Goal: Task Accomplishment & Management: Manage account settings

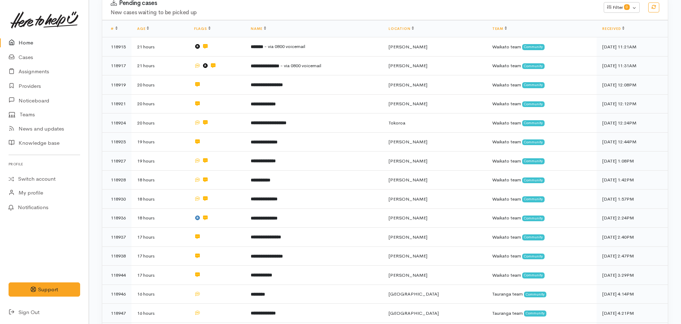
scroll to position [19, 0]
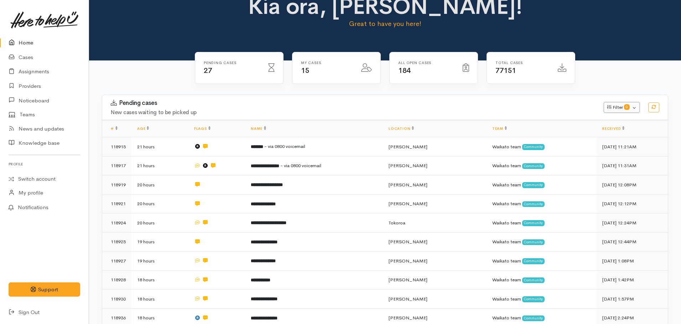
click at [632, 106] on button "Filter 0" at bounding box center [621, 107] width 36 height 11
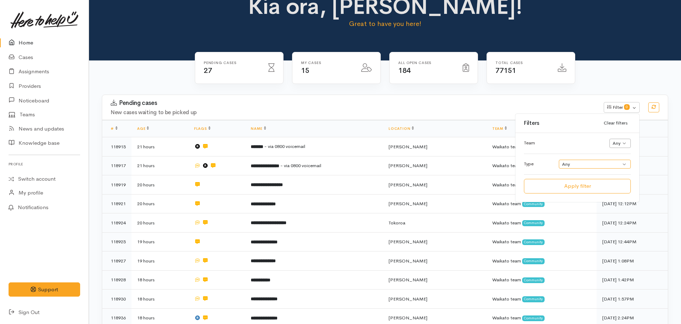
click at [617, 167] on select "Any Help request Community provider enquiry Business enquiry General enquiry" at bounding box center [594, 164] width 72 height 9
click at [572, 87] on div "Total cases 77151" at bounding box center [530, 72] width 97 height 41
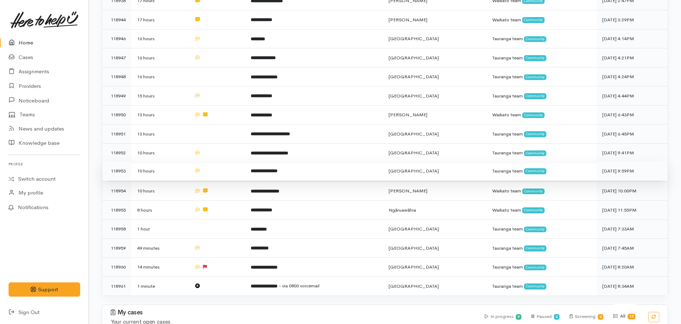
scroll to position [375, 0]
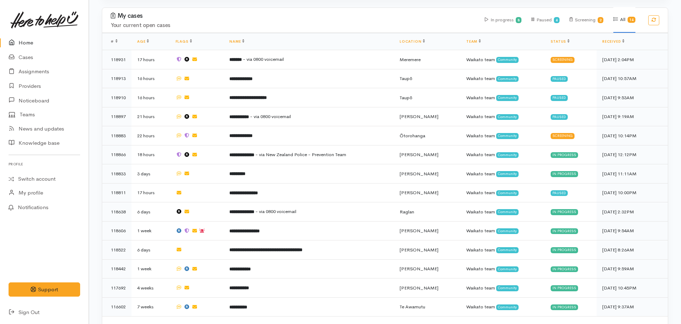
scroll to position [463, 0]
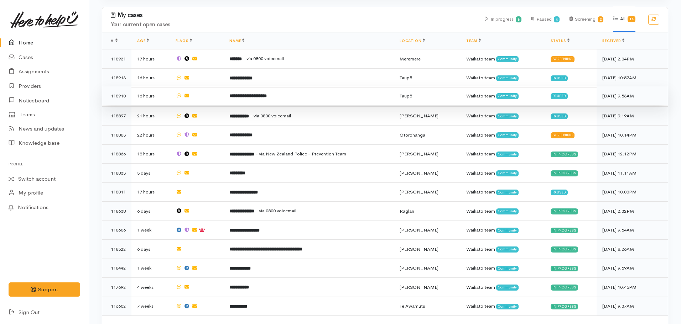
click at [241, 86] on td "**********" at bounding box center [309, 95] width 170 height 19
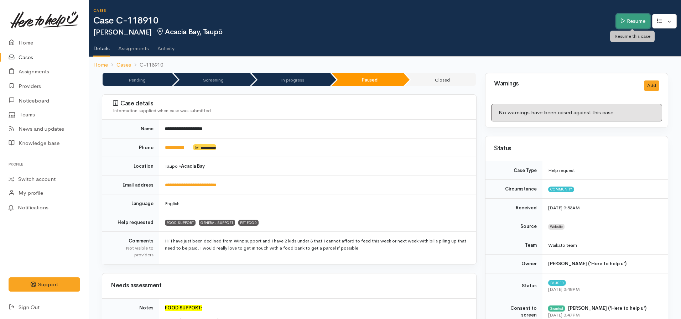
click at [640, 21] on link "Resume" at bounding box center [633, 21] width 34 height 15
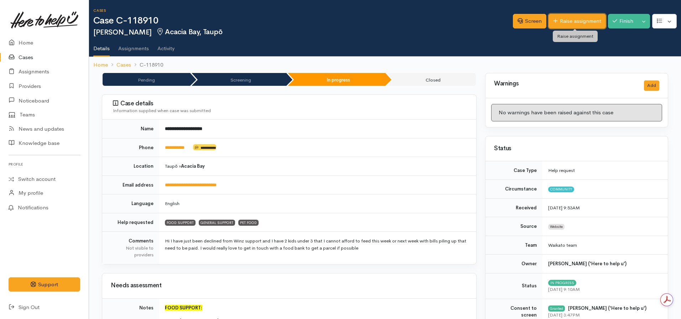
click at [571, 20] on link "Raise assignment" at bounding box center [576, 21] width 57 height 15
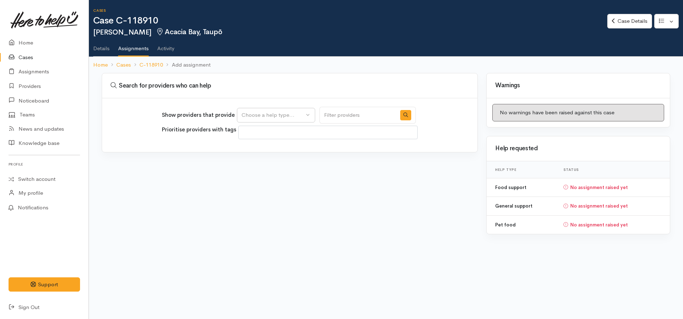
select select
click at [612, 23] on icon at bounding box center [613, 20] width 3 height 5
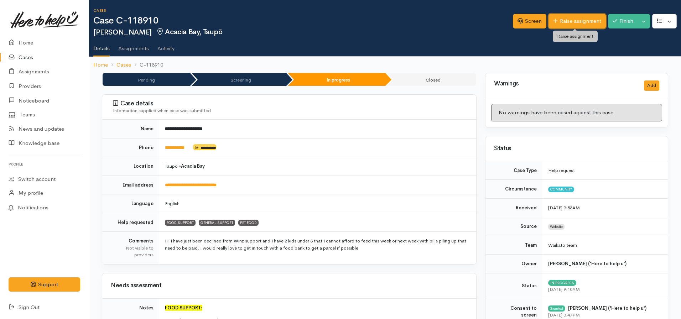
click at [574, 18] on link "Raise assignment" at bounding box center [576, 21] width 57 height 15
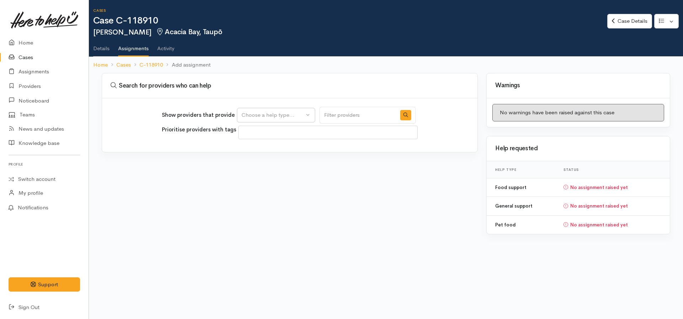
select select
click at [301, 117] on div "Choose a help type..." at bounding box center [273, 115] width 63 height 8
click at [262, 149] on span "Food support" at bounding box center [262, 149] width 33 height 8
select select "3"
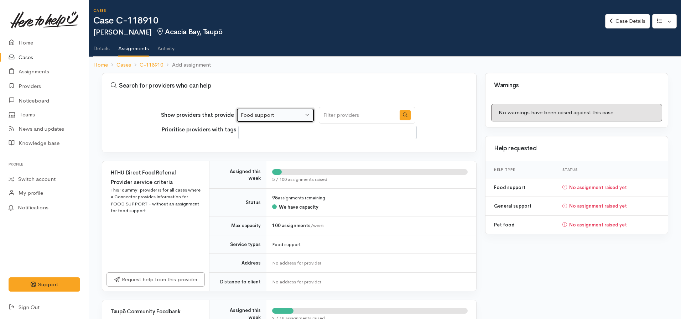
scroll to position [168, 0]
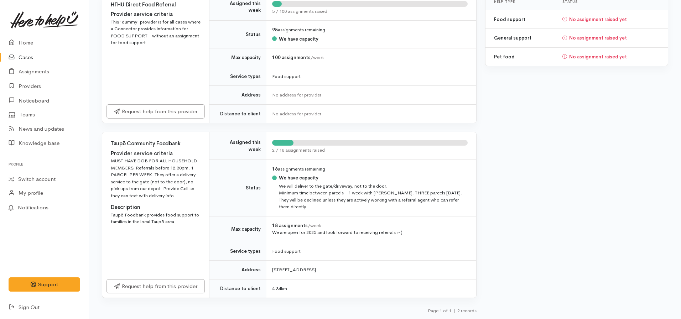
click at [176, 277] on div "Request help from this provider" at bounding box center [155, 286] width 107 height 23
click at [174, 282] on link "Request help from this provider" at bounding box center [155, 285] width 98 height 15
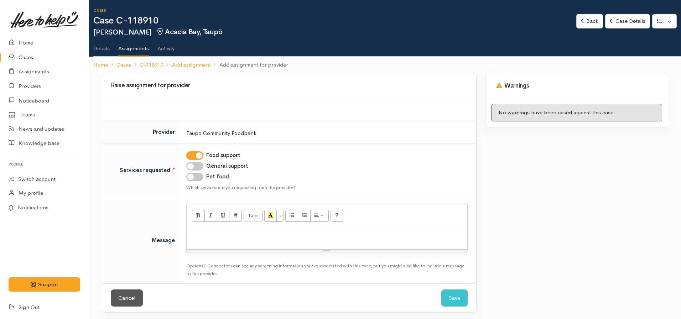
click at [197, 176] on input "Pet food" at bounding box center [194, 177] width 17 height 9
checkbox input "true"
click at [200, 237] on p at bounding box center [326, 236] width 273 height 8
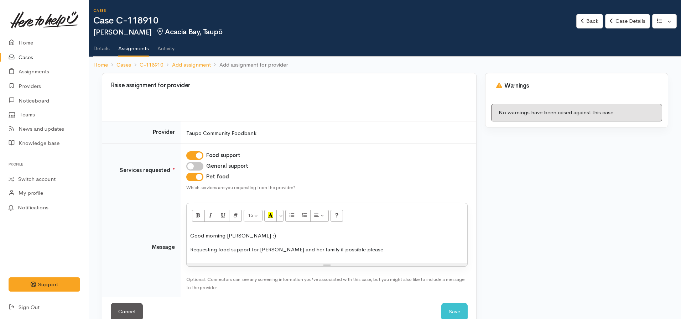
click at [289, 249] on p "Requesting food support for Aila and her family if possible please." at bounding box center [326, 250] width 273 height 8
drag, startPoint x: 347, startPoint y: 251, endPoint x: 319, endPoint y: 253, distance: 27.8
click at [319, 253] on p "Requesting food support for Aila and her young family if possible please." at bounding box center [326, 250] width 273 height 8
click at [340, 248] on p "Requesting food support for Aila and her young family please." at bounding box center [326, 250] width 273 height 8
click at [153, 64] on link "C-118910" at bounding box center [151, 65] width 23 height 8
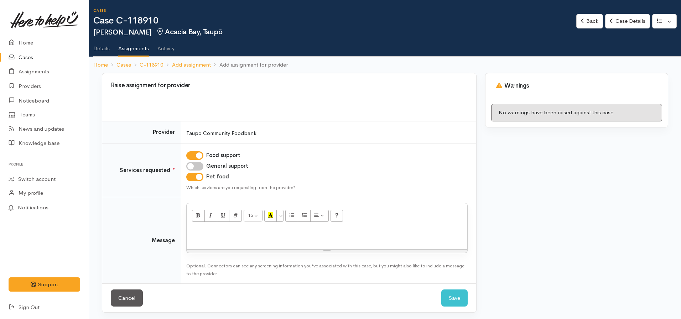
click at [219, 239] on p at bounding box center [326, 236] width 273 height 8
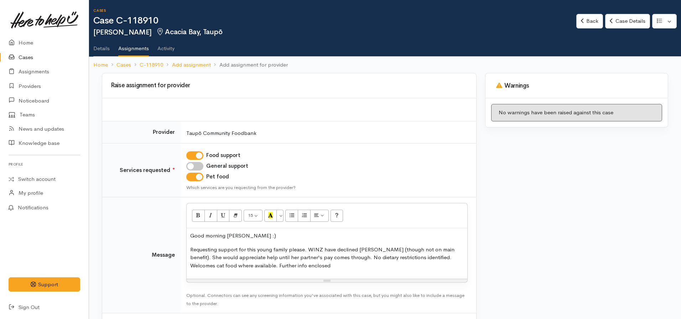
click at [333, 263] on p "Requesting support for this young family please. WINZ have declined Aila (thoug…" at bounding box center [326, 258] width 273 height 24
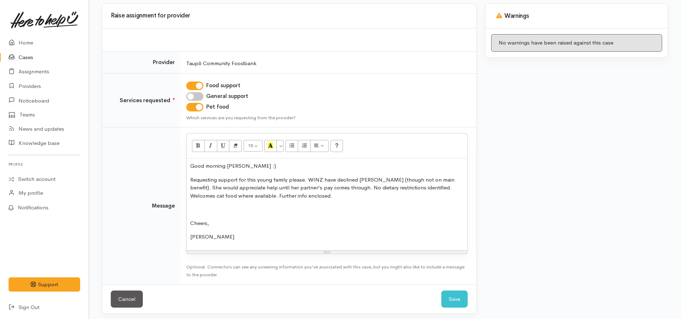
scroll to position [71, 0]
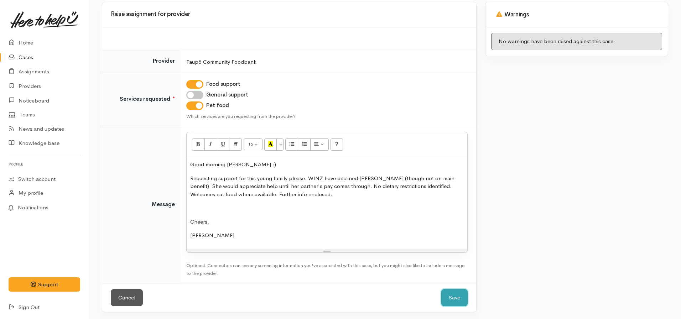
click at [456, 292] on button "Save" at bounding box center [454, 297] width 26 height 17
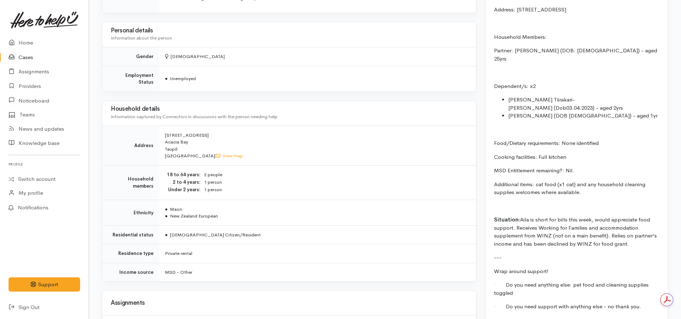
scroll to position [641, 0]
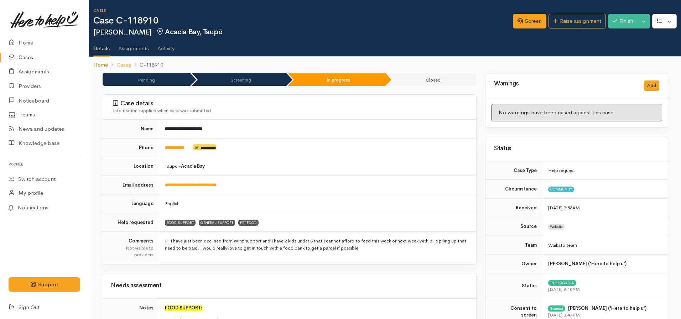
click at [104, 69] on link "Home" at bounding box center [100, 65] width 15 height 8
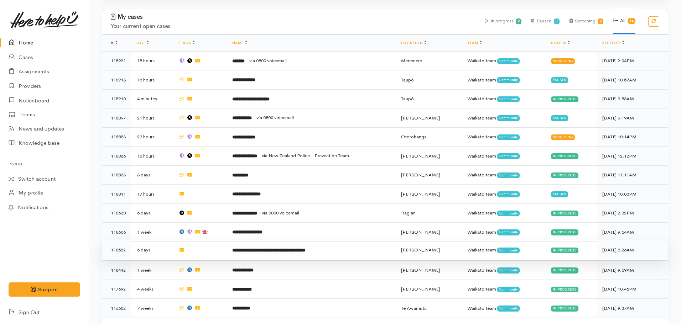
scroll to position [489, 0]
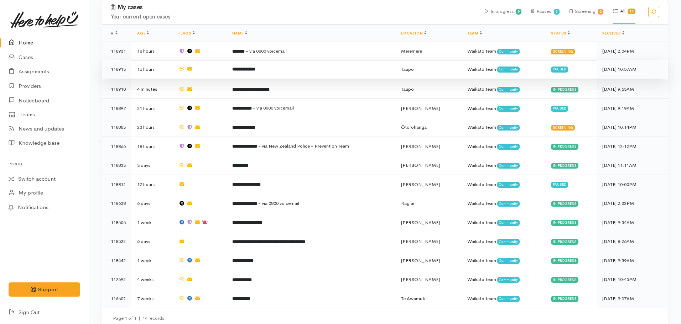
click at [257, 60] on td "**********" at bounding box center [310, 69] width 169 height 19
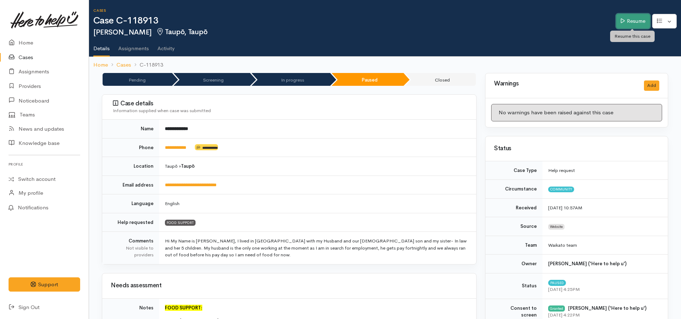
click at [635, 26] on link "Resume" at bounding box center [633, 21] width 34 height 15
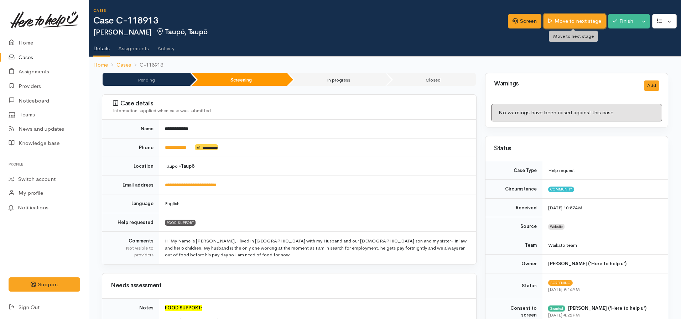
click at [559, 22] on link "Move to next stage" at bounding box center [574, 21] width 62 height 15
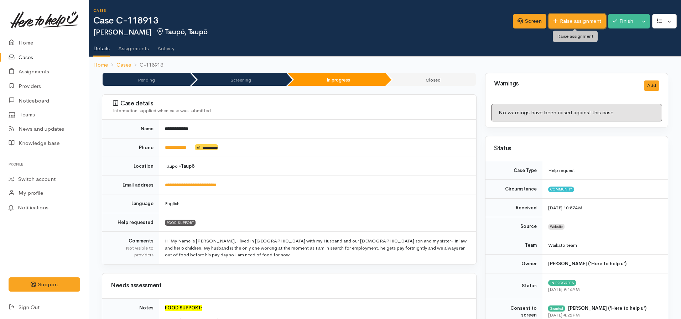
click at [558, 22] on link "Raise assignment" at bounding box center [576, 21] width 57 height 15
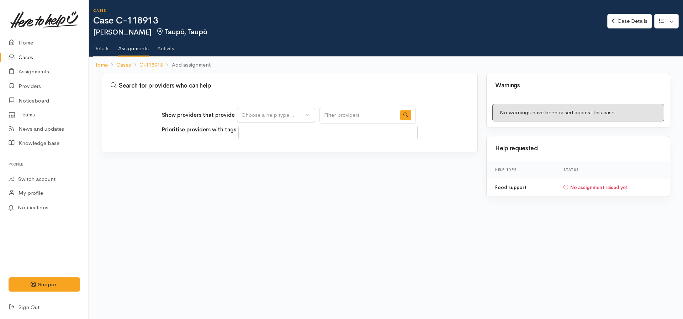
select select
click at [297, 106] on div "Show providers that provide Food support Choose a help type... Prioritise provi…" at bounding box center [289, 125] width 375 height 54
click at [288, 115] on div "Choose a help type..." at bounding box center [273, 115] width 63 height 8
click at [254, 149] on span "Food support" at bounding box center [262, 149] width 33 height 8
select select "3"
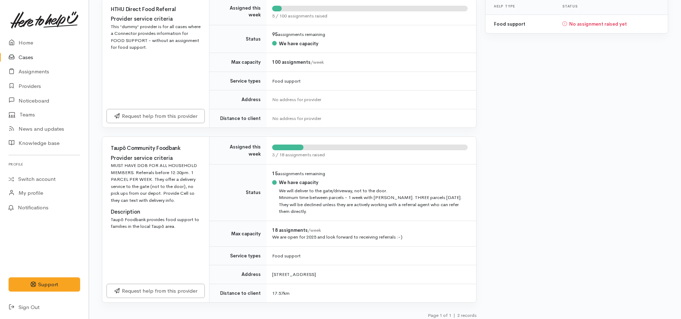
scroll to position [168, 0]
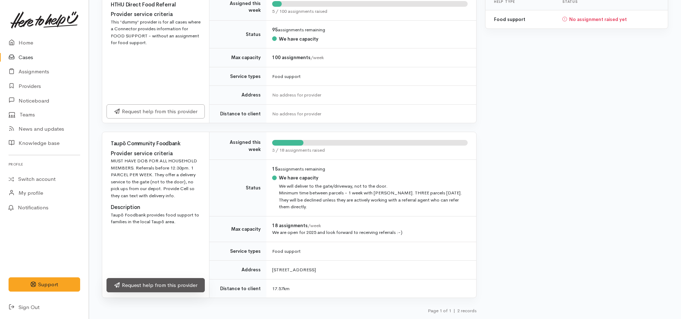
click at [142, 290] on link "Request help from this provider" at bounding box center [155, 285] width 98 height 15
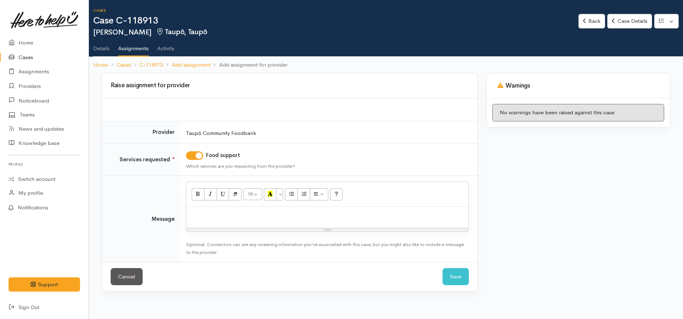
click at [229, 225] on div at bounding box center [328, 217] width 282 height 21
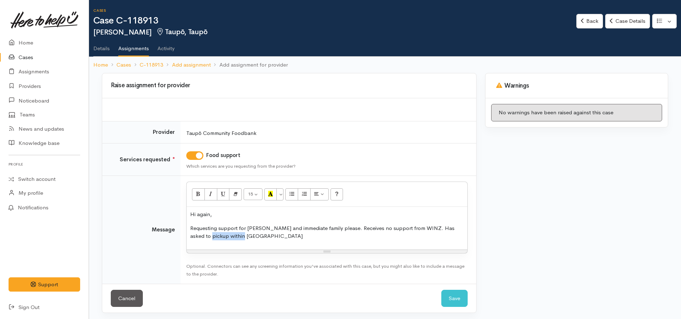
drag, startPoint x: 247, startPoint y: 235, endPoint x: 209, endPoint y: 240, distance: 38.7
click at [209, 240] on p "Requesting support for Malani and immediate family please. Receives no support …" at bounding box center [326, 232] width 273 height 16
drag, startPoint x: 415, startPoint y: 229, endPoint x: 453, endPoint y: 239, distance: 38.7
click at [453, 239] on p "Requesting support for Malani and immediate family please. Receives no support …" at bounding box center [326, 232] width 273 height 16
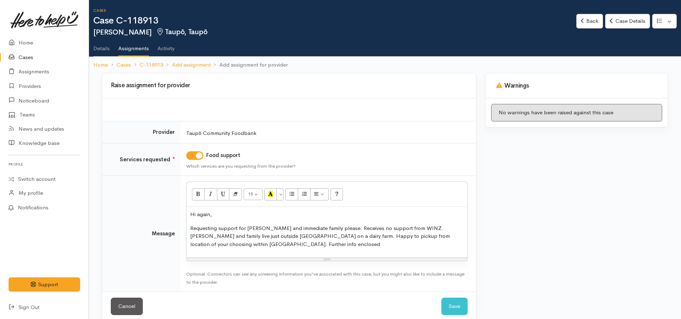
click at [415, 227] on p "Requesting support for Malani and immediate family please. Receives no support …" at bounding box center [326, 236] width 273 height 24
drag, startPoint x: 416, startPoint y: 227, endPoint x: 222, endPoint y: 232, distance: 194.4
click at [221, 236] on p "Requesting support for Malani and immediate family please. Receives no support …" at bounding box center [326, 236] width 273 height 24
click at [212, 193] on icon "Italic (CTRL+I)" at bounding box center [210, 194] width 5 height 6
click at [265, 195] on button "Recent Color" at bounding box center [270, 194] width 13 height 12
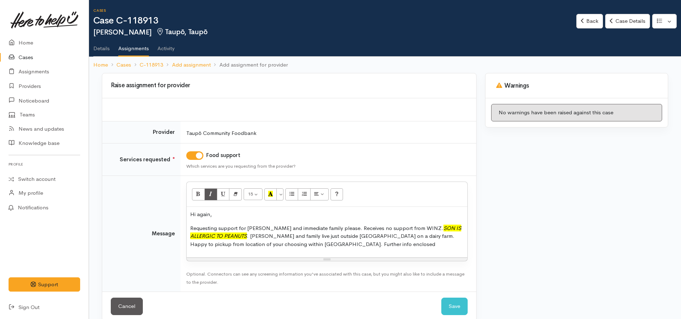
click at [309, 244] on p "Requesting support for Malani and immediate family please. Receives no support …" at bounding box center [326, 236] width 273 height 24
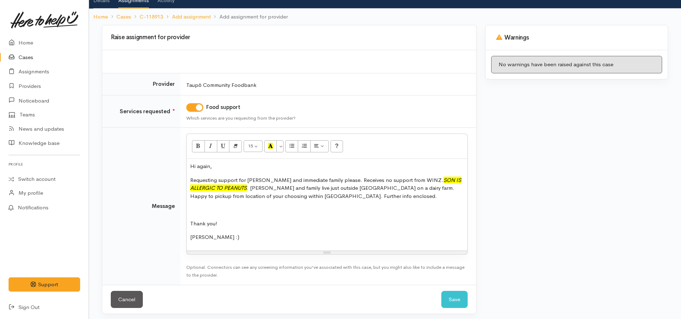
scroll to position [52, 0]
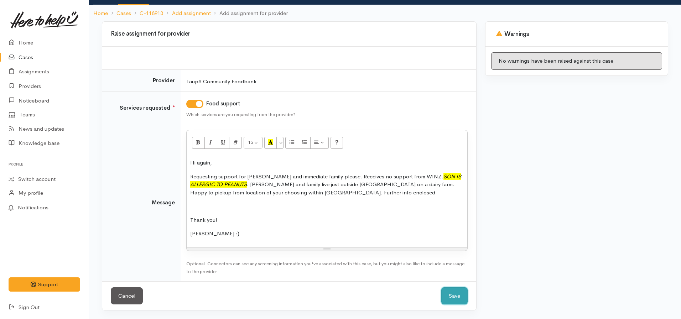
click at [456, 289] on button "Save" at bounding box center [454, 295] width 26 height 17
click at [0, 0] on div at bounding box center [0, 0] width 0 height 0
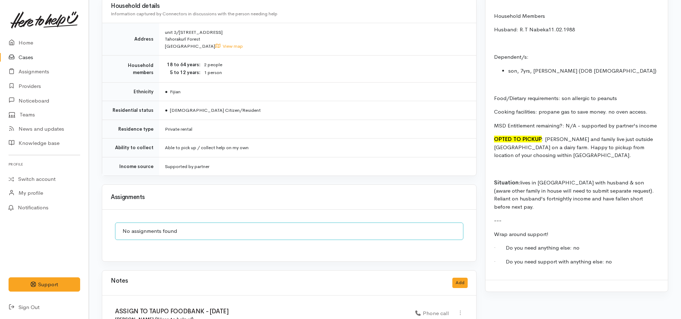
scroll to position [691, 0]
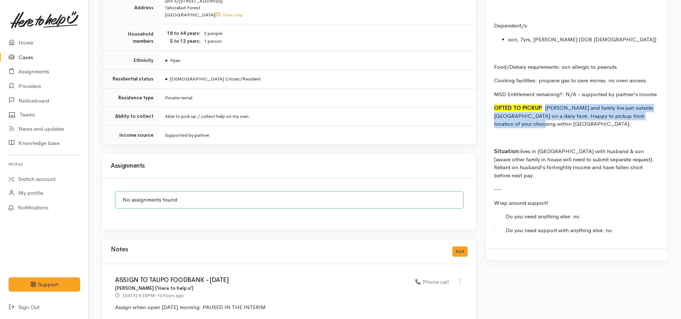
drag, startPoint x: 543, startPoint y: 115, endPoint x: 594, endPoint y: 133, distance: 54.6
click at [336, 128] on p "OPTED TO PICKUP : Malani and family live just outside Taupo on a dairy farm. Ha…" at bounding box center [576, 116] width 165 height 24
copy p "Malani and family live just outside Taupo on a dairy farm. Happy to pickup from…"
click at [336, 128] on p "OPTED TO PICKUP : Malani and family live just outside Taupo on a dairy farm. Ha…" at bounding box center [576, 116] width 165 height 24
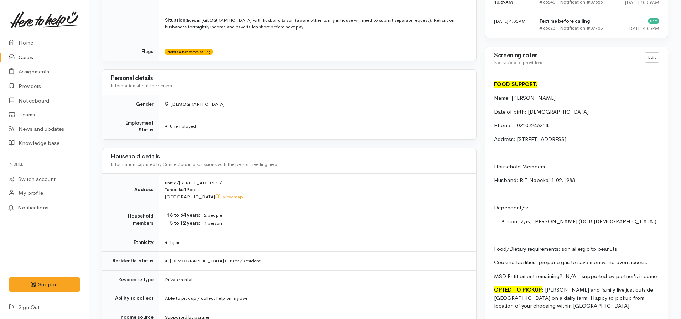
scroll to position [549, 0]
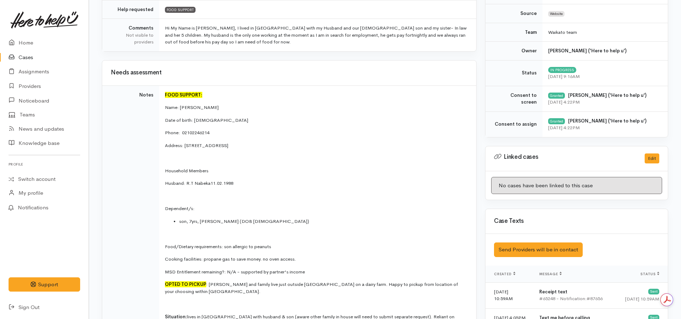
scroll to position [214, 0]
click at [32, 45] on link "Home" at bounding box center [44, 43] width 89 height 15
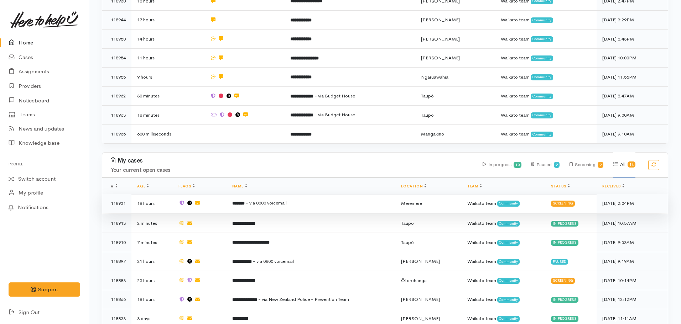
scroll to position [356, 0]
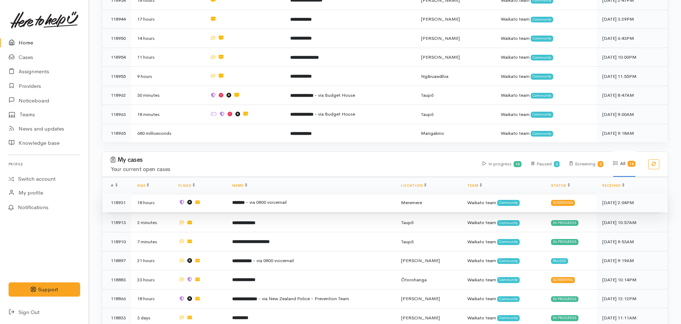
click at [288, 200] on td "******* - via 0800 voicemail" at bounding box center [310, 202] width 169 height 19
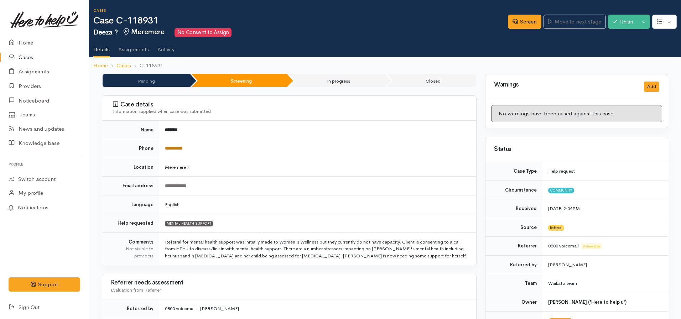
click at [176, 146] on link "**********" at bounding box center [174, 148] width 18 height 5
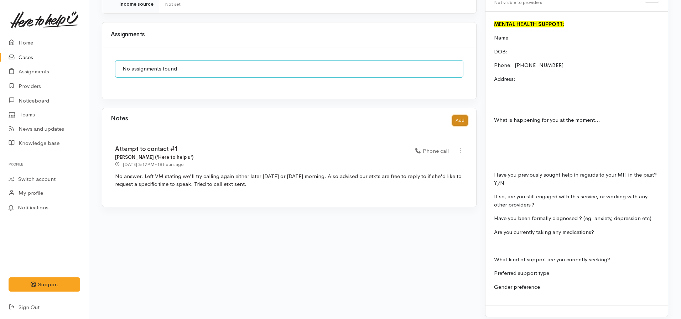
click at [457, 115] on button "Add" at bounding box center [459, 120] width 15 height 10
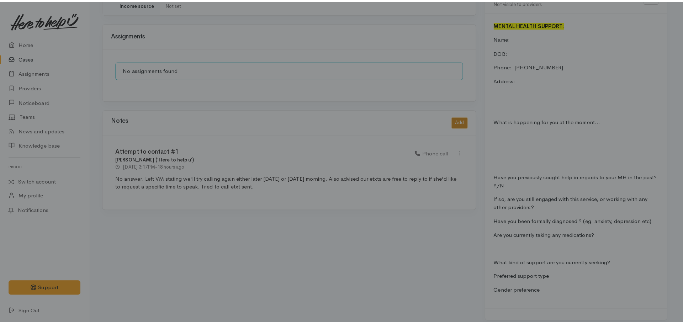
scroll to position [595, 0]
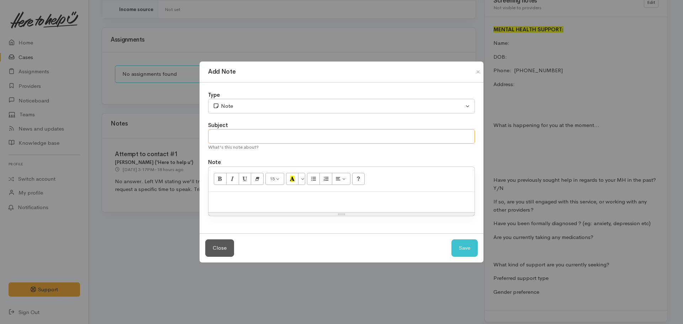
click at [264, 136] on input "text" at bounding box center [341, 136] width 267 height 15
type input "Callback arranged for 1:30pm today 14.10.2025"
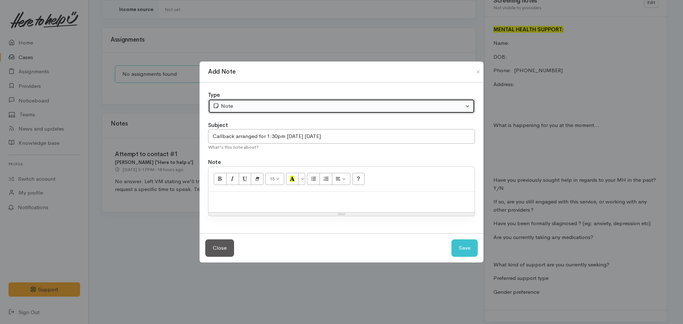
click at [264, 112] on button "Note" at bounding box center [341, 106] width 267 height 15
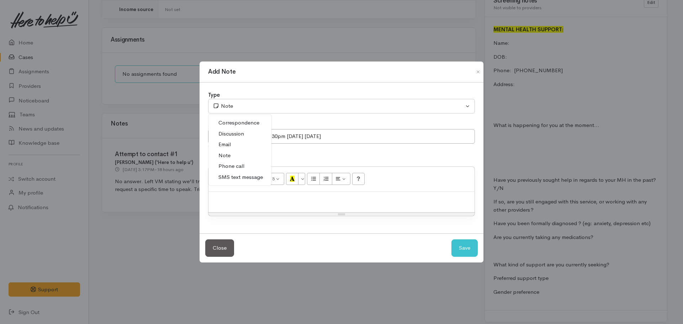
click at [238, 164] on span "Phone call" at bounding box center [232, 166] width 26 height 8
select select "3"
click at [474, 251] on button "Save" at bounding box center [465, 248] width 26 height 17
click at [332, 133] on input "Callback arranged for 1:30pm today 14.10.2025" at bounding box center [341, 136] width 267 height 15
click at [464, 243] on button "Save" at bounding box center [465, 248] width 26 height 17
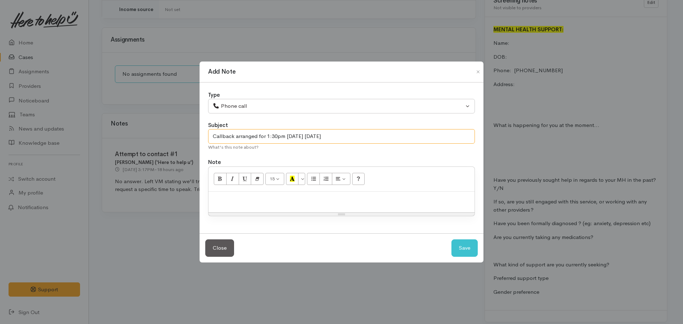
drag, startPoint x: 361, startPoint y: 138, endPoint x: 194, endPoint y: 129, distance: 167.2
click at [194, 129] on div "Add Note Type Correspondence Discussion Email Note Phone call SMS text message …" at bounding box center [341, 162] width 683 height 324
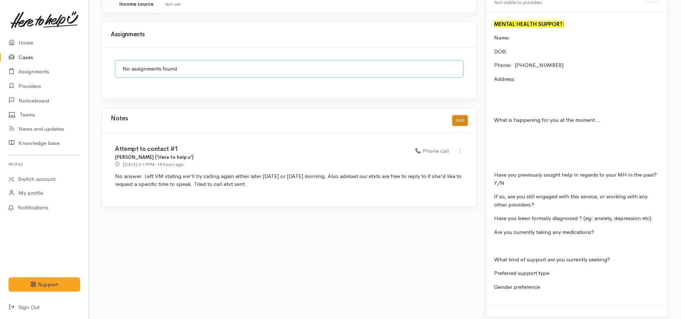
click at [459, 115] on button "Add" at bounding box center [459, 120] width 15 height 10
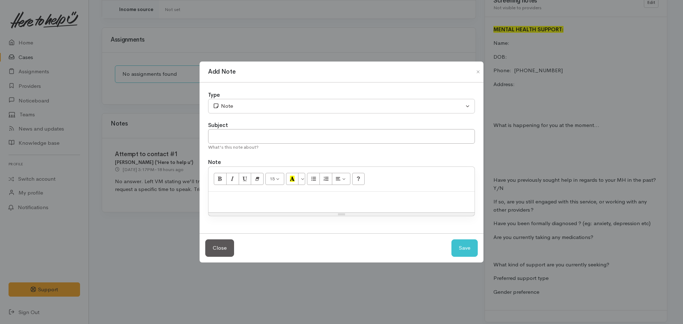
click at [316, 205] on div at bounding box center [342, 202] width 266 height 21
click at [262, 135] on input "text" at bounding box center [341, 136] width 267 height 15
paste input "Callback arranged for 1:30pm today 14.10.2025"
type input "Callback arranged for 1:30pm today 14.10.2025"
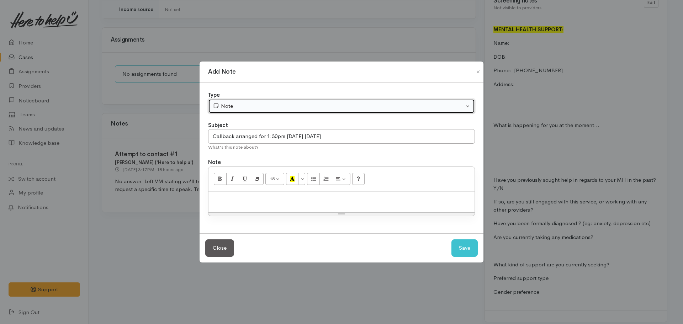
click at [279, 99] on button "Note" at bounding box center [341, 106] width 267 height 15
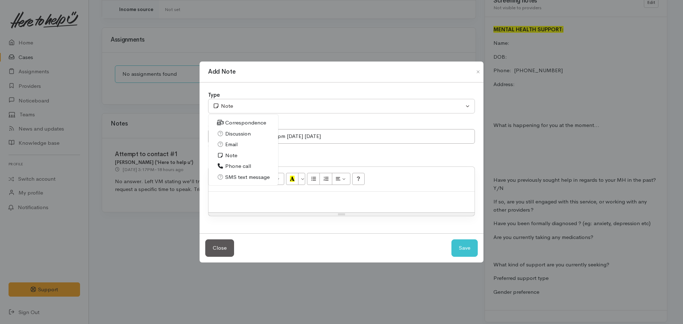
click at [250, 167] on span "Phone call" at bounding box center [238, 166] width 26 height 8
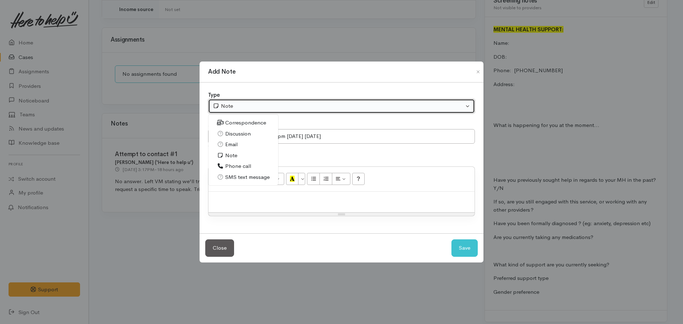
select select "3"
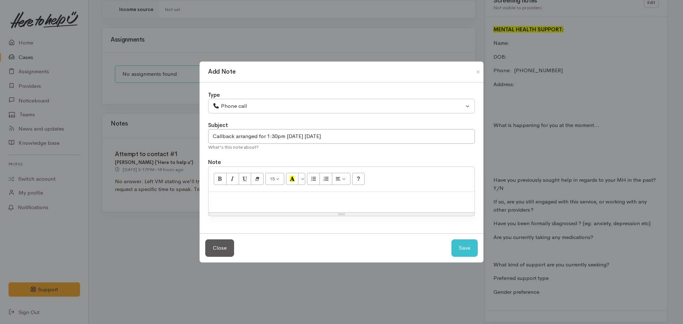
click at [219, 198] on p at bounding box center [341, 199] width 259 height 8
click at [452, 240] on button "Save" at bounding box center [465, 248] width 26 height 17
select select "1"
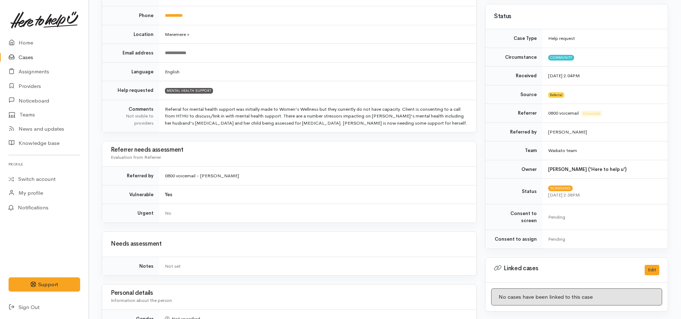
scroll to position [0, 0]
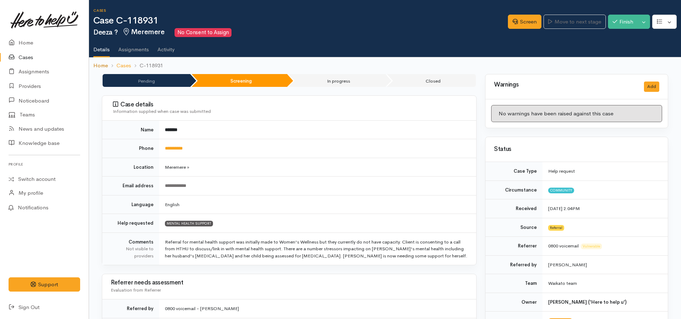
click at [100, 63] on link "Home" at bounding box center [100, 66] width 15 height 8
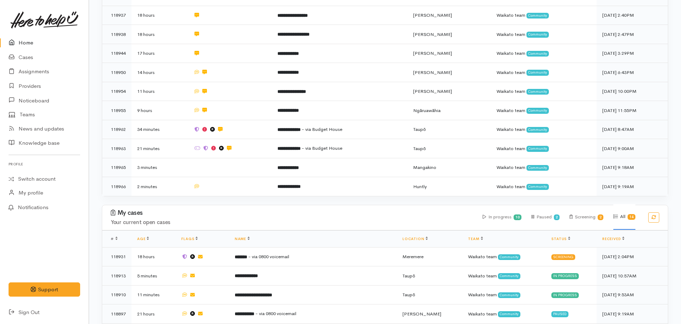
scroll to position [463, 0]
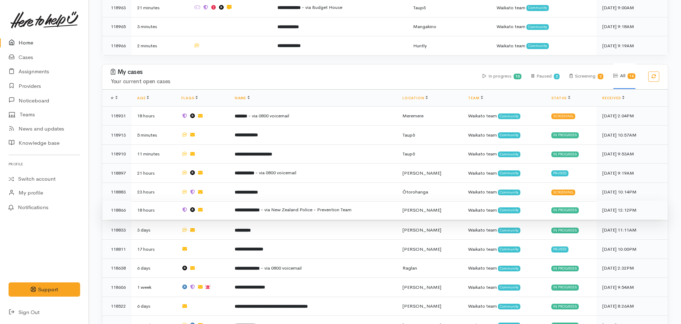
click at [263, 201] on td "**********" at bounding box center [313, 210] width 168 height 19
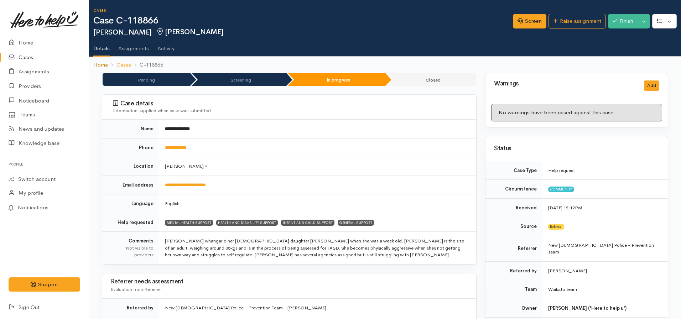
click at [104, 67] on link "Home" at bounding box center [100, 65] width 15 height 8
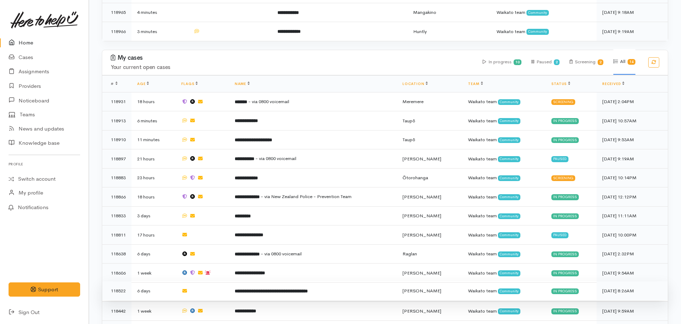
scroll to position [527, 0]
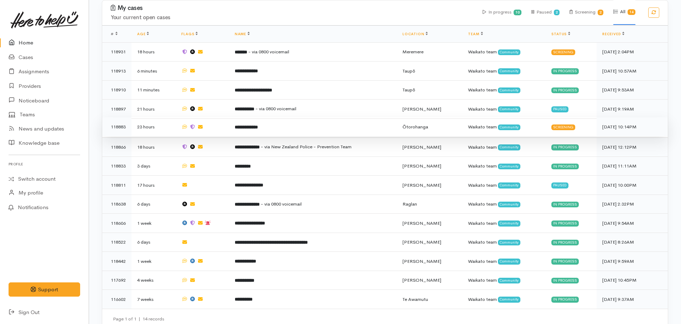
click at [249, 125] on b "**********" at bounding box center [246, 127] width 23 height 5
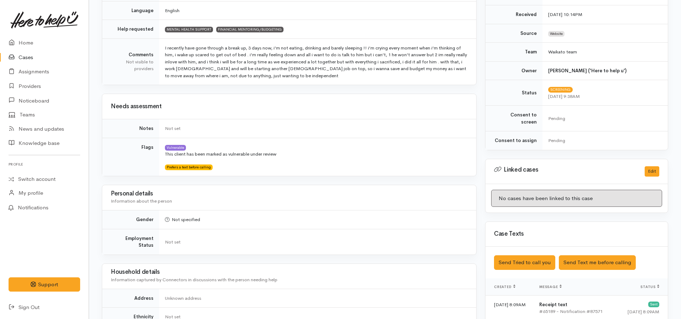
scroll to position [320, 0]
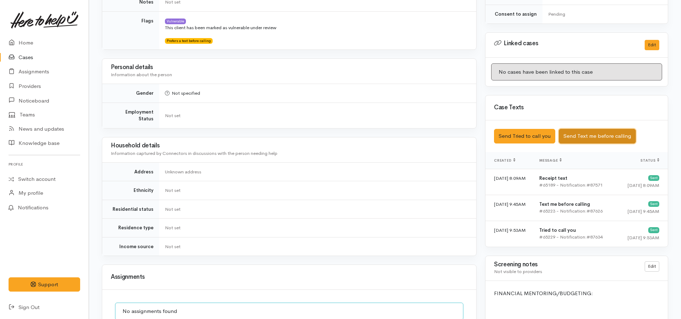
click at [597, 129] on button "Send Text me before calling" at bounding box center [596, 136] width 77 height 15
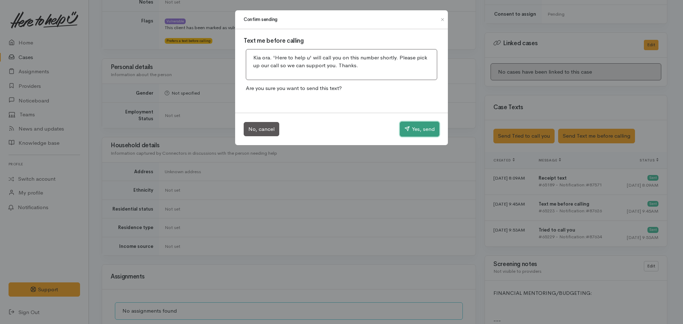
click at [411, 132] on button "Yes, send" at bounding box center [420, 129] width 40 height 15
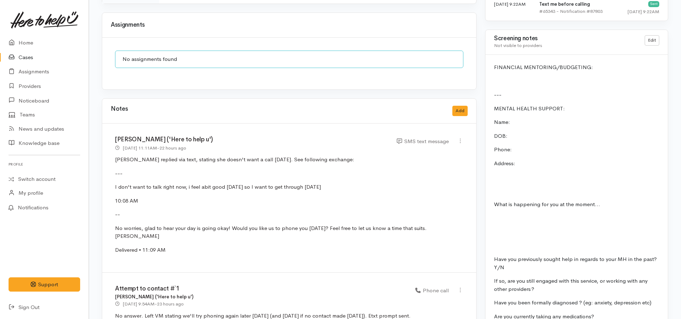
scroll to position [479, 0]
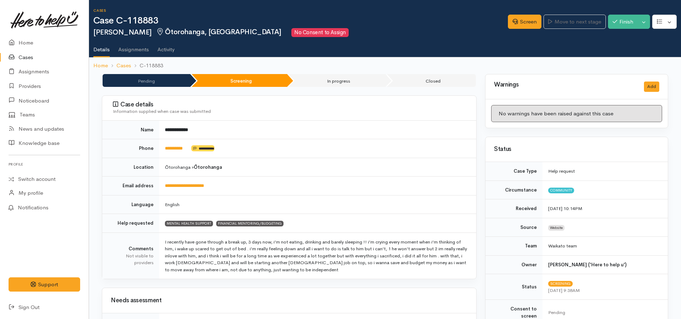
click at [171, 144] on td "**********" at bounding box center [317, 148] width 317 height 19
click at [173, 149] on link "*********" at bounding box center [174, 148] width 18 height 5
drag, startPoint x: 191, startPoint y: 145, endPoint x: 161, endPoint y: 151, distance: 30.4
click at [161, 151] on td "**********" at bounding box center [317, 148] width 317 height 19
copy td "*********"
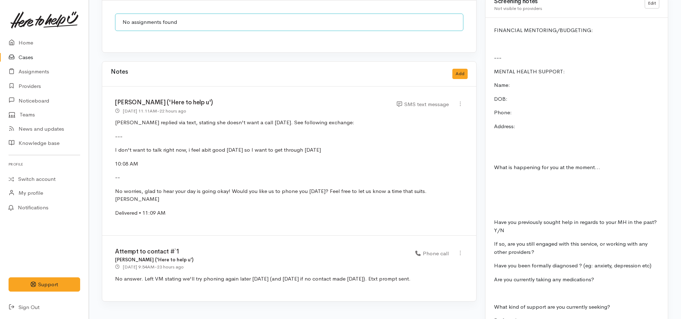
scroll to position [657, 0]
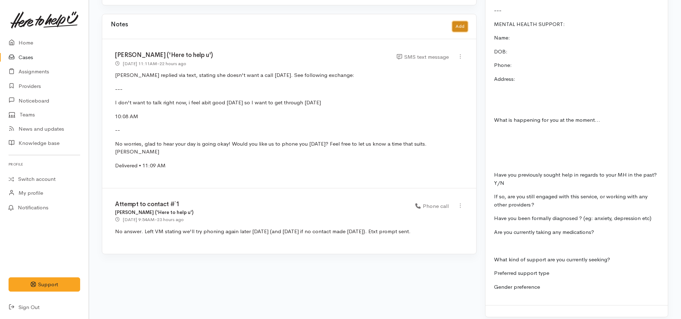
click at [463, 22] on button "Add" at bounding box center [459, 26] width 15 height 10
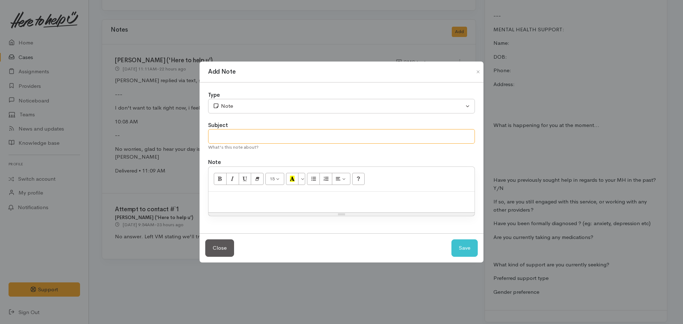
click at [280, 138] on input "text" at bounding box center [341, 136] width 267 height 15
type input "A"
click at [280, 138] on input "text" at bounding box center [341, 136] width 267 height 15
type input "Deadline for contact shared - CASE PAUSED"
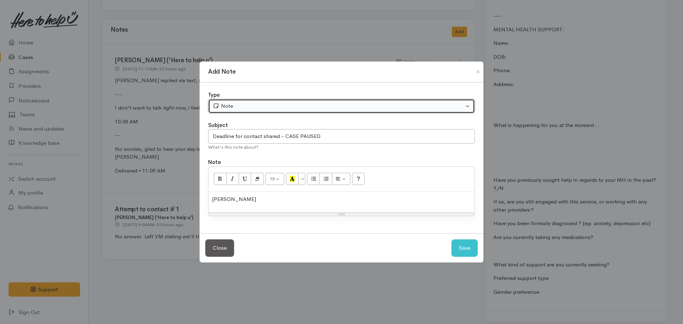
click at [269, 103] on div "Note" at bounding box center [338, 106] width 251 height 8
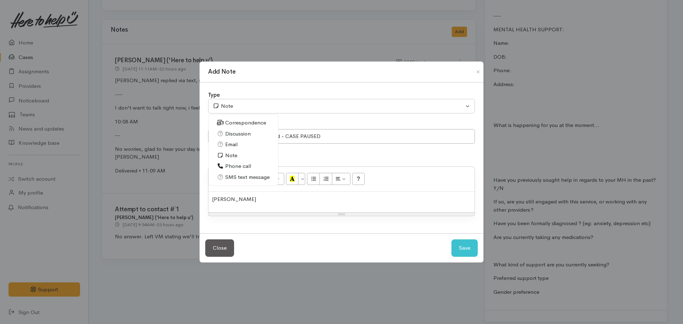
click at [238, 164] on span "Phone call" at bounding box center [238, 166] width 26 height 8
select select "3"
click at [262, 187] on div "15 8 9 10 11 12 14 18 24 36 Background Color Transparent Select #ffff00 Text Co…" at bounding box center [342, 179] width 266 height 25
drag, startPoint x: 253, startPoint y: 190, endPoint x: 253, endPoint y: 194, distance: 3.6
click at [253, 194] on div "15 8 9 10 11 12 14 18 24 36 Background Color Transparent Select #ffff00 Text Co…" at bounding box center [341, 192] width 267 height 50
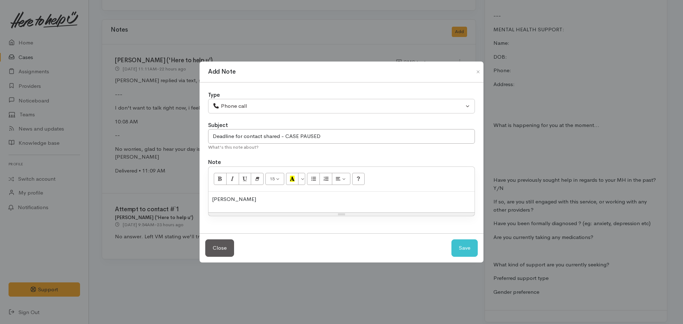
click at [250, 203] on p "Aaliyah" at bounding box center [341, 199] width 259 height 8
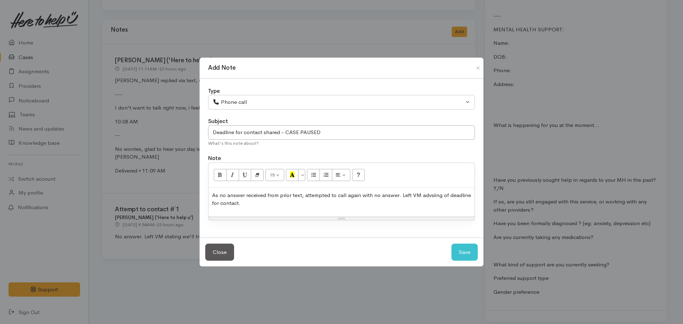
drag, startPoint x: 435, startPoint y: 199, endPoint x: 428, endPoint y: 193, distance: 9.6
click at [428, 193] on p "As no answer received from prior text, attempted to call again with no answer. …" at bounding box center [341, 199] width 259 height 16
click at [249, 198] on p "As no answer received from prior text, attempted to call again with no answer. …" at bounding box center [341, 199] width 259 height 16
click at [250, 204] on p "As no answer received from prior text, attempted to call again with no answer. …" at bounding box center [341, 199] width 259 height 16
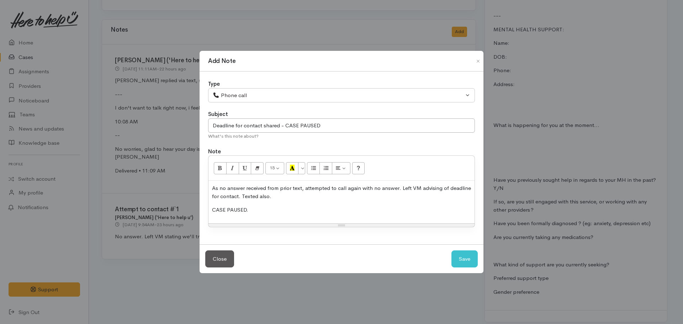
click at [290, 195] on p "As no answer received from prior text, attempted to call again with no answer. …" at bounding box center [341, 192] width 259 height 16
click at [471, 261] on button "Save" at bounding box center [465, 259] width 26 height 17
select select "1"
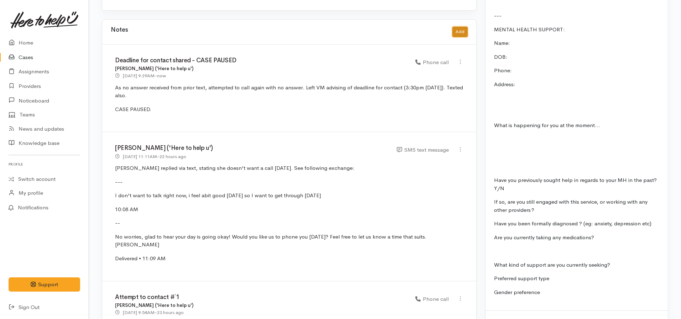
click at [457, 27] on button "Add" at bounding box center [459, 32] width 15 height 10
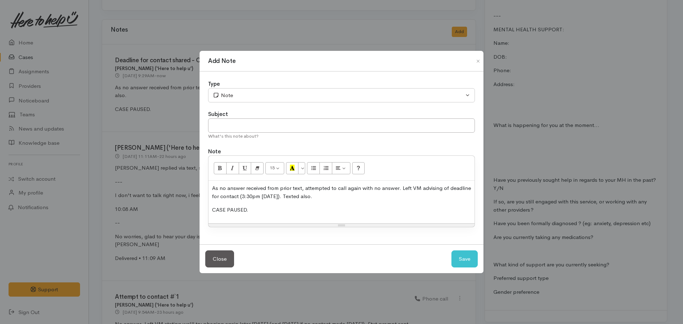
click at [292, 207] on p "CASE PAUSED." at bounding box center [341, 210] width 259 height 8
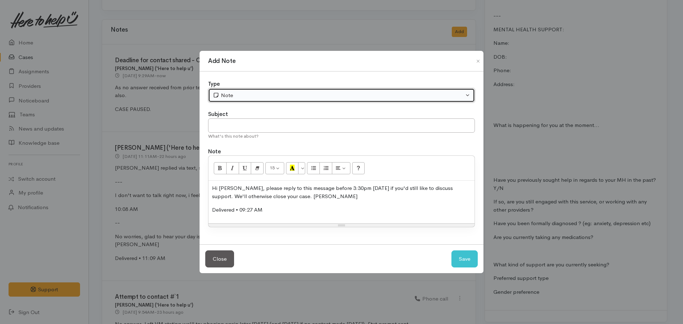
click at [230, 95] on div "Note" at bounding box center [338, 95] width 251 height 8
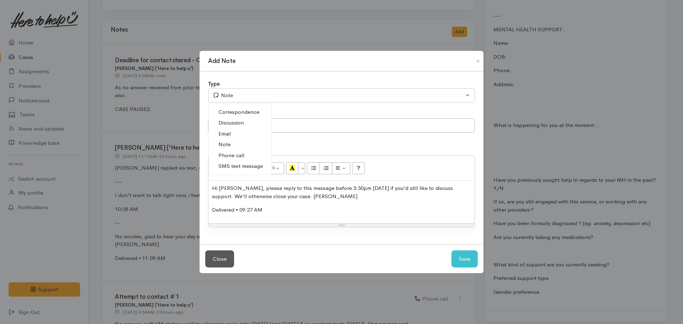
click at [240, 165] on span "SMS text message" at bounding box center [241, 166] width 44 height 8
click at [473, 260] on button "Save" at bounding box center [465, 259] width 26 height 17
select select "1"
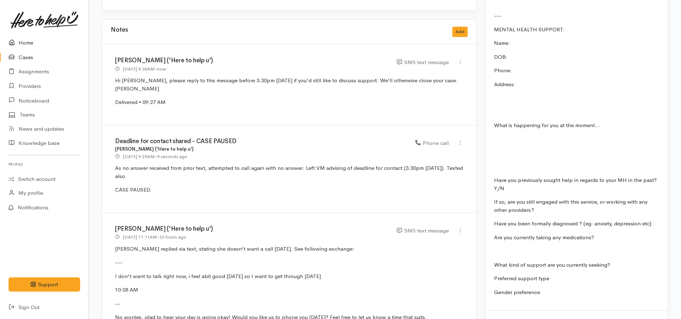
click at [29, 46] on link "Home" at bounding box center [44, 43] width 89 height 15
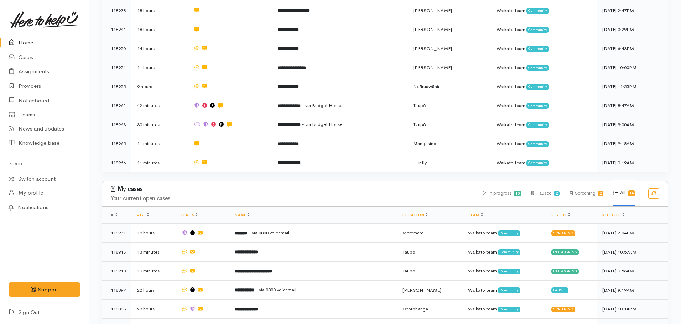
scroll to position [498, 0]
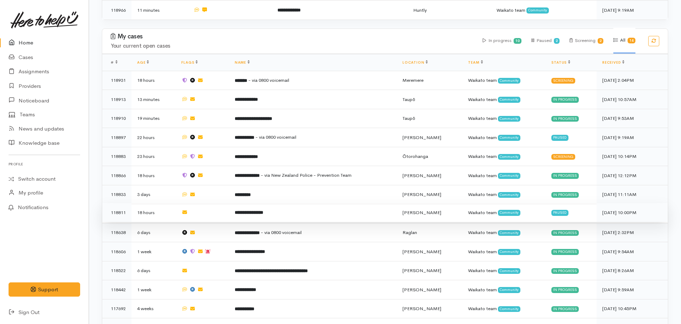
click at [263, 210] on b "**********" at bounding box center [249, 212] width 28 height 5
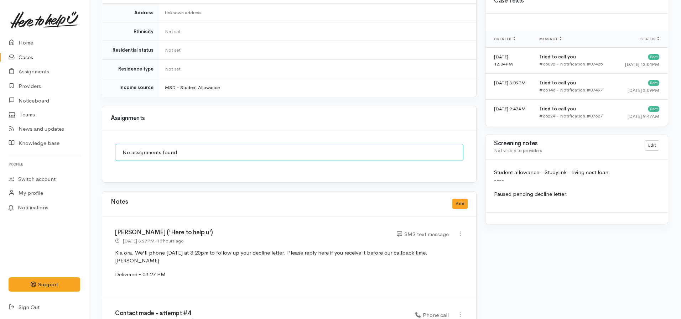
scroll to position [676, 0]
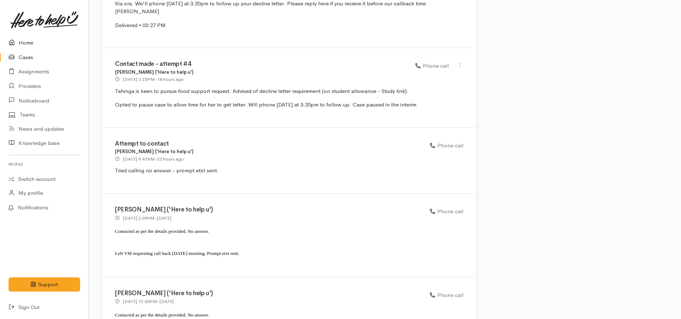
click at [25, 40] on link "Home" at bounding box center [44, 43] width 89 height 15
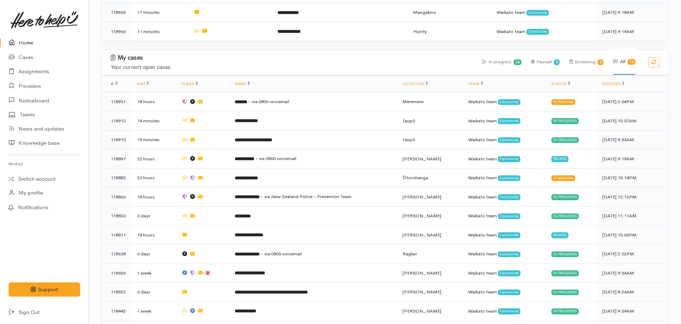
scroll to position [498, 0]
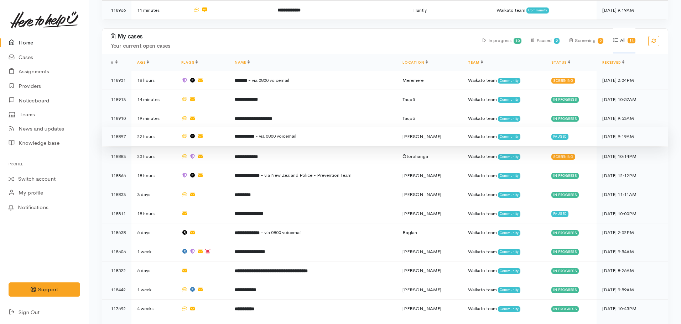
click at [243, 134] on b "**********" at bounding box center [245, 136] width 20 height 5
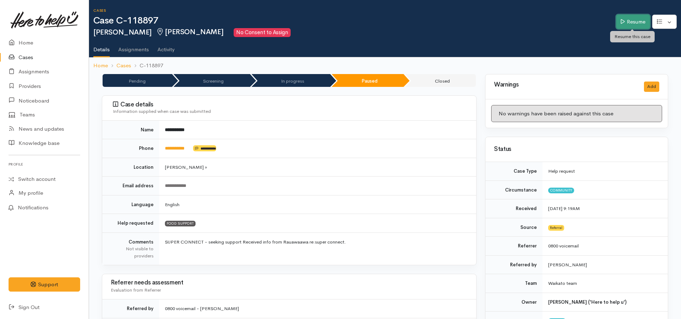
click at [626, 21] on link "Resume" at bounding box center [633, 22] width 34 height 15
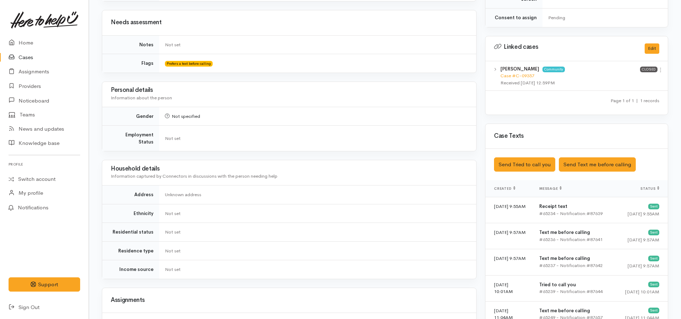
scroll to position [356, 0]
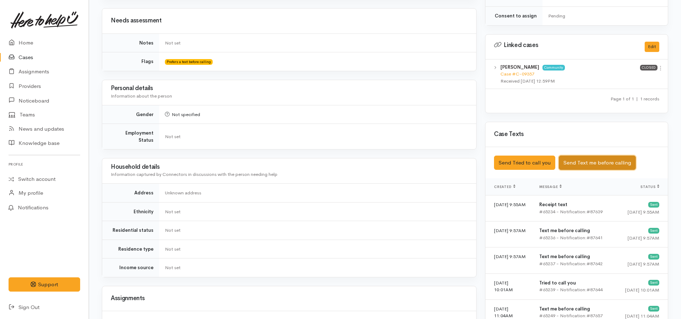
click at [585, 156] on button "Send Text me before calling" at bounding box center [596, 163] width 77 height 15
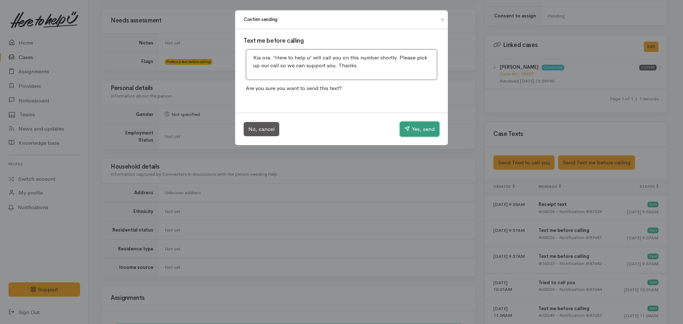
click at [433, 133] on button "Yes, send" at bounding box center [420, 129] width 40 height 15
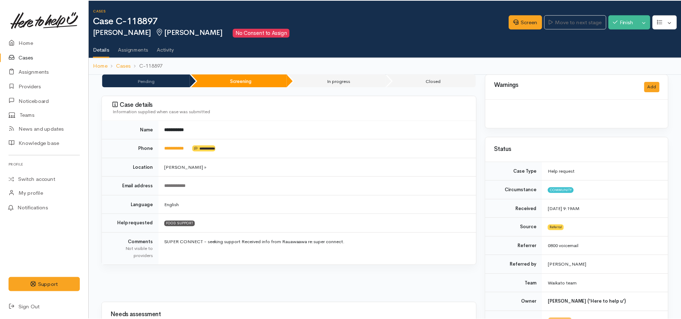
scroll to position [294, 0]
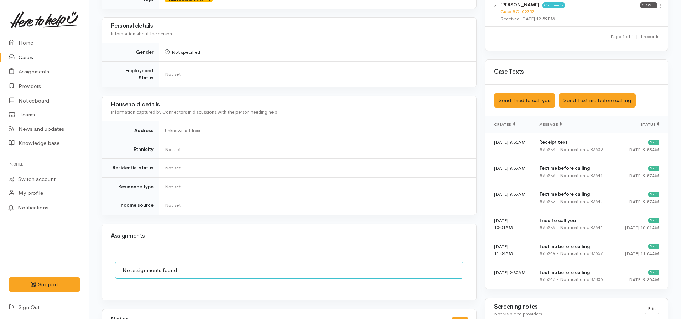
scroll to position [356, 0]
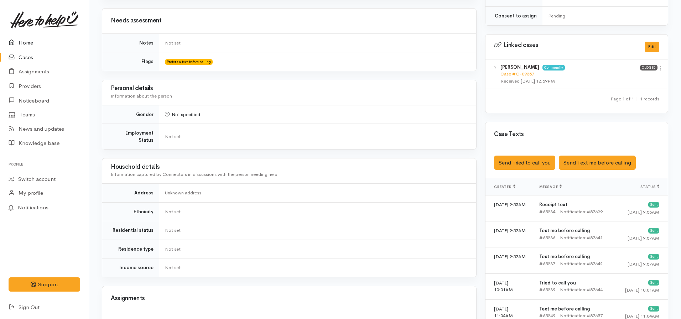
click at [28, 39] on link "Home" at bounding box center [44, 43] width 89 height 15
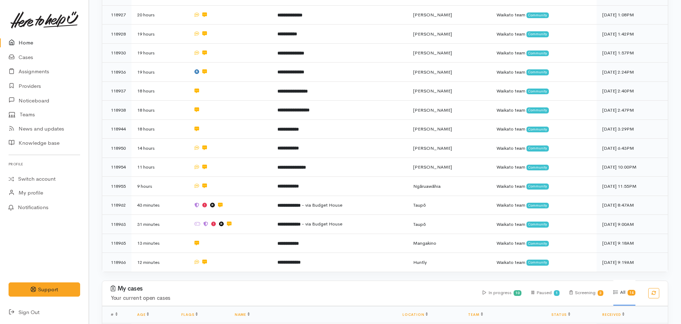
scroll to position [249, 0]
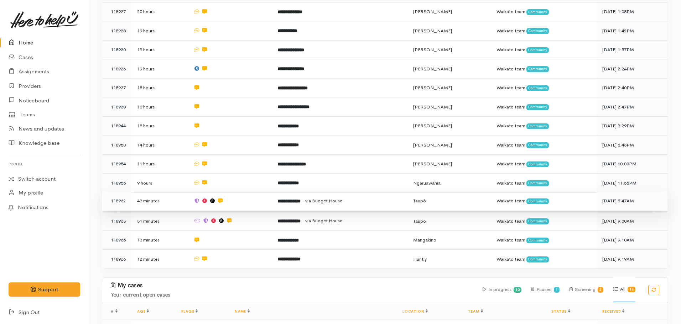
click at [294, 199] on td "**********" at bounding box center [340, 200] width 136 height 19
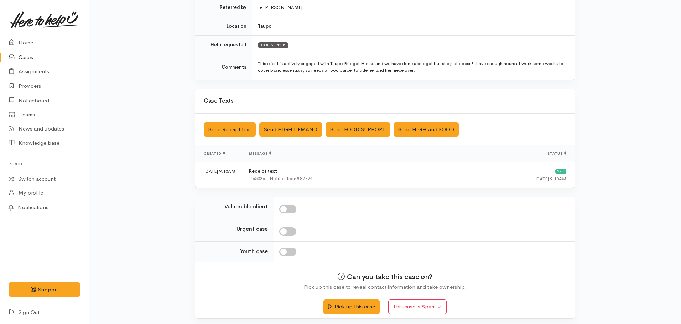
scroll to position [167, 0]
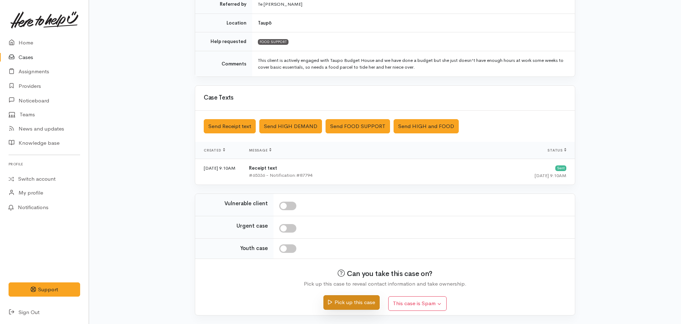
click at [337, 301] on button "Pick up this case" at bounding box center [351, 302] width 56 height 15
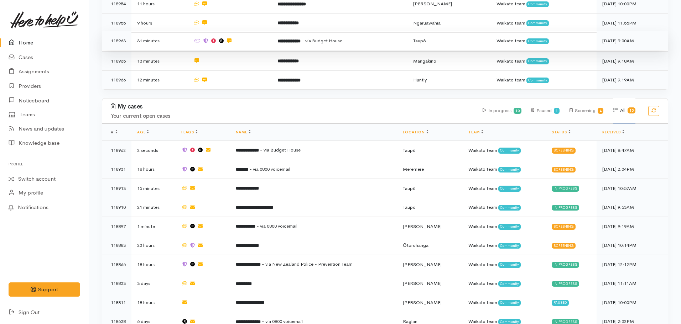
scroll to position [463, 0]
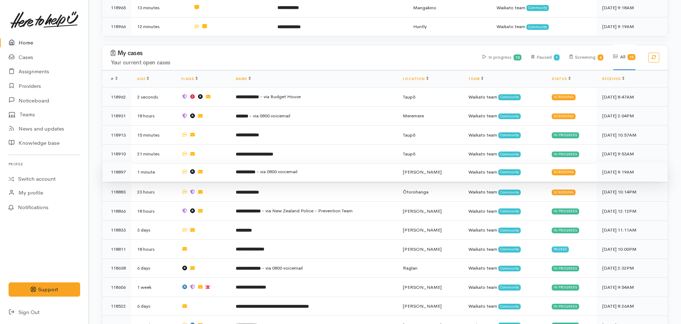
click at [251, 170] on b "**********" at bounding box center [246, 172] width 20 height 5
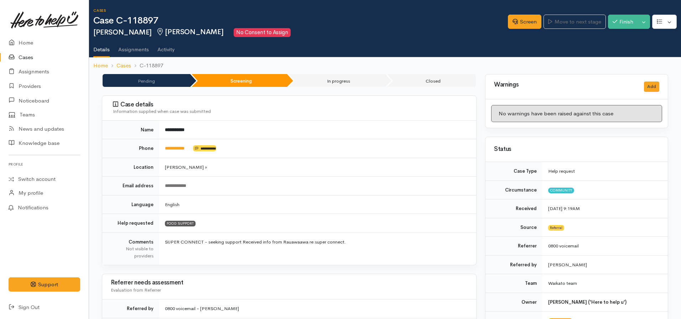
click at [177, 145] on td "**********" at bounding box center [317, 148] width 317 height 19
click at [177, 147] on link "**********" at bounding box center [175, 148] width 20 height 5
click at [524, 28] on link "Screen" at bounding box center [524, 22] width 33 height 15
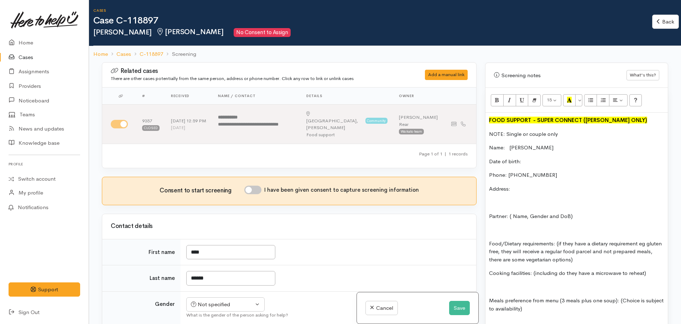
scroll to position [463, 0]
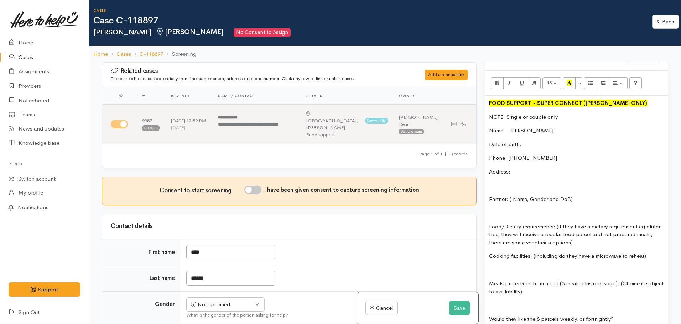
click at [497, 266] on p at bounding box center [576, 270] width 175 height 8
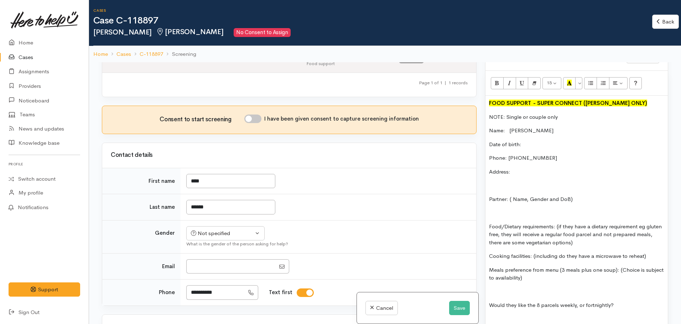
click at [541, 141] on p "Date of birth:" at bounding box center [576, 145] width 175 height 8
click at [537, 168] on p "Address:" at bounding box center [576, 172] width 175 height 8
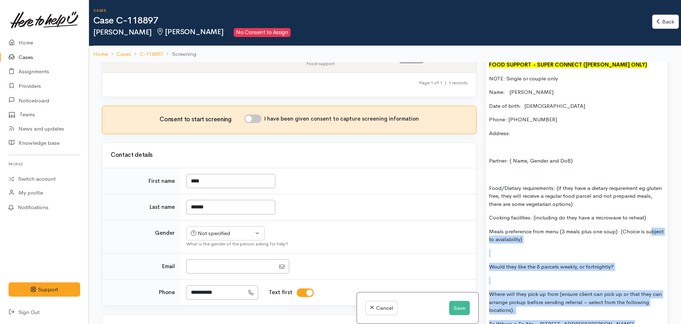
scroll to position [498, 0]
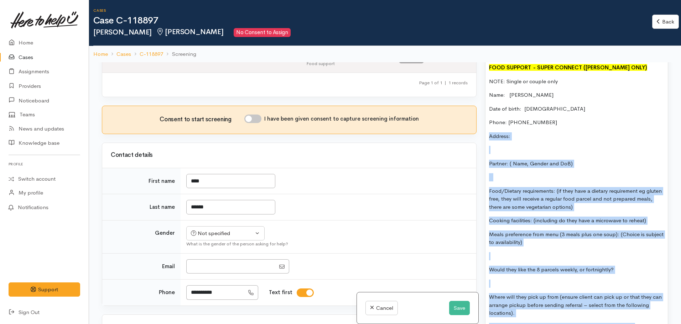
drag, startPoint x: 637, startPoint y: 183, endPoint x: 478, endPoint y: 127, distance: 168.4
click at [478, 127] on div "Related cases There are other cases potentially from the same person, address o…" at bounding box center [385, 224] width 574 height 324
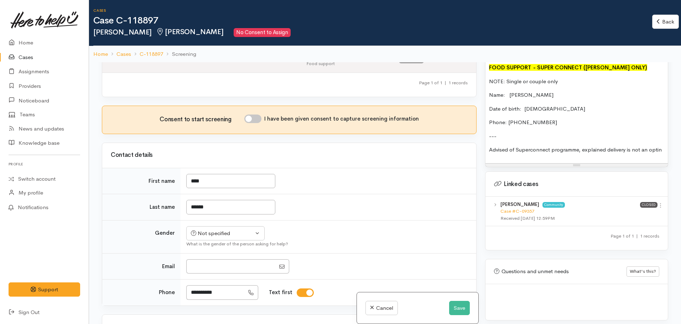
click at [532, 146] on p "Advised of Superconnect programme, explained delivery is not an optin" at bounding box center [576, 150] width 175 height 8
click at [502, 150] on p "Advised of Super Connect programme, explained delivery is not an optin" at bounding box center [576, 150] width 175 height 8
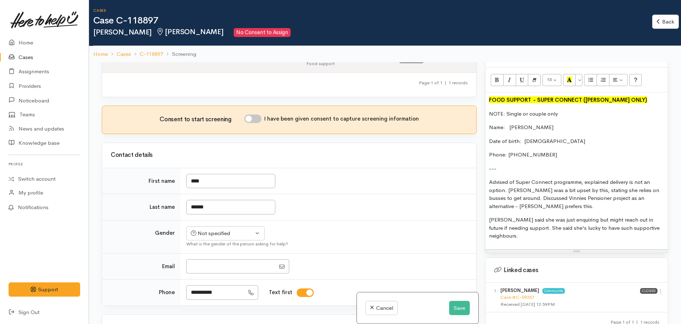
scroll to position [427, 0]
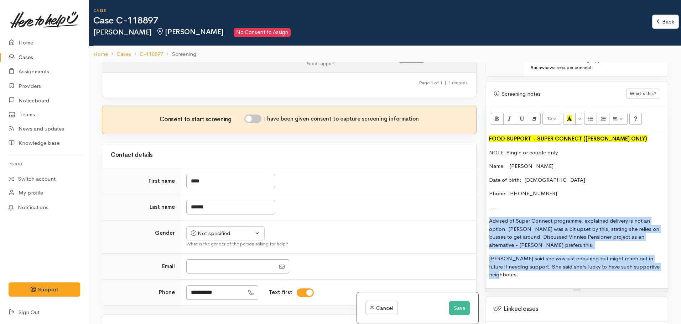
drag, startPoint x: 531, startPoint y: 268, endPoint x: 480, endPoint y: 209, distance: 78.2
click at [480, 209] on div "Related cases There are other cases potentially from the same person, address o…" at bounding box center [385, 224] width 574 height 324
click at [524, 237] on p "Advised of Super Connect programme, explained delivery is not an option. Jane w…" at bounding box center [576, 233] width 175 height 32
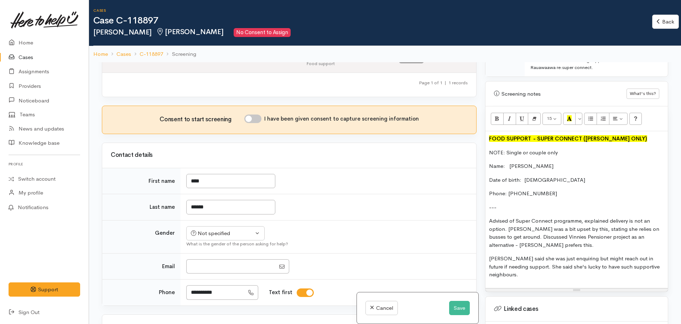
click at [501, 255] on p "Jane said she was just enquiring but might reach out in future if needing suppo…" at bounding box center [576, 267] width 175 height 24
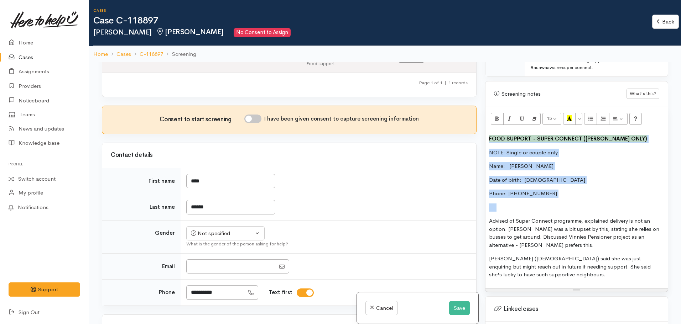
drag, startPoint x: 501, startPoint y: 200, endPoint x: 465, endPoint y: 108, distance: 99.2
click at [465, 108] on div "Related cases There are other cases potentially from the same person, address o…" at bounding box center [385, 224] width 574 height 324
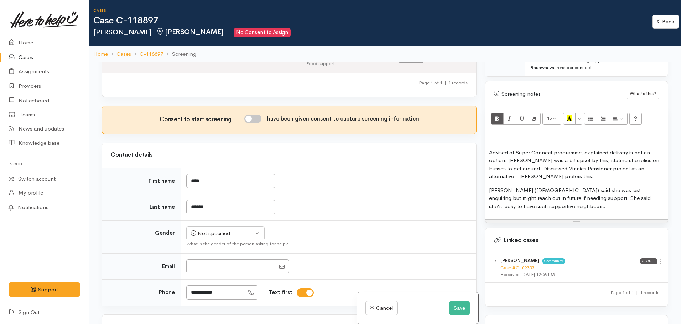
click at [487, 147] on div "Advised of Super Connect programme, explained delivery is not an option. Jane w…" at bounding box center [576, 175] width 182 height 88
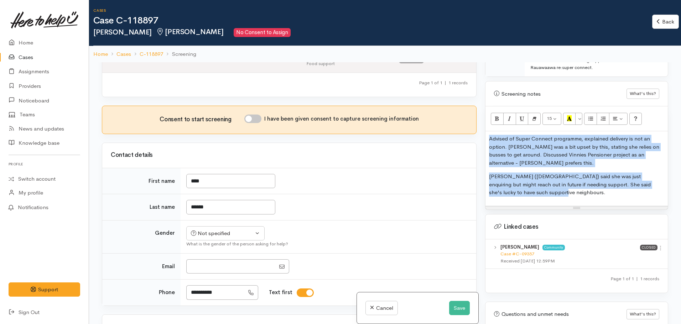
drag, startPoint x: 537, startPoint y: 192, endPoint x: 480, endPoint y: 105, distance: 104.0
click at [480, 105] on div "Related cases There are other cases potentially from the same person, address o…" at bounding box center [385, 224] width 574 height 324
drag, startPoint x: 513, startPoint y: 179, endPoint x: 513, endPoint y: 172, distance: 7.5
click at [513, 179] on p "Jane (81 yrs old) said she was just enquiring but might reach out in future if …" at bounding box center [576, 185] width 175 height 24
click at [519, 163] on div "Advised of Super Connect programme, explained delivery is not an option. Jane w…" at bounding box center [576, 168] width 182 height 75
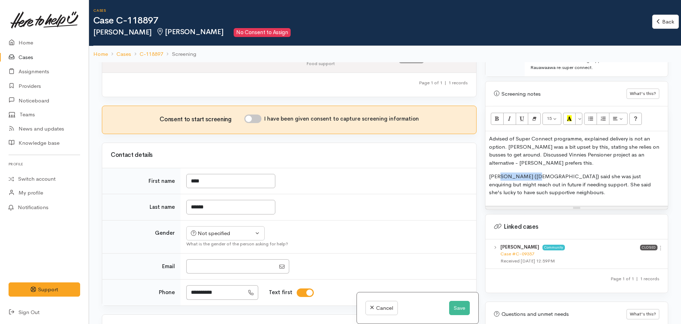
drag, startPoint x: 528, startPoint y: 170, endPoint x: 500, endPoint y: 169, distance: 27.8
click at [500, 173] on p "Jane (81 yrs old) said she was just enquiring but might reach out in future if …" at bounding box center [576, 185] width 175 height 24
click at [521, 138] on p "Advised of Super Connect programme, explained delivery is not an option. Jane w…" at bounding box center [576, 151] width 175 height 32
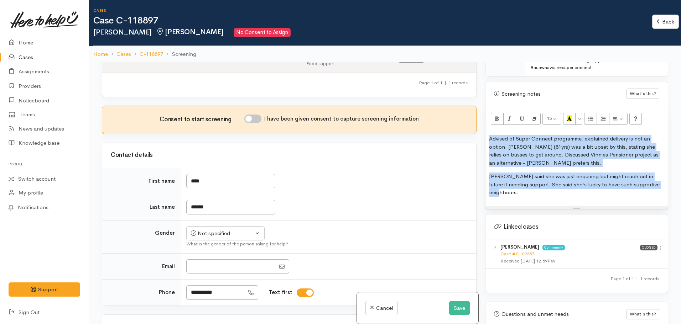
copy div "Advised of Super Connect programme, explained delivery is not an option. Jane (…"
click at [248, 115] on input "I have been given consent to capture screening information" at bounding box center [252, 119] width 17 height 9
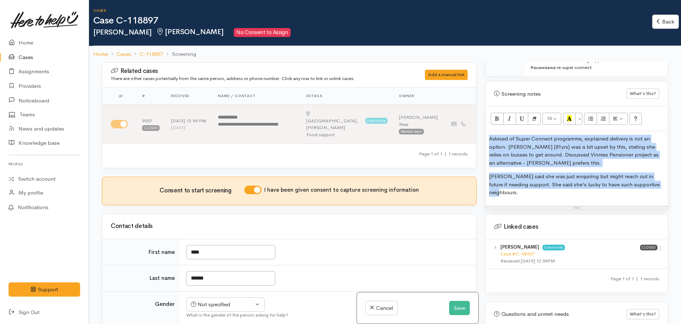
click at [257, 186] on input "I have been given consent to capture screening information" at bounding box center [252, 190] width 17 height 9
checkbox input "false"
click at [536, 188] on p "Jane said she was just enquiring but might reach out in future if needing suppo…" at bounding box center [576, 185] width 175 height 24
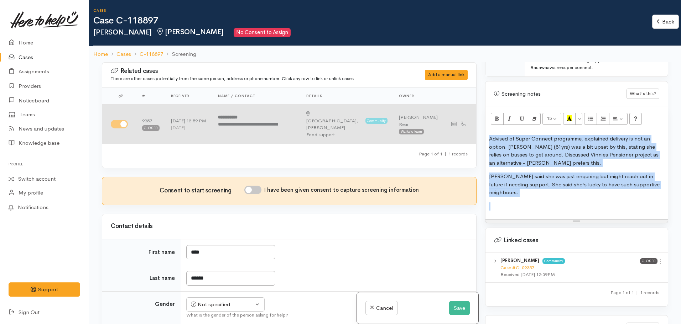
drag, startPoint x: 529, startPoint y: 193, endPoint x: 466, endPoint y: 107, distance: 106.3
click at [467, 107] on div "Related cases There are other cases potentially from the same person, address o…" at bounding box center [385, 224] width 574 height 324
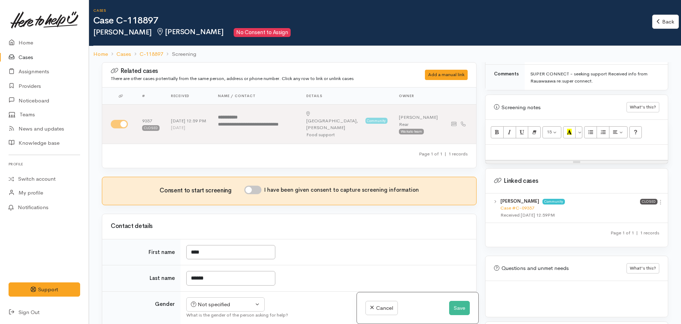
scroll to position [408, 0]
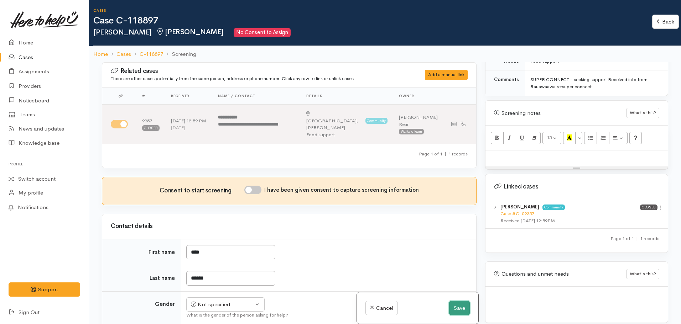
click at [459, 304] on button "Save" at bounding box center [459, 308] width 21 height 15
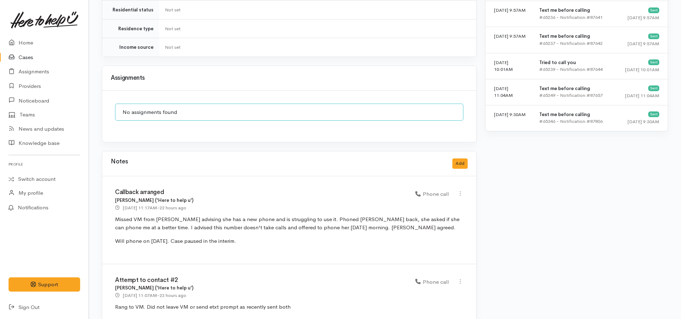
scroll to position [655, 0]
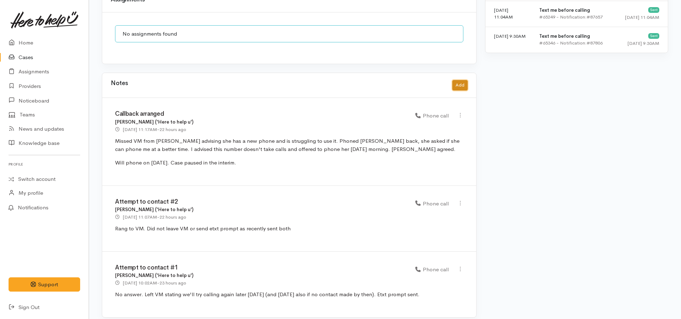
click at [458, 80] on button "Add" at bounding box center [459, 85] width 15 height 10
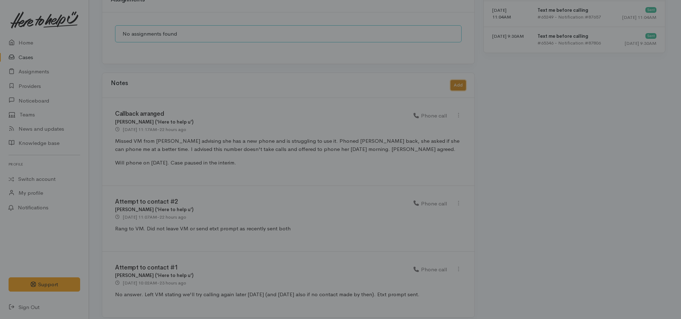
scroll to position [649, 0]
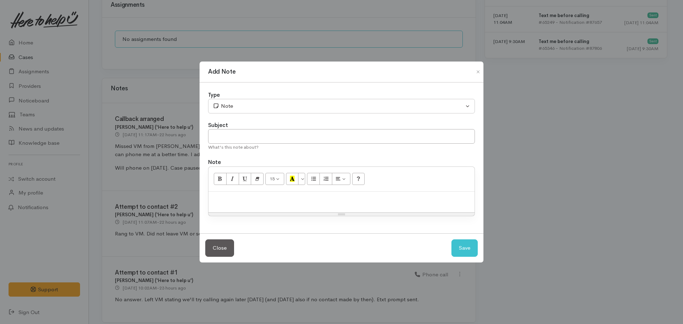
click at [266, 200] on p at bounding box center [341, 199] width 259 height 8
paste div
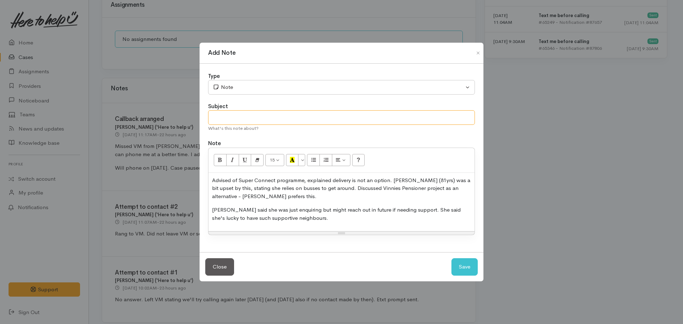
click at [238, 121] on input "text" at bounding box center [341, 117] width 267 height 15
type input "Contact made - client withdrew (CASE CANCELLED)"
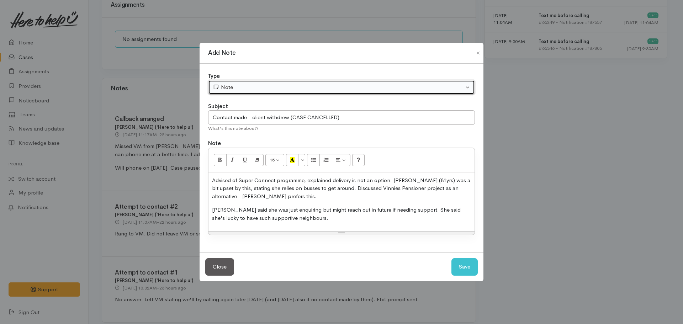
click at [269, 86] on div "Note" at bounding box center [338, 87] width 251 height 8
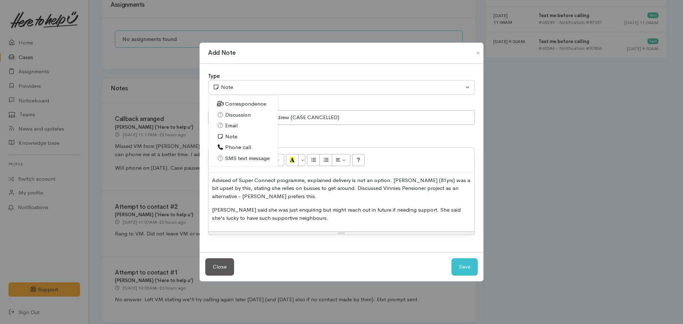
click at [240, 147] on span "Phone call" at bounding box center [238, 147] width 26 height 8
select select "3"
click at [473, 263] on button "Save" at bounding box center [465, 266] width 26 height 17
select select "1"
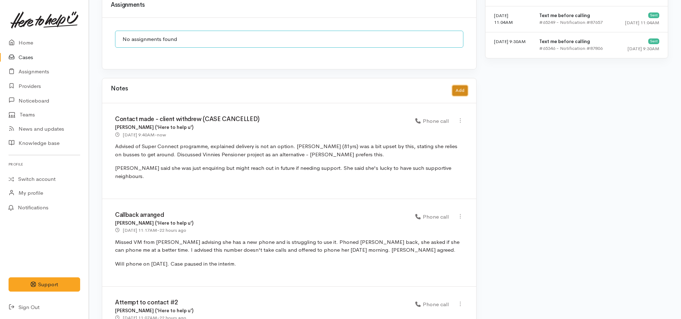
click at [452, 85] on button "Add" at bounding box center [459, 90] width 15 height 10
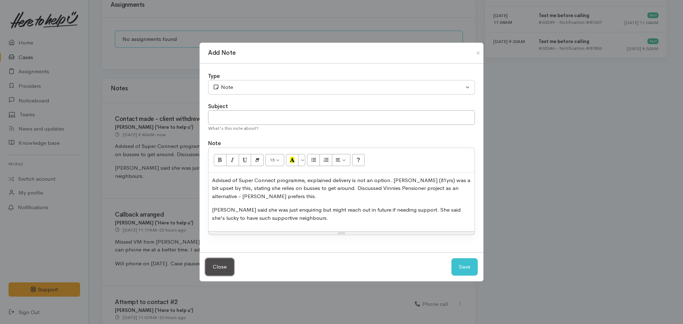
click at [228, 274] on button "Close" at bounding box center [219, 266] width 29 height 17
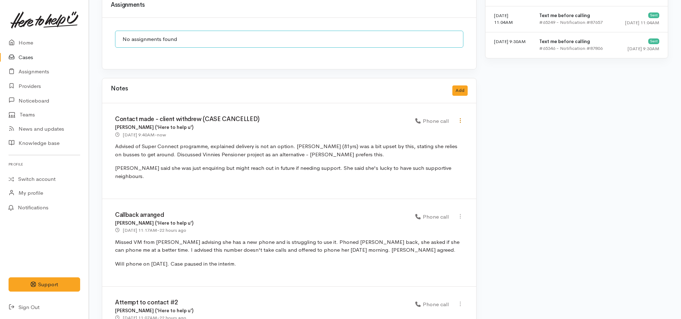
click at [461, 117] on icon at bounding box center [460, 120] width 6 height 6
click at [425, 129] on link "Edit" at bounding box center [434, 134] width 56 height 11
type input "Contact made - client withdrew (CASE CANCELLED)"
select select "3"
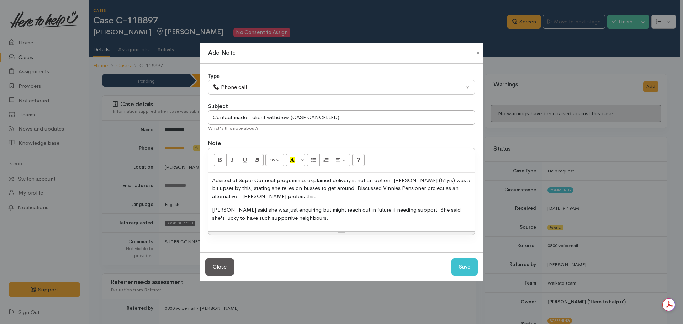
click at [295, 227] on div "Advised of Super Connect programme, explained delivery is not an option. Jane (…" at bounding box center [342, 202] width 266 height 59
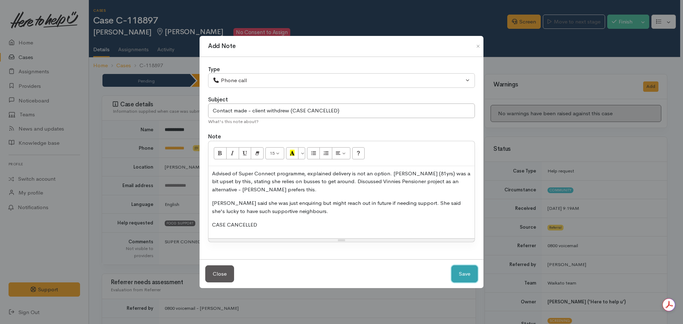
click at [452, 266] on button "Save" at bounding box center [465, 274] width 26 height 17
select select "1"
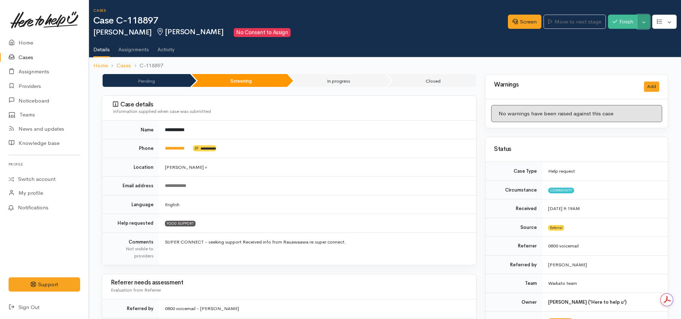
click at [642, 22] on button "Toggle Dropdown" at bounding box center [643, 22] width 12 height 15
click at [622, 46] on link "Cancel" at bounding box center [621, 49] width 56 height 11
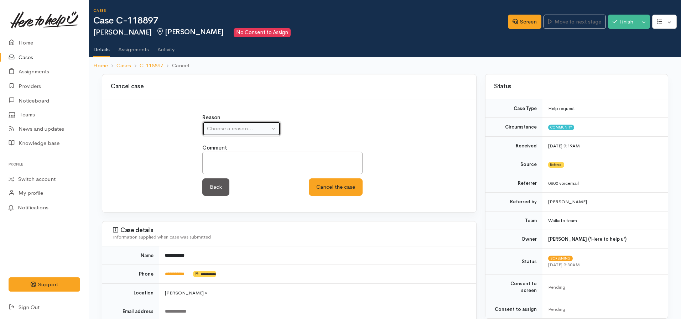
click at [238, 129] on div "Choose a reason..." at bounding box center [238, 129] width 63 height 8
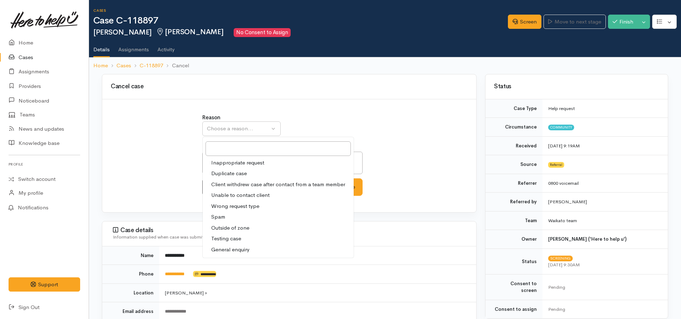
click at [226, 186] on span "Client withdrew case after contact from a team member" at bounding box center [278, 184] width 134 height 8
select select "3"
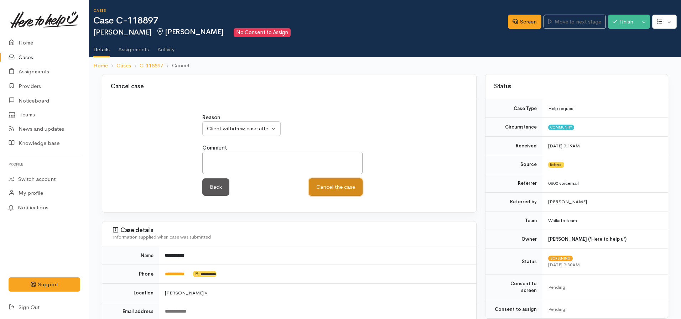
drag, startPoint x: 332, startPoint y: 191, endPoint x: 214, endPoint y: 148, distance: 126.0
click at [332, 191] on button "Cancel the case" at bounding box center [336, 186] width 54 height 17
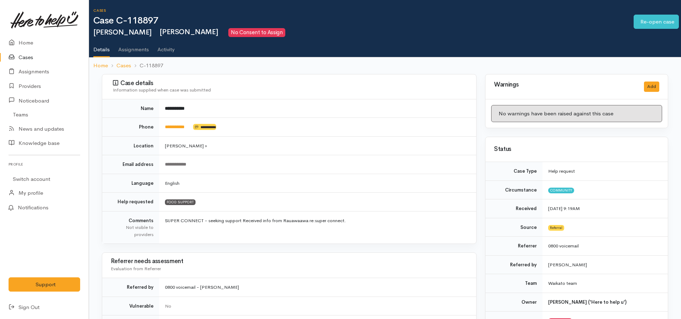
click at [101, 63] on link "Home" at bounding box center [100, 66] width 15 height 8
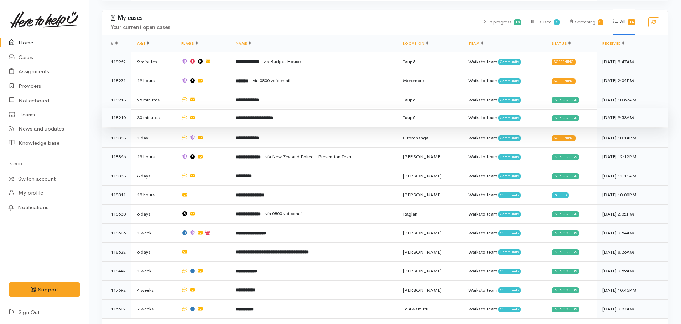
scroll to position [498, 0]
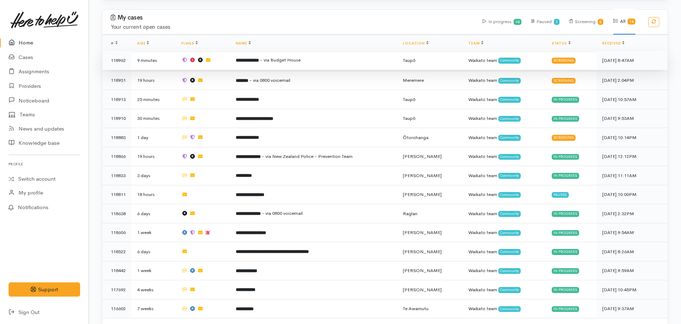
click at [259, 58] on td "**********" at bounding box center [313, 60] width 167 height 19
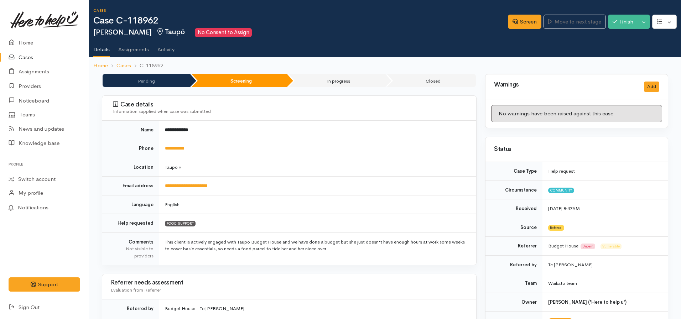
click at [497, 25] on h1 "Case C-118962" at bounding box center [300, 21] width 414 height 10
click at [539, 20] on div "Screen Move to next stage Finish Toggle Dropdown Pause" at bounding box center [594, 23] width 173 height 24
click at [528, 19] on link "Screen" at bounding box center [524, 22] width 33 height 15
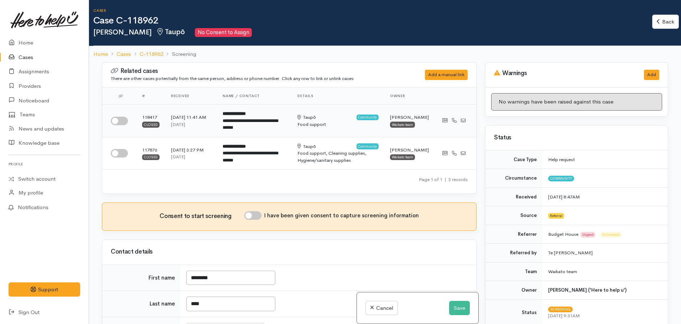
click at [126, 120] on input "checkbox" at bounding box center [119, 121] width 17 height 9
checkbox input "true"
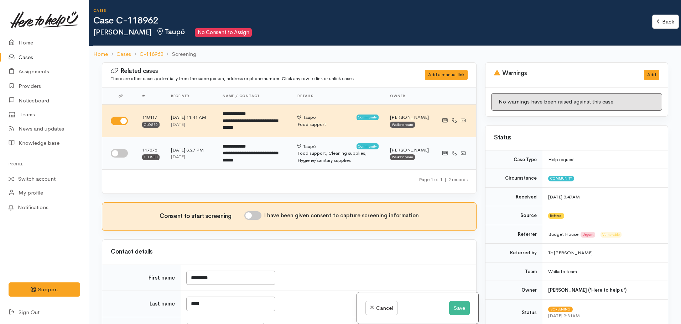
click at [134, 144] on td at bounding box center [119, 153] width 34 height 32
click at [128, 151] on div at bounding box center [121, 153] width 20 height 9
click at [121, 156] on input "checkbox" at bounding box center [119, 153] width 17 height 9
checkbox input "true"
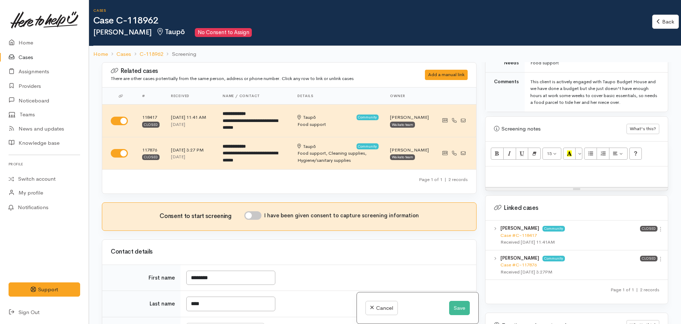
scroll to position [427, 0]
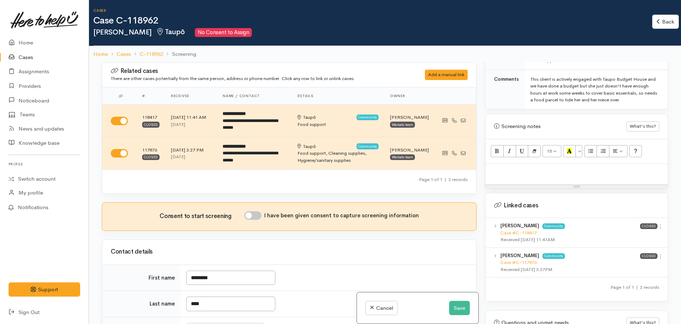
click at [514, 223] on b "[PERSON_NAME]" at bounding box center [519, 226] width 39 height 6
click at [514, 230] on link "Case #C-118417" at bounding box center [518, 233] width 36 height 6
click at [513, 168] on p at bounding box center [576, 172] width 175 height 8
paste div
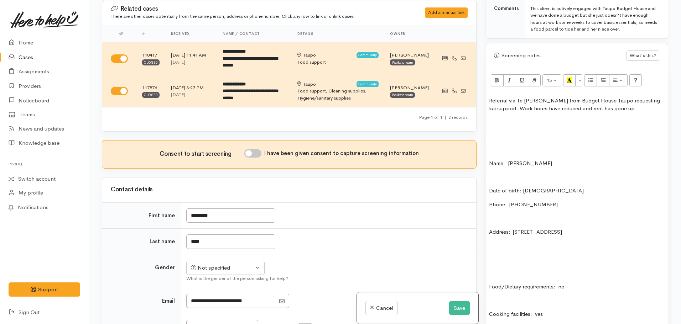
click at [488, 157] on div "Referral via Te Whetu Dewes from Budget House Taupo requesting kai support. Wor…" at bounding box center [576, 217] width 182 height 248
click at [489, 187] on p "Date of birth: [DEMOGRAPHIC_DATA]" at bounding box center [576, 191] width 175 height 8
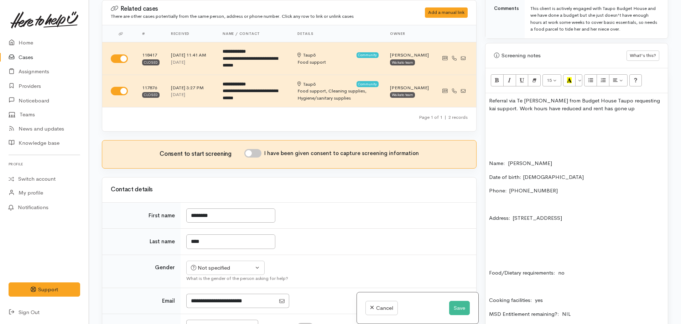
click at [493, 137] on div "Referral via Te Whetu Dewes from Budget House Taupo requesting kai support. Wor…" at bounding box center [576, 210] width 182 height 235
click at [495, 132] on p at bounding box center [576, 136] width 175 height 8
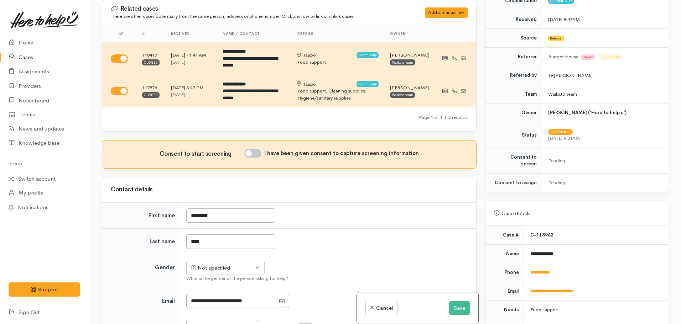
scroll to position [329, 0]
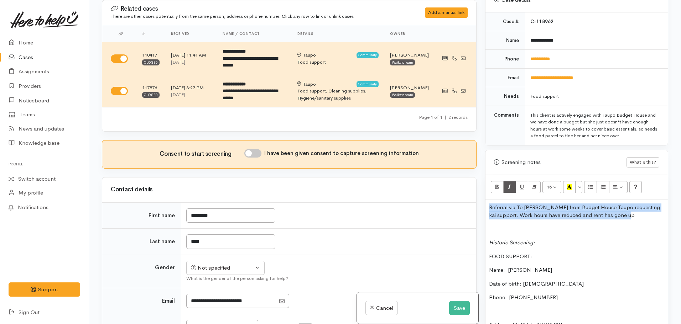
drag, startPoint x: 628, startPoint y: 210, endPoint x: 472, endPoint y: 194, distance: 156.7
click at [472, 194] on div "Related cases There are other cases potentially from the same person, address o…" at bounding box center [385, 162] width 574 height 324
click at [497, 184] on icon "Bold (CTRL+B)" at bounding box center [496, 187] width 5 height 6
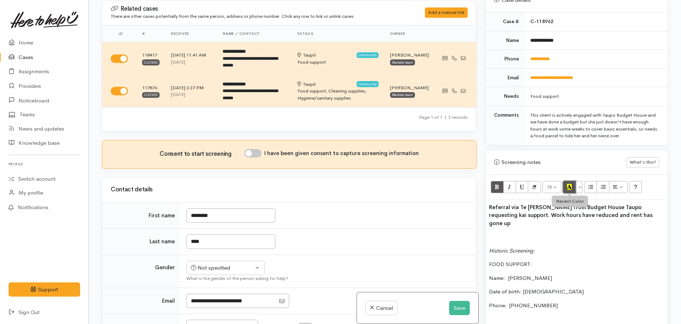
click at [568, 184] on icon "Recent Color" at bounding box center [569, 187] width 5 height 6
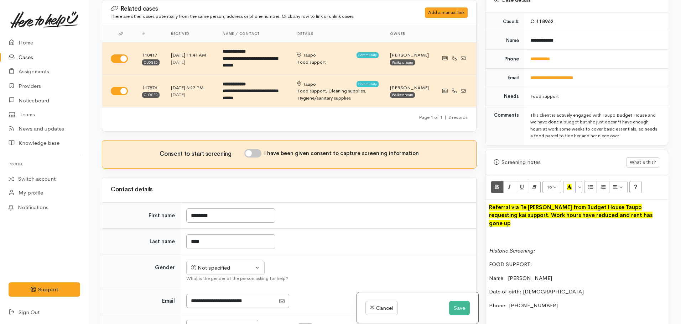
click at [506, 216] on div "Referral via Te Whetu Dewes from Budget House Taupo requesting kai support. Wor…" at bounding box center [576, 321] width 182 height 242
drag, startPoint x: 537, startPoint y: 232, endPoint x: 489, endPoint y: 201, distance: 57.2
click at [460, 234] on div "Related cases There are other cases potentially from the same person, address o…" at bounding box center [385, 162] width 574 height 324
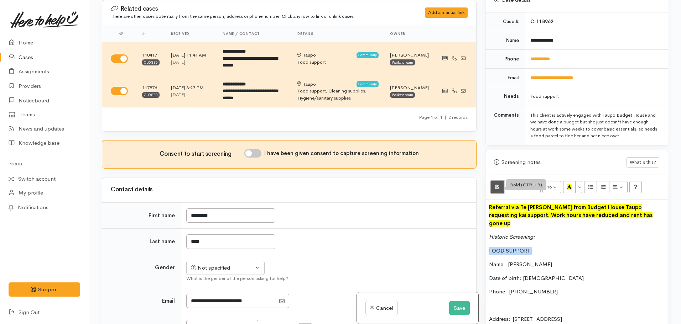
click at [496, 184] on icon "Bold (CTRL+B)" at bounding box center [496, 187] width 5 height 6
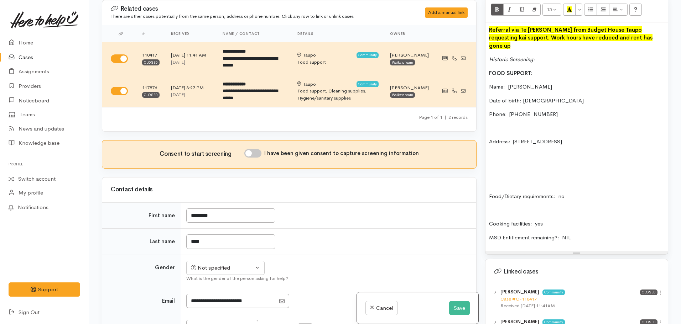
scroll to position [614, 0]
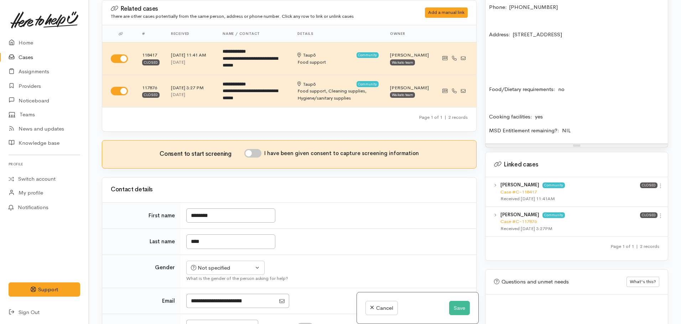
click at [489, 113] on p "Cooking facilities: yes" at bounding box center [576, 117] width 175 height 8
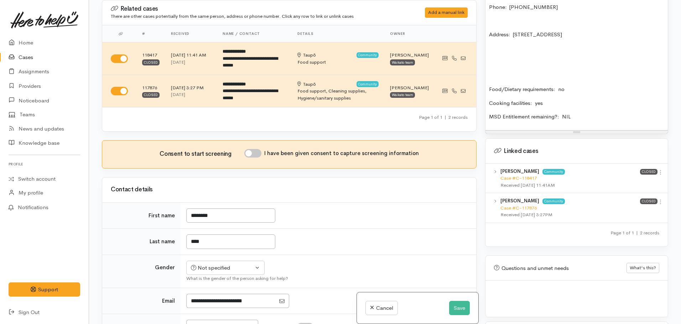
click at [578, 113] on p "MSD Entitlement remaining?: NIL" at bounding box center [576, 117] width 175 height 8
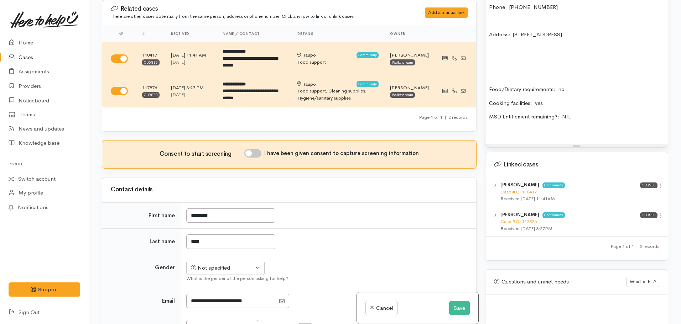
click at [527, 218] on div "Case #C-117876" at bounding box center [570, 221] width 140 height 7
click at [524, 219] on link "Case #C-117876" at bounding box center [518, 222] width 36 height 6
click at [520, 127] on p "---" at bounding box center [576, 131] width 175 height 8
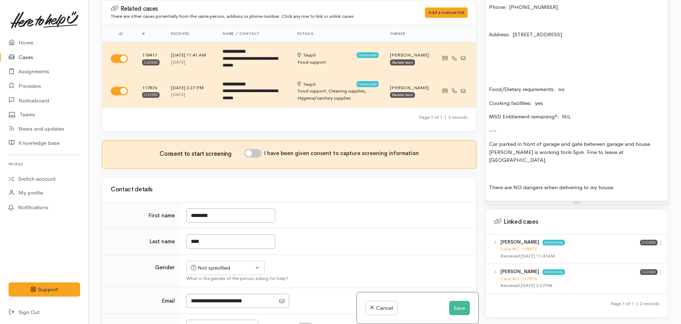
click at [488, 128] on div "Referral via Te Whetu Dewes from Budget House Taupo requesting kai support. Wor…" at bounding box center [576, 58] width 182 height 286
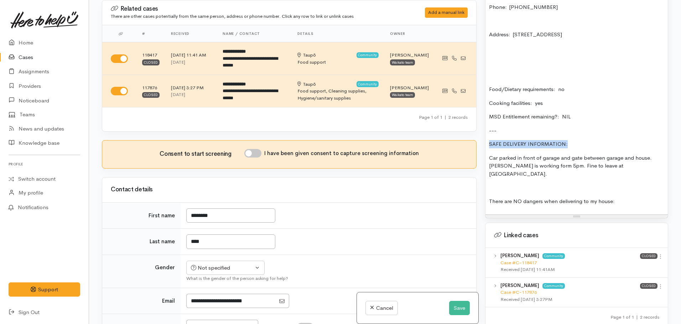
drag, startPoint x: 569, startPoint y: 130, endPoint x: 470, endPoint y: 121, distance: 99.3
click at [470, 121] on div "Related cases There are other cases potentially from the same person, address o…" at bounding box center [385, 162] width 574 height 324
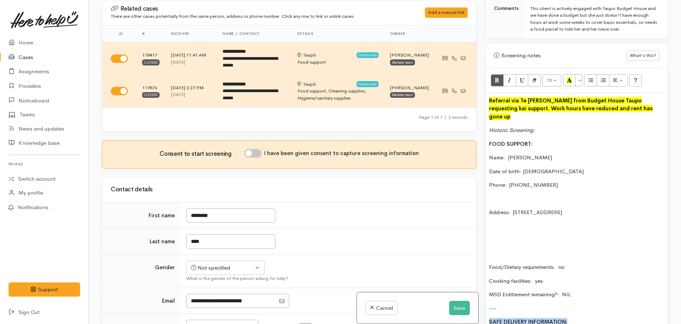
scroll to position [364, 0]
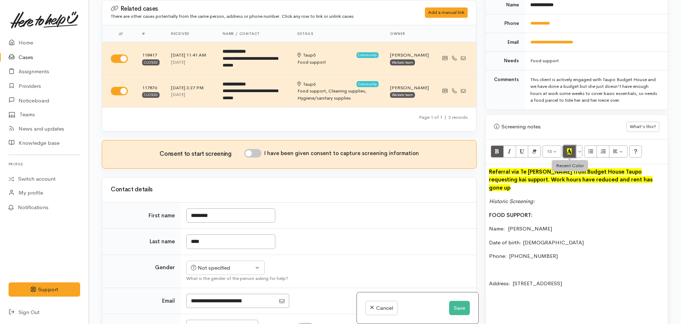
click at [570, 148] on icon "Recent Color" at bounding box center [569, 151] width 5 height 6
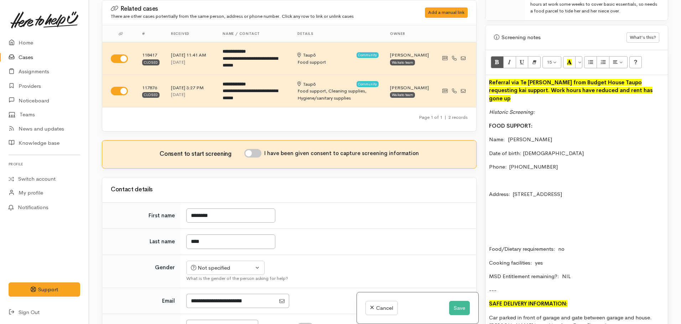
scroll to position [578, 0]
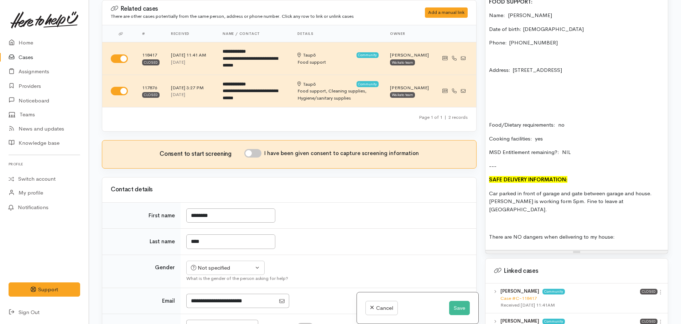
drag, startPoint x: 604, startPoint y: 187, endPoint x: 536, endPoint y: 195, distance: 68.1
click at [604, 190] on p "Car parked in front of garage and gate between garage and house. Consuelo is wo…" at bounding box center [576, 202] width 175 height 24
click at [498, 219] on p at bounding box center [576, 223] width 175 height 8
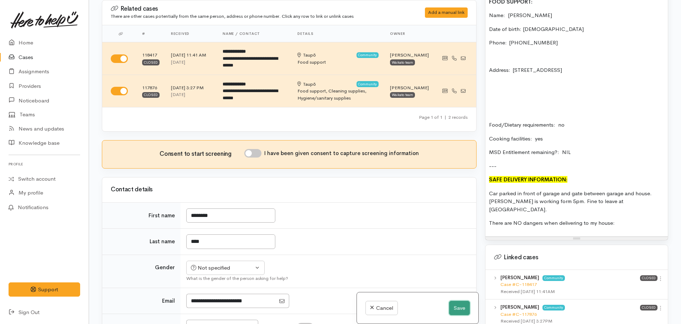
click at [452, 308] on button "Save" at bounding box center [459, 308] width 21 height 15
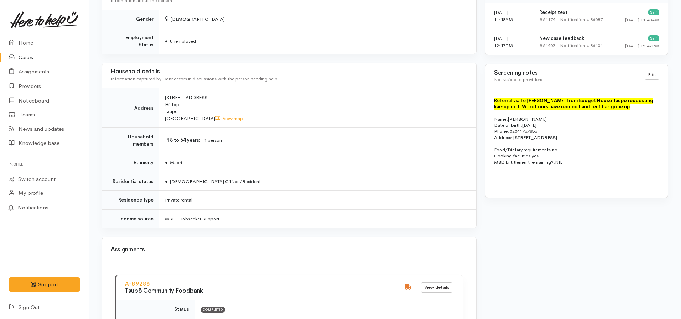
scroll to position [605, 0]
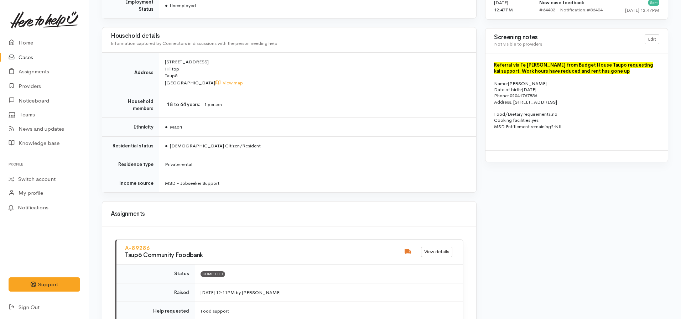
drag, startPoint x: 581, startPoint y: 129, endPoint x: 493, endPoint y: 70, distance: 105.6
click at [493, 66] on div "Referral via Te [PERSON_NAME] from Budget House Taupo requesting kai support. W…" at bounding box center [576, 101] width 182 height 97
copy div "Referral via Te [PERSON_NAME] from Budget House Taupo requesting kai support. W…"
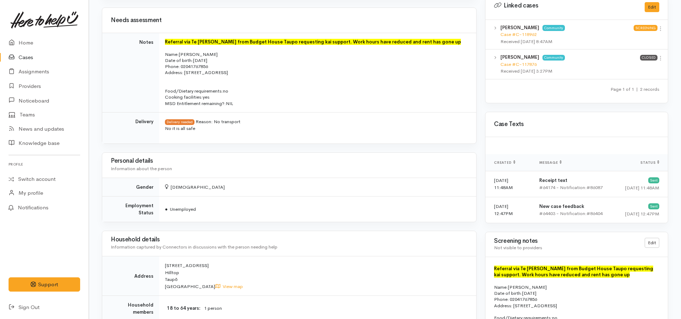
scroll to position [328, 0]
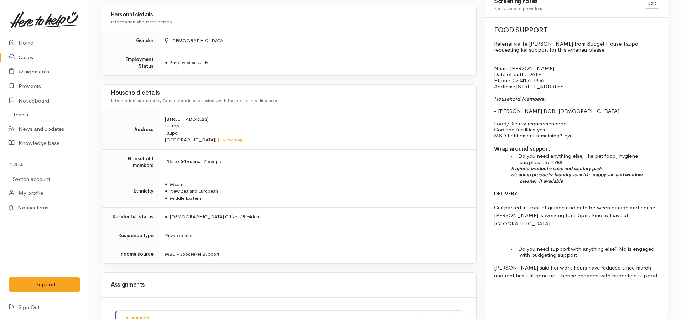
scroll to position [641, 0]
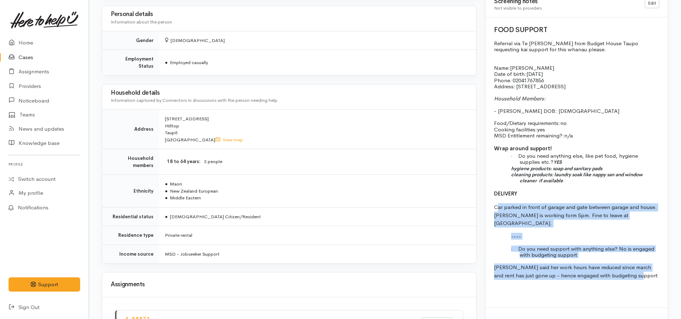
drag, startPoint x: 635, startPoint y: 270, endPoint x: 497, endPoint y: 210, distance: 151.4
click at [497, 210] on div "FOOD SUPPORT Referral via Te [PERSON_NAME] from Budget House Taupo requesting k…" at bounding box center [576, 162] width 182 height 290
drag, startPoint x: 592, startPoint y: 254, endPoint x: 592, endPoint y: 248, distance: 5.4
click at [592, 253] on div "FOOD SUPPORT Referral via Te Whetu Dewes from Budget House Taupo requesting kai…" at bounding box center [576, 162] width 182 height 290
drag, startPoint x: 591, startPoint y: 245, endPoint x: 587, endPoint y: 246, distance: 4.1
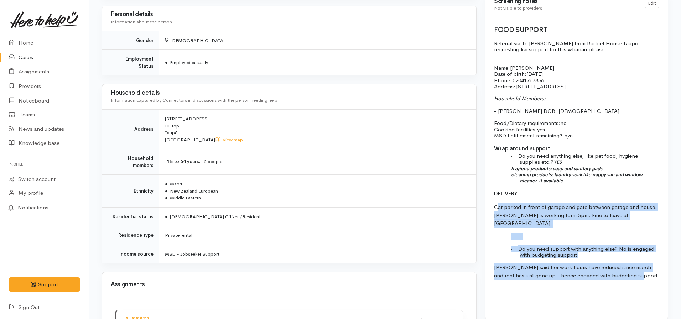
click at [591, 246] on p "· Do you need support with anything else? No is engaged with budgeting support" at bounding box center [589, 252] width 140 height 12
click at [558, 239] on p at bounding box center [589, 242] width 140 height 6
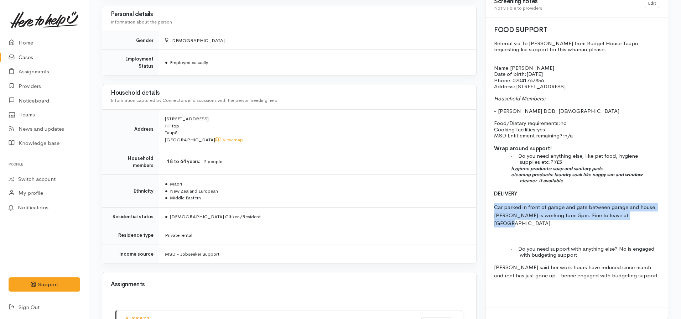
drag, startPoint x: 636, startPoint y: 214, endPoint x: 483, endPoint y: 204, distance: 153.4
click at [483, 205] on div "Warnings Add No warnings have been raised against this case Add Warning Title ●…" at bounding box center [575, 27] width 191 height 1191
copy span "Car parked in front of garage and gate between garage and house. [PERSON_NAME] …"
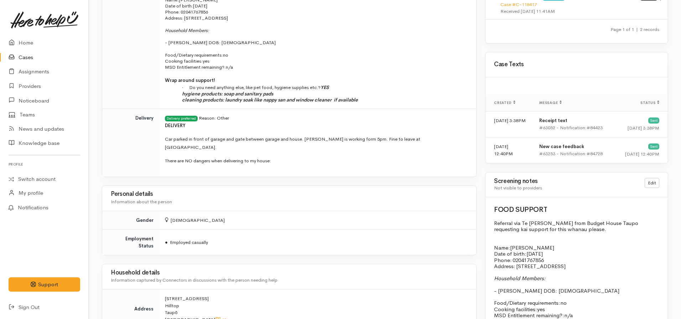
scroll to position [392, 0]
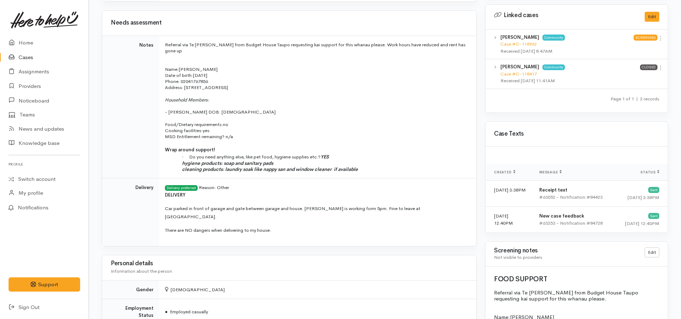
drag, startPoint x: 276, startPoint y: 219, endPoint x: 161, endPoint y: 208, distance: 116.3
click at [161, 208] on td "Delivery preferred Reason: Other DELIVERY Car parked in front of garage and gat…" at bounding box center [317, 212] width 317 height 68
copy span "Car parked in front of garage and gate between garage and house. Consuelo is wo…"
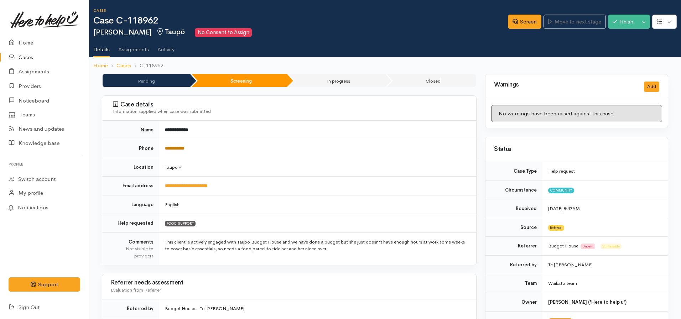
click at [167, 146] on link "**********" at bounding box center [175, 148] width 20 height 5
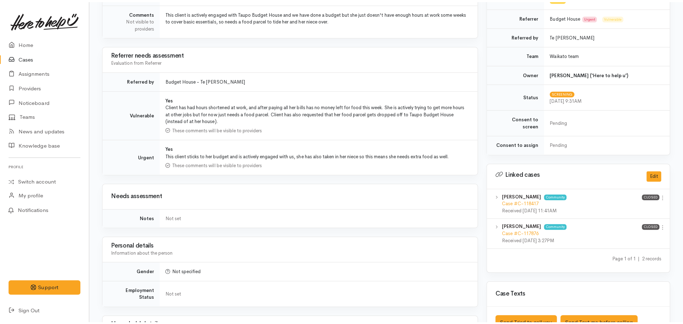
scroll to position [392, 0]
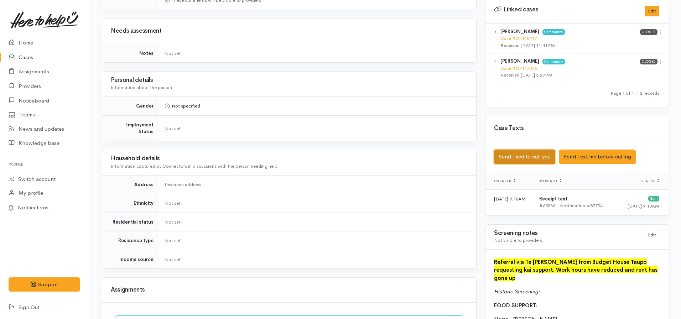
click at [526, 152] on button "Send Tried to call you" at bounding box center [524, 156] width 61 height 15
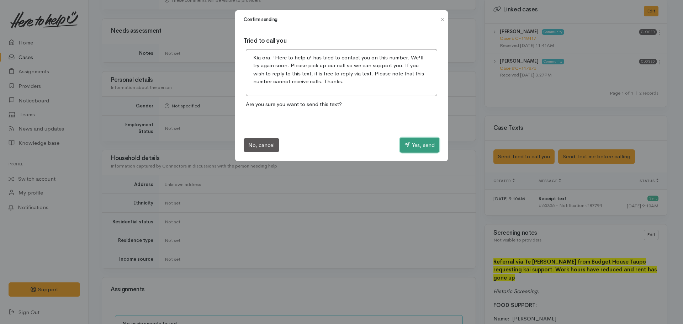
click at [416, 143] on button "Yes, send" at bounding box center [420, 145] width 40 height 15
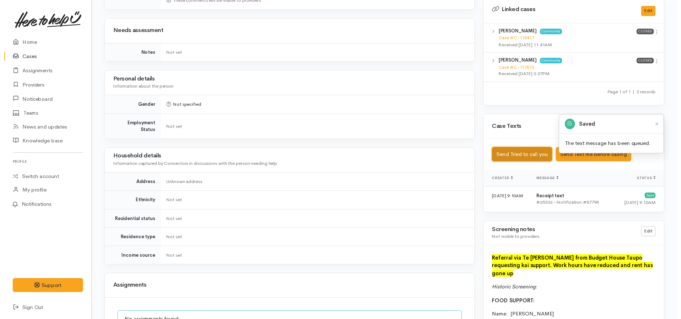
scroll to position [534, 0]
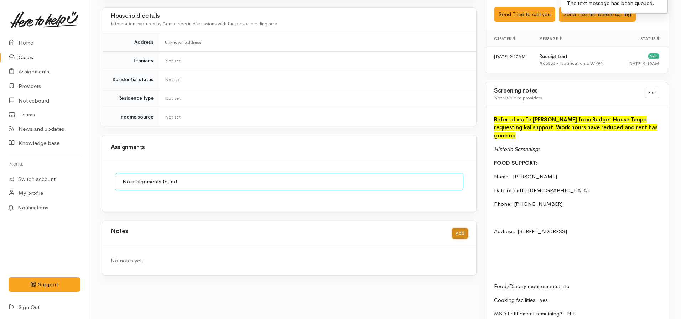
click at [461, 228] on button "Add" at bounding box center [459, 233] width 15 height 10
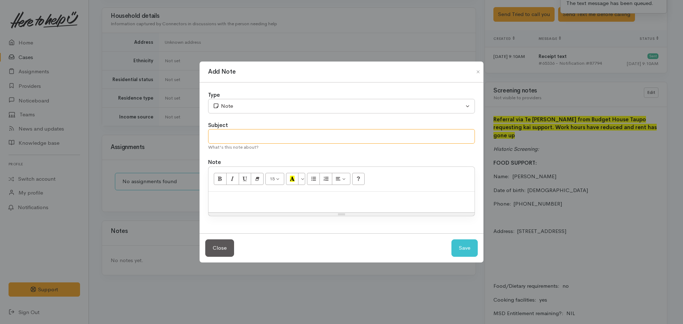
click at [235, 133] on input "text" at bounding box center [341, 136] width 267 height 15
type input "Attempt to contact #1"
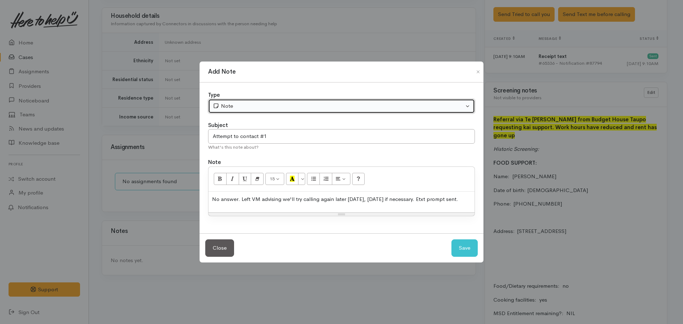
click at [258, 107] on div "Note" at bounding box center [338, 106] width 251 height 8
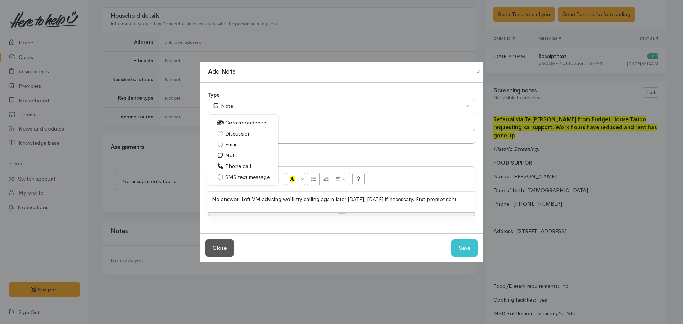
click at [249, 167] on span "Phone call" at bounding box center [238, 166] width 26 height 8
select select "3"
click at [470, 250] on button "Save" at bounding box center [465, 248] width 26 height 17
select select "1"
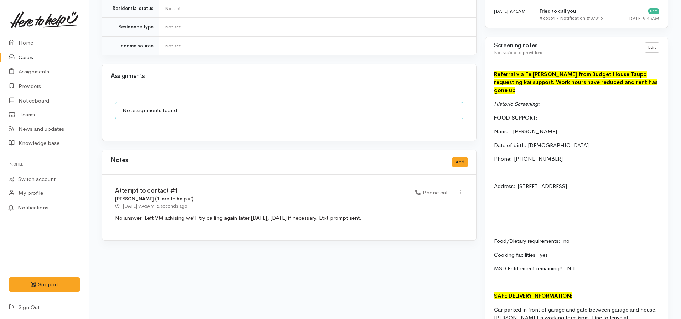
scroll to position [356, 0]
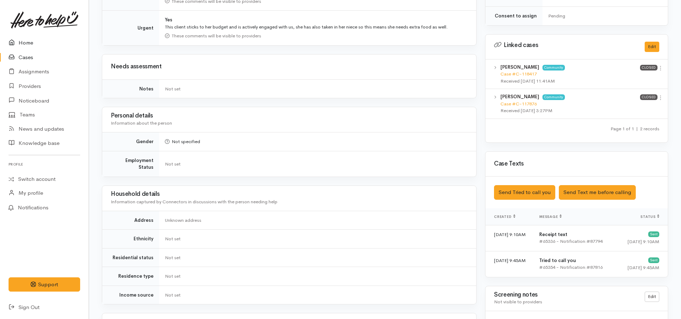
click at [19, 40] on link "Home" at bounding box center [44, 43] width 89 height 15
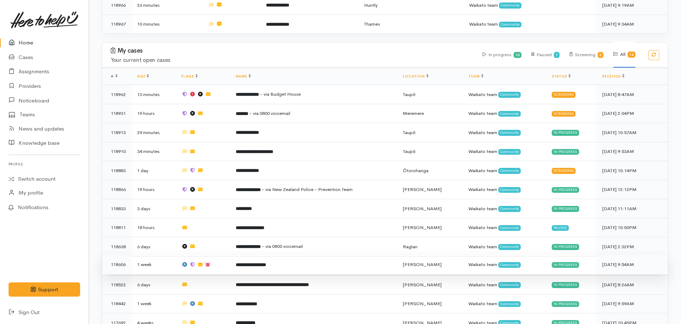
scroll to position [471, 0]
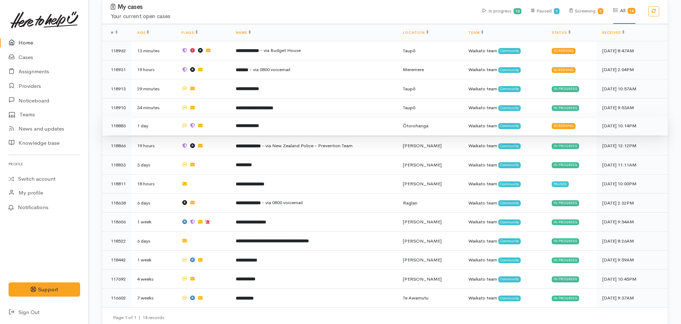
click at [259, 123] on td "**********" at bounding box center [313, 125] width 167 height 19
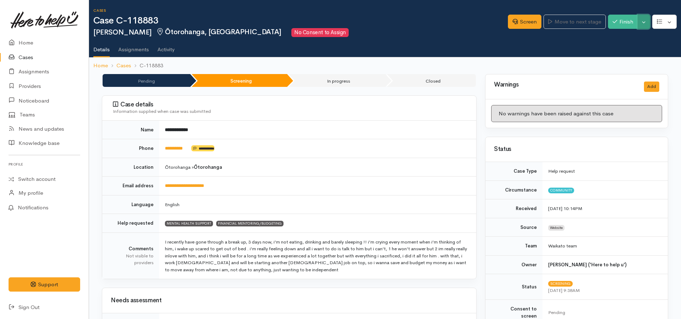
click at [647, 26] on button "Toggle Dropdown" at bounding box center [643, 22] width 12 height 15
click at [616, 36] on link "Pause" at bounding box center [621, 38] width 56 height 11
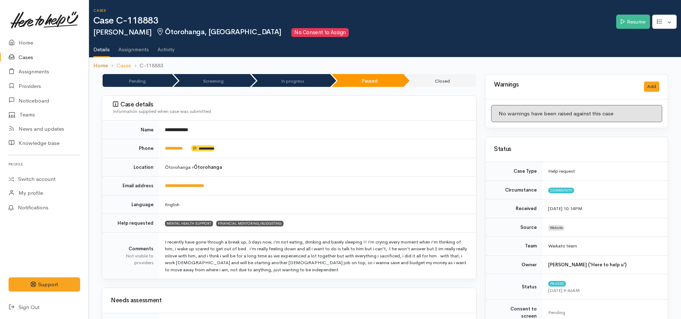
click at [100, 69] on link "Home" at bounding box center [100, 66] width 15 height 8
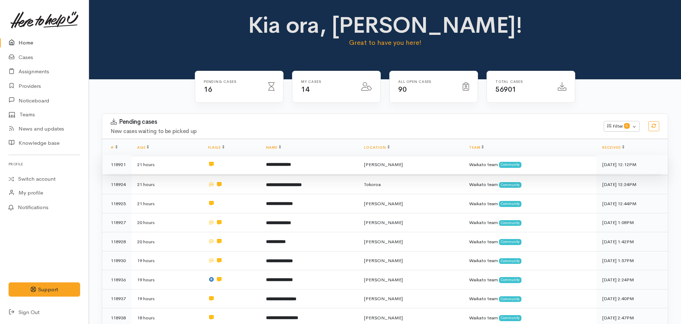
click at [281, 164] on b "**********" at bounding box center [278, 164] width 25 height 5
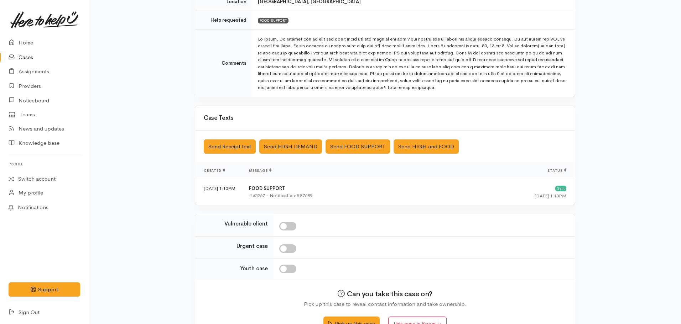
scroll to position [172, 0]
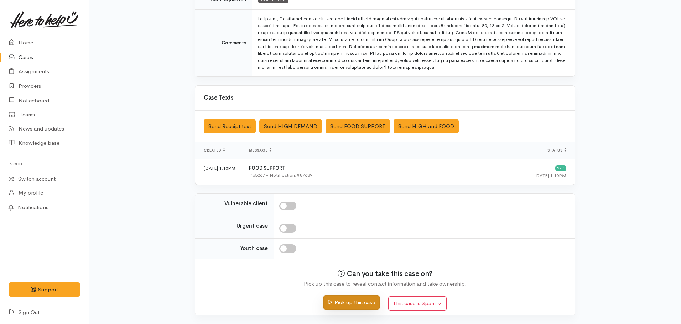
click at [361, 298] on button "Pick up this case" at bounding box center [351, 302] width 56 height 15
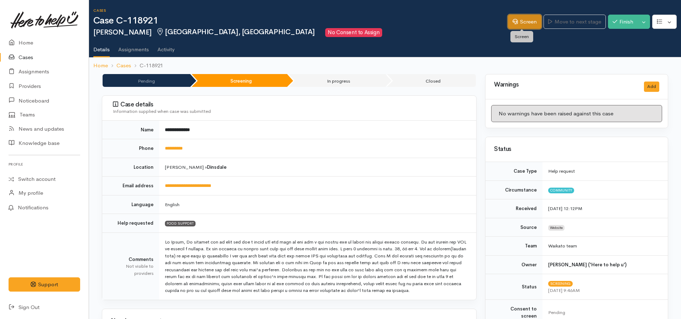
click at [512, 23] on icon at bounding box center [514, 21] width 5 height 5
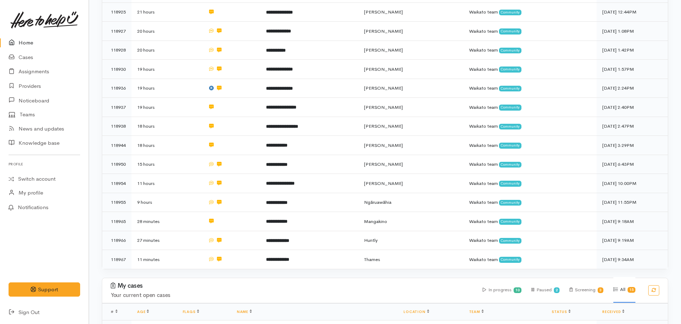
scroll to position [214, 0]
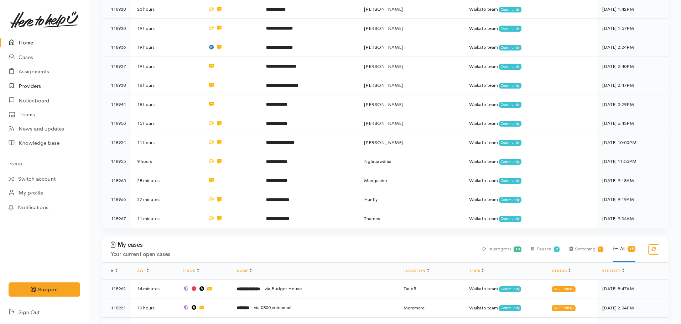
click at [40, 85] on link "Providers" at bounding box center [44, 86] width 89 height 15
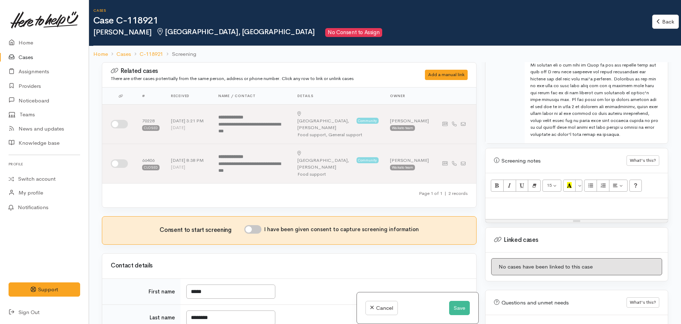
scroll to position [463, 0]
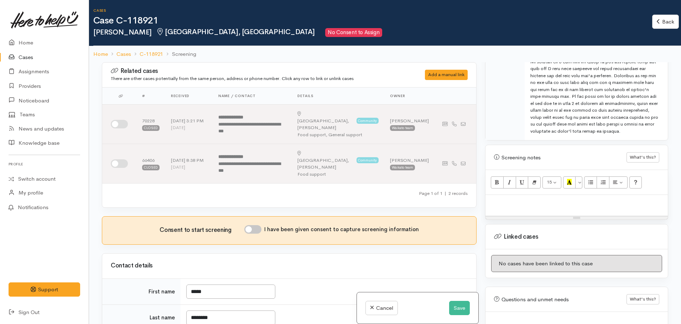
drag, startPoint x: 527, startPoint y: 218, endPoint x: 526, endPoint y: 214, distance: 4.6
click at [527, 218] on div "Resize" at bounding box center [576, 217] width 182 height 3
click at [521, 206] on div at bounding box center [576, 206] width 182 height 22
click at [542, 208] on div at bounding box center [576, 206] width 182 height 22
paste div
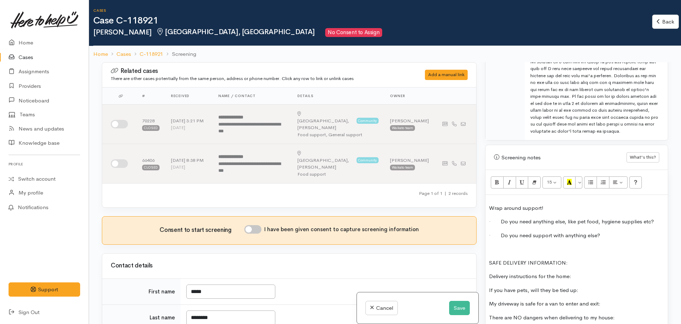
scroll to position [246, 0]
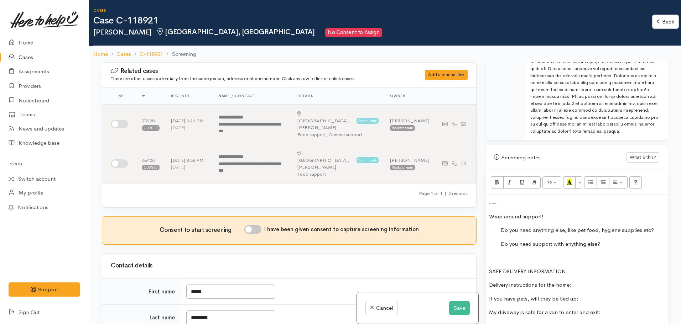
drag, startPoint x: 574, startPoint y: 219, endPoint x: 586, endPoint y: 341, distance: 122.3
click at [586, 324] on html "Support Feedback I've got something to say Back" at bounding box center [340, 162] width 681 height 324
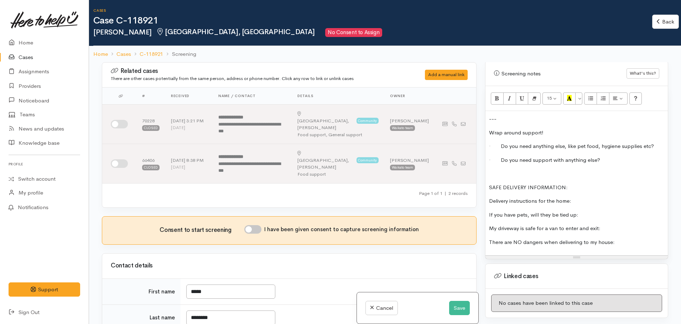
scroll to position [569, 0]
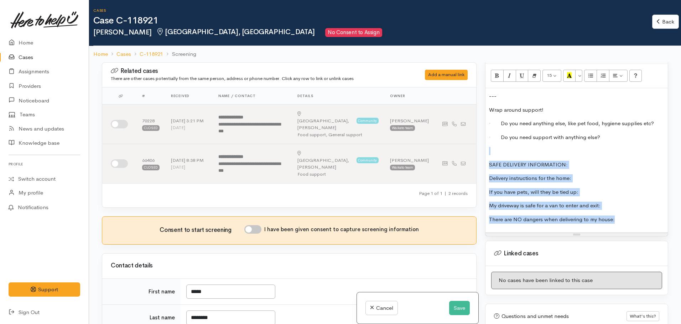
drag, startPoint x: 577, startPoint y: 211, endPoint x: 479, endPoint y: 153, distance: 113.4
click at [479, 153] on div "Related cases There are other cases potentially from the same person, address o…" at bounding box center [385, 224] width 574 height 324
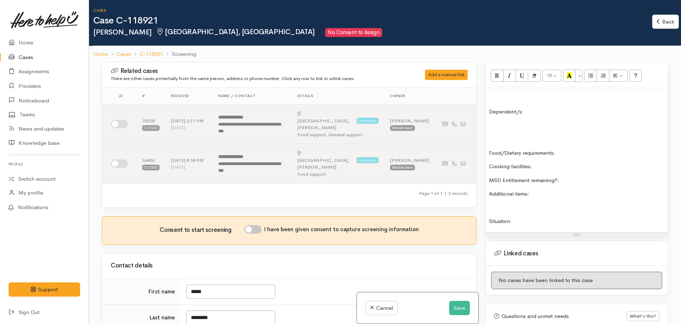
scroll to position [0, 0]
click at [519, 110] on p "Name:" at bounding box center [576, 110] width 175 height 8
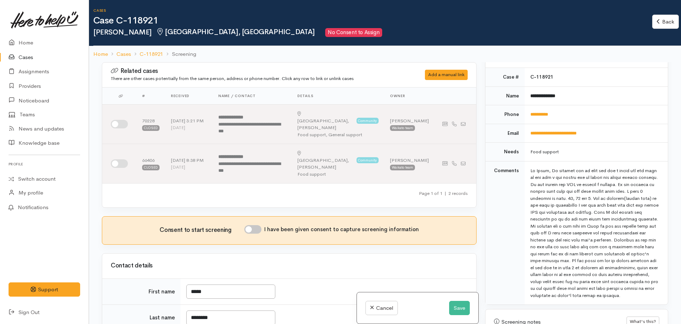
scroll to position [142, 0]
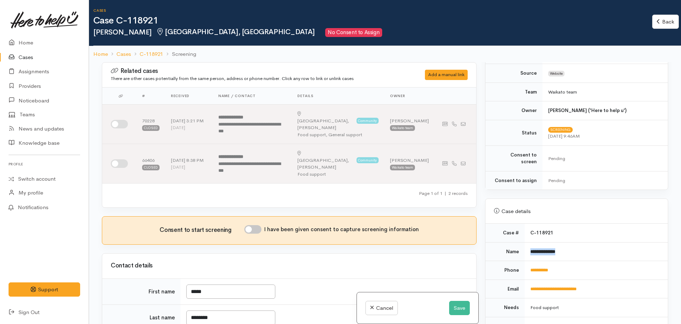
drag, startPoint x: 571, startPoint y: 246, endPoint x: 526, endPoint y: 246, distance: 44.5
click at [526, 246] on td "**********" at bounding box center [595, 251] width 143 height 19
copy b "**********"
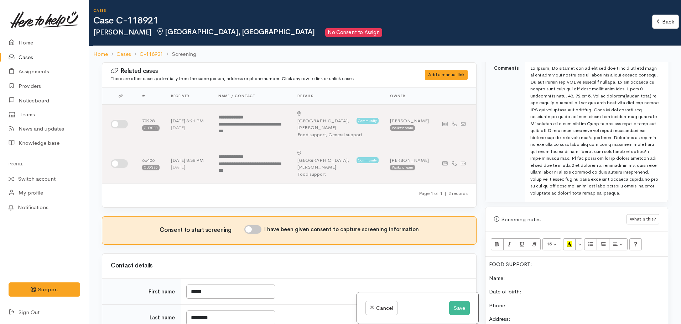
scroll to position [463, 0]
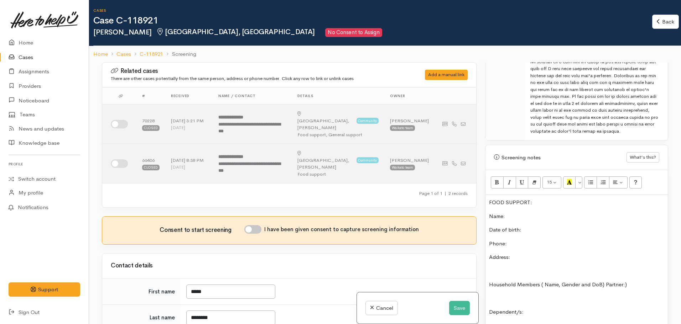
click at [521, 214] on p "Name:" at bounding box center [576, 216] width 175 height 8
click at [536, 236] on div "FOOD SUPPORT: Name: Julia McAvinue Date of birth: Phone: Address: Household Mem…" at bounding box center [576, 267] width 182 height 145
click at [535, 240] on p "Phone:" at bounding box center [576, 244] width 175 height 8
click at [531, 245] on p "Phone:" at bounding box center [576, 244] width 175 height 8
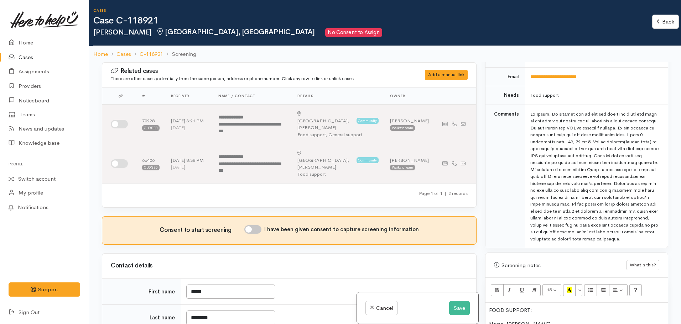
scroll to position [285, 0]
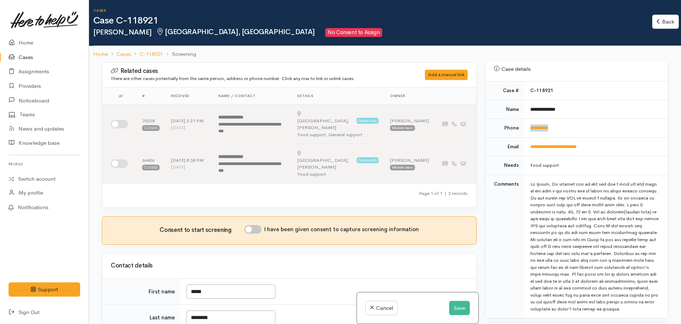
drag, startPoint x: 562, startPoint y: 119, endPoint x: 525, endPoint y: 120, distance: 37.8
click at [525, 120] on td "**********" at bounding box center [595, 128] width 143 height 19
copy link "**********"
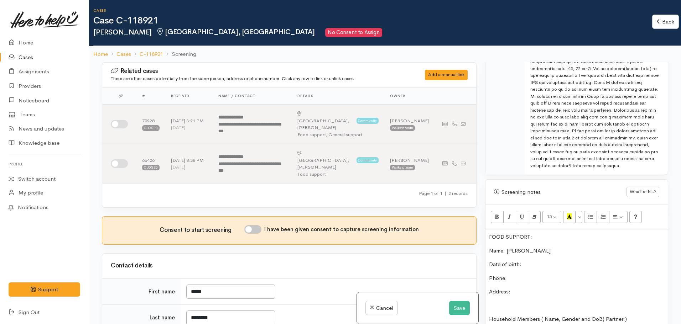
scroll to position [534, 0]
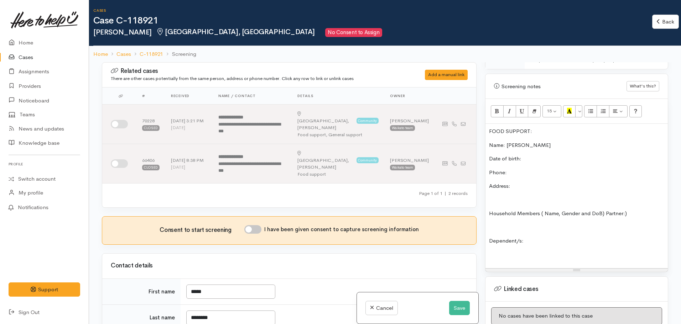
click at [516, 172] on p "Phone:" at bounding box center [576, 173] width 175 height 8
click at [515, 172] on p "Phone:" at bounding box center [576, 173] width 175 height 8
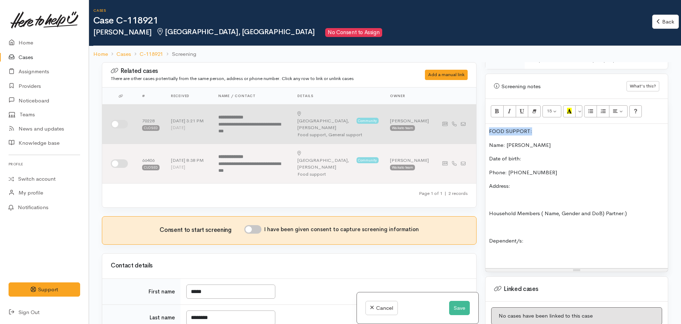
drag, startPoint x: 533, startPoint y: 130, endPoint x: 471, endPoint y: 128, distance: 62.7
click at [471, 129] on div "Related cases There are other cases potentially from the same person, address o…" at bounding box center [385, 224] width 574 height 324
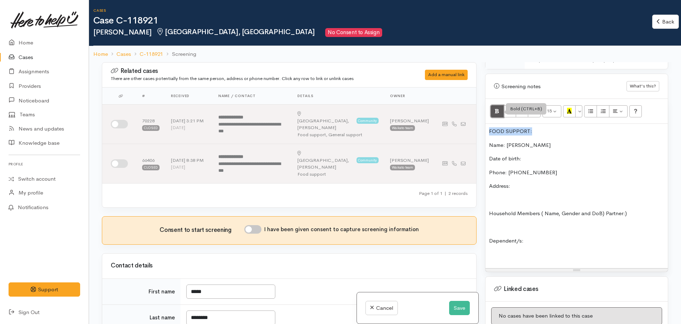
drag, startPoint x: 495, startPoint y: 107, endPoint x: 543, endPoint y: 109, distance: 48.8
click at [495, 108] on icon "Bold (CTRL+B)" at bounding box center [496, 111] width 5 height 6
click at [571, 112] on icon "Recent Color" at bounding box center [569, 111] width 5 height 6
click at [551, 191] on div "FOOD SUPPORT: Name: Julia McAvinue Date of birth: Phone: 0223618905 Address: Ho…" at bounding box center [576, 196] width 182 height 145
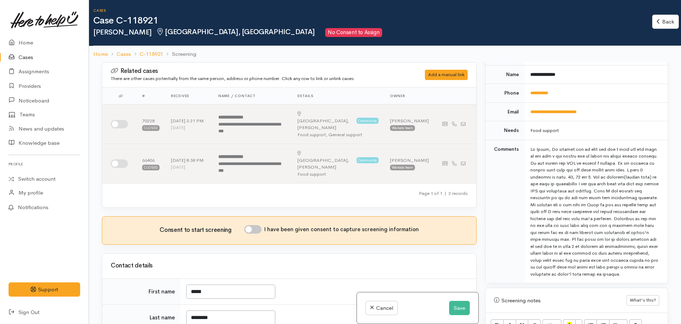
scroll to position [249, 0]
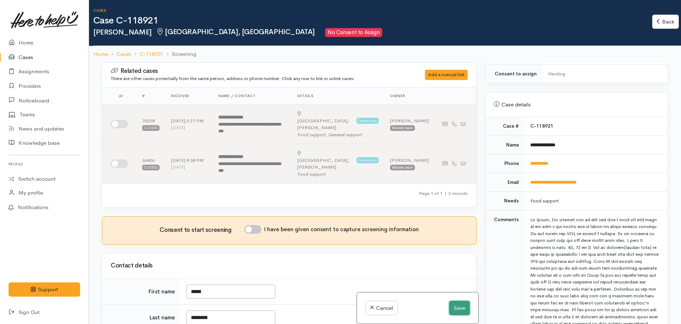
click at [454, 305] on button "Save" at bounding box center [459, 308] width 21 height 15
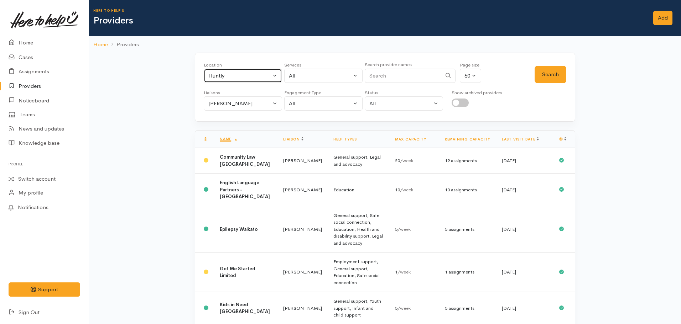
click at [241, 80] on button "Huntly" at bounding box center [243, 76] width 78 height 15
type input "[PERSON_NAME]"
click at [232, 122] on span "[PERSON_NAME]" at bounding box center [238, 123] width 44 height 8
select select "1"
click at [298, 80] on button "All" at bounding box center [323, 76] width 78 height 15
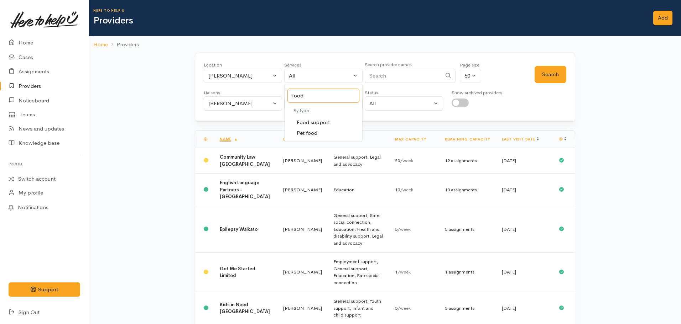
type input "food"
click at [314, 120] on span "Food support" at bounding box center [312, 123] width 33 height 8
select select "3"
click at [541, 69] on button "Search" at bounding box center [550, 74] width 32 height 17
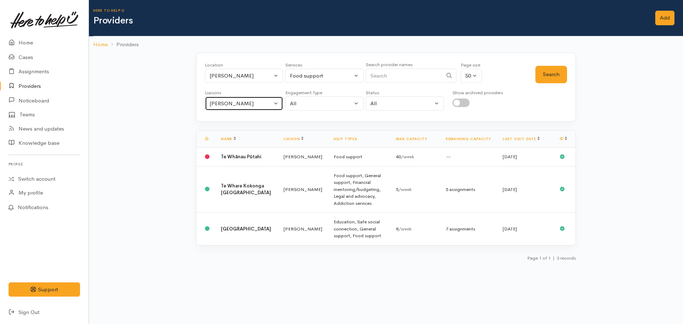
click at [228, 106] on div "[PERSON_NAME]" at bounding box center [241, 104] width 63 height 8
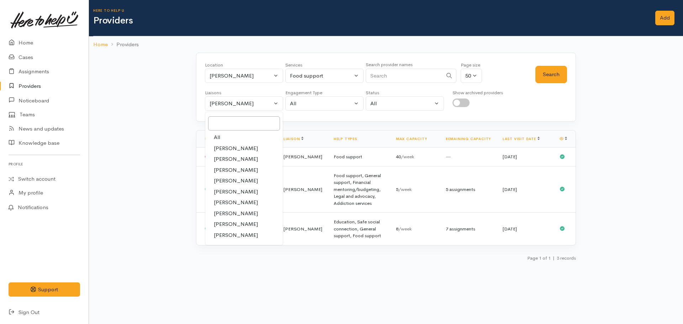
drag, startPoint x: 221, startPoint y: 141, endPoint x: 220, endPoint y: 135, distance: 6.4
click at [220, 141] on link "All" at bounding box center [244, 137] width 78 height 11
select select "null"
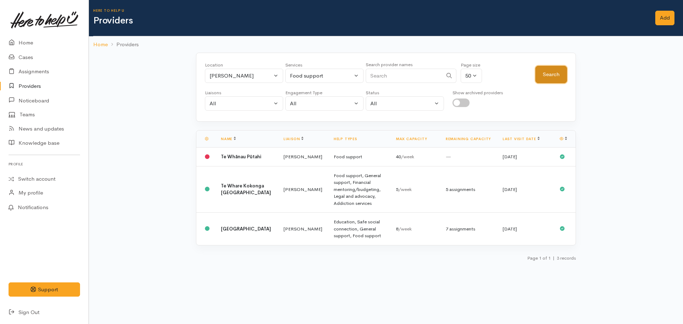
click at [549, 75] on button "Search" at bounding box center [552, 74] width 32 height 17
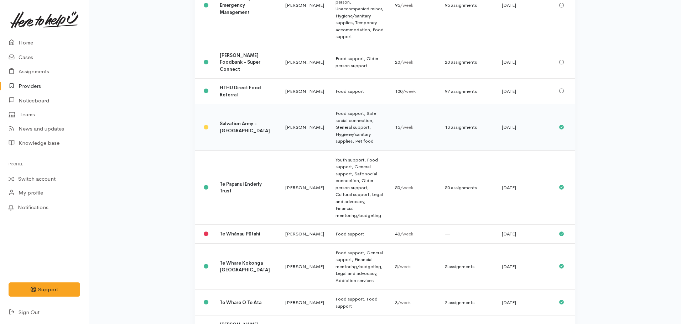
scroll to position [285, 0]
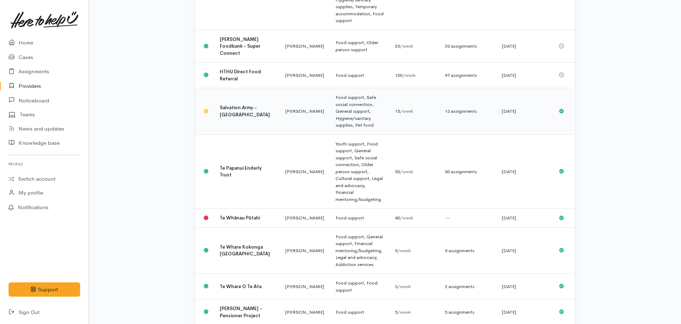
click at [220, 88] on td "Salvation Army - [GEOGRAPHIC_DATA]" at bounding box center [246, 111] width 65 height 47
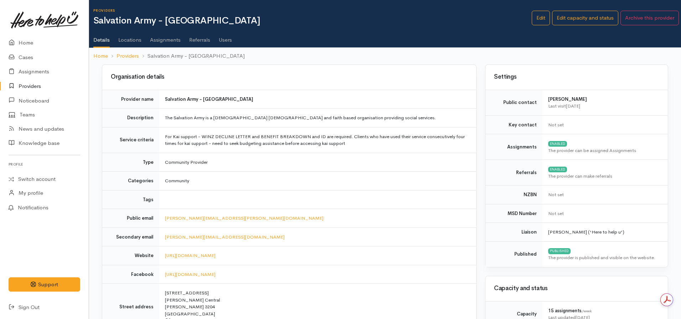
click at [148, 42] on ul "Details Locations Assignments Referrals Users" at bounding box center [386, 37] width 587 height 20
click at [157, 39] on link "Assignments" at bounding box center [165, 37] width 31 height 20
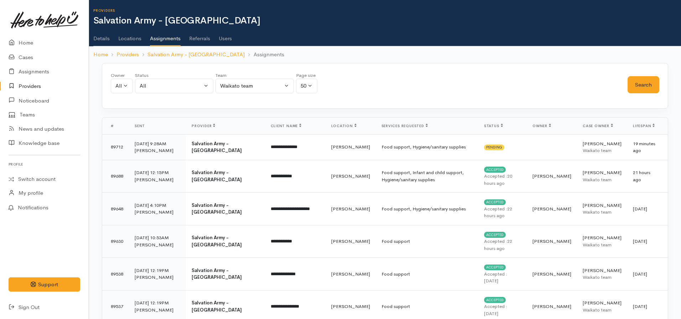
click at [102, 37] on link "Details" at bounding box center [101, 36] width 16 height 20
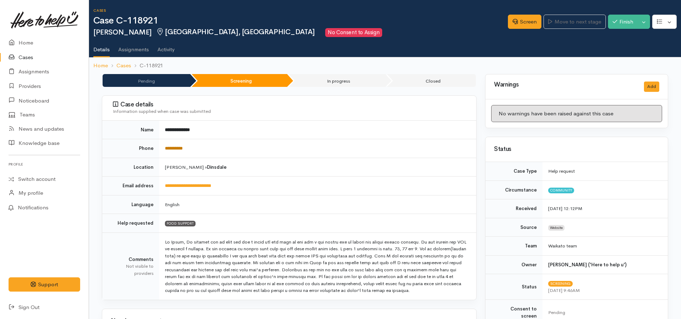
click at [168, 149] on link "**********" at bounding box center [174, 148] width 18 height 5
click at [511, 18] on link "Screen" at bounding box center [524, 22] width 33 height 15
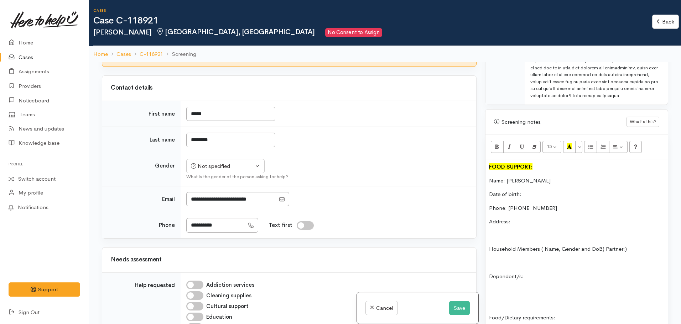
scroll to position [605, 0]
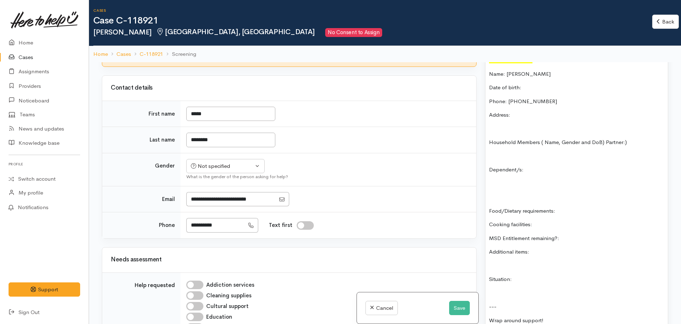
click at [604, 139] on p "Household Members ( Name, Gender and DoB) Partner:)" at bounding box center [576, 142] width 175 height 8
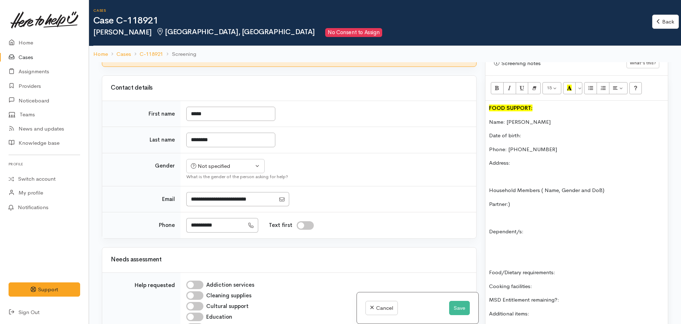
scroll to position [676, 0]
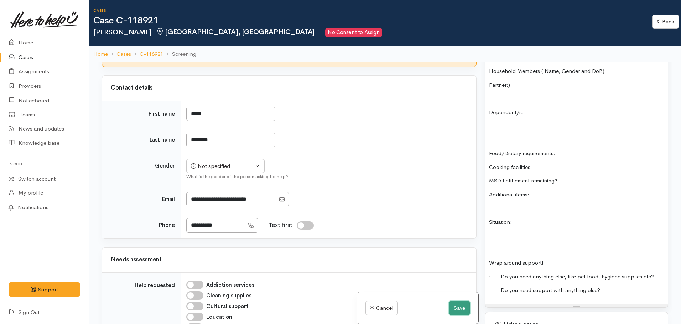
click at [459, 306] on button "Save" at bounding box center [459, 308] width 21 height 15
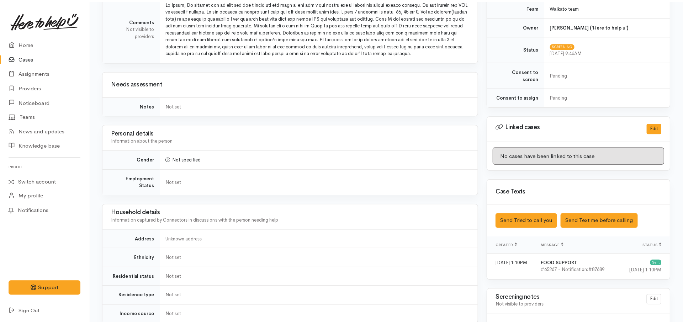
scroll to position [356, 0]
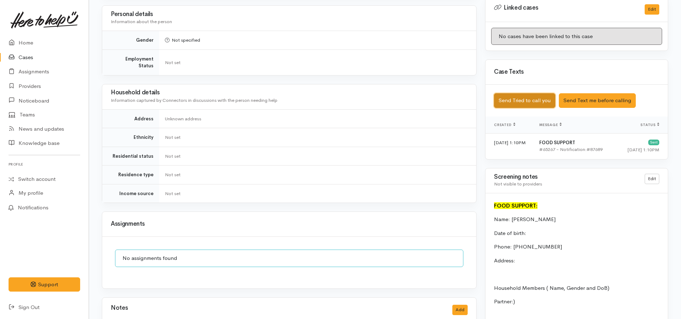
click at [519, 94] on button "Send Tried to call you" at bounding box center [524, 100] width 61 height 15
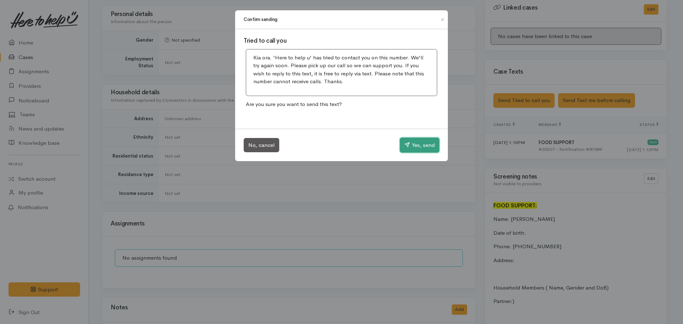
drag, startPoint x: 417, startPoint y: 147, endPoint x: 416, endPoint y: 152, distance: 5.0
click at [416, 146] on button "Yes, send" at bounding box center [420, 145] width 40 height 15
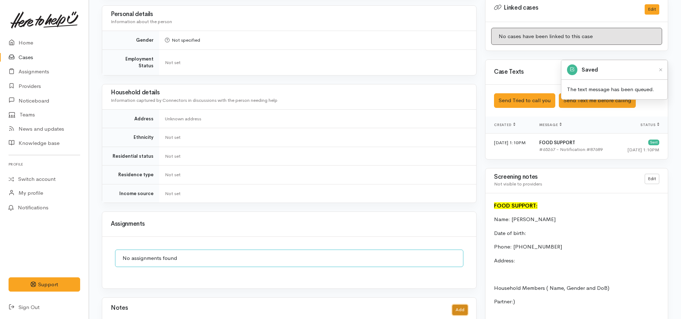
click at [462, 305] on button "Add" at bounding box center [459, 310] width 15 height 10
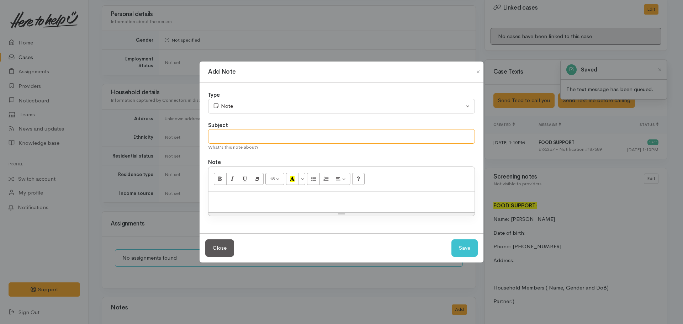
click at [266, 140] on input "text" at bounding box center [341, 136] width 267 height 15
type input "Attempt to contact #1"
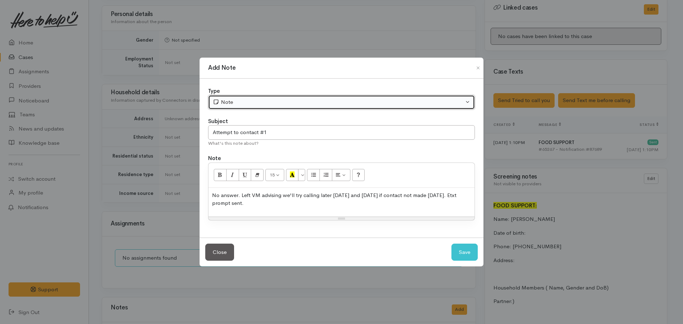
click at [265, 101] on div "Note" at bounding box center [338, 102] width 251 height 8
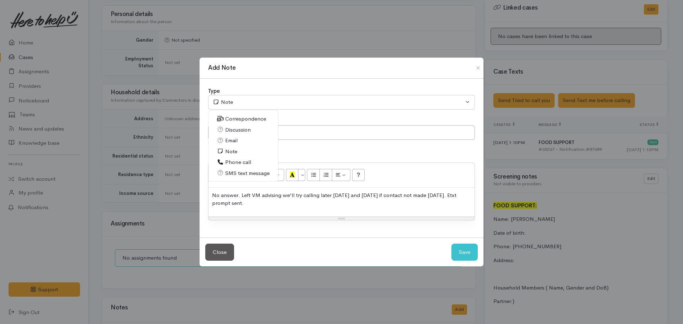
click at [242, 160] on span "Phone call" at bounding box center [238, 162] width 26 height 8
select select "3"
click at [455, 254] on button "Save" at bounding box center [465, 252] width 26 height 17
select select "1"
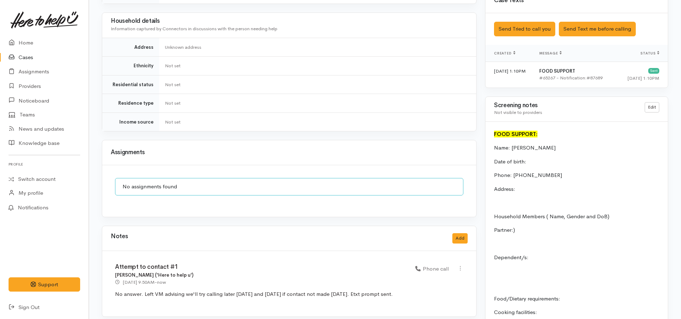
scroll to position [327, 0]
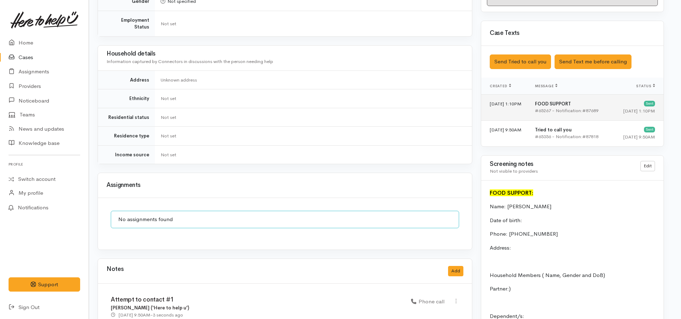
scroll to position [383, 4]
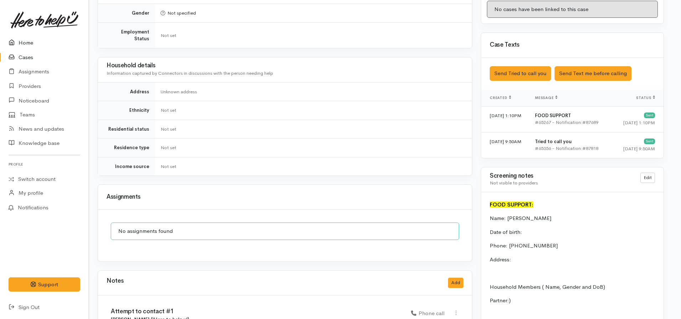
click at [30, 44] on link "Home" at bounding box center [44, 43] width 89 height 15
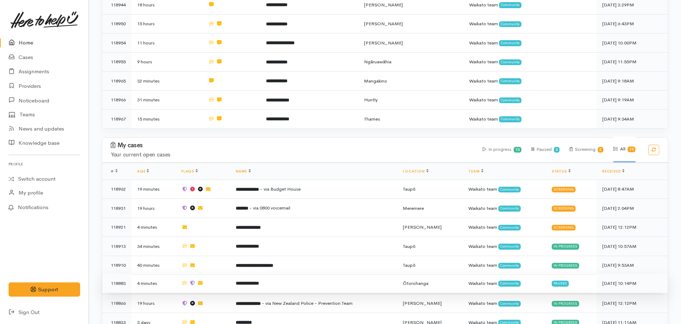
scroll to position [285, 0]
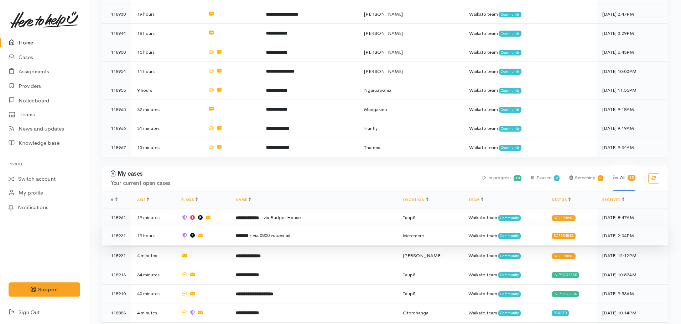
click at [283, 233] on td "******* - via 0800 voicemail" at bounding box center [313, 235] width 167 height 19
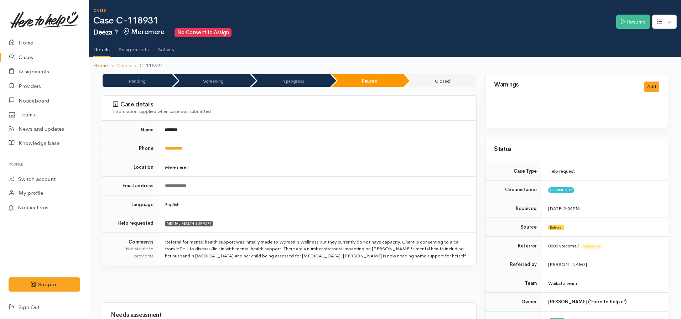
click at [98, 68] on link "Home" at bounding box center [100, 66] width 15 height 8
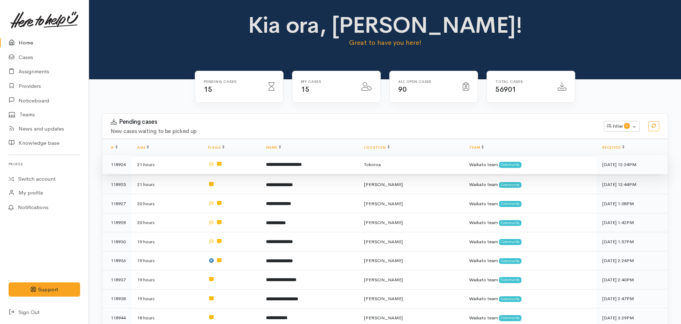
click at [290, 158] on td "**********" at bounding box center [309, 164] width 98 height 19
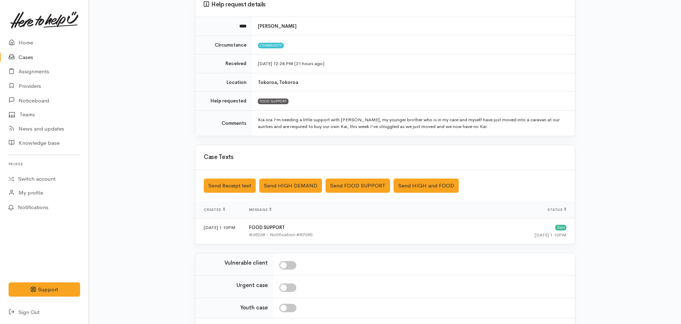
scroll to position [71, 0]
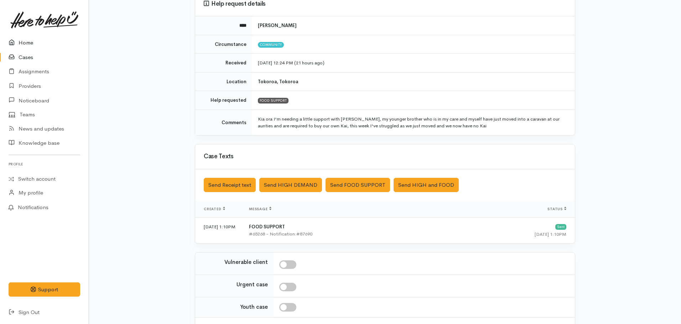
click at [18, 41] on icon at bounding box center [14, 42] width 10 height 9
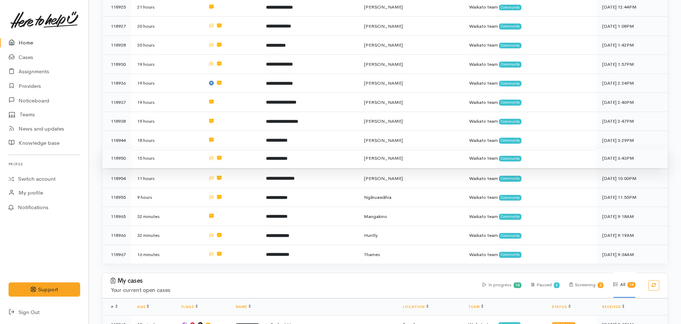
scroll to position [178, 0]
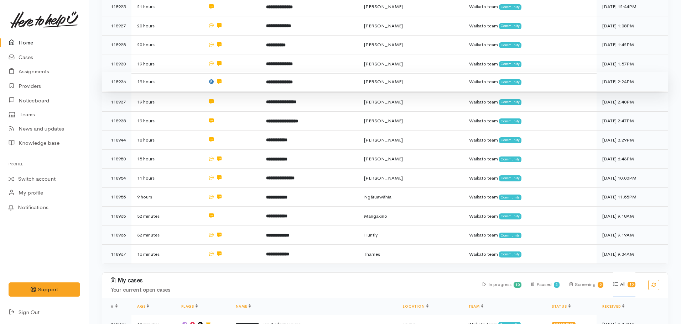
click at [284, 72] on td "**********" at bounding box center [309, 81] width 98 height 19
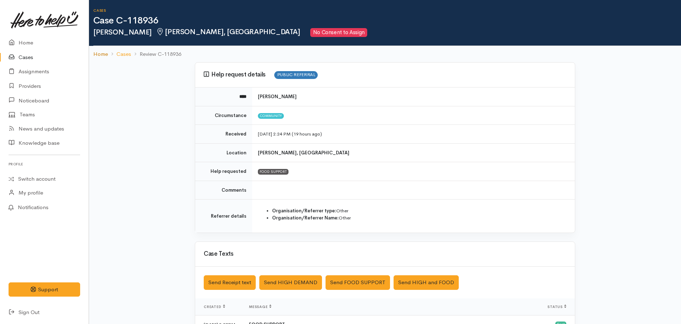
click at [103, 51] on link "Home" at bounding box center [100, 54] width 15 height 8
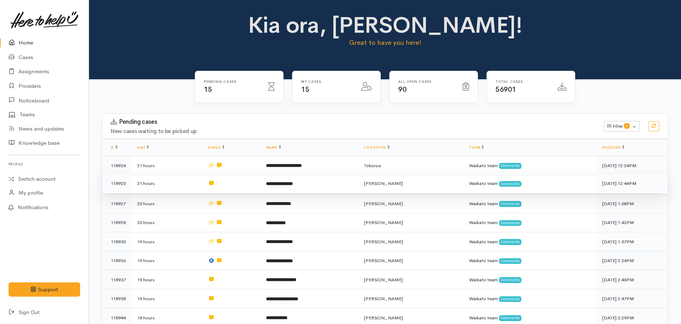
click at [291, 187] on td "**********" at bounding box center [309, 183] width 98 height 19
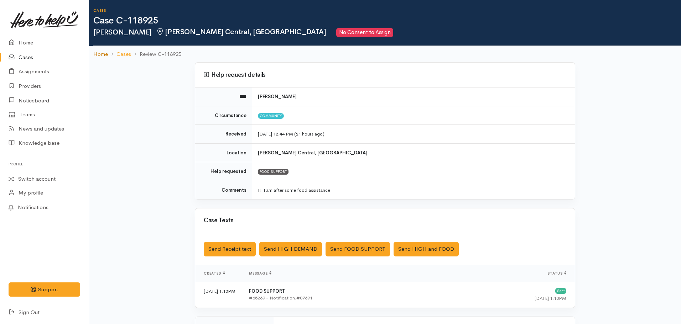
click at [93, 51] on link "Home" at bounding box center [100, 54] width 15 height 8
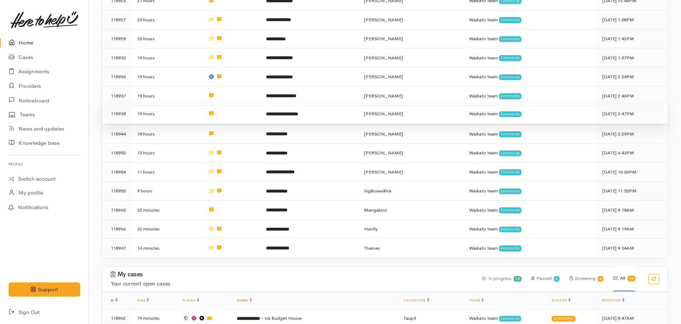
scroll to position [142, 0]
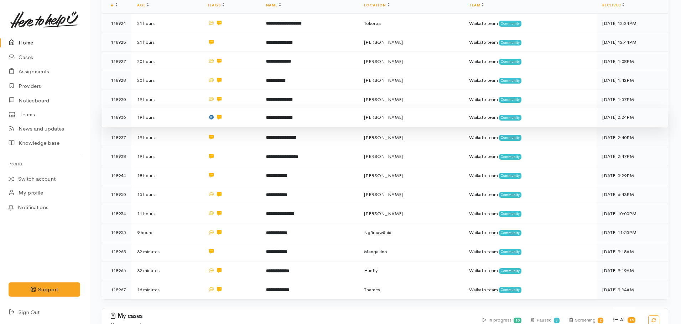
click at [274, 115] on b "**********" at bounding box center [279, 117] width 27 height 5
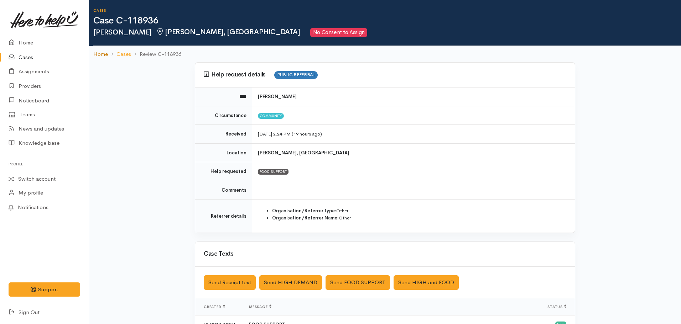
click at [98, 54] on link "Home" at bounding box center [100, 54] width 15 height 8
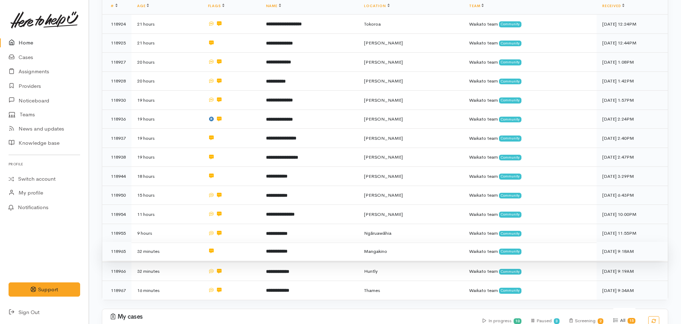
scroll to position [142, 0]
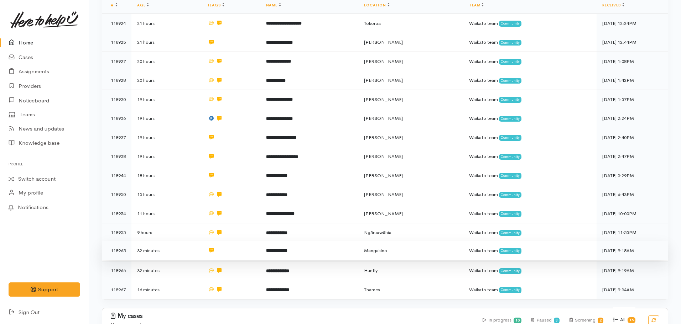
click at [287, 248] on b "**********" at bounding box center [276, 250] width 21 height 5
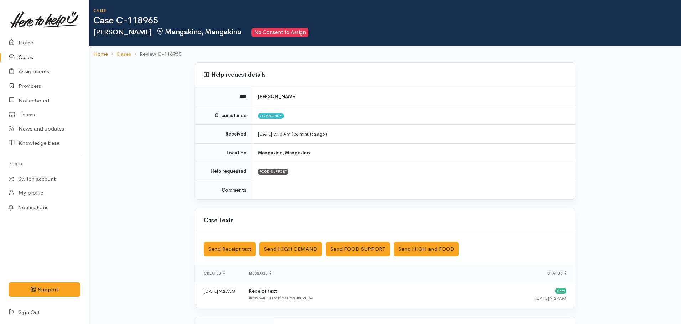
click at [100, 52] on link "Home" at bounding box center [100, 54] width 15 height 8
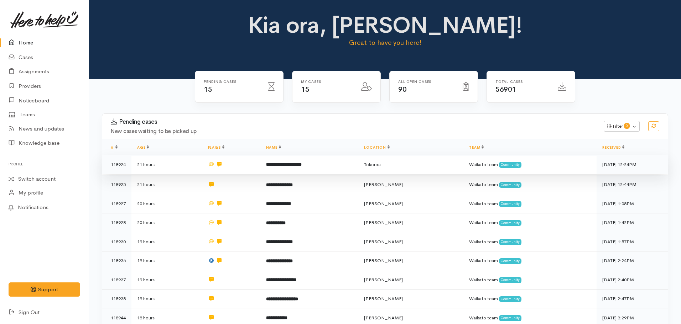
click at [272, 169] on td "**********" at bounding box center [309, 164] width 98 height 19
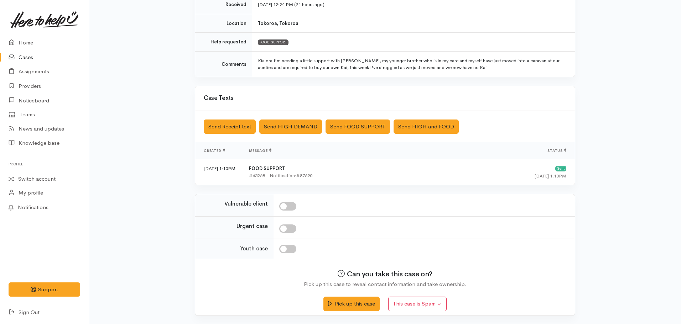
scroll to position [130, 0]
click at [349, 303] on button "Pick up this case" at bounding box center [351, 302] width 56 height 15
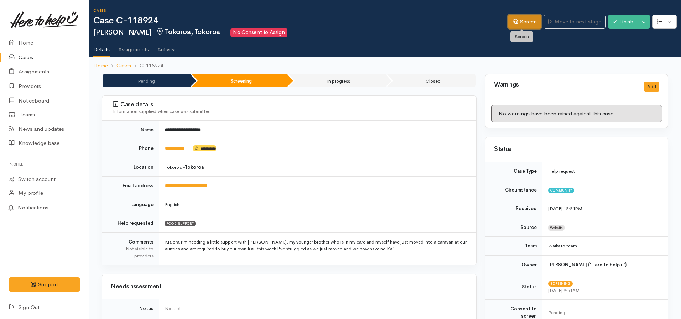
click at [512, 23] on icon at bounding box center [514, 21] width 5 height 5
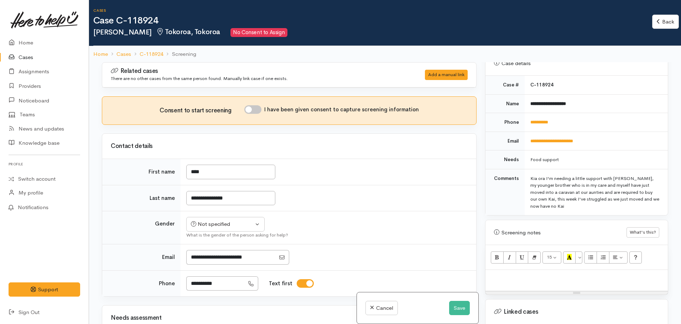
scroll to position [320, 0]
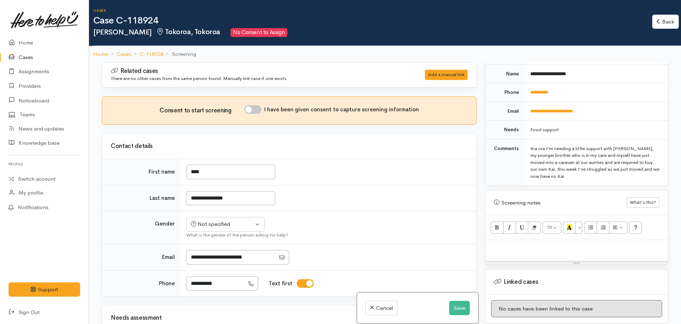
click at [510, 244] on p at bounding box center [576, 248] width 175 height 8
paste div
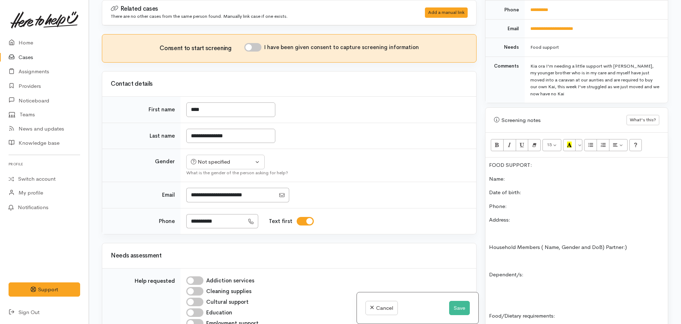
scroll to position [335, 0]
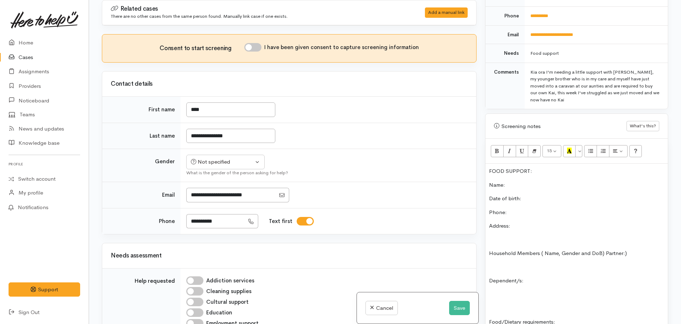
drag, startPoint x: 537, startPoint y: 167, endPoint x: 470, endPoint y: 159, distance: 67.3
click at [458, 162] on div "Related cases There are no other cases from the same person found. Manually lin…" at bounding box center [385, 162] width 574 height 324
drag, startPoint x: 547, startPoint y: 164, endPoint x: 490, endPoint y: 152, distance: 58.4
click at [484, 160] on div "Warnings Add No warnings have been raised against this case Add Warning Title ●…" at bounding box center [575, 162] width 191 height 324
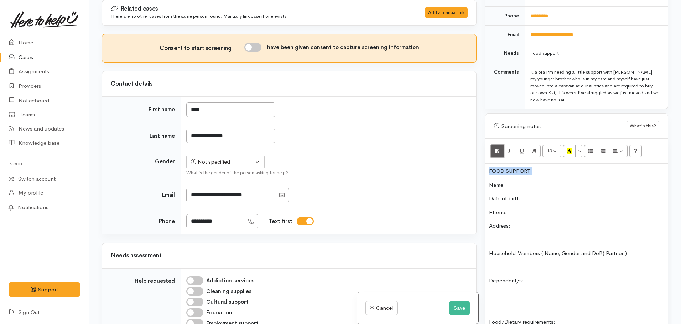
click at [492, 145] on button "Bold (CTRL+B)" at bounding box center [496, 151] width 13 height 12
click at [567, 148] on icon "Recent Color" at bounding box center [569, 151] width 5 height 6
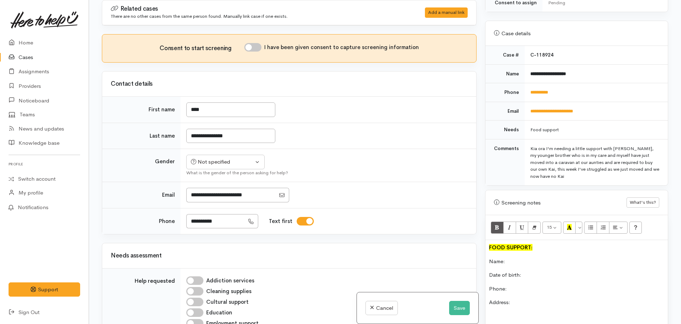
scroll to position [157, 0]
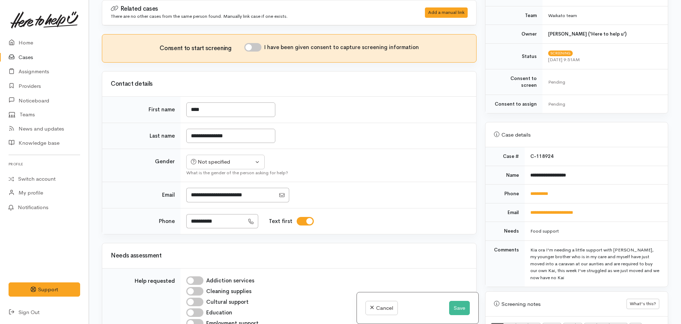
drag, startPoint x: 577, startPoint y: 164, endPoint x: 582, endPoint y: 167, distance: 4.9
click at [582, 167] on td "**********" at bounding box center [595, 175] width 143 height 19
drag, startPoint x: 582, startPoint y: 167, endPoint x: 526, endPoint y: 166, distance: 55.5
click at [526, 166] on td "**********" at bounding box center [595, 175] width 143 height 19
copy b "**********"
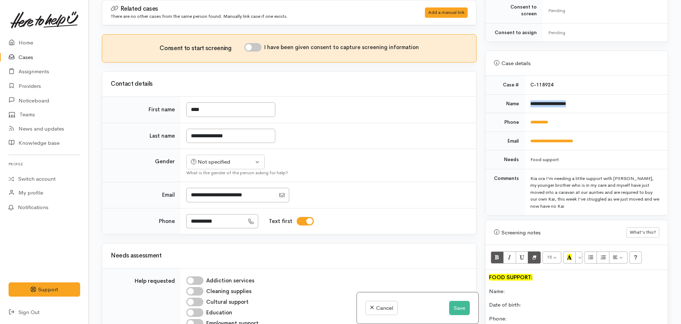
scroll to position [299, 0]
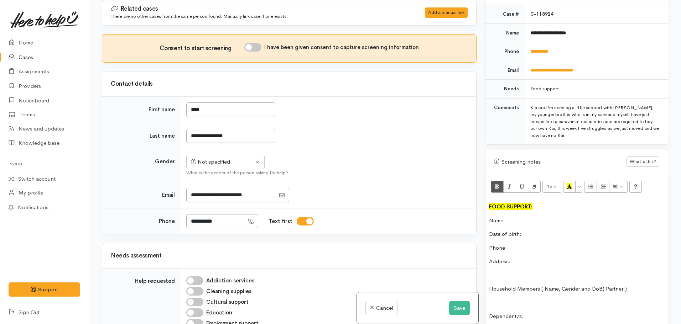
click at [518, 217] on p "Name:" at bounding box center [576, 221] width 175 height 8
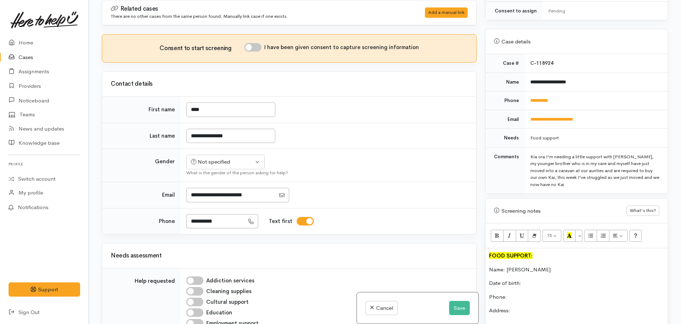
scroll to position [157, 0]
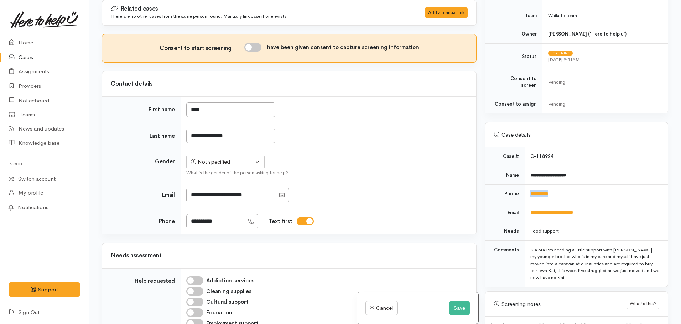
drag, startPoint x: 573, startPoint y: 182, endPoint x: 528, endPoint y: 187, distance: 45.0
click at [528, 187] on td "**********" at bounding box center [595, 194] width 143 height 19
copy link "**********"
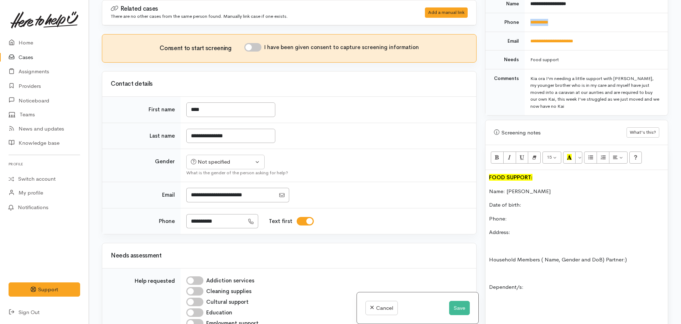
scroll to position [335, 0]
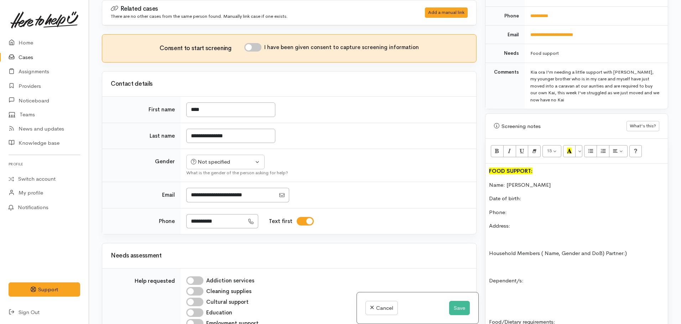
click at [522, 209] on p "Phone:" at bounding box center [576, 213] width 175 height 8
click at [521, 209] on p "Phone:" at bounding box center [576, 213] width 175 height 8
click at [453, 310] on button "Save" at bounding box center [459, 308] width 21 height 15
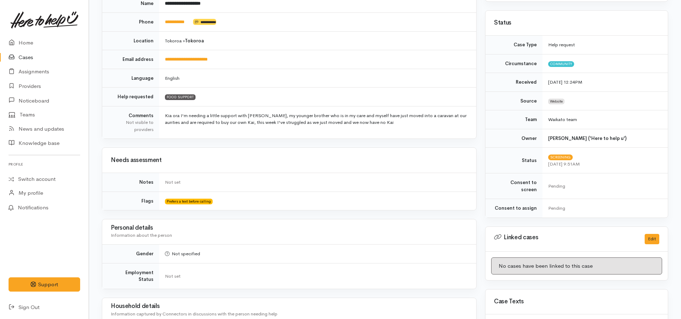
scroll to position [249, 0]
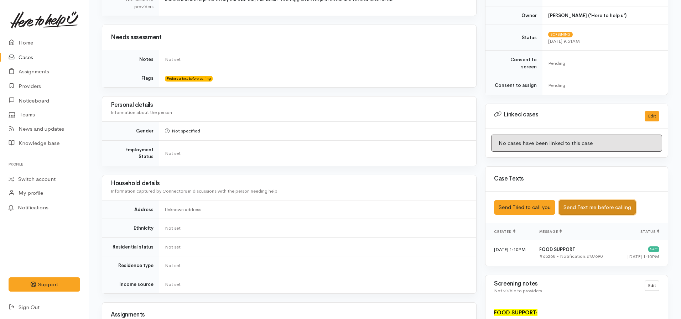
click at [583, 204] on button "Send Text me before calling" at bounding box center [596, 207] width 77 height 15
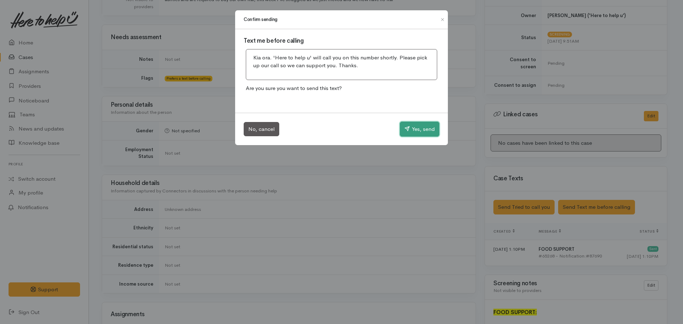
click at [419, 131] on button "Yes, send" at bounding box center [420, 129] width 40 height 15
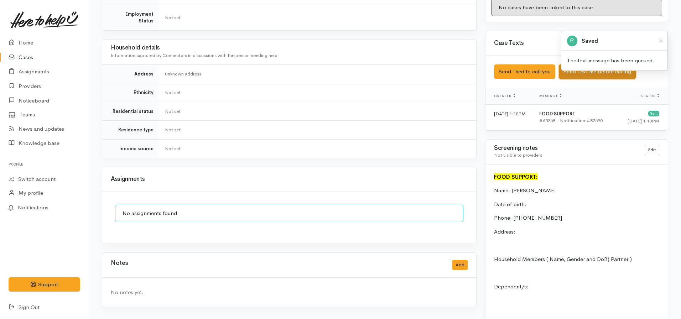
scroll to position [392, 0]
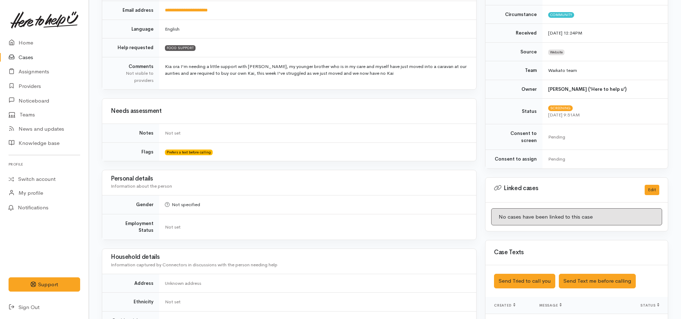
scroll to position [101, 0]
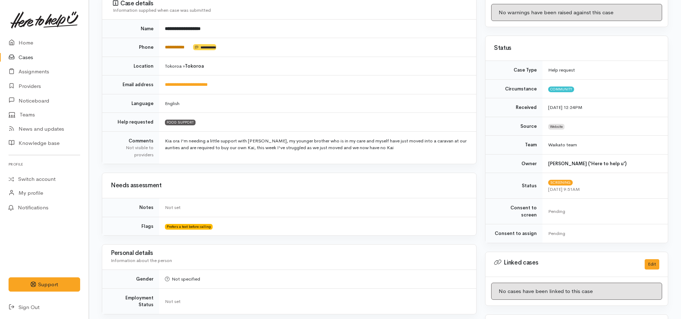
click at [168, 49] on link "**********" at bounding box center [175, 47] width 20 height 5
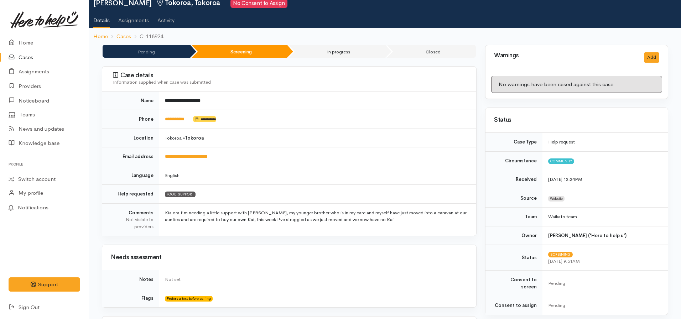
scroll to position [0, 0]
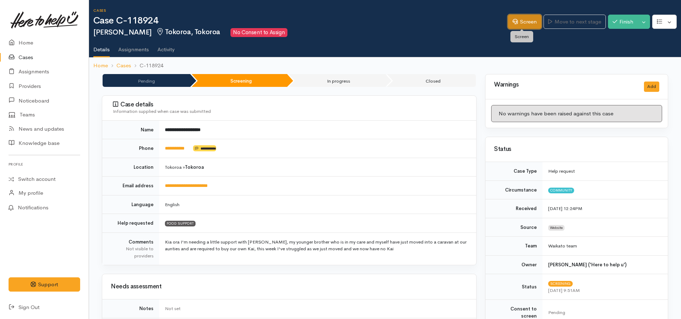
click at [518, 24] on link "Screen" at bounding box center [524, 22] width 33 height 15
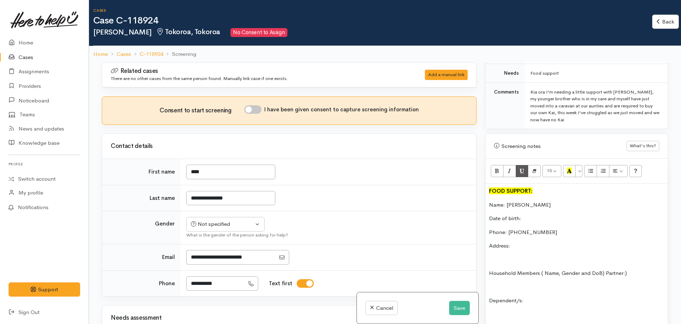
scroll to position [356, 0]
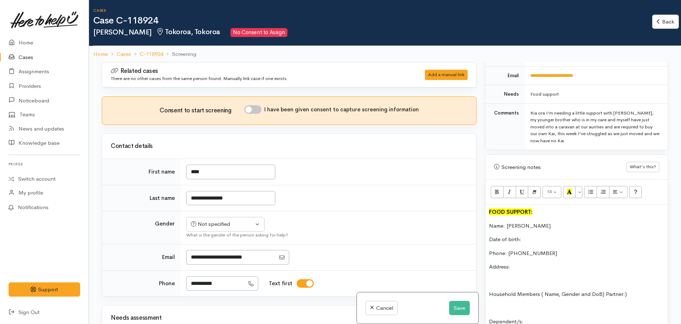
click at [252, 109] on input "I have been given consent to capture screening information" at bounding box center [252, 109] width 17 height 9
checkbox input "true"
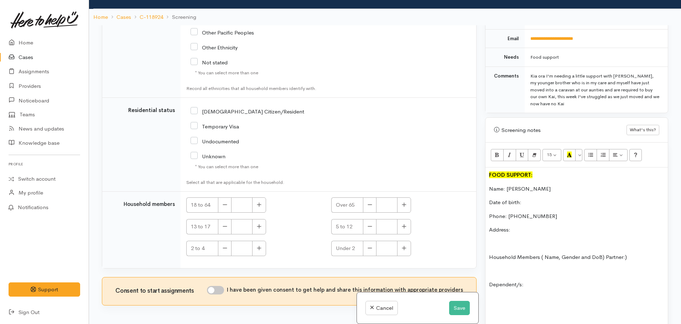
scroll to position [62, 0]
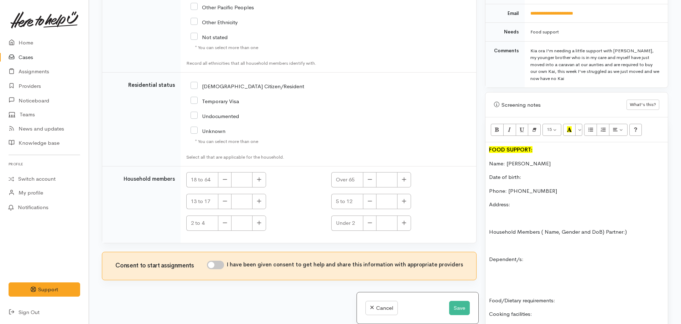
click at [219, 269] on div "I have been given consent to get help and share this information with appropria…" at bounding box center [335, 266] width 256 height 11
click at [214, 265] on input "I have been given consent to get help and share this information with appropria…" at bounding box center [215, 265] width 17 height 9
checkbox input "true"
click at [533, 173] on p "Date of birth:" at bounding box center [576, 177] width 175 height 8
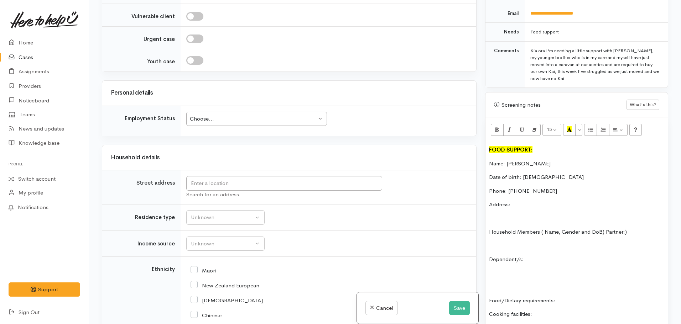
scroll to position [580, 0]
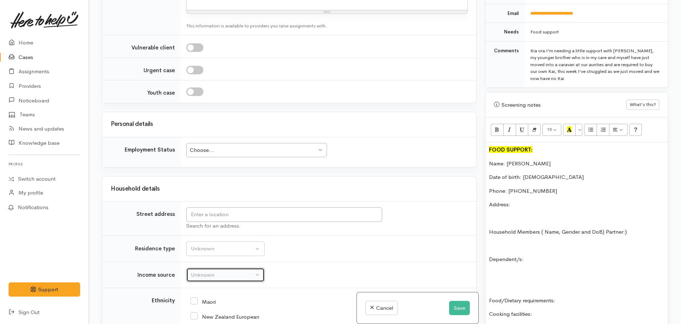
click at [203, 272] on div "Unknown" at bounding box center [222, 275] width 63 height 8
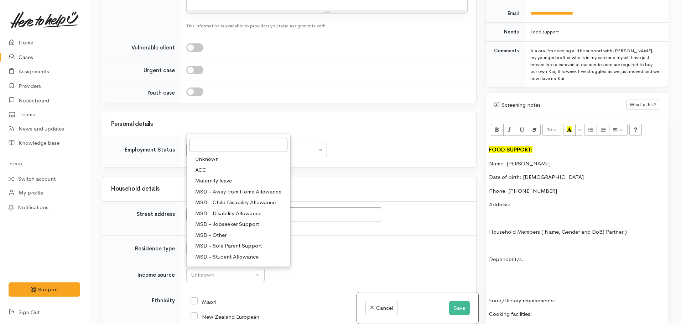
click at [237, 224] on span "MSD - Jobseeker Support" at bounding box center [227, 224] width 64 height 8
select select "4"
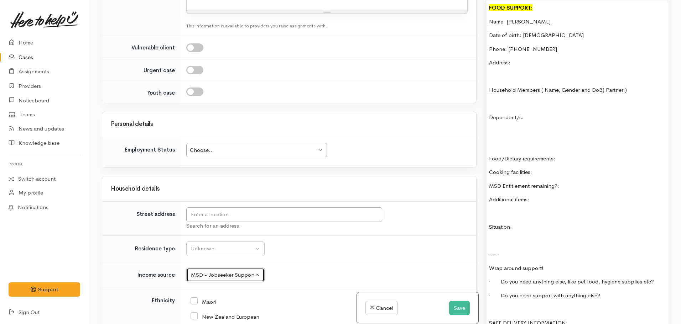
scroll to position [498, 0]
click at [577, 173] on div "FOOD SUPPORT: Name: Noah Manuel-Halliday Date of birth: 23.10.2003 Phone: 02111…" at bounding box center [576, 195] width 182 height 391
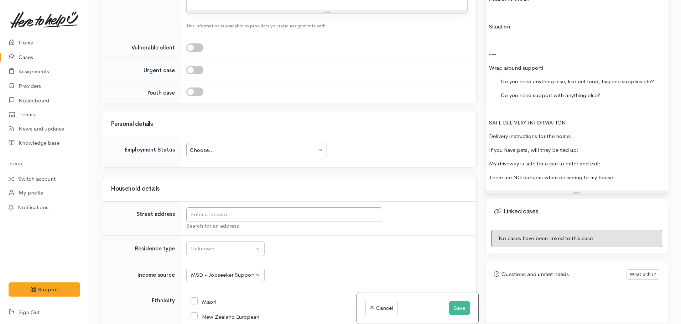
scroll to position [712, 0]
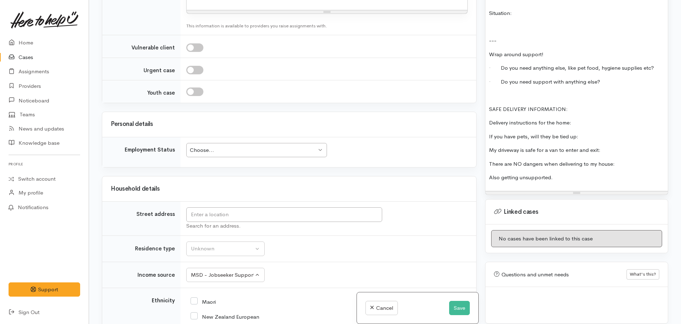
click at [622, 160] on p "There are NO dangers when delivering to my house:" at bounding box center [576, 164] width 175 height 8
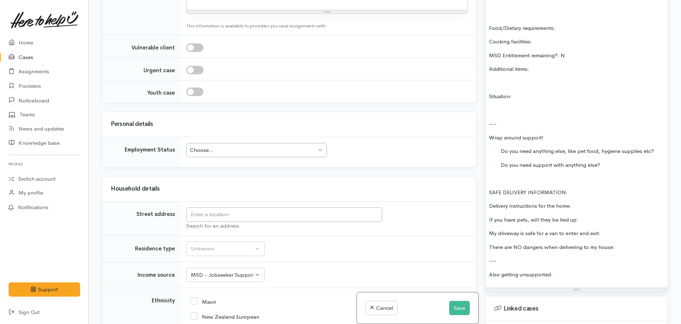
scroll to position [498, 0]
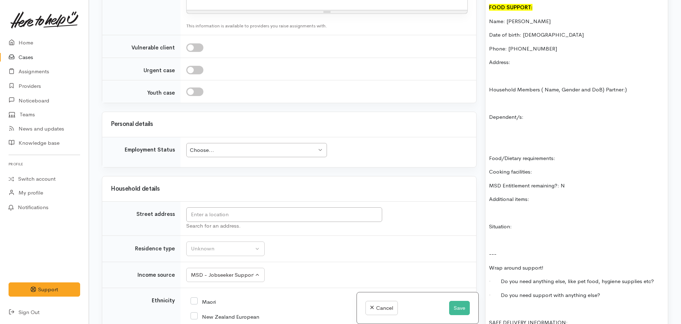
click at [577, 182] on p "MSD Entitlement remaining?: N" at bounding box center [576, 186] width 175 height 8
click at [498, 237] on p at bounding box center [576, 241] width 175 height 8
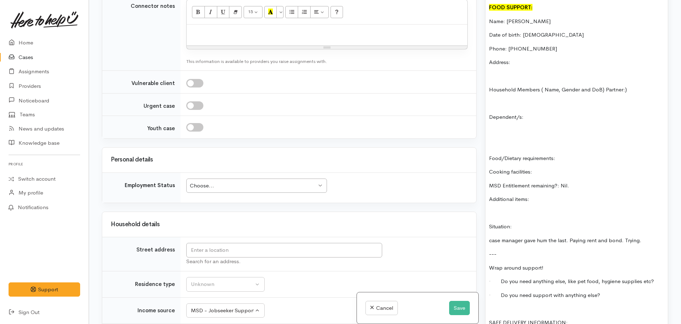
scroll to position [509, 0]
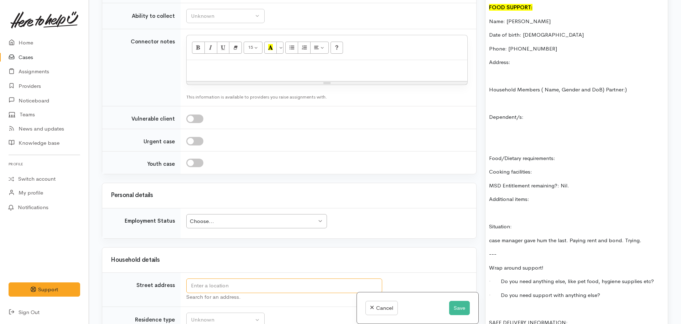
click at [206, 286] on input "text" at bounding box center [284, 286] width 196 height 15
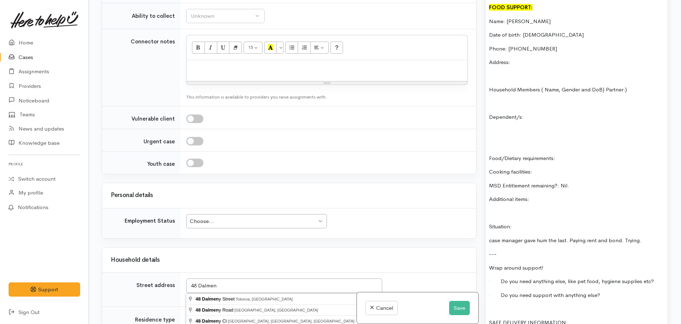
type input "48 Dalmeny Street, Tokoroa, New Zealand"
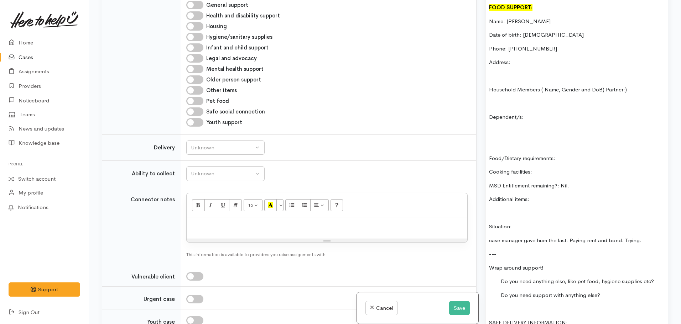
scroll to position [531, 0]
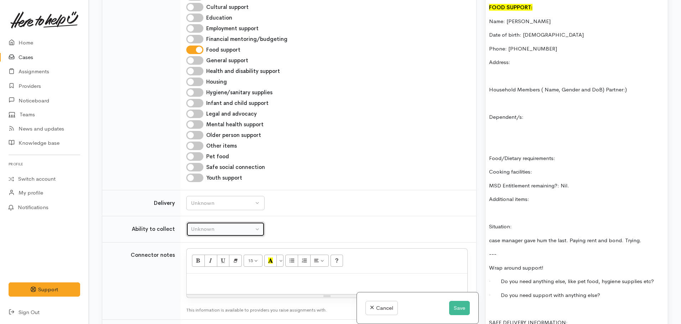
click at [197, 225] on button "Unknown" at bounding box center [225, 229] width 78 height 15
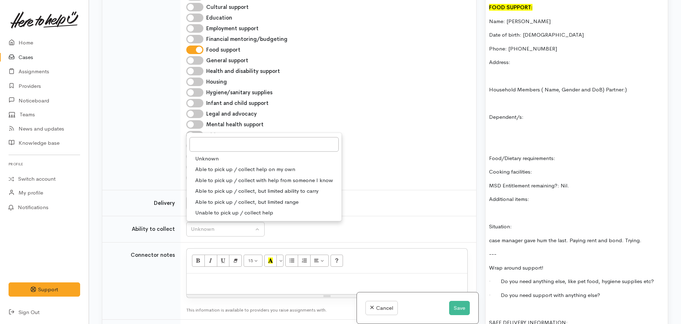
click at [250, 170] on span "Able to pick up / collect help on my own" at bounding box center [245, 170] width 100 height 8
select select "2"
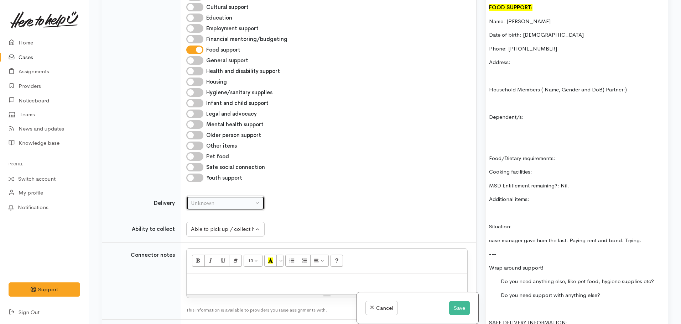
click at [220, 202] on div "Unknown" at bounding box center [222, 203] width 63 height 8
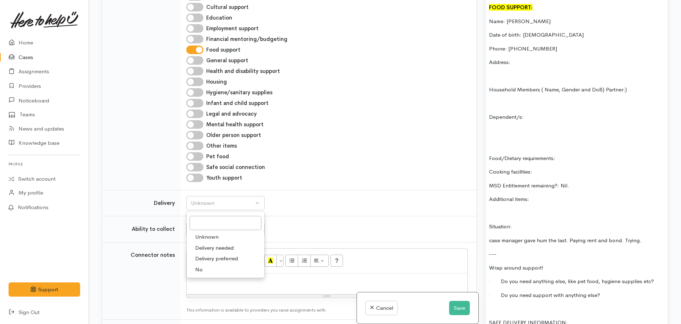
click at [203, 270] on link "No" at bounding box center [226, 269] width 78 height 11
select select "1"
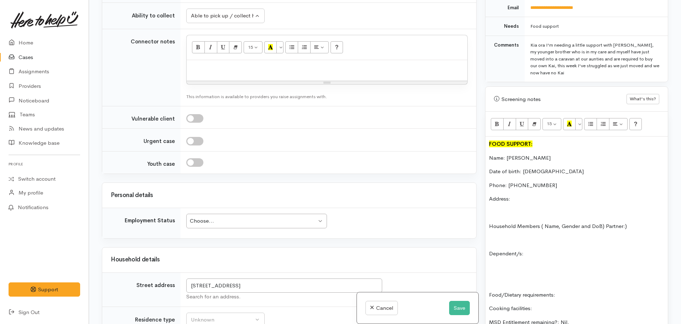
scroll to position [356, 0]
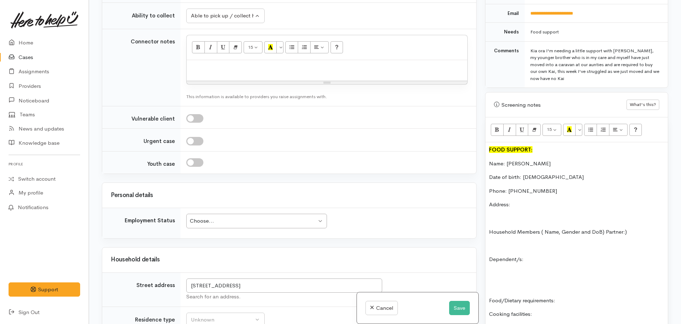
click at [534, 256] on p "Dependent/s:" at bounding box center [576, 260] width 175 height 8
click at [589, 126] on icon "Unordered list (CTRL+SHIFT+NUM7)" at bounding box center [590, 129] width 5 height 6
click at [524, 269] on li "Tama (DOB:" at bounding box center [583, 273] width 161 height 8
click at [572, 269] on li "Tama Wiremu (DOB:" at bounding box center [583, 273] width 161 height 8
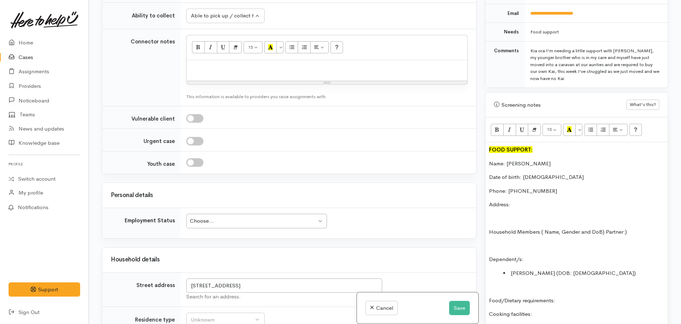
click at [574, 297] on p "Food/Dietary requirements:" at bounding box center [576, 301] width 175 height 8
click at [558, 310] on p "Cooking facilities:" at bounding box center [576, 314] width 175 height 8
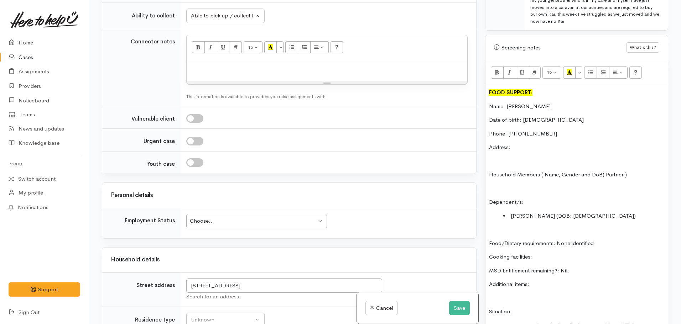
scroll to position [498, 0]
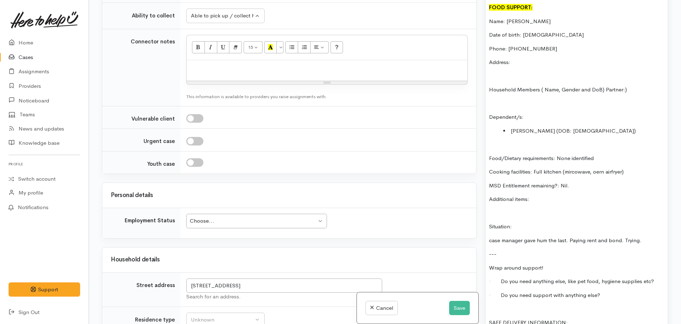
click at [598, 168] on p "Cooking facilities: Full kitchen (mircowave, oern airfryer)" at bounding box center [576, 172] width 175 height 8
click at [540, 195] on p "Additional items:" at bounding box center [576, 199] width 175 height 8
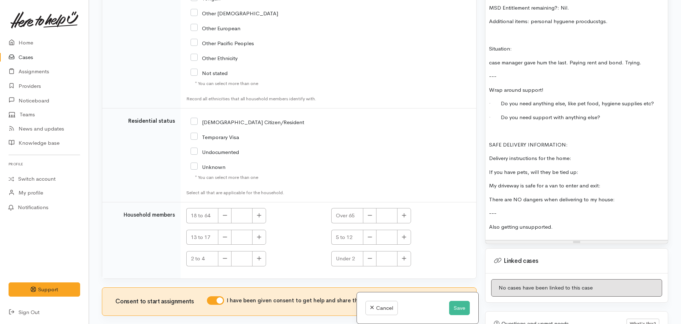
scroll to position [1314, 0]
drag, startPoint x: 195, startPoint y: 121, endPoint x: 204, endPoint y: 126, distance: 10.2
click at [195, 121] on input "NZ Citizen/Resident" at bounding box center [247, 121] width 114 height 6
checkbox input "true"
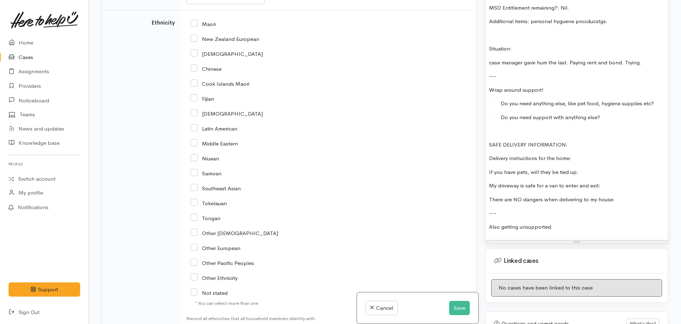
scroll to position [994, 0]
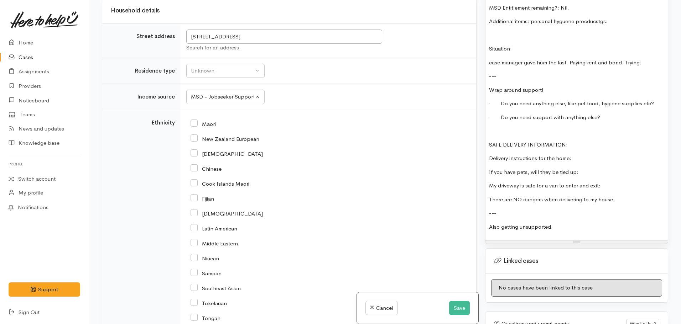
click at [198, 124] on input "Maori" at bounding box center [202, 123] width 25 height 6
checkbox input "true"
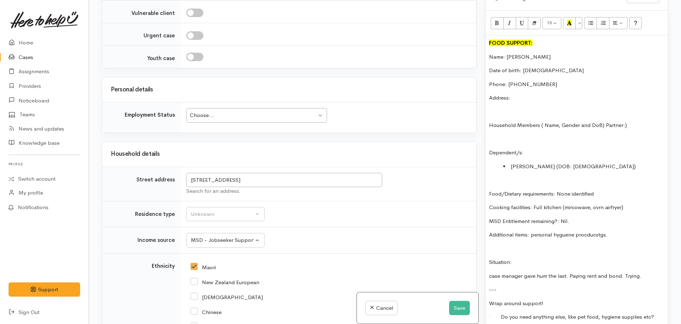
scroll to position [887, 0]
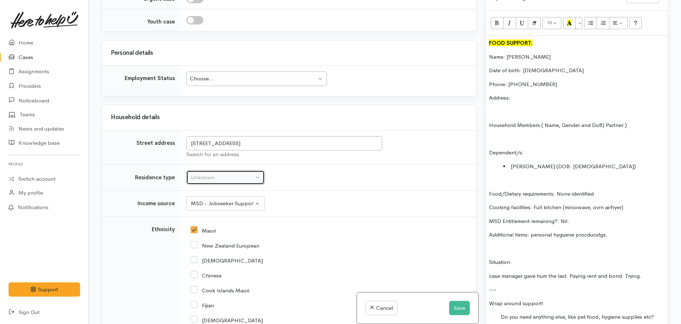
click at [237, 177] on div "Unknown" at bounding box center [222, 178] width 63 height 8
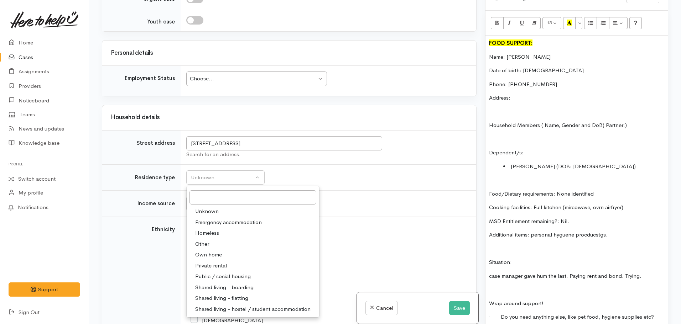
click at [205, 267] on span "Private rental" at bounding box center [211, 266] width 32 height 8
select select "2"
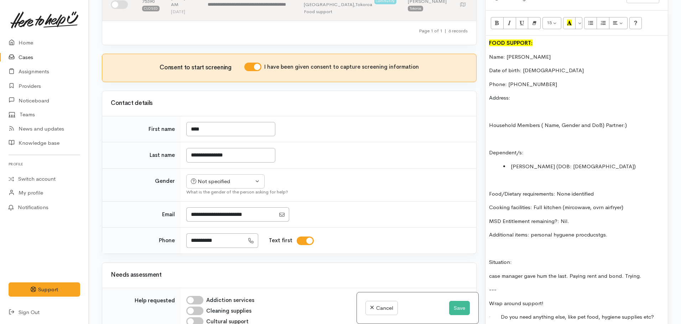
scroll to position [211, 0]
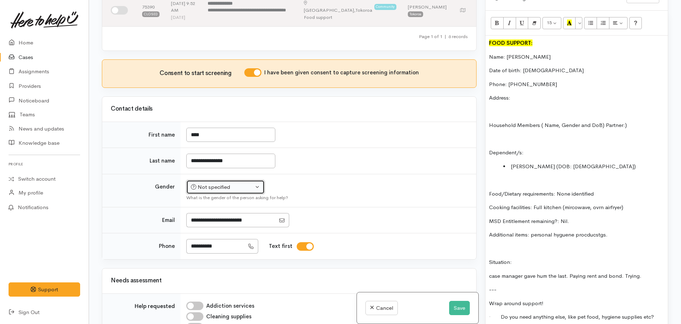
click at [189, 185] on button "Not specified" at bounding box center [225, 187] width 78 height 15
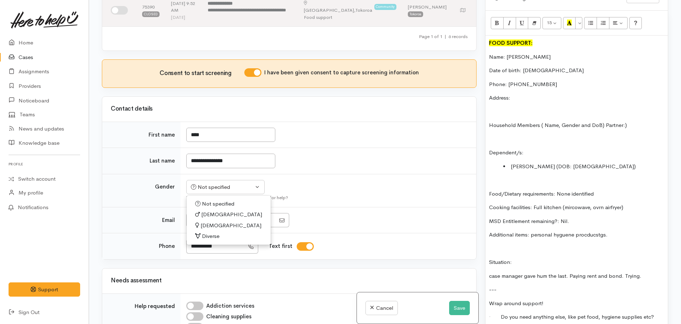
click at [206, 214] on span "Male" at bounding box center [231, 215] width 61 height 8
select select "Male"
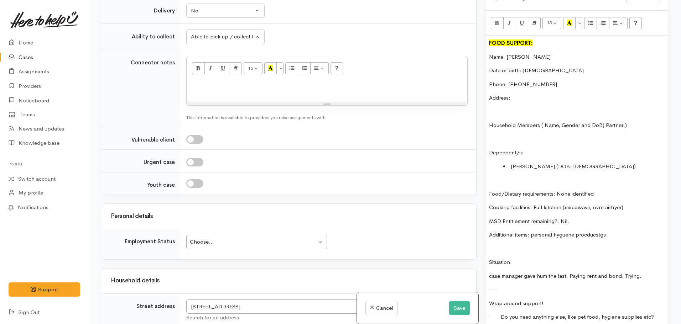
scroll to position [816, 0]
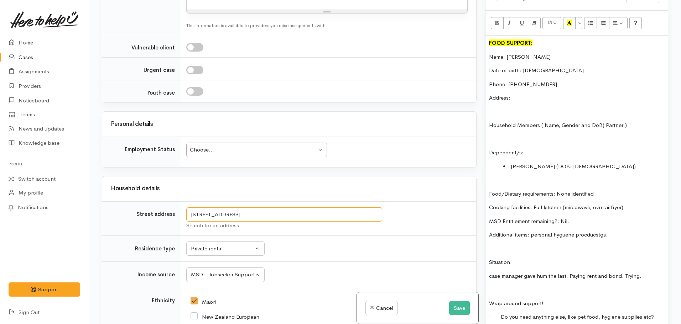
drag, startPoint x: 316, startPoint y: 215, endPoint x: 154, endPoint y: 203, distance: 161.7
click at [154, 203] on tr "Street address 48 Dalmeny Street, Tokoroa, New Zealand Search for an address." at bounding box center [289, 218] width 374 height 34
drag, startPoint x: 526, startPoint y: 96, endPoint x: 526, endPoint y: 92, distance: 4.6
click at [526, 96] on div "FOOD SUPPORT: Name: Noah Manuel-Halliday Date of birth: 23.10.2003 Phone: 02111…" at bounding box center [576, 245] width 182 height 418
click at [526, 94] on p "Address:" at bounding box center [576, 98] width 175 height 8
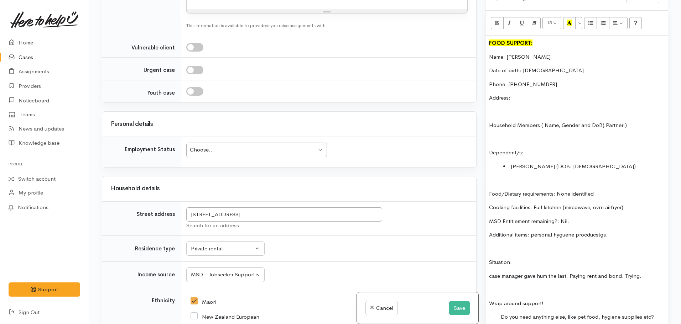
drag, startPoint x: 525, startPoint y: 91, endPoint x: 518, endPoint y: 89, distance: 8.0
click at [518, 94] on p "Address:" at bounding box center [576, 98] width 175 height 8
click at [580, 163] on li "Tama Wiremu (DOB: 03.april 2009)" at bounding box center [583, 167] width 161 height 8
drag, startPoint x: 589, startPoint y: 159, endPoint x: 560, endPoint y: 162, distance: 29.4
click at [560, 163] on li "Tama Wiremu (DOB: 03.04.2009)" at bounding box center [583, 167] width 161 height 8
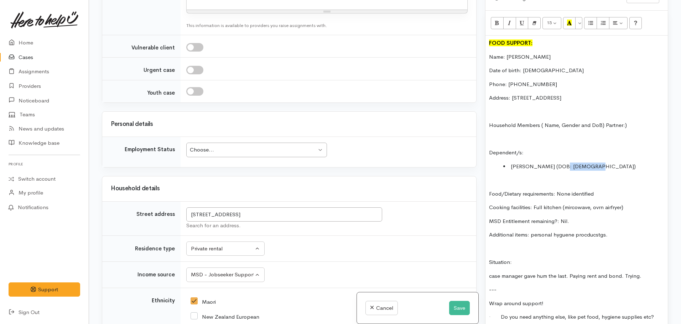
copy li "03.04.2009)"
click at [600, 163] on li "Tama Wiremu (DOB: 03.04.2009)" at bounding box center [583, 167] width 161 height 8
click at [510, 156] on div "FOOD SUPPORT: Name: Noah Manuel-Halliday Date of birth: 23.10.2003 Phone: 02111…" at bounding box center [576, 245] width 182 height 418
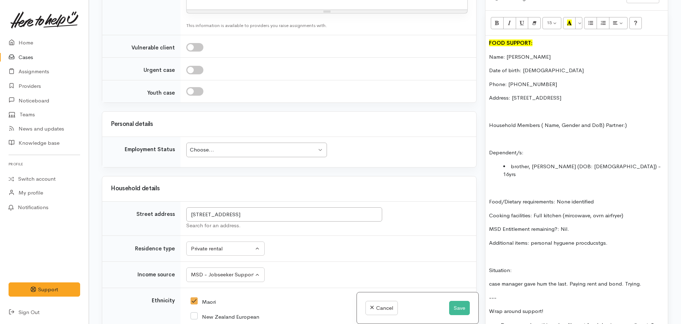
click at [526, 149] on p "Dependent/s:" at bounding box center [576, 153] width 175 height 8
click at [553, 67] on p "Date of birth: 23.10.2003" at bounding box center [576, 71] width 175 height 8
click at [568, 67] on p "Date of birth: 23.10.2003 -" at bounding box center [576, 71] width 175 height 8
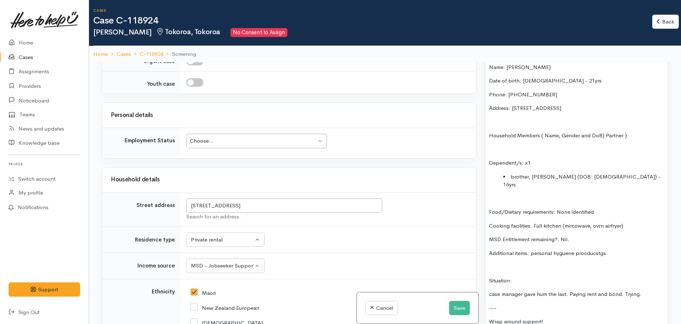
scroll to position [534, 0]
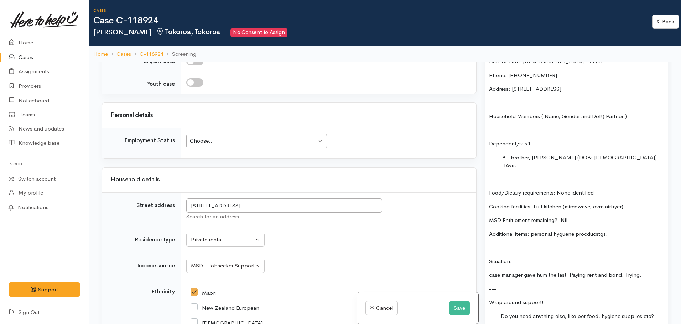
click at [604, 112] on p "Household Members ( Name, Gender and DoB) Partner:)" at bounding box center [576, 116] width 175 height 8
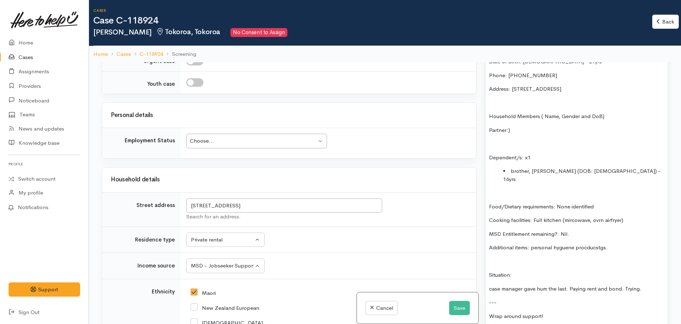
click at [526, 126] on p "Partner:)" at bounding box center [576, 130] width 175 height 8
click at [503, 140] on p at bounding box center [576, 144] width 175 height 8
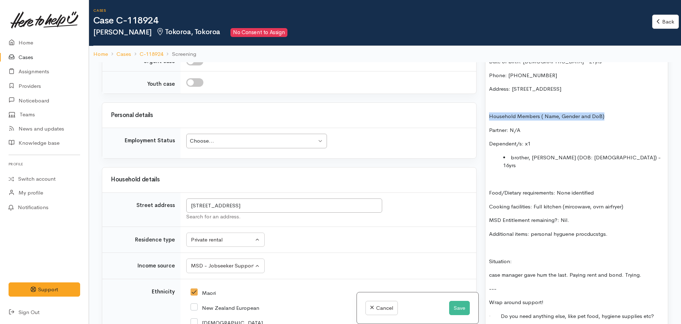
drag, startPoint x: 612, startPoint y: 110, endPoint x: 479, endPoint y: 108, distance: 132.8
click at [479, 108] on div "Related cases There are other cases potentially from the same person, address o…" at bounding box center [385, 224] width 574 height 324
click at [594, 114] on div "FOOD SUPPORT: Name: Noah Manuel-Halliday Date of birth: 23.10.2003 - 21yrs Phon…" at bounding box center [576, 240] width 182 height 426
drag, startPoint x: 614, startPoint y: 107, endPoint x: 539, endPoint y: 110, distance: 74.5
click at [539, 112] on p "Household Members ( Name, Gender and DoB)" at bounding box center [576, 116] width 175 height 8
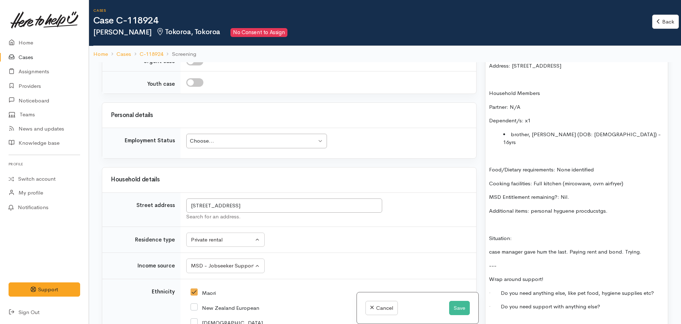
scroll to position [569, 0]
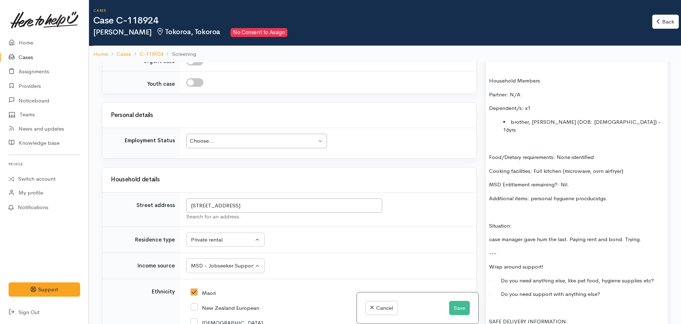
click at [599, 167] on p "Cooking facilities: Full kitchen (microwave, ovrn airfryer)" at bounding box center [576, 171] width 175 height 8
drag, startPoint x: 582, startPoint y: 193, endPoint x: 576, endPoint y: 184, distance: 10.9
click at [574, 195] on p "Additional items: personal hygiene procducstgs." at bounding box center [576, 199] width 175 height 8
click at [606, 195] on p "Additional items: personal hygiene products." at bounding box center [576, 199] width 175 height 8
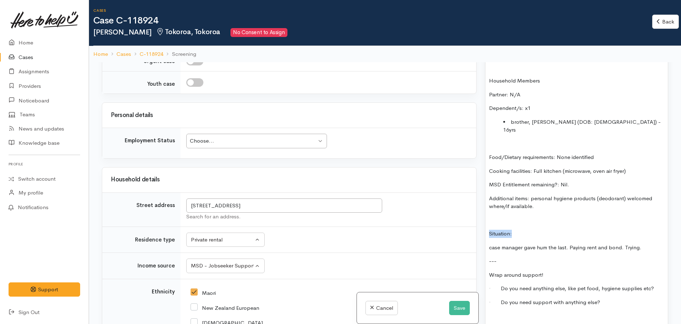
drag, startPoint x: 536, startPoint y: 216, endPoint x: 471, endPoint y: 215, distance: 64.8
click at [471, 215] on div "Related cases There are other cases potentially from the same person, address o…" at bounding box center [385, 224] width 574 height 324
click at [557, 240] on div "FOOD SUPPORT: Name: Noah Manuel-Halliday Date of birth: 23.10.2003 - 21yrs Phon…" at bounding box center [576, 208] width 182 height 434
click at [211, 144] on div "Choose..." at bounding box center [253, 141] width 127 height 8
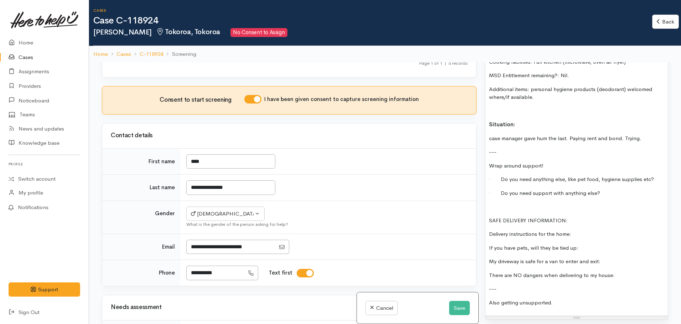
scroll to position [712, 0]
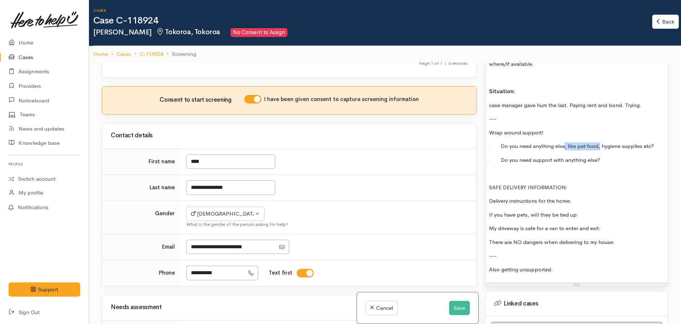
drag, startPoint x: 563, startPoint y: 132, endPoint x: 599, endPoint y: 131, distance: 35.6
click at [599, 142] on p "· Do you need anything else, like pet food, hygiene supplies etc?" at bounding box center [576, 146] width 175 height 8
drag, startPoint x: 619, startPoint y: 128, endPoint x: 608, endPoint y: 133, distance: 12.1
click at [608, 142] on p "· Do you need anything else: hygiene supplies etc?" at bounding box center [576, 146] width 175 height 8
click at [618, 156] on p "· Do you need support with anything else?" at bounding box center [576, 160] width 175 height 8
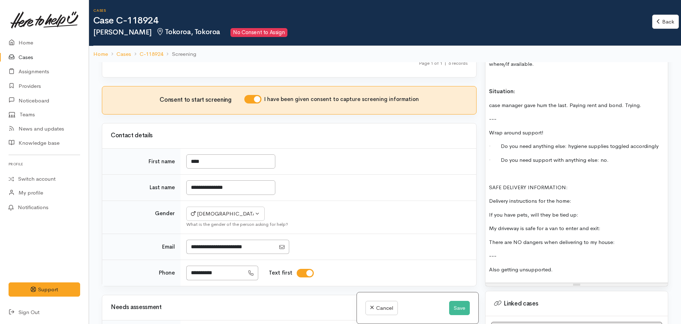
drag, startPoint x: 554, startPoint y: 253, endPoint x: 469, endPoint y: 158, distance: 126.5
click at [469, 158] on div "Related cases There are other cases potentially from the same person, address o…" at bounding box center [385, 224] width 574 height 324
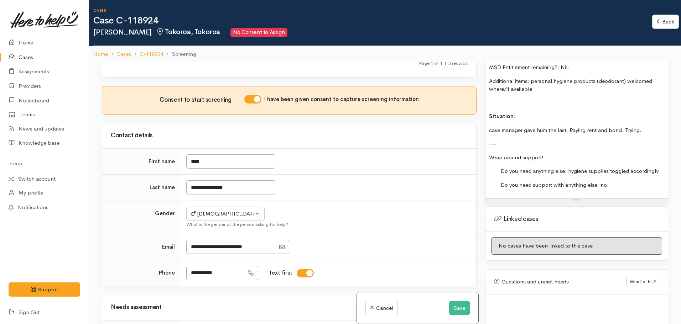
click at [527, 112] on p "Situation:" at bounding box center [576, 116] width 175 height 8
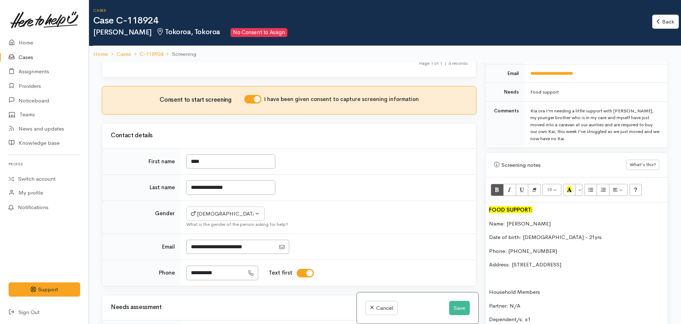
scroll to position [295, 0]
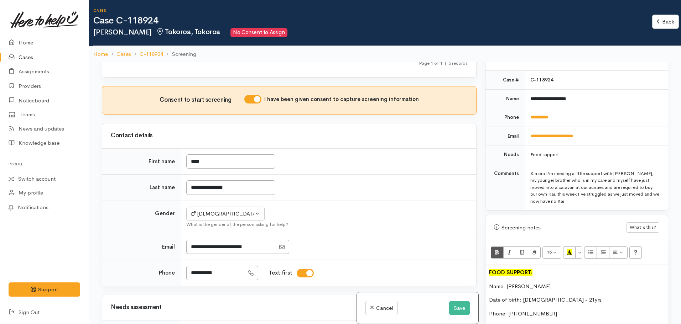
drag, startPoint x: 623, startPoint y: 166, endPoint x: 632, endPoint y: 197, distance: 32.5
click at [632, 197] on div "Kia ora I'm needing a little support with Kai, my younger brother who is in my …" at bounding box center [594, 187] width 129 height 35
copy div "my younger brother who is in my care and myself have just moved into a caravan …"
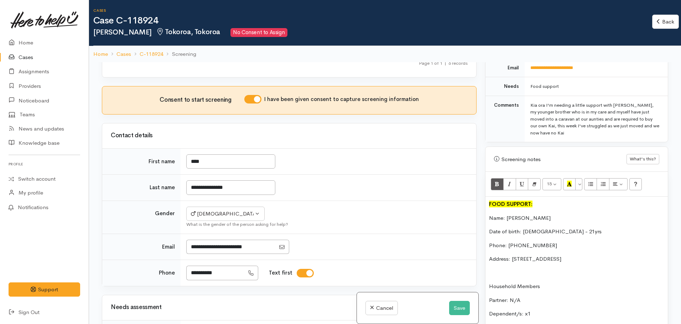
scroll to position [545, 0]
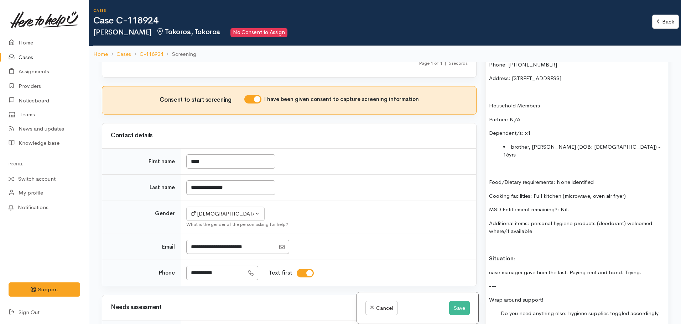
drag, startPoint x: 518, startPoint y: 239, endPoint x: 523, endPoint y: 238, distance: 5.0
click at [518, 239] on div "FOOD SUPPORT: Name: Noah Manuel-Halliday Date of birth: 23.10.2003 - 21yrs Phon…" at bounding box center [576, 178] width 182 height 325
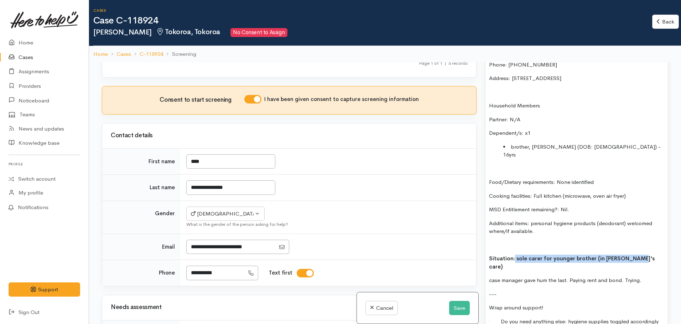
drag, startPoint x: 634, startPoint y: 245, endPoint x: 513, endPoint y: 244, distance: 120.7
click at [513, 255] on p "Situation: sole carer for younger brother (in Noah's care)" at bounding box center [576, 263] width 175 height 16
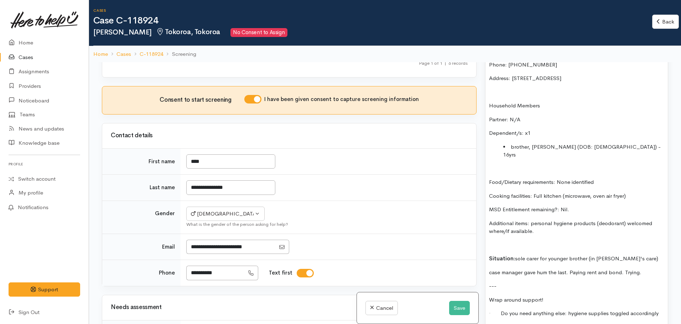
click at [632, 255] on p "Situation: sole carer for younger brother (in Noah's care)" at bounding box center [576, 259] width 175 height 8
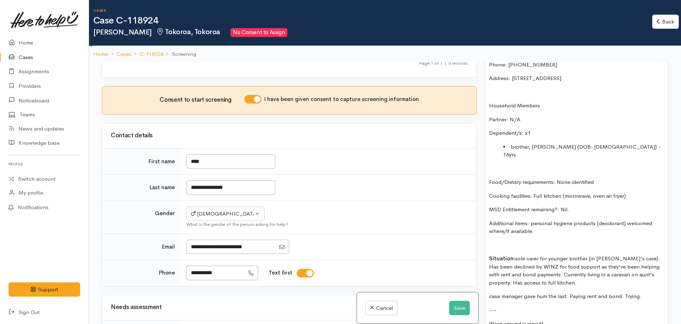
click at [582, 206] on p "MSD Entitlement remaining?: Nil." at bounding box center [576, 210] width 175 height 8
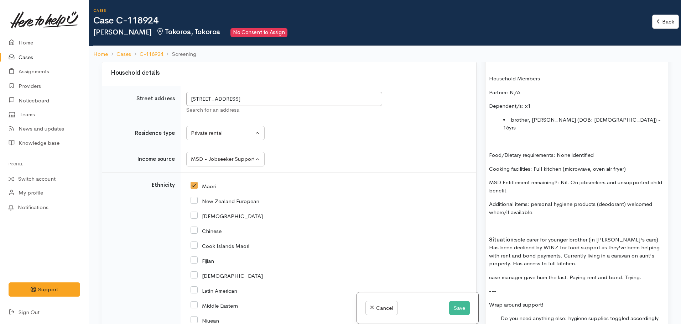
scroll to position [651, 0]
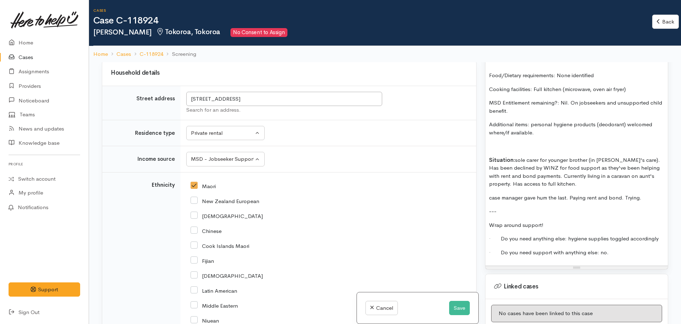
drag, startPoint x: 645, startPoint y: 182, endPoint x: 474, endPoint y: 179, distance: 171.2
click at [474, 179] on div "Related cases There are other cases potentially from the same person, address o…" at bounding box center [385, 224] width 574 height 324
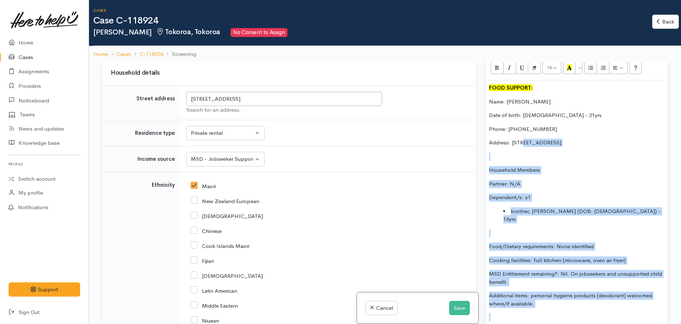
scroll to position [473, 0]
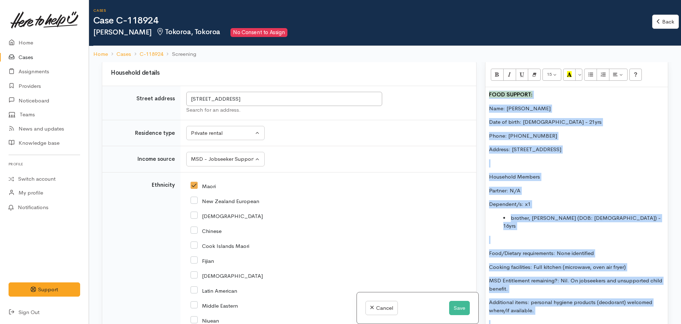
drag, startPoint x: 557, startPoint y: 167, endPoint x: 477, endPoint y: 90, distance: 110.8
click at [477, 87] on div "Related cases There are other cases potentially from the same person, address o…" at bounding box center [385, 224] width 574 height 324
copy div "FOOD SUPPORT: Name: Noah Manuel-Halliday Date of birth: 23.10.2003 - 21yrs Phon…"
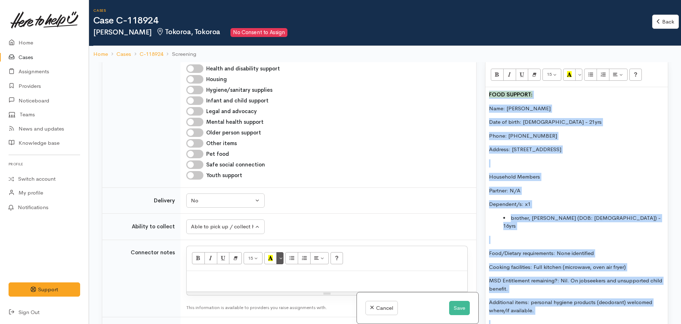
scroll to position [496, 0]
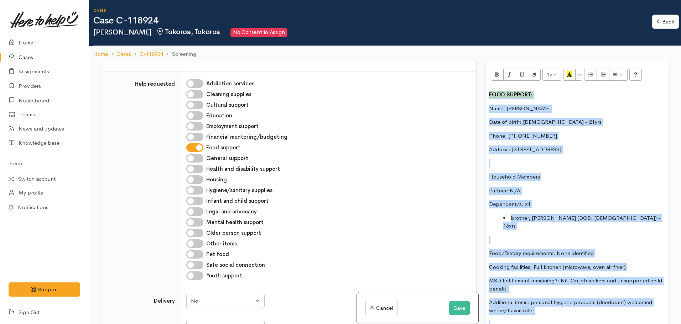
click at [194, 186] on input "Hygiene/sanitary supplies" at bounding box center [194, 190] width 17 height 9
checkbox input "true"
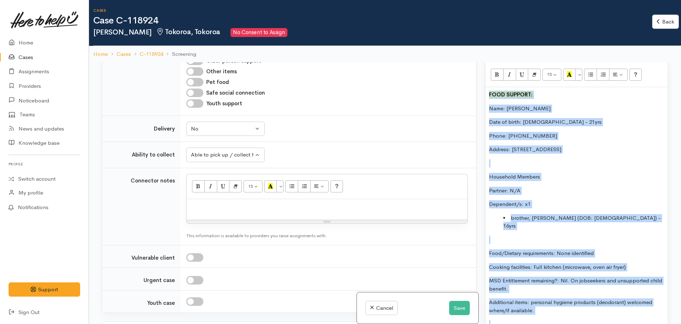
scroll to position [709, 0]
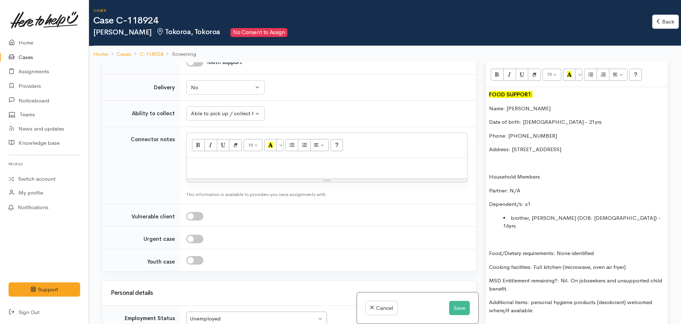
click at [195, 170] on div at bounding box center [327, 168] width 280 height 21
paste div
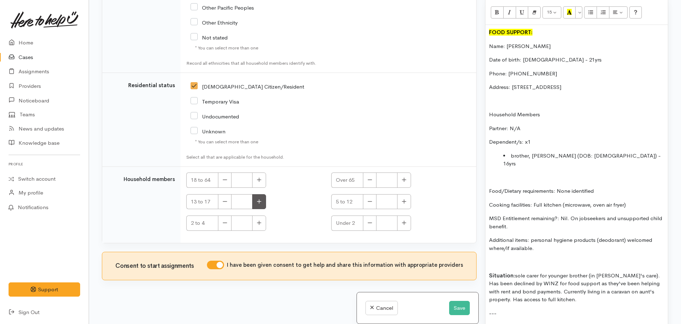
scroll to position [1585, 0]
click at [257, 182] on icon "button" at bounding box center [259, 179] width 5 height 5
type input "1"
click at [258, 199] on icon "button" at bounding box center [259, 201] width 5 height 5
type input "1"
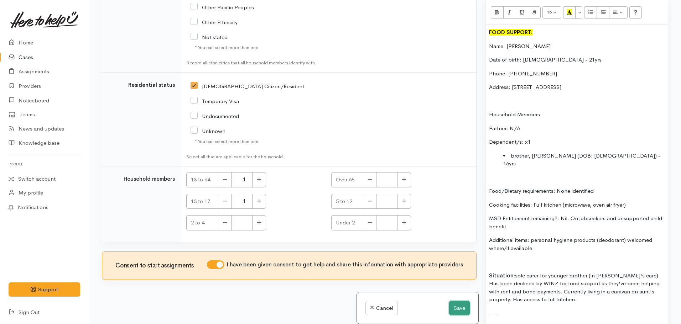
click at [451, 303] on button "Save" at bounding box center [459, 308] width 21 height 15
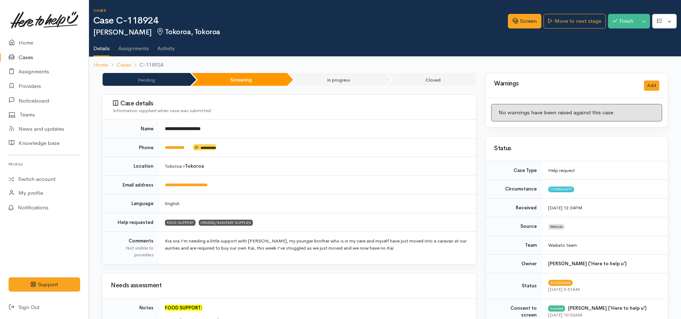
click at [568, 28] on div "Screen Move to next stage Finish Toggle Dropdown Pause Cancel" at bounding box center [594, 22] width 173 height 23
click at [566, 24] on link "Move to next stage" at bounding box center [574, 21] width 62 height 15
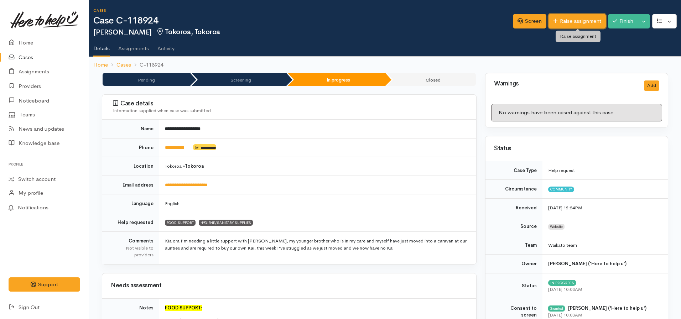
click at [553, 22] on icon at bounding box center [555, 21] width 4 height 4
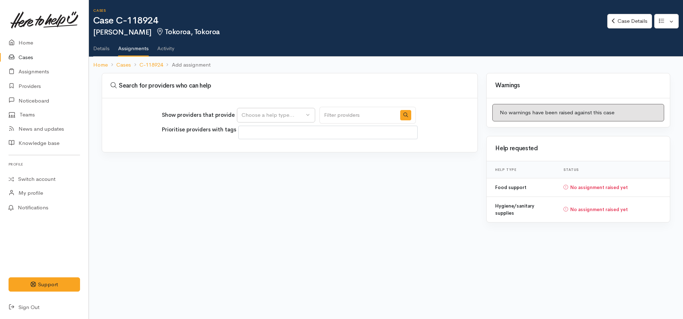
select select
click at [289, 117] on div "Choose a help type..." at bounding box center [273, 115] width 63 height 8
click at [281, 148] on link "Food support" at bounding box center [277, 149] width 80 height 11
select select "3"
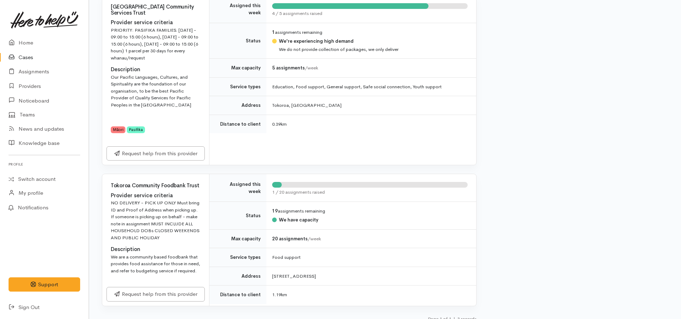
scroll to position [312, 0]
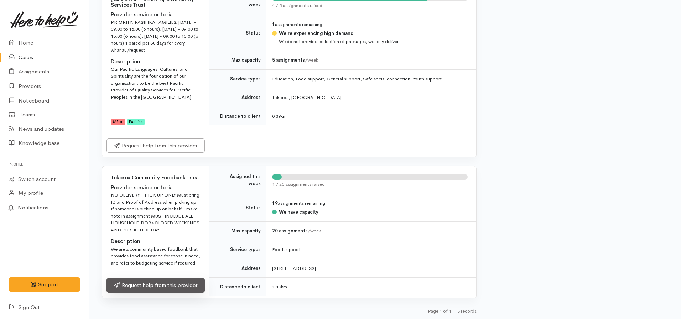
click at [162, 284] on link "Request help from this provider" at bounding box center [155, 285] width 98 height 15
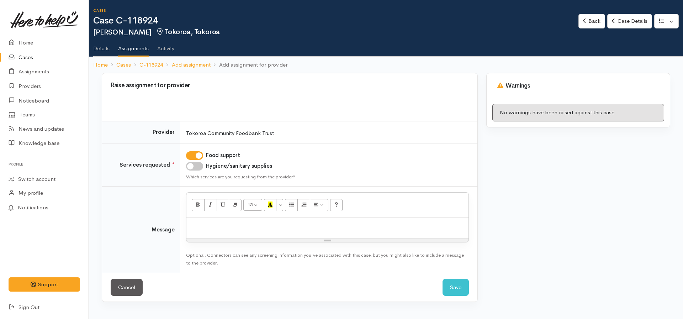
click at [192, 170] on input "Hygiene/sanitary supplies" at bounding box center [194, 166] width 17 height 9
checkbox input "true"
click at [197, 229] on div at bounding box center [328, 227] width 282 height 21
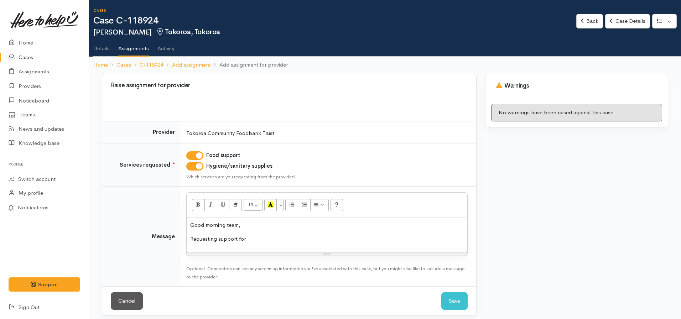
click at [221, 240] on p "Requesting support for" at bounding box center [326, 239] width 273 height 8
click at [219, 240] on p "Requesting support for" at bounding box center [326, 239] width 273 height 8
click at [269, 241] on p "Requesting food support for" at bounding box center [326, 239] width 273 height 8
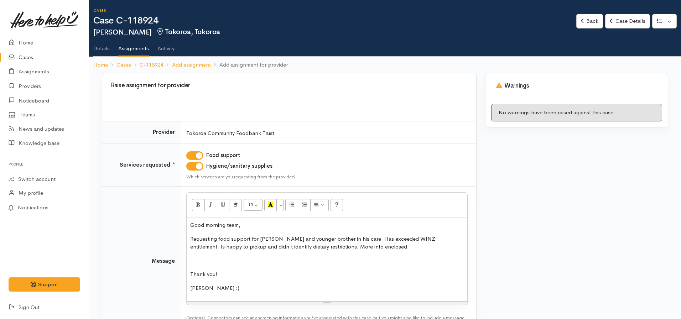
click at [197, 288] on p "[PERSON_NAME] :)" at bounding box center [326, 288] width 273 height 8
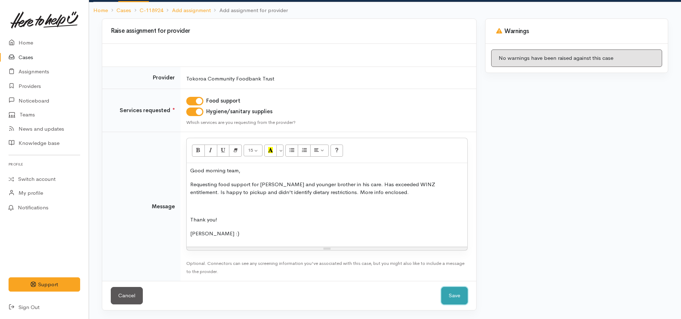
click button "Save" at bounding box center [454, 295] width 26 height 17
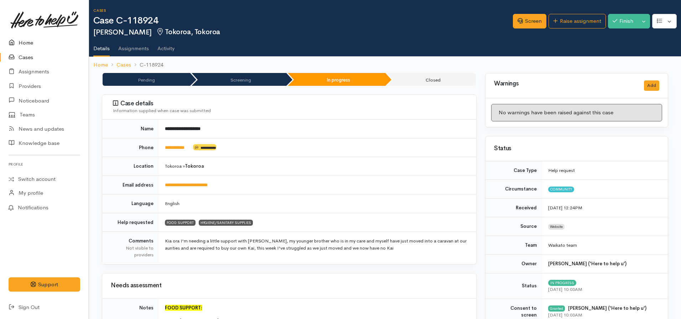
click at [26, 46] on link "Home" at bounding box center [44, 43] width 89 height 15
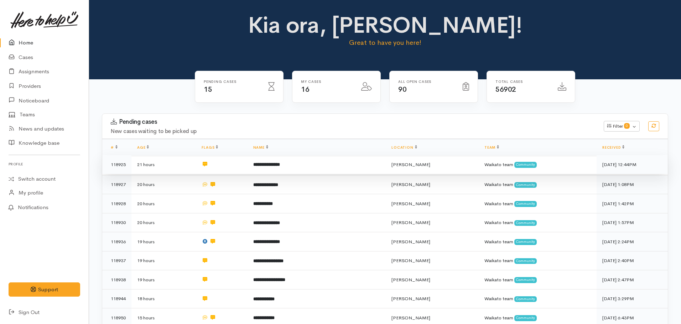
click at [280, 164] on b "**********" at bounding box center [266, 164] width 27 height 5
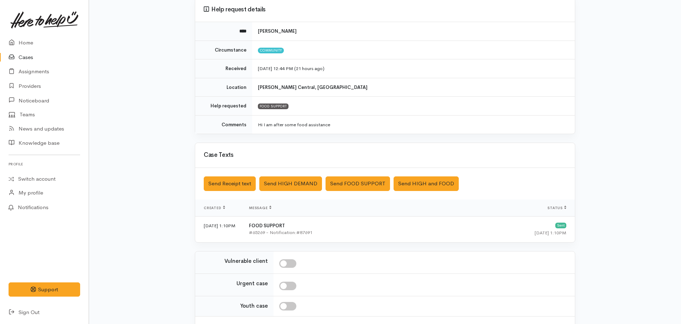
scroll to position [123, 0]
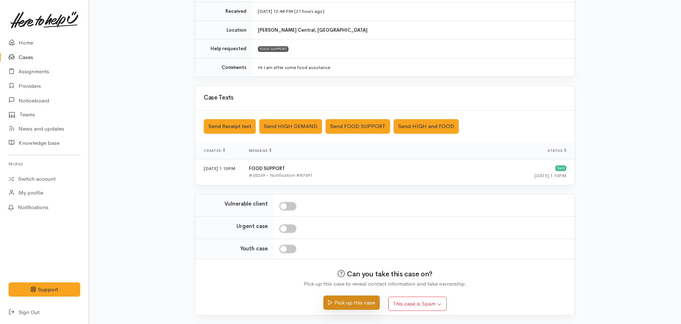
click at [330, 301] on icon "submit" at bounding box center [330, 302] width 4 height 5
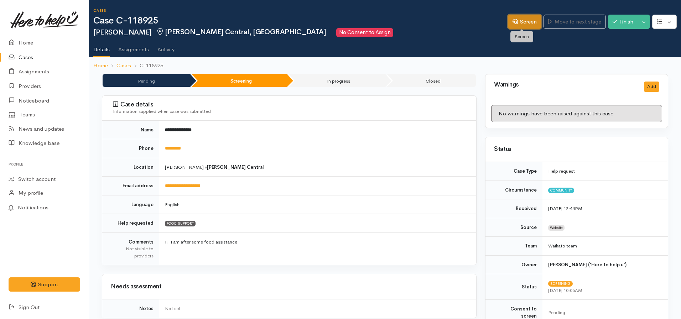
click at [521, 22] on link "Screen" at bounding box center [524, 22] width 33 height 15
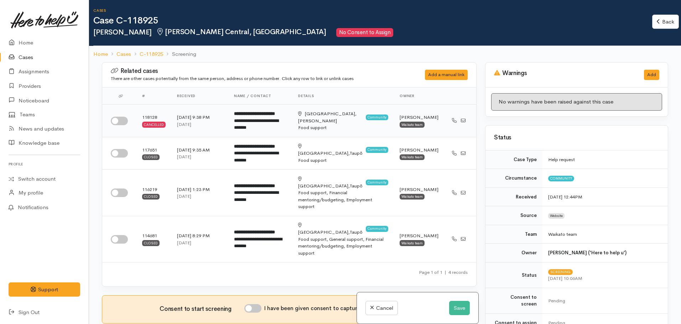
click at [120, 122] on input "checkbox" at bounding box center [119, 121] width 17 height 9
checkbox input "true"
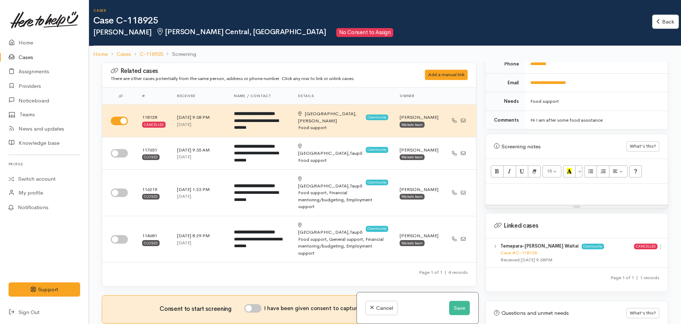
scroll to position [356, 0]
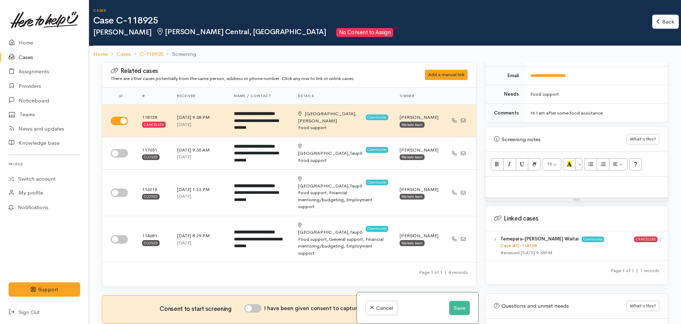
click at [521, 243] on link "Case #C-118128" at bounding box center [518, 246] width 36 height 6
click at [119, 158] on input "checkbox" at bounding box center [119, 153] width 17 height 9
checkbox input "true"
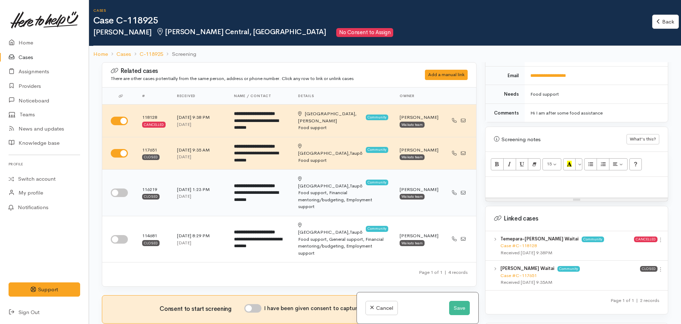
drag, startPoint x: 123, startPoint y: 205, endPoint x: 120, endPoint y: 210, distance: 5.3
click at [122, 197] on input "checkbox" at bounding box center [119, 193] width 17 height 9
checkbox input "true"
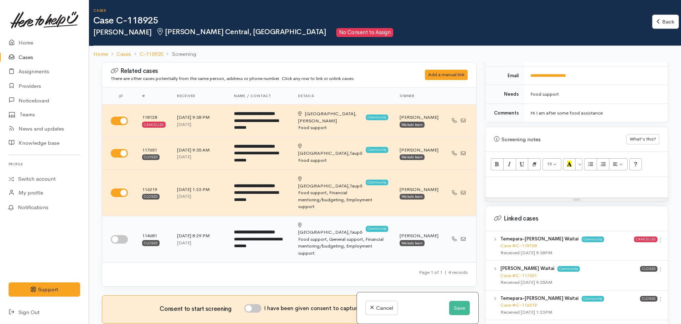
click at [117, 244] on input "checkbox" at bounding box center [119, 239] width 17 height 9
checkbox input "true"
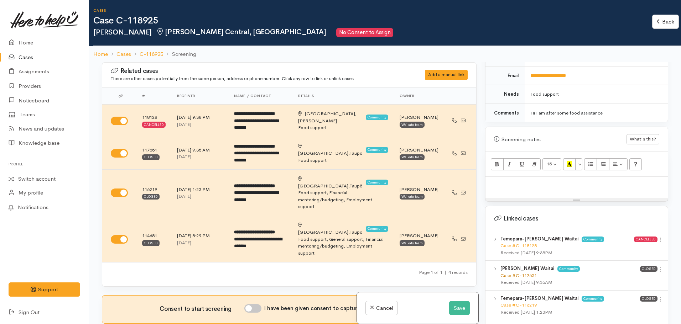
click at [518, 273] on link "Case #C-117651" at bounding box center [518, 276] width 36 height 6
click at [537, 180] on p at bounding box center [576, 184] width 175 height 8
paste div
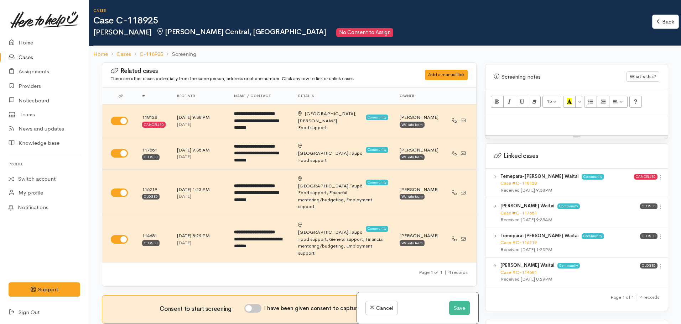
scroll to position [62, 0]
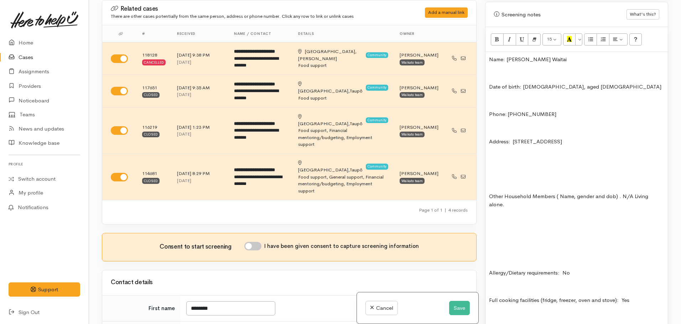
click at [487, 77] on div "Name: Temepara McBride Waitai Date of birth: 13.05.1998, aged 27 Phone: 0224317…" at bounding box center [576, 196] width 182 height 289
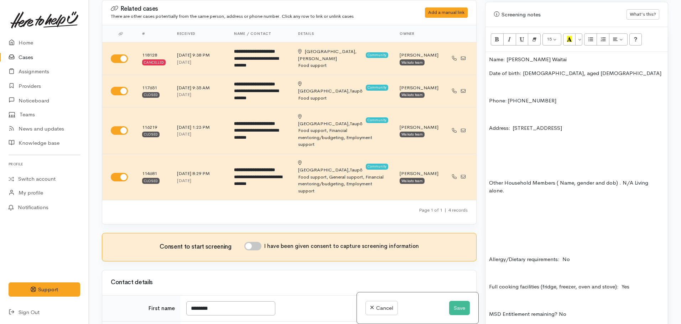
click at [490, 97] on p "Phone: 0224317038" at bounding box center [576, 101] width 175 height 8
click at [487, 91] on div "Name: Temepara McBride Waitai Date of birth: 13.05.1998, aged 27 Phone: 0224317…" at bounding box center [576, 189] width 182 height 275
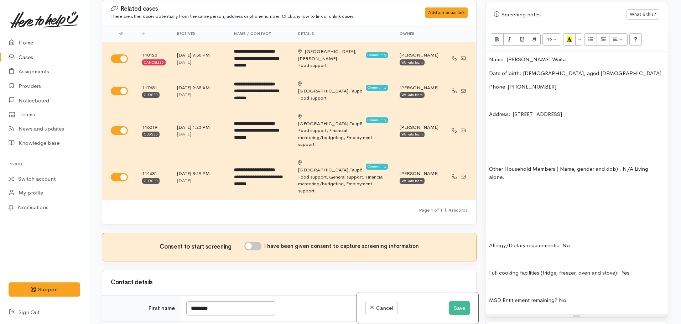
click at [488, 110] on div "Name: Temepara McBride Waitai Date of birth: 13.05.1998, aged 27 Phone: 0224317…" at bounding box center [576, 183] width 182 height 262
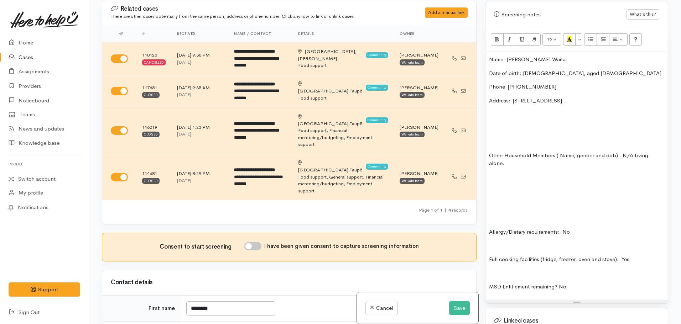
click at [498, 201] on p at bounding box center [576, 205] width 175 height 8
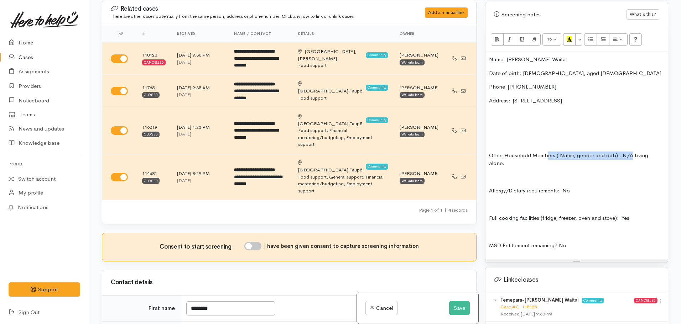
drag, startPoint x: 631, startPoint y: 148, endPoint x: 533, endPoint y: 148, distance: 97.5
click at [538, 152] on p "Other Household Members ( Name, gender and dob) . N/A Living alone." at bounding box center [576, 160] width 175 height 16
drag, startPoint x: 520, startPoint y: 158, endPoint x: 479, endPoint y: 126, distance: 52.2
click at [479, 126] on div "Related cases There are other cases potentially from the same person, address o…" at bounding box center [385, 162] width 574 height 324
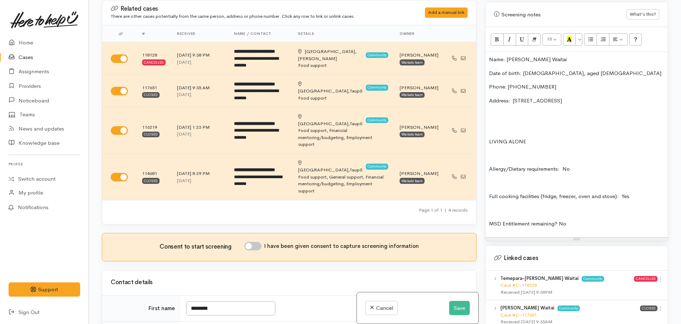
click at [493, 125] on p at bounding box center [576, 128] width 175 height 8
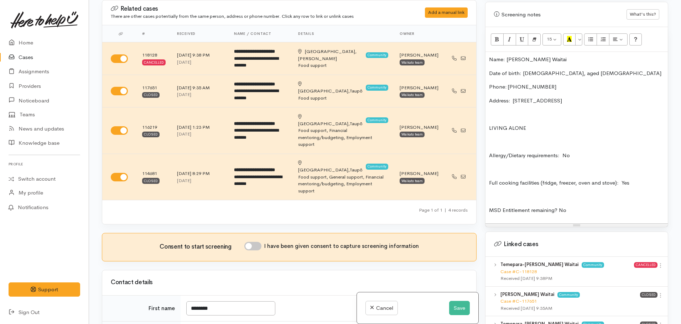
click at [495, 166] on p at bounding box center [576, 169] width 175 height 8
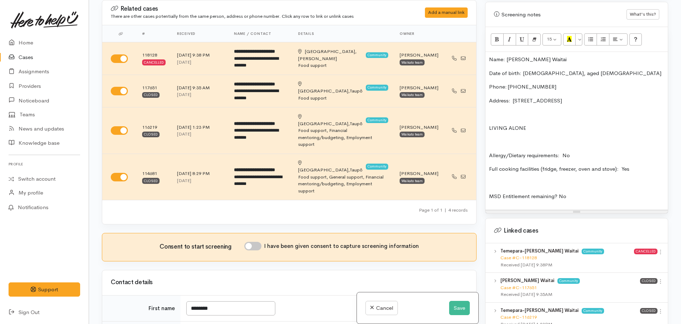
click at [489, 179] on p at bounding box center [576, 183] width 175 height 8
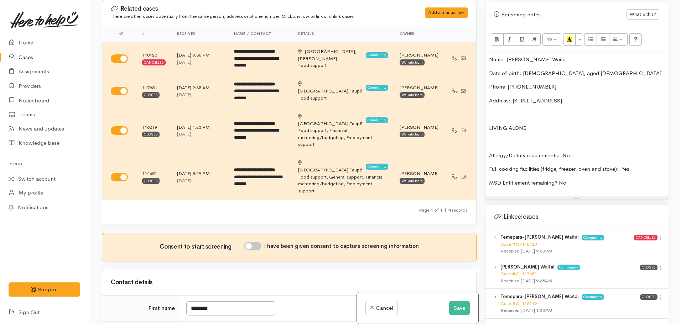
click at [574, 179] on p "MSD Entitlement remaining? No" at bounding box center [576, 183] width 175 height 8
click at [485, 52] on div "Name: Temepara McBride Waitai Date of birth: 13.05.1998, aged 27 Phone: 0224317…" at bounding box center [576, 124] width 182 height 144
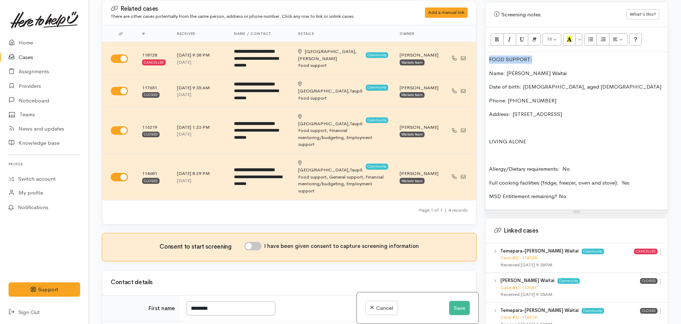
drag, startPoint x: 536, startPoint y: 54, endPoint x: 483, endPoint y: 42, distance: 54.5
click at [479, 45] on div "Related cases There are other cases potentially from the same person, address o…" at bounding box center [385, 162] width 574 height 324
click at [492, 33] on button "Bold (CTRL+B)" at bounding box center [496, 39] width 13 height 12
click at [567, 36] on icon "Recent Color" at bounding box center [569, 39] width 5 height 6
click at [582, 152] on p at bounding box center [576, 156] width 175 height 8
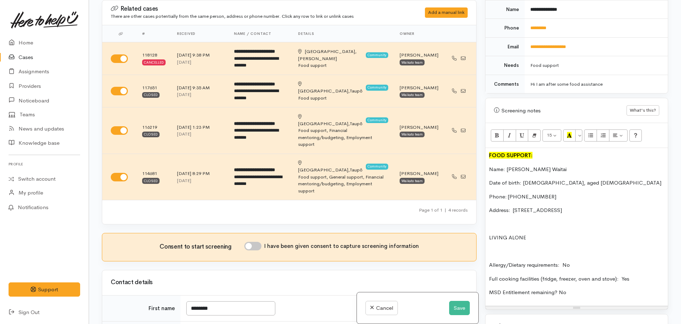
scroll to position [312, 0]
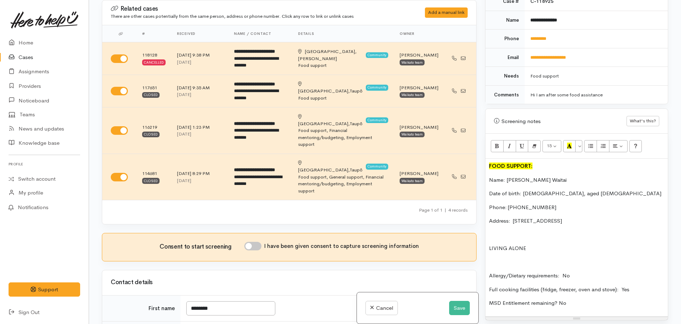
click at [452, 317] on div "Cancel Save" at bounding box center [417, 309] width 121 height 32
click at [455, 308] on button "Save" at bounding box center [459, 308] width 21 height 15
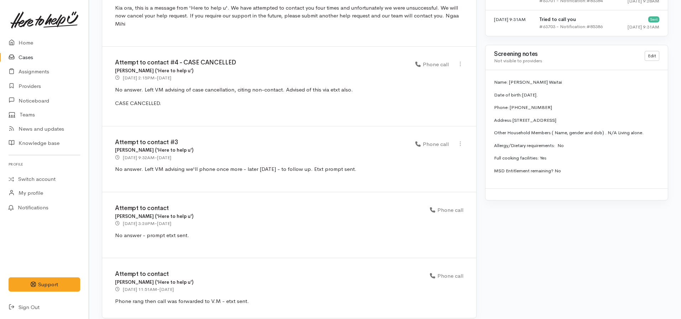
scroll to position [716, 0]
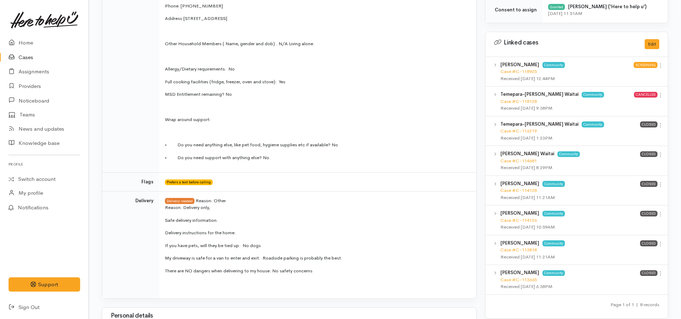
scroll to position [231, 0]
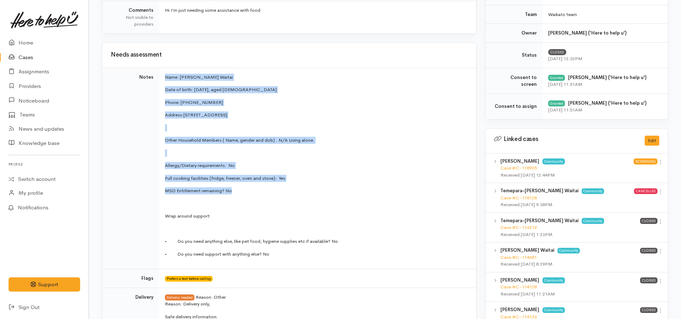
drag, startPoint x: 244, startPoint y: 189, endPoint x: 161, endPoint y: 77, distance: 140.2
click at [161, 77] on td "Name: [PERSON_NAME] Waitai Date of birth: [DEMOGRAPHIC_DATA], aged [DEMOGRAPHIC…" at bounding box center [317, 168] width 317 height 201
copy td "Name: Temepara McBride Waitai Date of birth: 13.05.1998, aged 27 Phone: 0224317…"
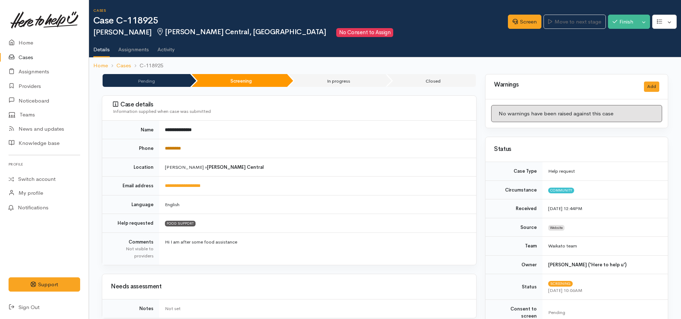
click at [176, 148] on link "*********" at bounding box center [173, 148] width 16 height 5
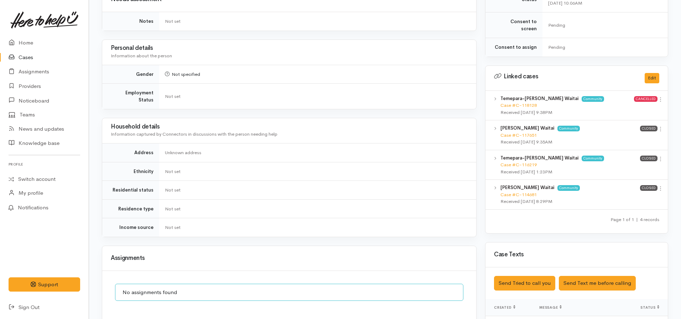
scroll to position [383, 0]
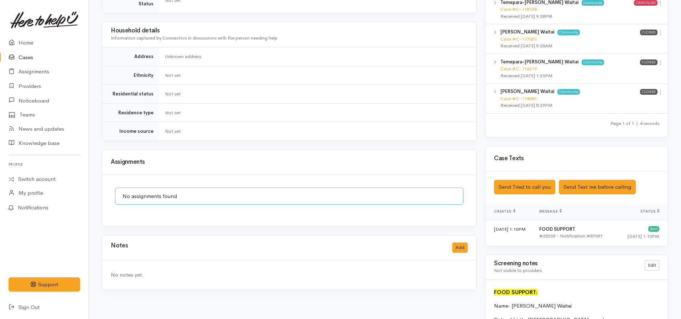
click at [529, 171] on div "Saved The text message has been queued. An error occurred Send Tried to call yo…" at bounding box center [576, 187] width 182 height 32
click at [520, 181] on button "Send Tried to call you" at bounding box center [524, 187] width 61 height 15
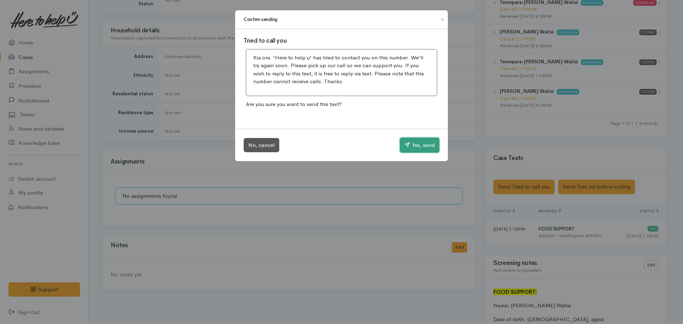
click at [418, 145] on button "Yes, send" at bounding box center [420, 145] width 40 height 15
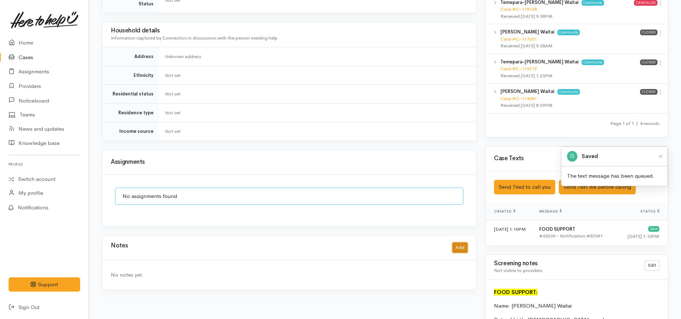
click at [457, 242] on button "Add" at bounding box center [459, 247] width 15 height 10
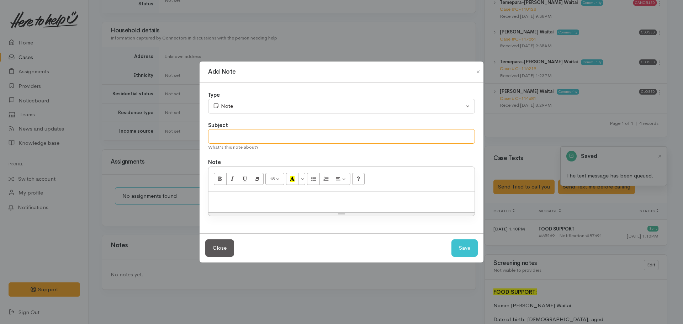
click at [261, 136] on input "text" at bounding box center [341, 136] width 267 height 15
type input "Attempt to contact #1"
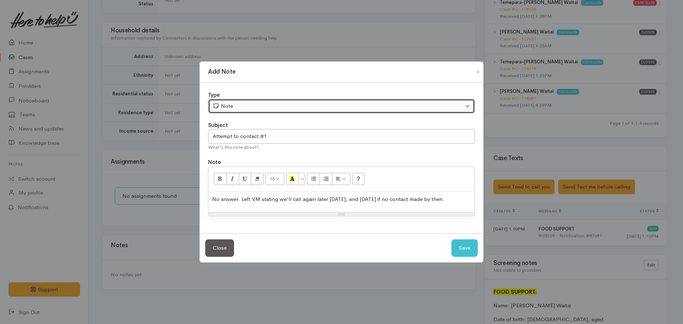
click at [303, 109] on div "Note" at bounding box center [338, 106] width 251 height 8
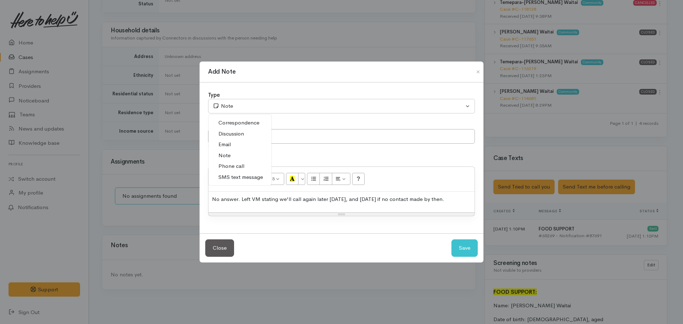
click at [231, 163] on span "Phone call" at bounding box center [232, 166] width 26 height 8
select select "3"
click at [468, 198] on p "No answer. Left VM stating we'll call again later today, and tomorrow if no con…" at bounding box center [341, 199] width 259 height 8
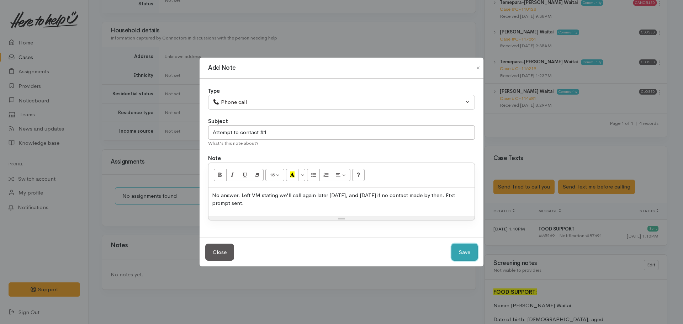
click at [452, 244] on button "Save" at bounding box center [465, 252] width 26 height 17
select select "1"
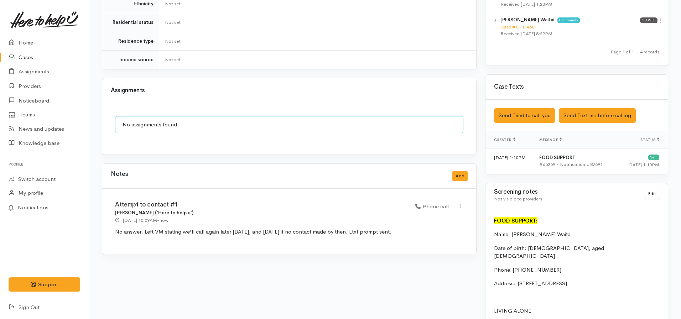
scroll to position [455, 0]
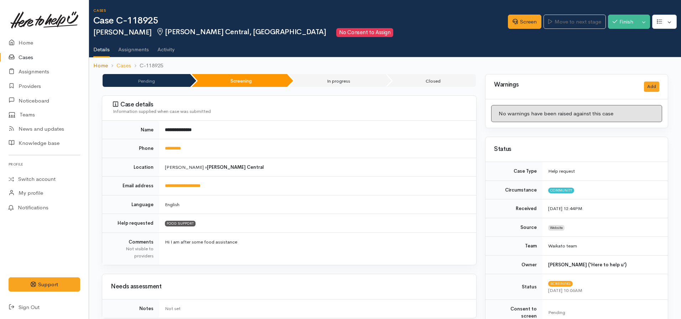
click at [93, 66] on link "Home" at bounding box center [100, 66] width 15 height 8
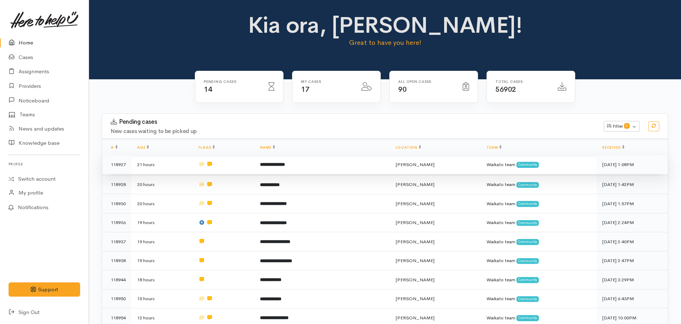
click at [281, 160] on td "**********" at bounding box center [322, 164] width 136 height 19
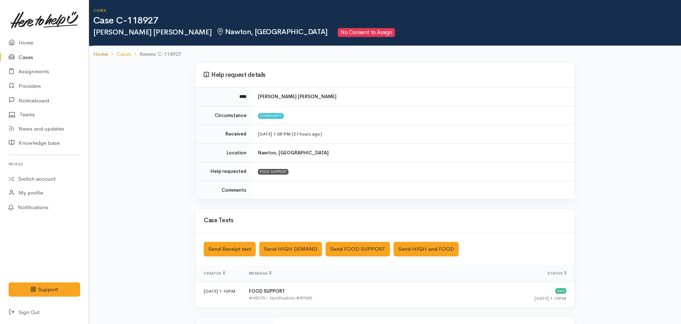
click at [103, 56] on link "Home" at bounding box center [100, 54] width 15 height 8
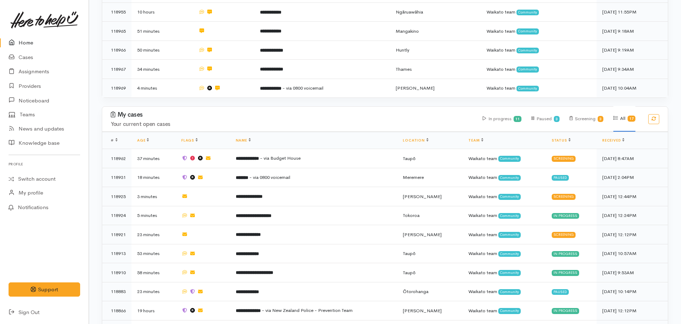
scroll to position [427, 0]
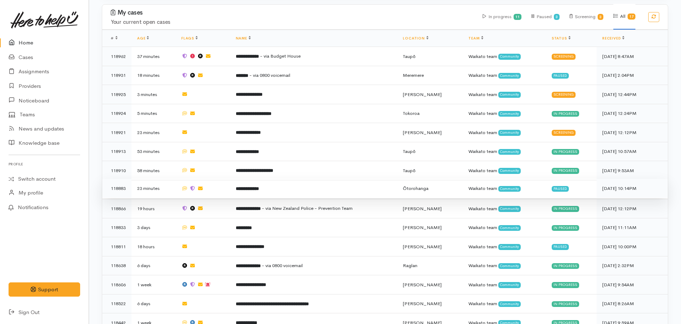
click at [245, 187] on b "**********" at bounding box center [247, 189] width 23 height 5
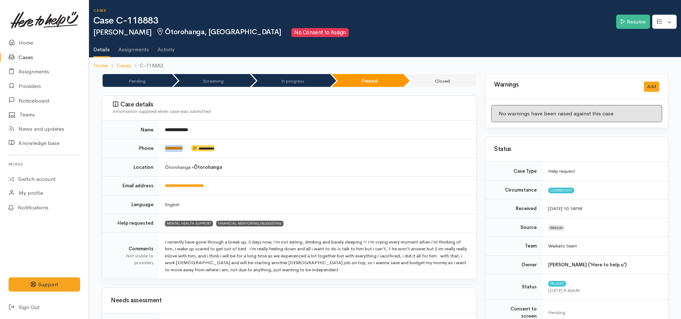
drag, startPoint x: 193, startPoint y: 147, endPoint x: 166, endPoint y: 147, distance: 26.7
click at [159, 147] on td "**********" at bounding box center [317, 148] width 317 height 19
copy td "*********"
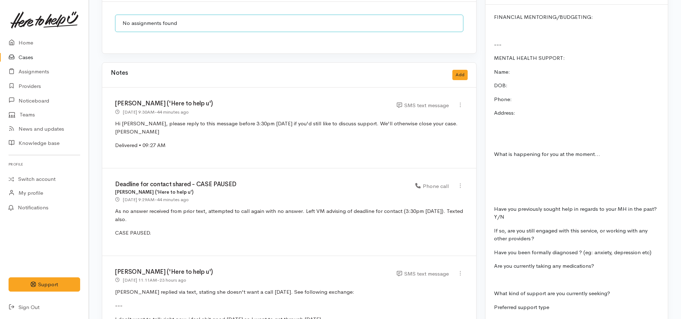
scroll to position [605, 0]
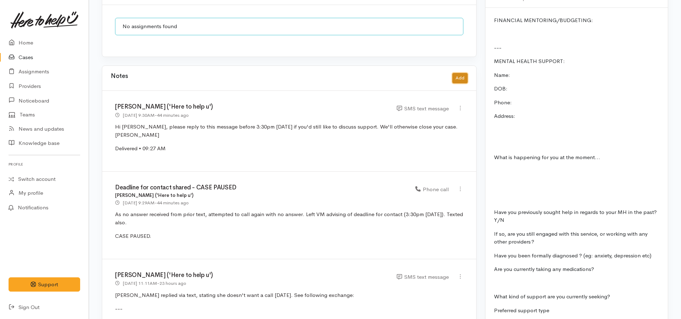
click at [453, 75] on button "Add" at bounding box center [459, 78] width 15 height 10
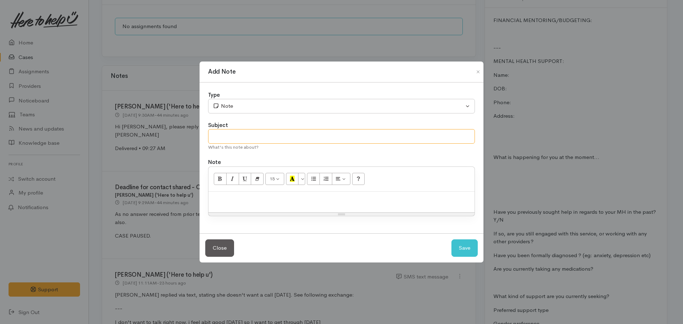
click at [224, 141] on input "text" at bounding box center [341, 136] width 267 height 15
type input "R"
type input "CASE CANCELLED - CLIENT WITHDREW"
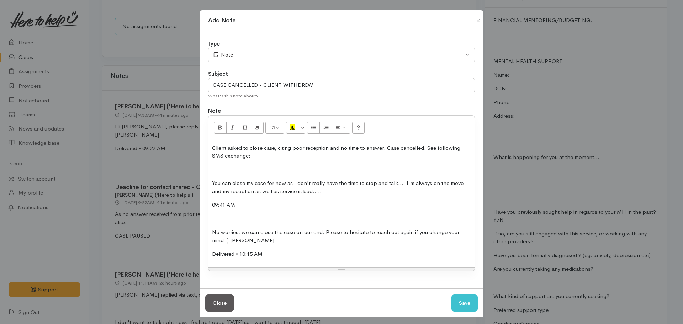
click at [215, 216] on p at bounding box center [341, 219] width 259 height 8
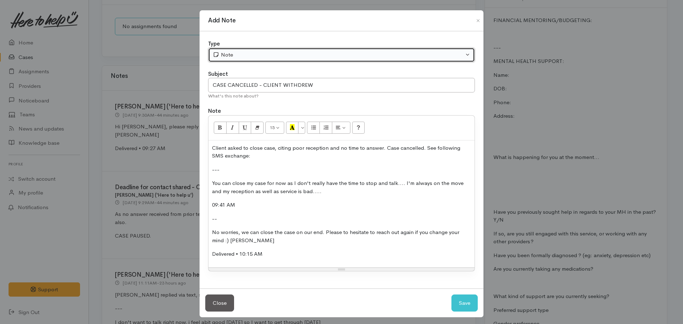
click at [243, 57] on div "Note" at bounding box center [338, 55] width 251 height 8
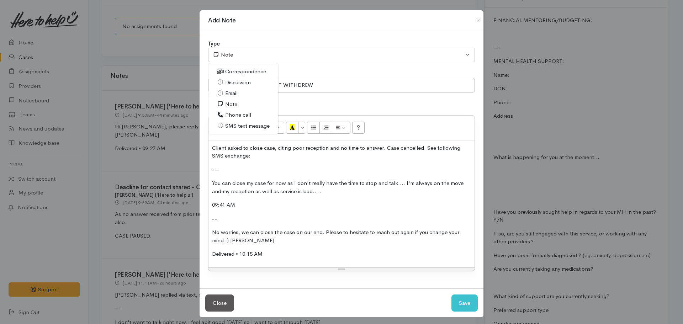
drag, startPoint x: 236, startPoint y: 115, endPoint x: 255, endPoint y: 126, distance: 21.8
click at [236, 115] on span "Phone call" at bounding box center [238, 115] width 26 height 8
select select "3"
click at [467, 305] on button "Save" at bounding box center [465, 303] width 26 height 17
select select "1"
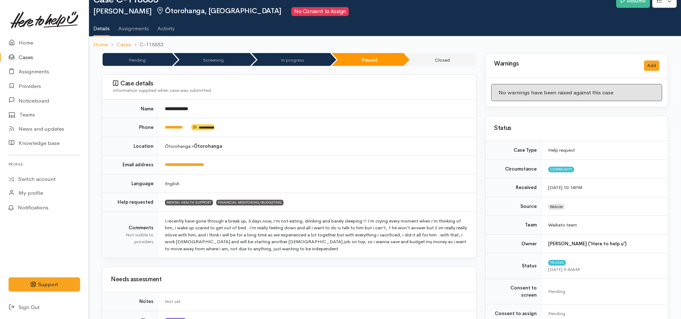
scroll to position [0, 0]
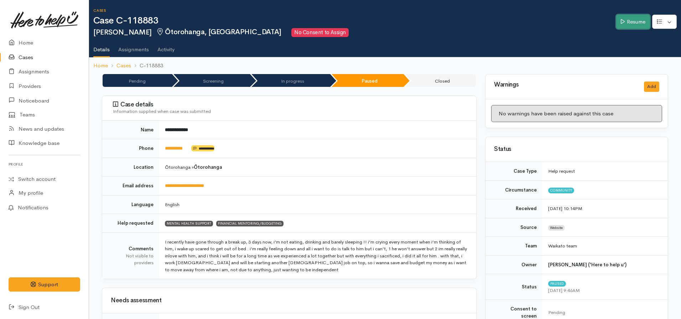
click at [640, 28] on link "Resume" at bounding box center [633, 22] width 34 height 15
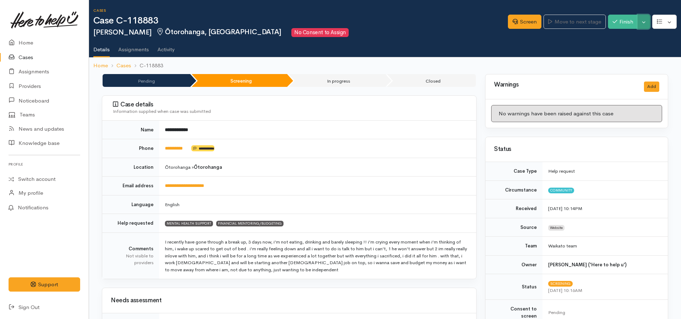
click at [644, 22] on button "Toggle Dropdown" at bounding box center [643, 22] width 12 height 15
click at [621, 50] on link "Cancel" at bounding box center [621, 49] width 56 height 11
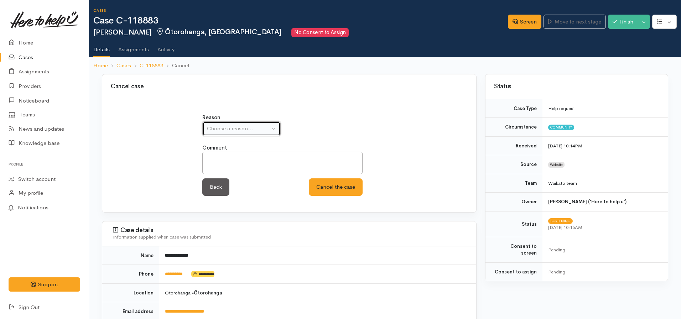
click at [214, 124] on button "Choose a reason..." at bounding box center [241, 128] width 78 height 15
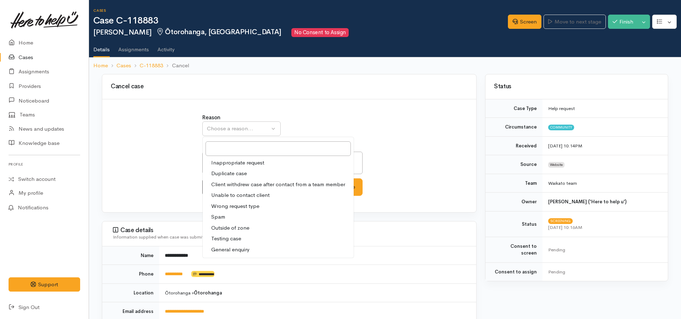
click at [242, 183] on span "Client withdrew case after contact from a team member" at bounding box center [278, 184] width 134 height 8
select select "3"
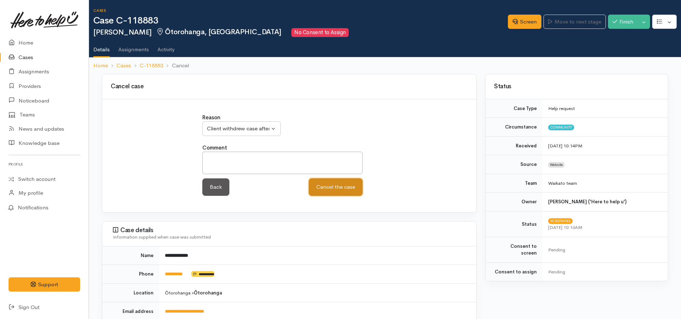
click at [325, 183] on button "Cancel the case" at bounding box center [336, 186] width 54 height 17
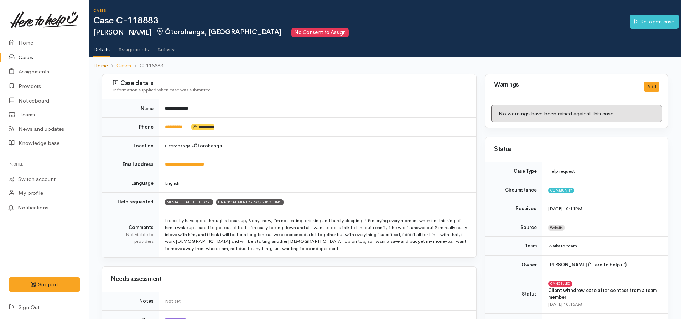
click at [100, 68] on link "Home" at bounding box center [100, 66] width 15 height 8
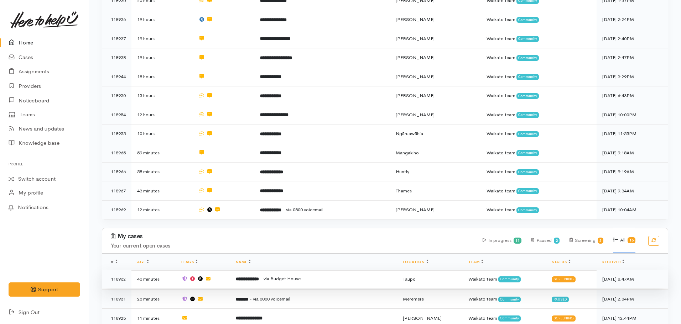
scroll to position [115, 0]
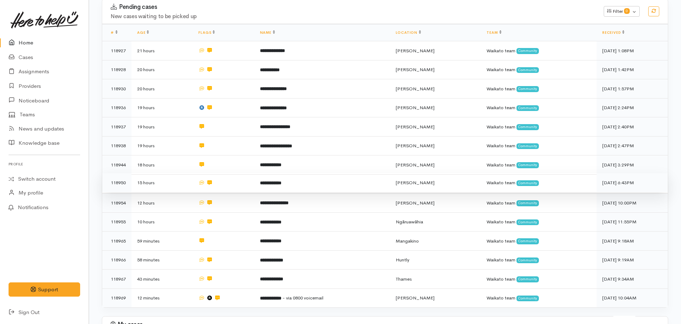
click at [277, 184] on td "**********" at bounding box center [322, 182] width 136 height 19
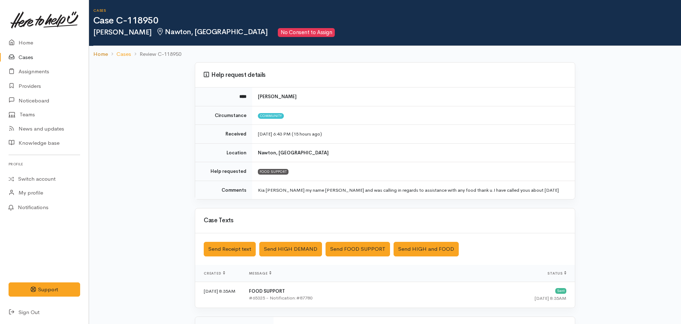
click at [99, 54] on link "Home" at bounding box center [100, 54] width 15 height 8
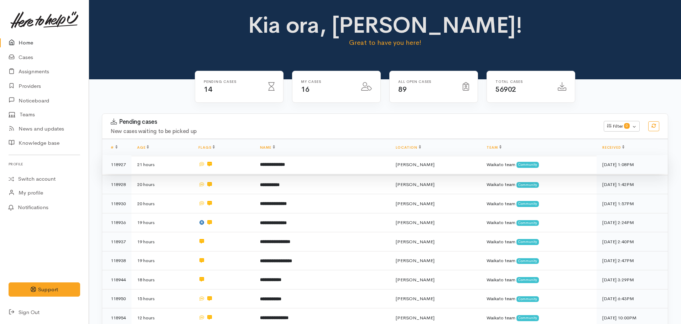
click at [293, 159] on td "**********" at bounding box center [322, 164] width 136 height 19
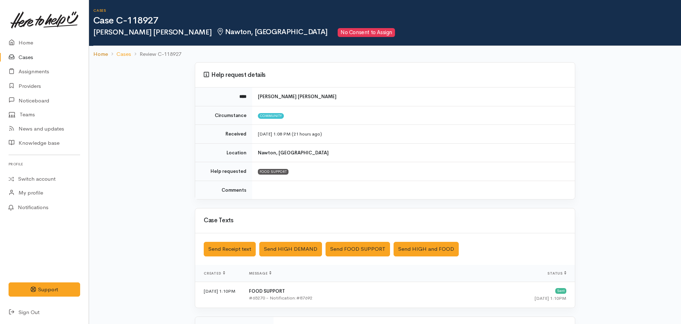
click at [99, 53] on link "Home" at bounding box center [100, 54] width 15 height 8
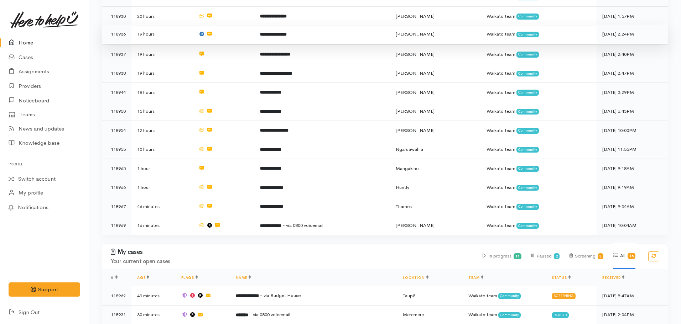
scroll to position [107, 0]
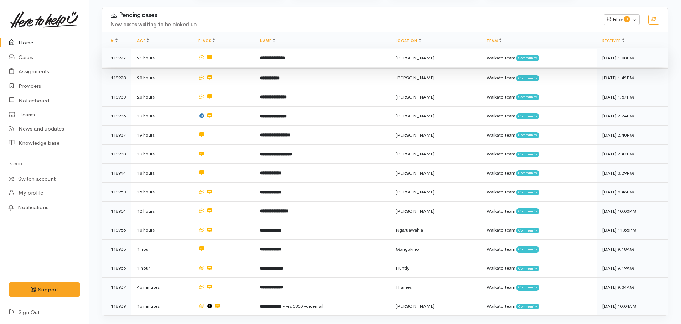
click at [275, 65] on td "**********" at bounding box center [322, 57] width 136 height 19
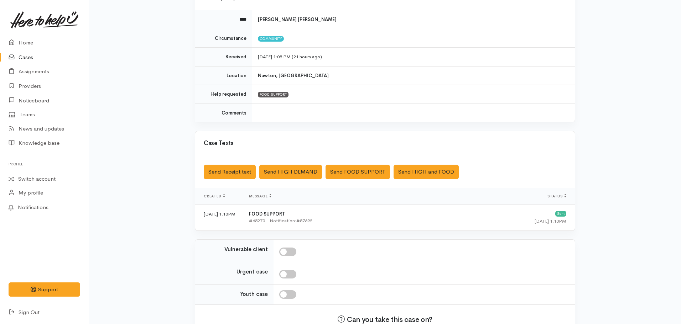
scroll to position [123, 0]
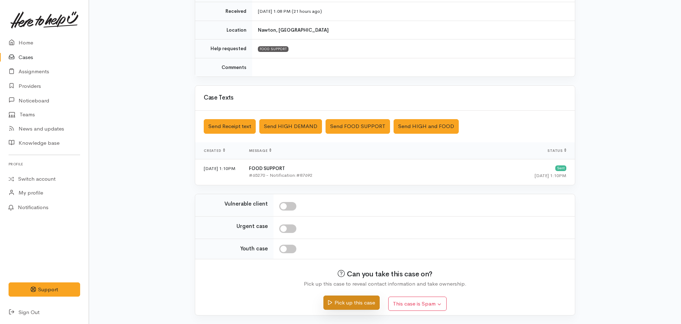
click at [356, 303] on button "Pick up this case" at bounding box center [351, 303] width 56 height 15
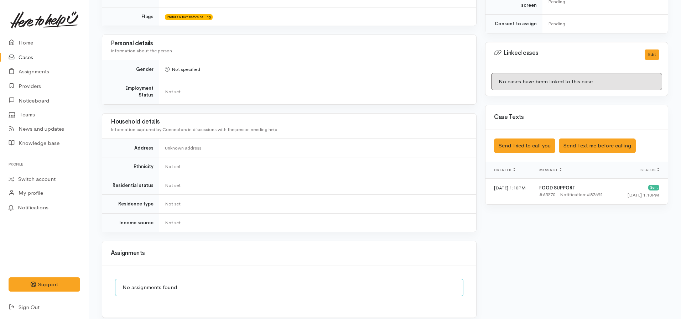
scroll to position [375, 0]
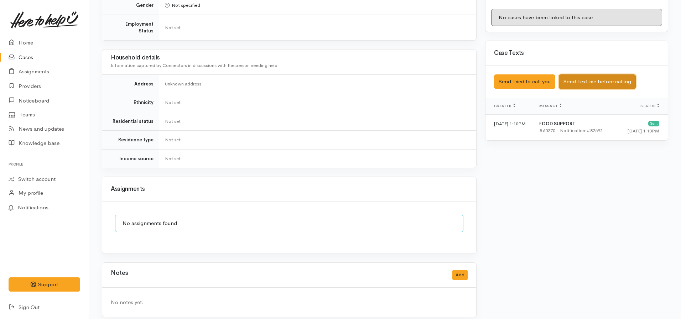
click at [577, 76] on button "Send Text me before calling" at bounding box center [596, 81] width 77 height 15
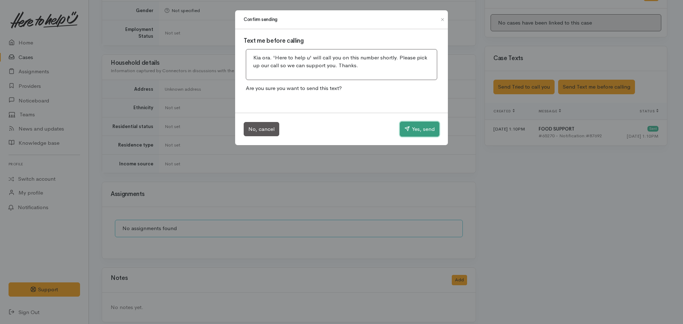
click at [427, 135] on button "Yes, send" at bounding box center [420, 129] width 40 height 15
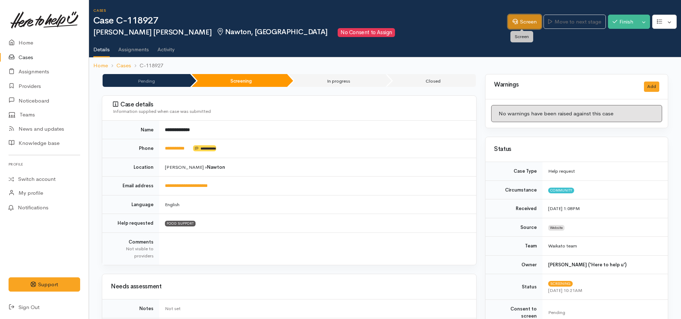
click at [512, 19] on icon at bounding box center [514, 21] width 5 height 5
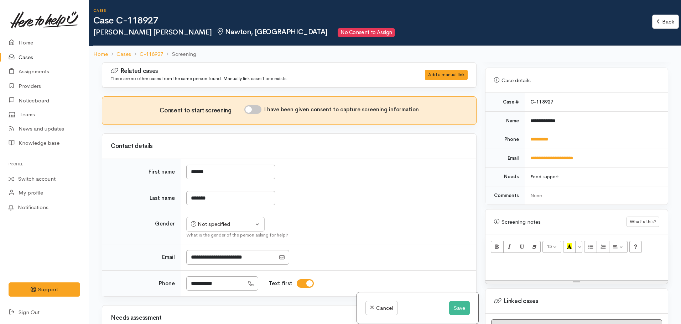
scroll to position [363, 0]
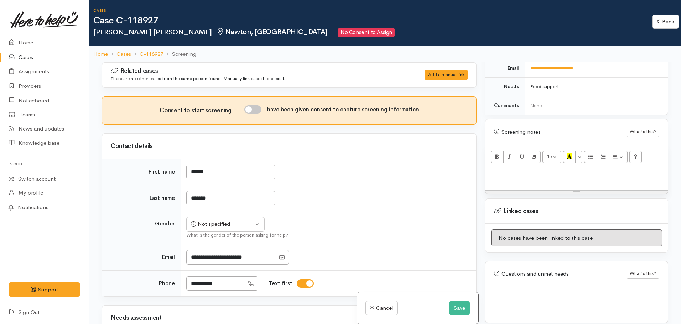
click at [521, 173] on p at bounding box center [576, 177] width 175 height 8
paste div
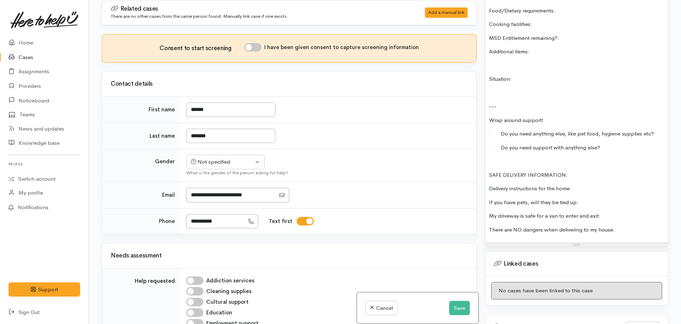
scroll to position [627, 0]
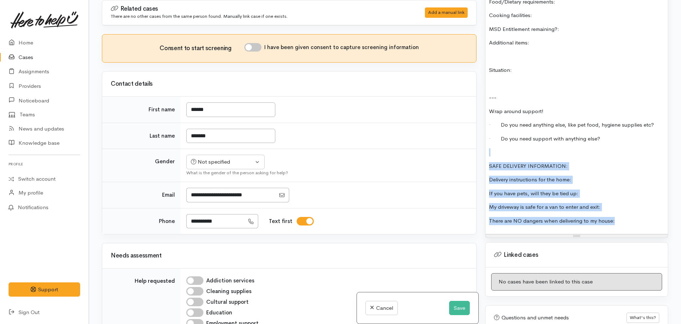
drag, startPoint x: 616, startPoint y: 209, endPoint x: 471, endPoint y: 137, distance: 162.0
click at [473, 138] on div "Related cases There are no other cases from the same person found. Manually lin…" at bounding box center [385, 162] width 574 height 324
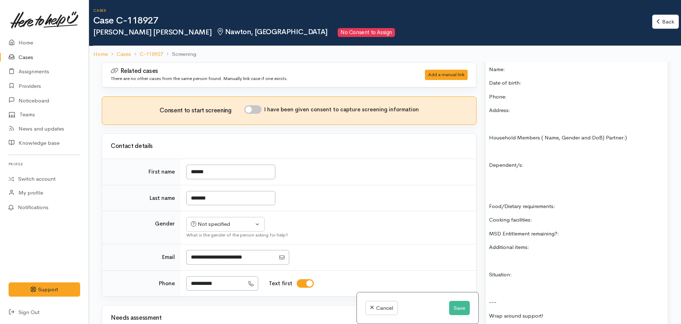
scroll to position [342, 0]
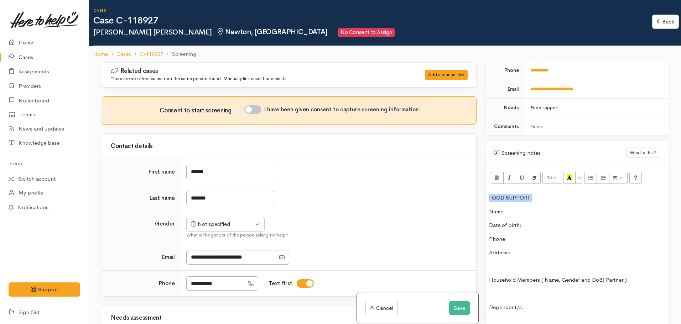
drag, startPoint x: 536, startPoint y: 192, endPoint x: 483, endPoint y: 190, distance: 53.1
click at [483, 191] on div "Warnings Add No warnings have been raised against this case Add Warning Title ●…" at bounding box center [575, 224] width 191 height 324
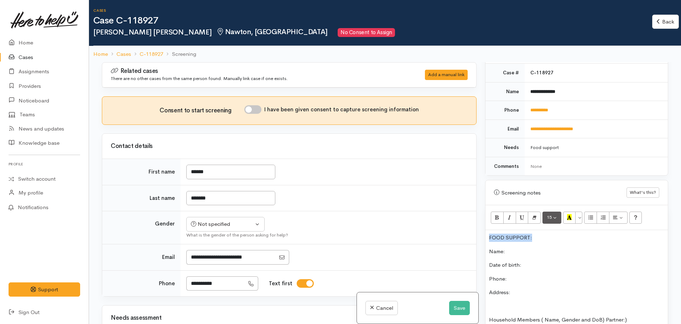
scroll to position [307, 0]
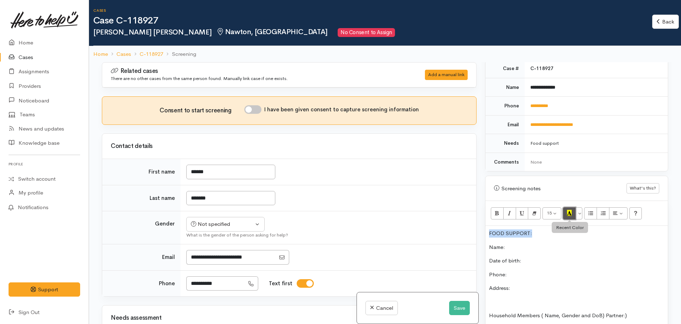
click at [569, 210] on icon "Recent Color" at bounding box center [569, 213] width 5 height 6
click at [494, 208] on button "Bold (CTRL+B)" at bounding box center [496, 214] width 13 height 12
click at [529, 257] on p "Date of birth:" at bounding box center [576, 261] width 175 height 8
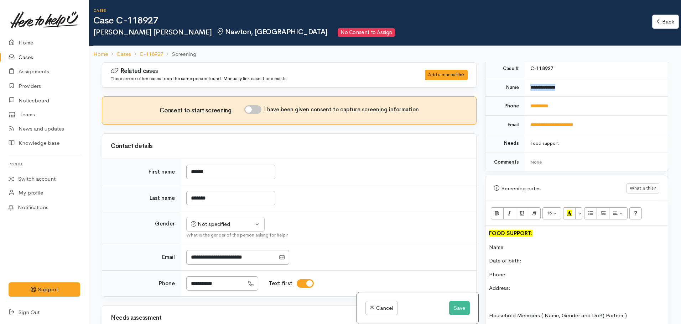
drag, startPoint x: 566, startPoint y: 74, endPoint x: 526, endPoint y: 84, distance: 41.8
click at [526, 84] on td "**********" at bounding box center [595, 87] width 143 height 19
copy b "**********"
click at [510, 243] on p "Name:" at bounding box center [576, 247] width 175 height 8
click at [457, 309] on button "Save" at bounding box center [459, 308] width 21 height 15
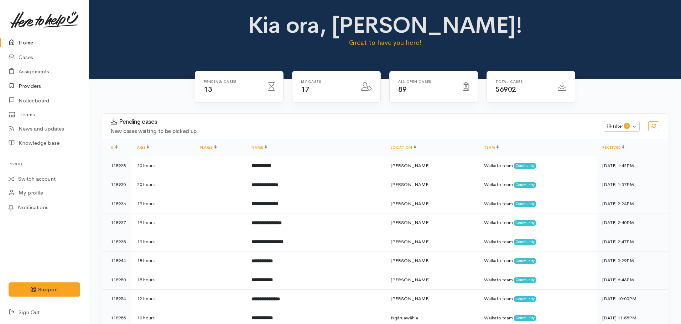
click at [40, 88] on link "Providers" at bounding box center [44, 86] width 89 height 15
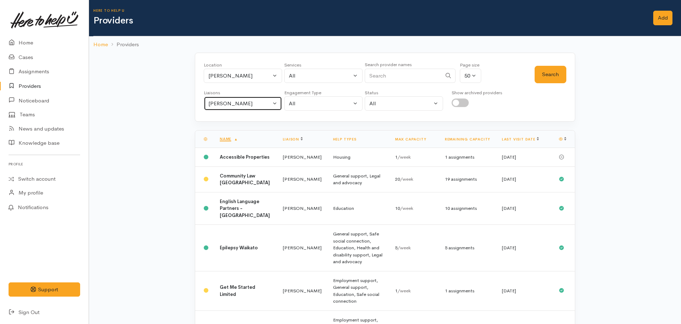
click at [240, 100] on div "[PERSON_NAME]" at bounding box center [239, 104] width 63 height 8
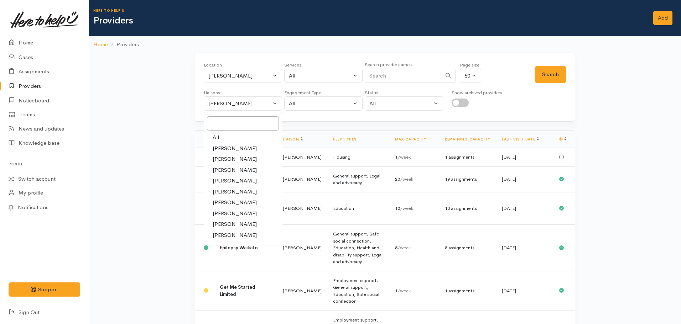
click at [221, 135] on link "All" at bounding box center [243, 137] width 78 height 11
select select "null"
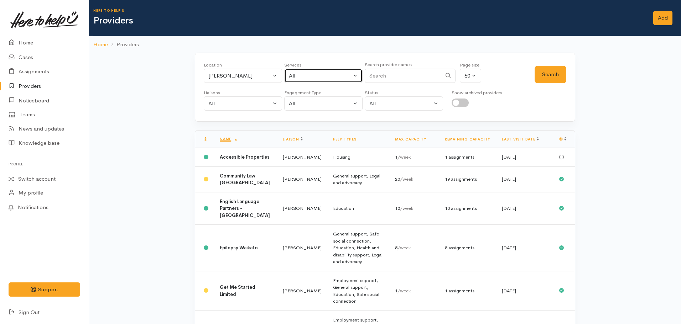
click at [324, 78] on div "All" at bounding box center [320, 76] width 63 height 8
type input "g"
type input "food"
select select "3"
click at [536, 73] on button "Search" at bounding box center [550, 74] width 32 height 17
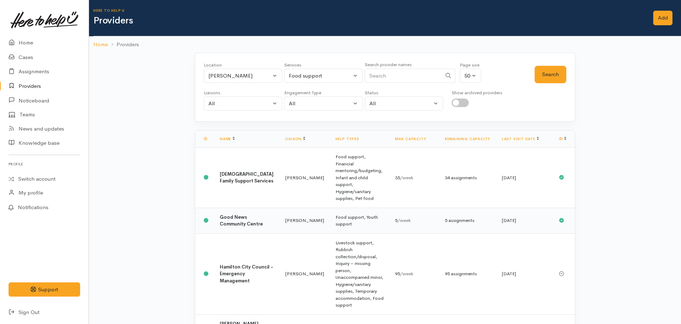
click at [260, 208] on td "Good News Community Centre" at bounding box center [246, 221] width 65 height 26
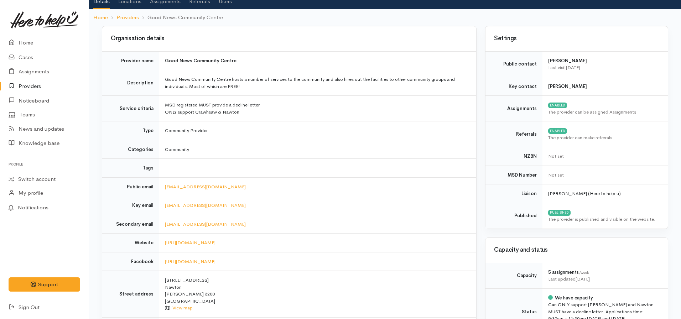
scroll to position [36, 0]
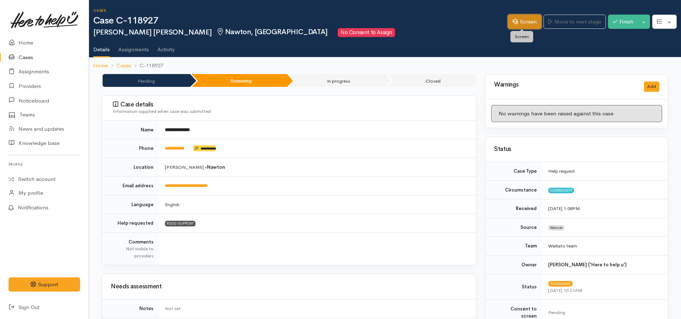
click at [520, 18] on link "Screen" at bounding box center [524, 22] width 33 height 15
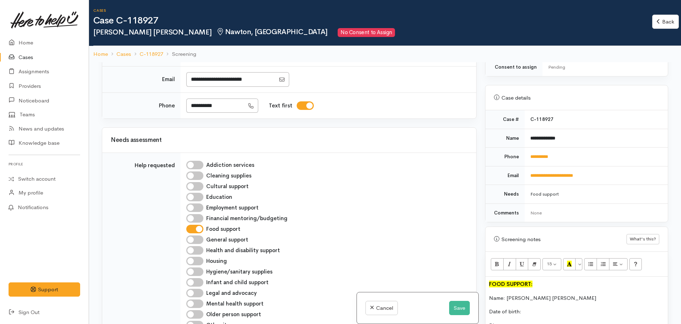
scroll to position [392, 0]
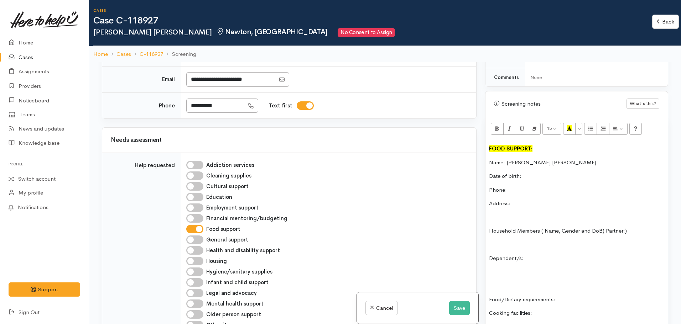
click at [512, 186] on p "Phone:" at bounding box center [576, 190] width 175 height 8
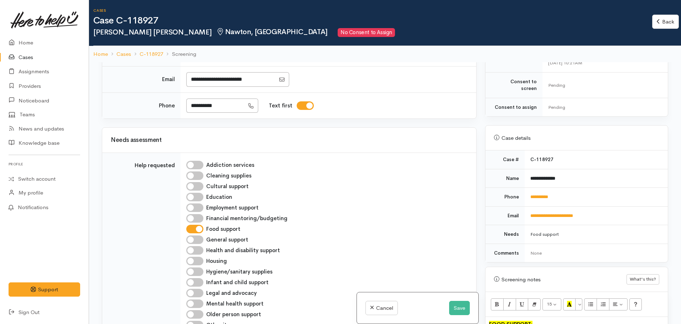
scroll to position [214, 0]
drag, startPoint x: 566, startPoint y: 191, endPoint x: 530, endPoint y: 194, distance: 36.1
click at [522, 195] on tr "**********" at bounding box center [576, 199] width 182 height 19
copy tr "**********"
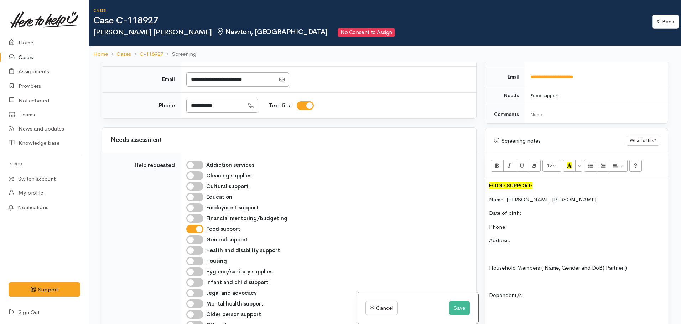
scroll to position [427, 0]
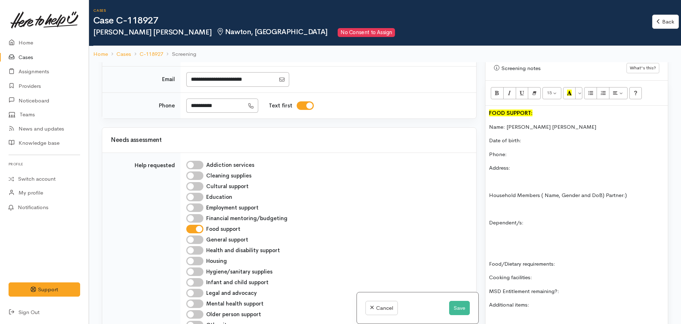
click at [522, 141] on div "FOOD SUPPORT: Name: Binnie Te Wani Date of birth: Phone: Address: Household Mem…" at bounding box center [576, 260] width 182 height 309
click at [466, 304] on button "Save" at bounding box center [459, 308] width 21 height 15
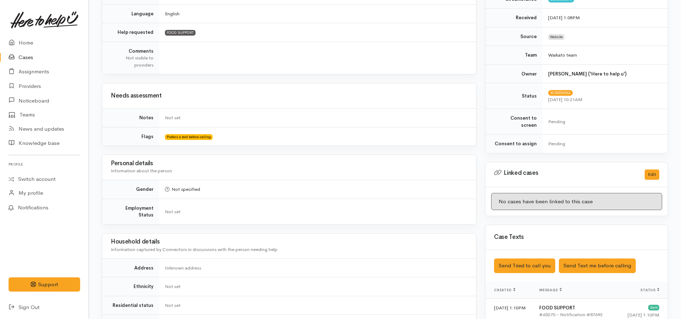
scroll to position [71, 0]
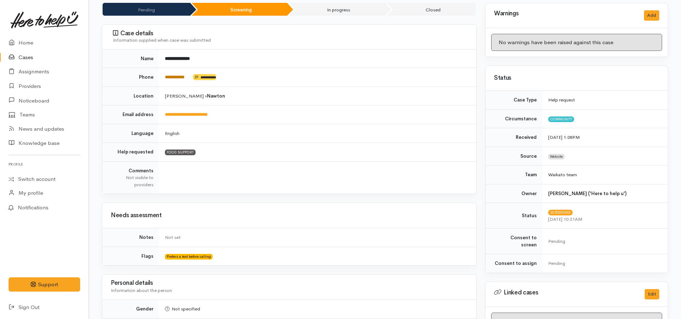
click at [184, 78] on link "**********" at bounding box center [175, 77] width 20 height 5
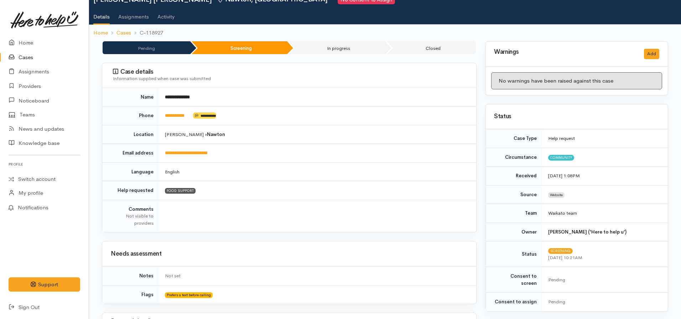
scroll to position [0, 0]
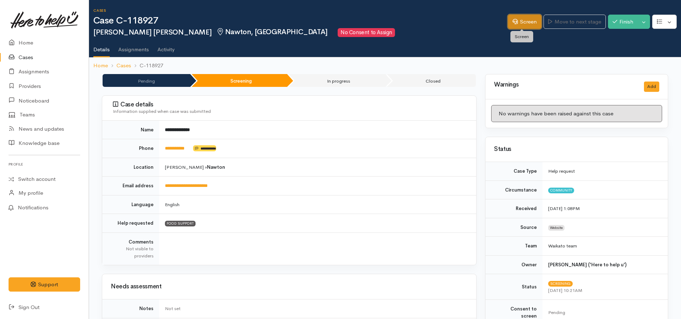
click at [526, 23] on link "Screen" at bounding box center [524, 22] width 33 height 15
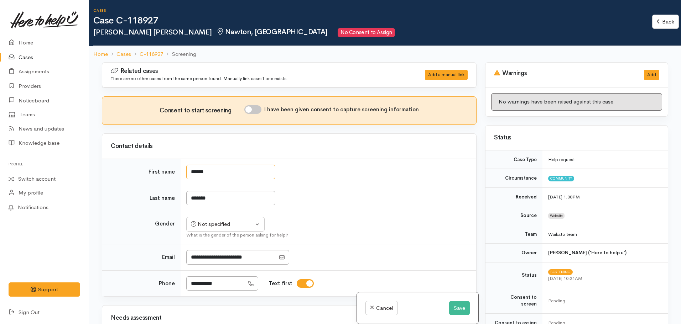
click at [196, 170] on input "******" at bounding box center [230, 172] width 89 height 15
type input "******"
click at [459, 311] on button "Save" at bounding box center [459, 308] width 21 height 15
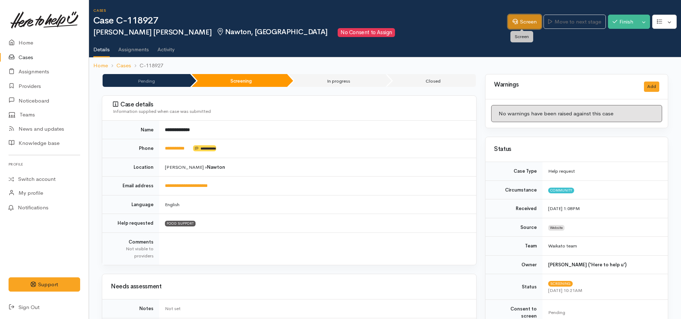
click at [526, 17] on link "Screen" at bounding box center [524, 22] width 33 height 15
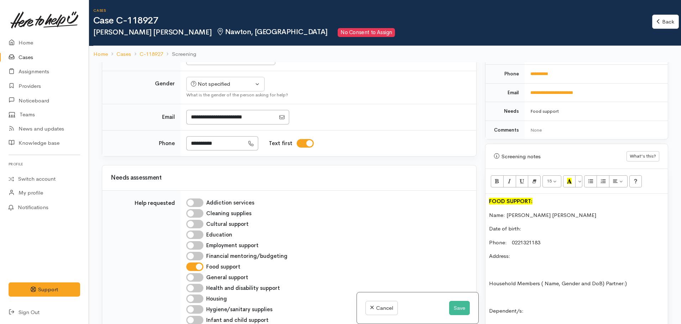
scroll to position [356, 0]
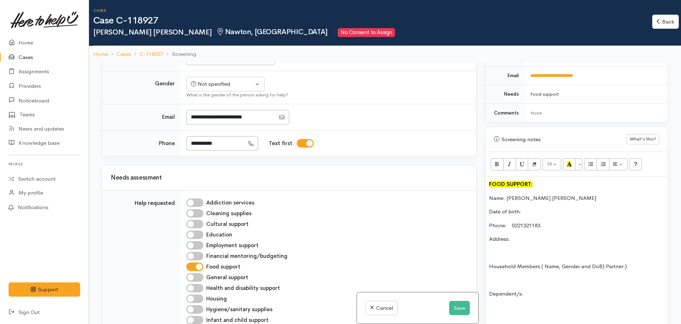
click at [512, 194] on p "Name: [PERSON_NAME] [PERSON_NAME]" at bounding box center [576, 198] width 175 height 8
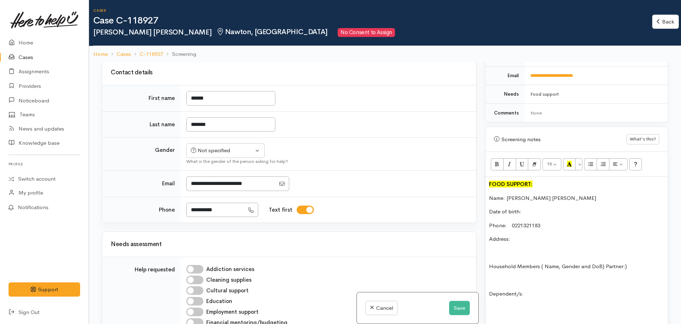
scroll to position [36, 0]
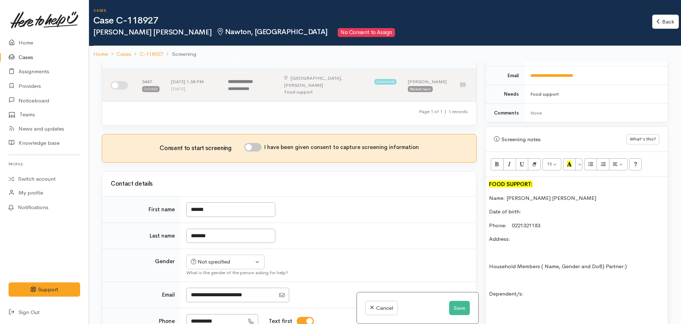
click at [528, 222] on span "0221321183" at bounding box center [522, 225] width 33 height 7
click at [551, 222] on p "Phone: 0221321183" at bounding box center [576, 226] width 175 height 8
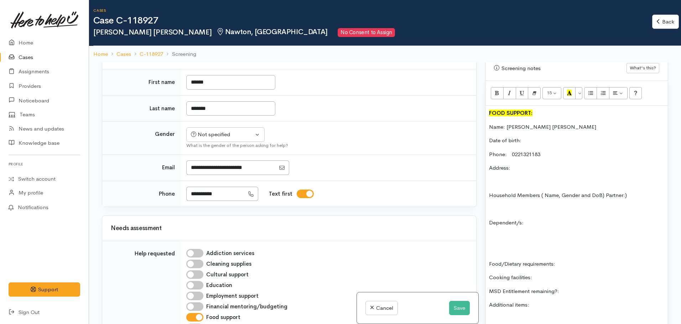
scroll to position [71, 0]
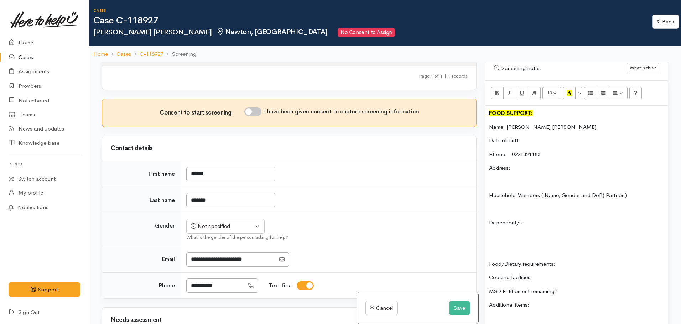
click at [251, 110] on div "Consent to start screening I have been given consent to capture screening infor…" at bounding box center [289, 112] width 357 height 11
drag, startPoint x: 251, startPoint y: 100, endPoint x: 258, endPoint y: 103, distance: 7.3
click at [252, 100] on div "Consent to start screening I have been given consent to capture screening infor…" at bounding box center [289, 113] width 374 height 28
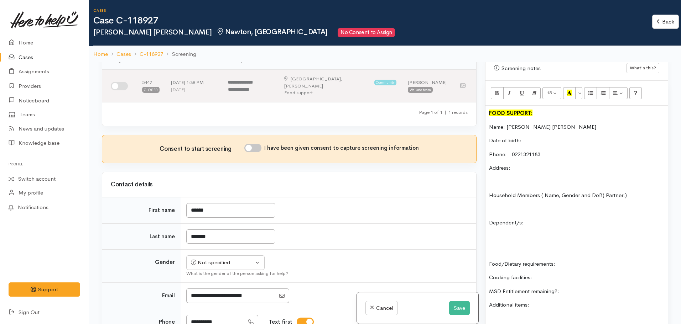
scroll to position [0, 0]
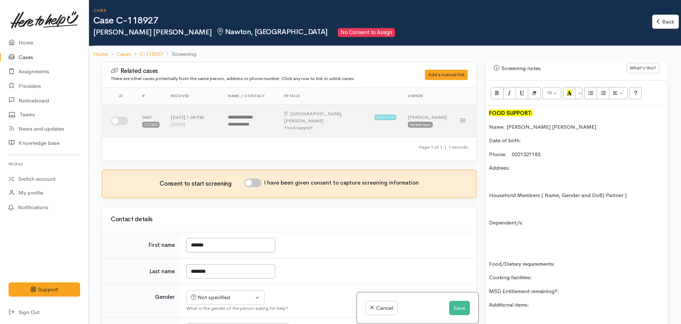
click at [258, 179] on input "I have been given consent to capture screening information" at bounding box center [252, 183] width 17 height 9
checkbox input "true"
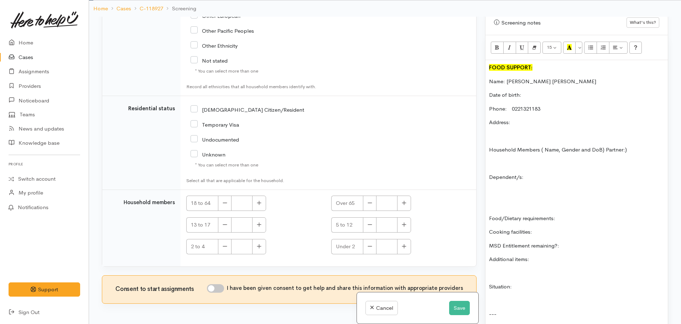
scroll to position [62, 0]
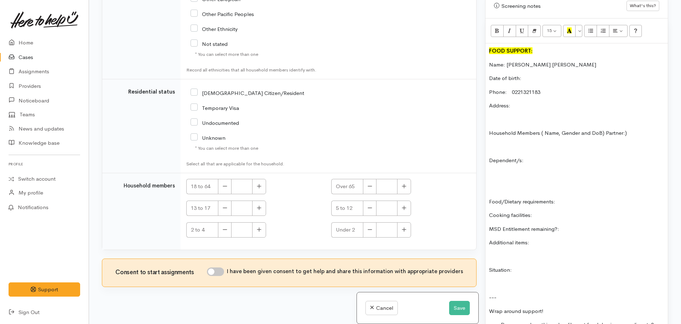
click at [206, 269] on h3 "Consent to start assignments" at bounding box center [160, 272] width 91 height 7
click at [214, 268] on input "I have been given consent to get help and share this information with appropria…" at bounding box center [215, 272] width 17 height 9
checkbox input "true"
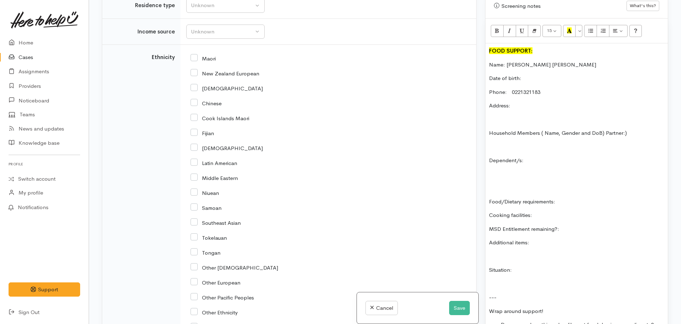
scroll to position [718, 0]
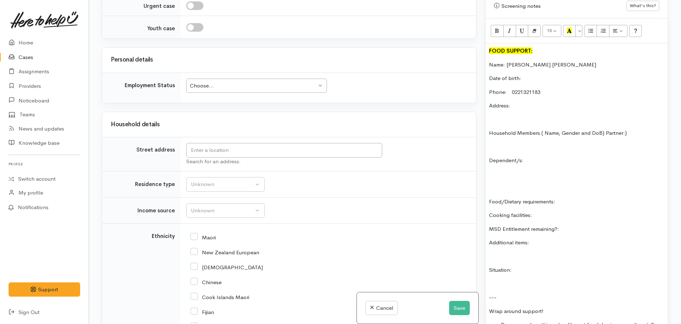
click at [191, 198] on td "Unknown ACC Maternity leave MSD - Away from Home Allowance MSD - Child Disabili…" at bounding box center [327, 211] width 295 height 26
click at [197, 207] on div "Unknown" at bounding box center [222, 211] width 63 height 8
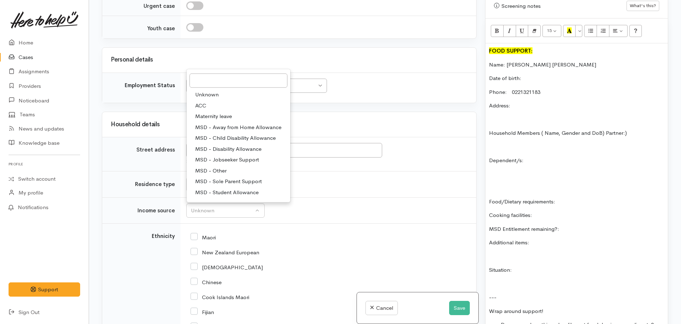
click at [220, 156] on span "MSD - Jobseeker Support" at bounding box center [227, 160] width 64 height 8
select select "4"
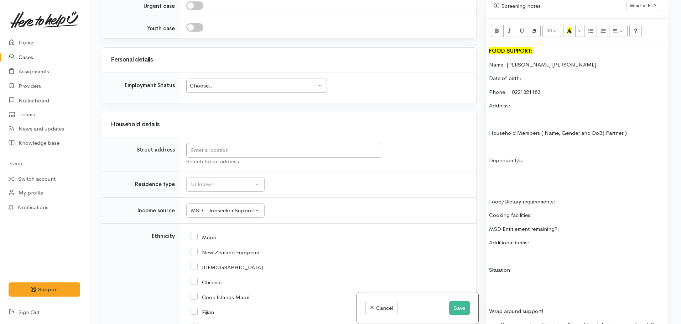
click at [571, 225] on p "MSD Entitlement remaining?:" at bounding box center [576, 229] width 175 height 8
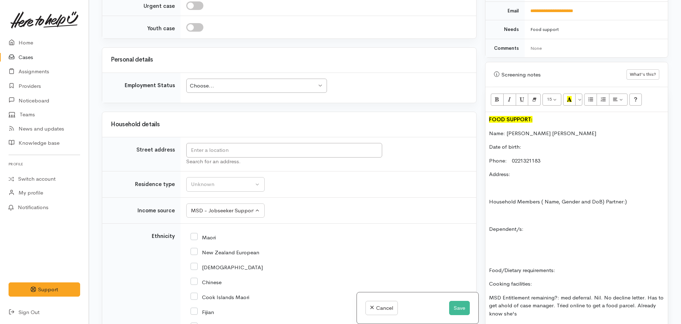
scroll to position [249, 0]
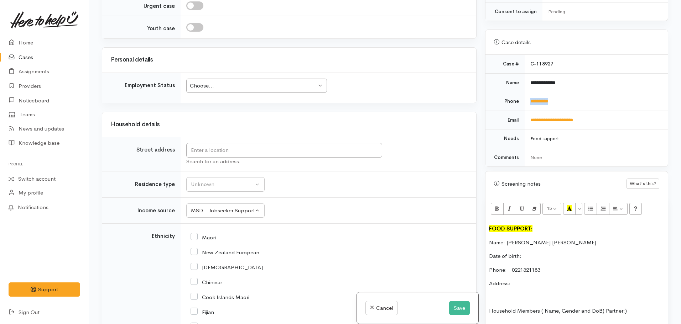
drag, startPoint x: 562, startPoint y: 86, endPoint x: 525, endPoint y: 95, distance: 38.4
click at [525, 95] on td "**********" at bounding box center [595, 101] width 143 height 19
copy link "**********"
click at [463, 312] on button "Save" at bounding box center [459, 308] width 21 height 15
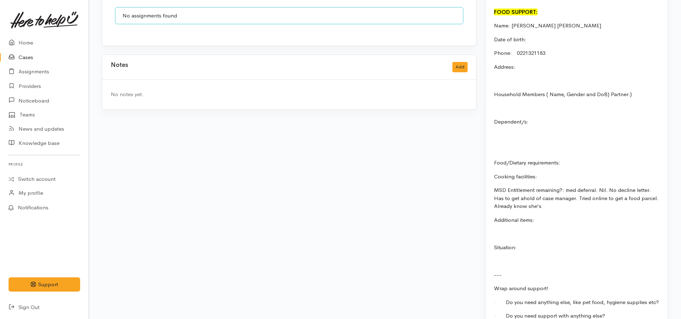
scroll to position [511, 0]
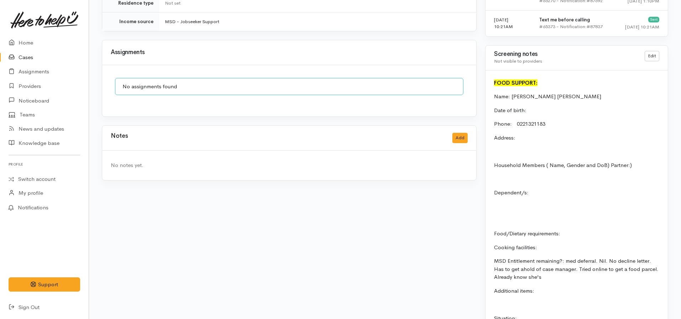
click at [466, 131] on div "Notes Add" at bounding box center [289, 138] width 357 height 15
click at [464, 133] on button "Add" at bounding box center [459, 138] width 15 height 10
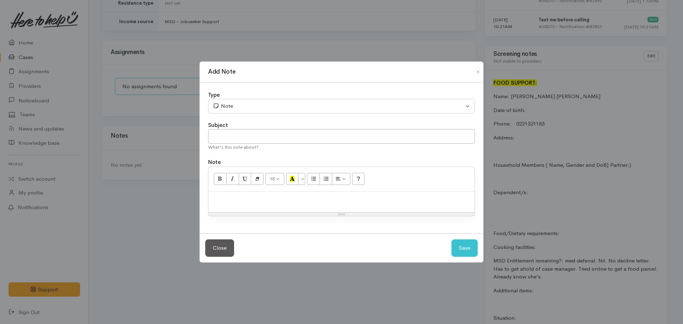
click at [225, 207] on div at bounding box center [342, 202] width 266 height 21
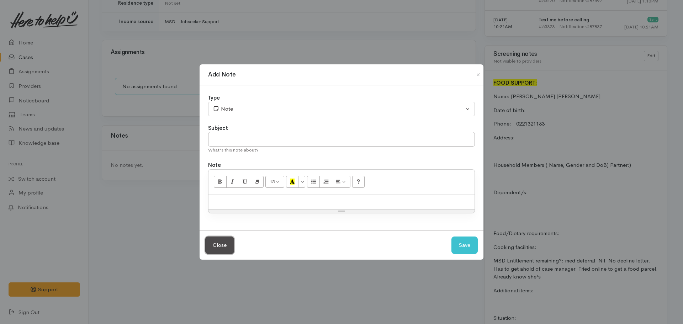
click at [216, 243] on button "Close" at bounding box center [219, 245] width 29 height 17
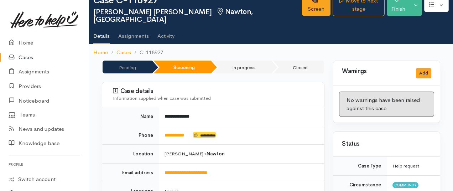
scroll to position [0, 0]
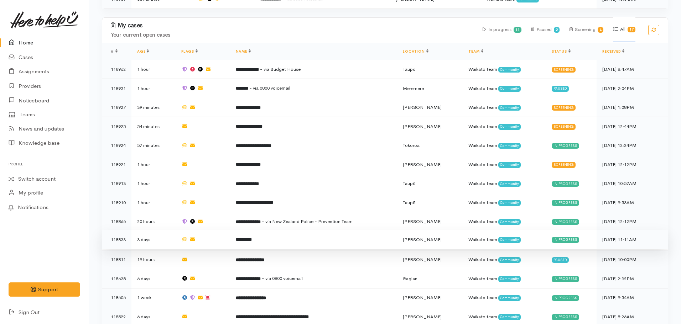
scroll to position [400, 0]
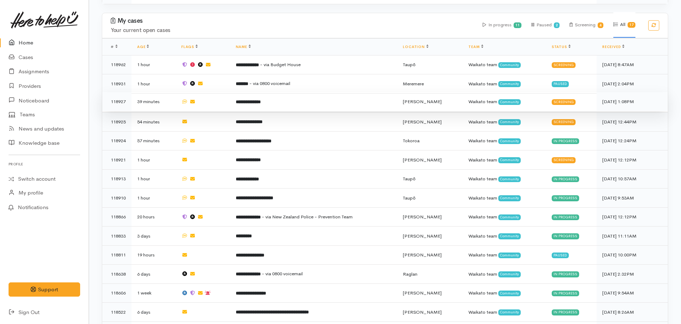
click at [260, 100] on b "**********" at bounding box center [248, 102] width 25 height 5
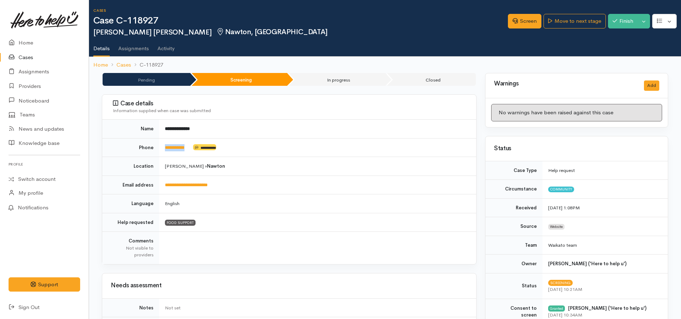
drag, startPoint x: 192, startPoint y: 148, endPoint x: 164, endPoint y: 147, distance: 28.1
click at [164, 147] on td "**********" at bounding box center [317, 147] width 317 height 19
copy td "**********"
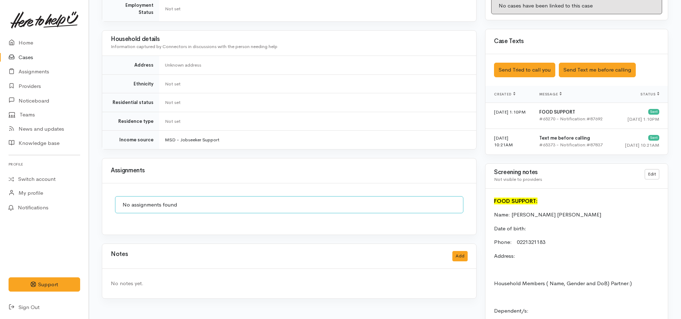
scroll to position [463, 0]
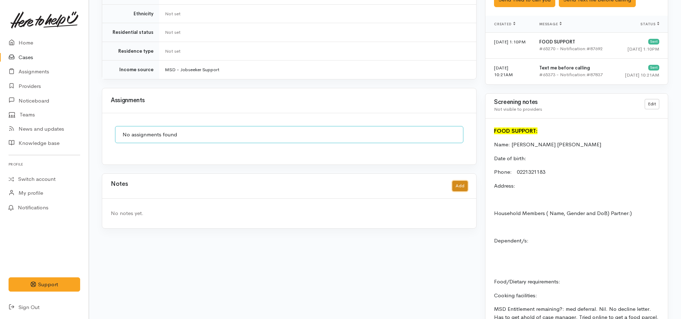
click at [460, 183] on button "Add" at bounding box center [459, 186] width 15 height 10
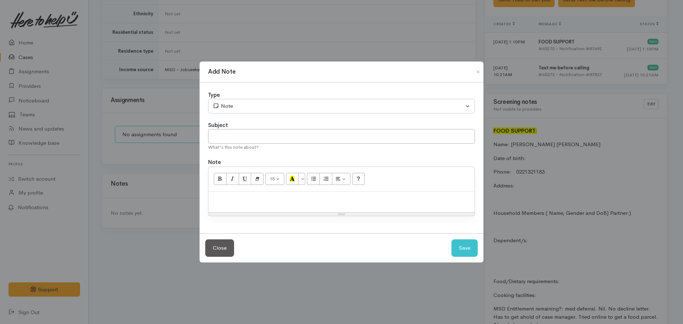
click at [300, 200] on p at bounding box center [341, 199] width 259 height 8
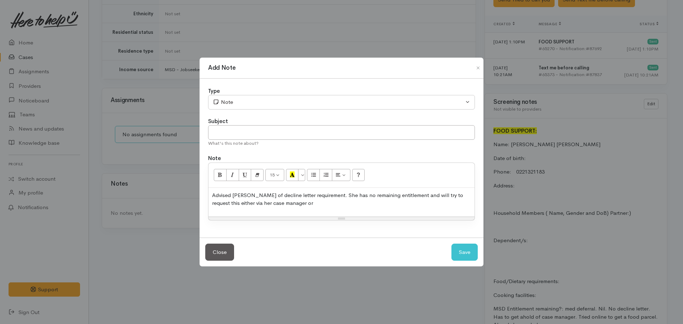
click at [457, 195] on p "Advised Bonnie of decline letter requirement. She has no remaining entitlement …" at bounding box center [341, 199] width 259 height 16
drag, startPoint x: 471, startPoint y: 194, endPoint x: 458, endPoint y: 194, distance: 12.8
click at [458, 194] on p "Advised Bonnie of decline letter requirement. She has no remaining entitlement …" at bounding box center [341, 199] width 259 height 16
click at [307, 207] on p "Advised Bonnie of decline letter requirement. She has no remaining entitlement …" at bounding box center [341, 199] width 259 height 16
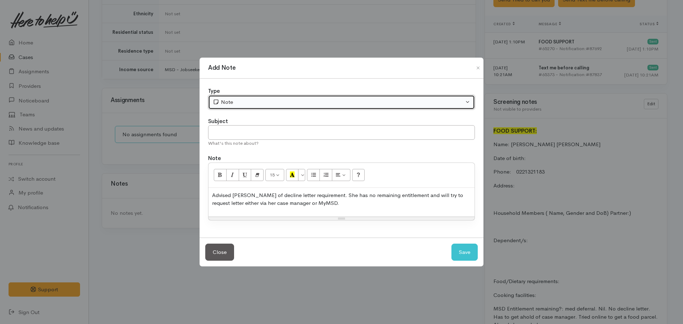
click at [255, 101] on div "Note" at bounding box center [338, 102] width 251 height 8
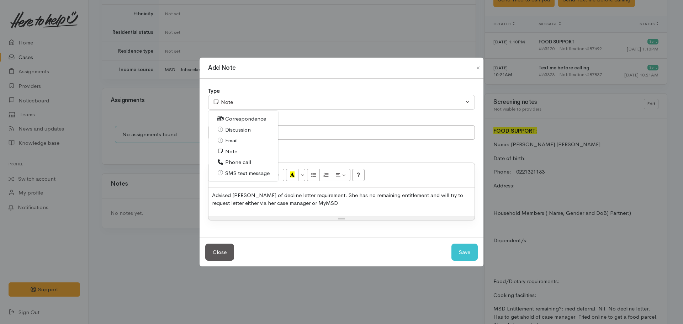
click at [229, 163] on span "Phone call" at bounding box center [238, 162] width 26 height 8
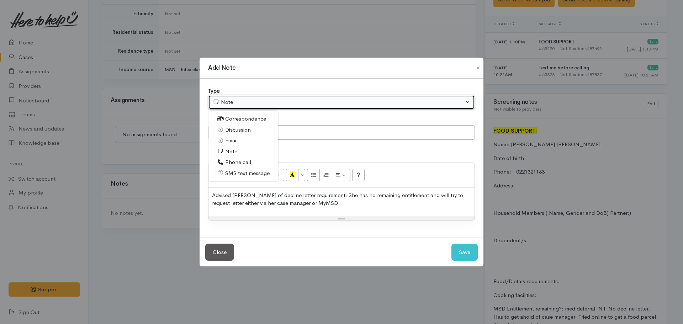
select select "3"
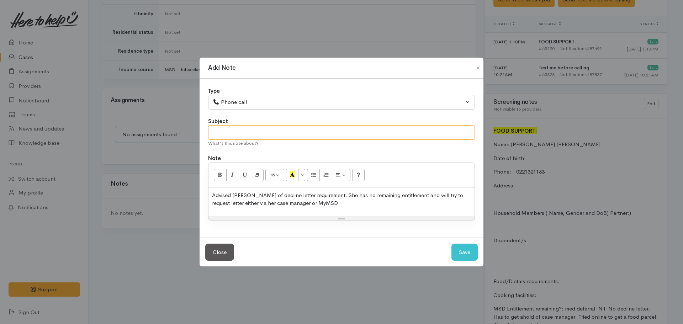
click at [243, 135] on input "text" at bounding box center [341, 132] width 267 height 15
type input "CASE PAUSED - PENDING DECLINE LETTER"
click at [324, 210] on div "Advised Bonnie of decline letter requirement. She has no remaining entitlement …" at bounding box center [342, 202] width 266 height 29
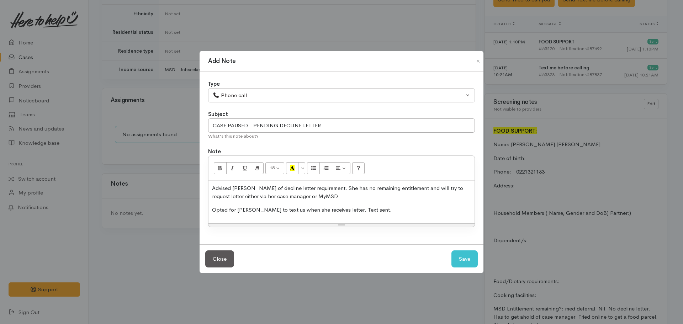
click at [340, 210] on p "Opted for Bonnie to text us when she receives letter. Text sent." at bounding box center [341, 210] width 259 height 8
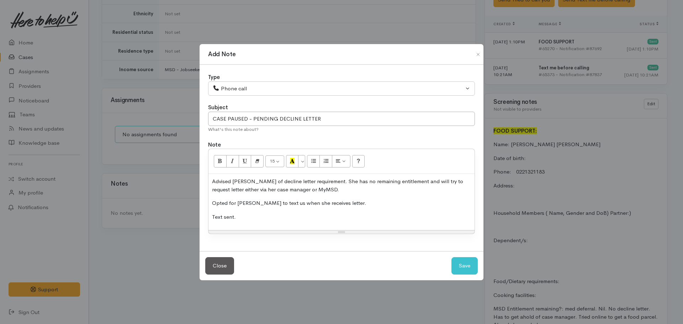
click at [272, 221] on div "Advised Bonnie of decline letter requirement. She has no remaining entitlement …" at bounding box center [342, 202] width 266 height 56
click at [319, 191] on p "Advised Bonnie of decline letter requirement. She has no remaining entitlement …" at bounding box center [341, 186] width 259 height 16
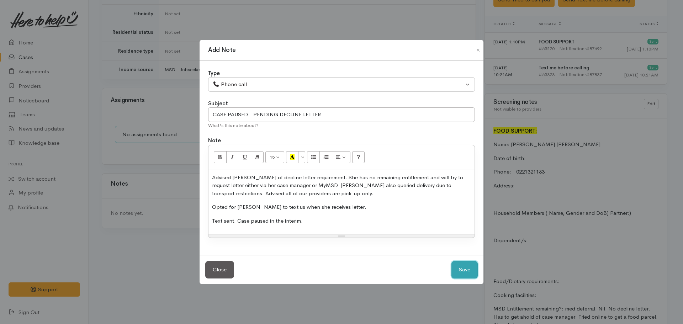
click at [458, 269] on button "Save" at bounding box center [465, 269] width 26 height 17
select select "1"
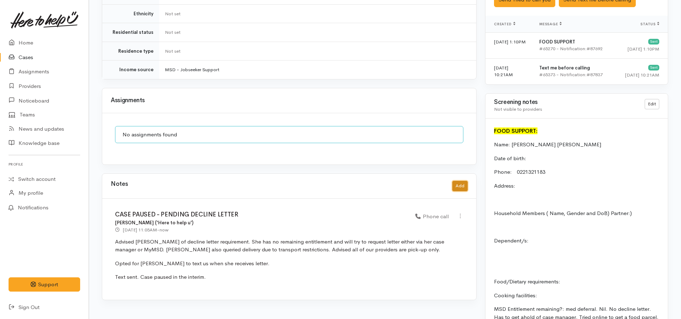
click at [453, 184] on button "Add" at bounding box center [459, 186] width 15 height 10
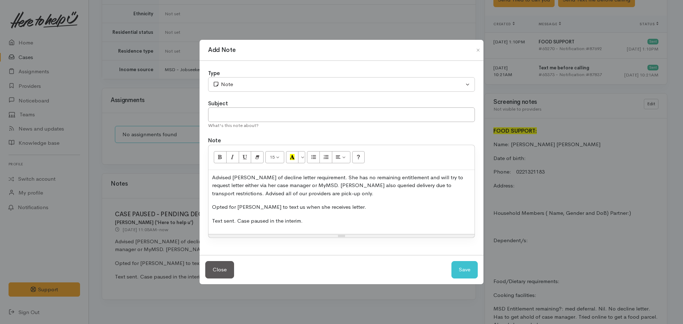
click at [375, 208] on p "Opted for Bonnie to text us when she receives letter." at bounding box center [341, 207] width 259 height 8
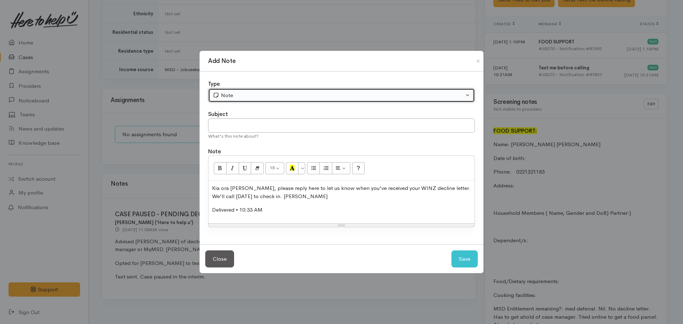
click at [236, 93] on div "Note" at bounding box center [338, 95] width 251 height 8
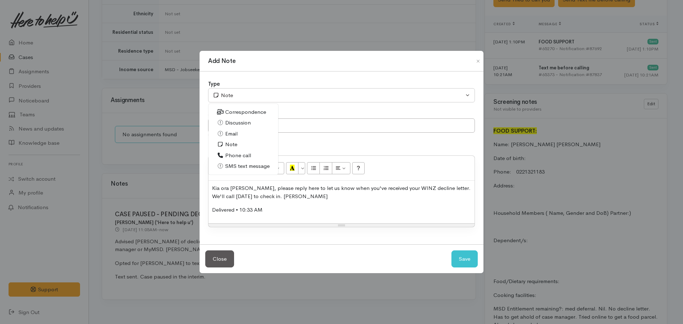
click at [244, 164] on span "SMS text message" at bounding box center [247, 166] width 44 height 8
click at [456, 258] on button "Save" at bounding box center [465, 259] width 26 height 17
select select "1"
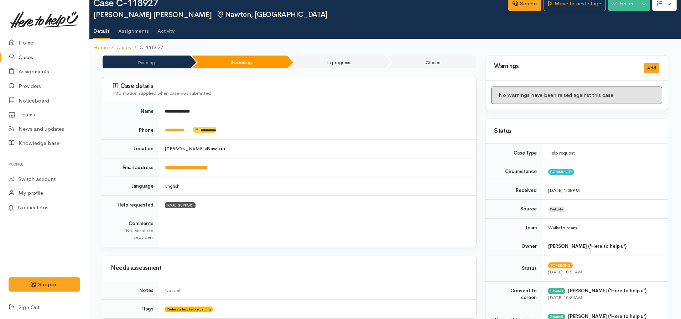
scroll to position [0, 0]
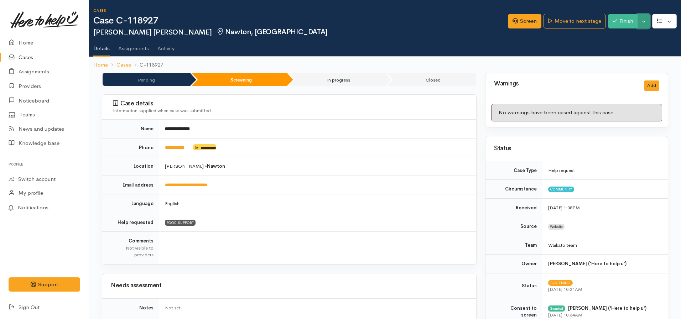
click at [641, 22] on button "Toggle Dropdown" at bounding box center [643, 21] width 12 height 15
click at [613, 38] on link "Pause" at bounding box center [621, 37] width 56 height 11
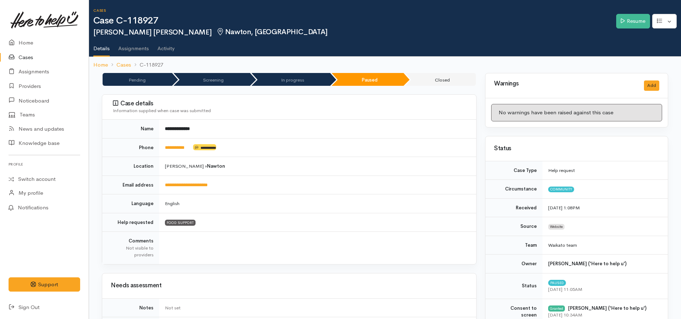
click at [109, 63] on li "Cases" at bounding box center [119, 65] width 23 height 8
click at [105, 67] on link "Home" at bounding box center [100, 65] width 15 height 8
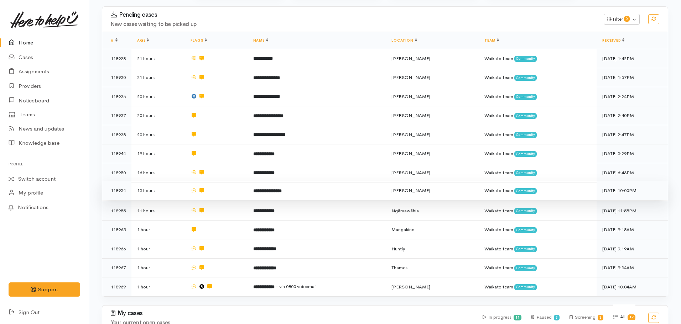
scroll to position [107, 0]
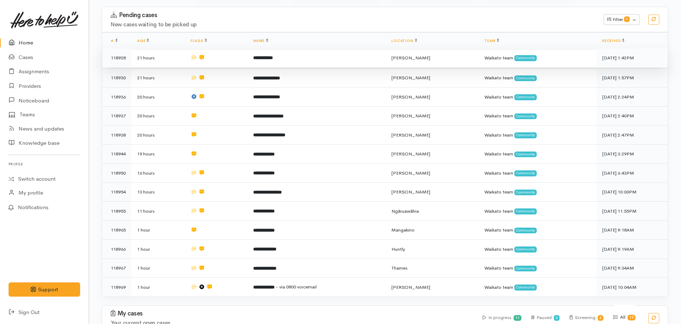
click at [288, 57] on td "**********" at bounding box center [316, 57] width 138 height 19
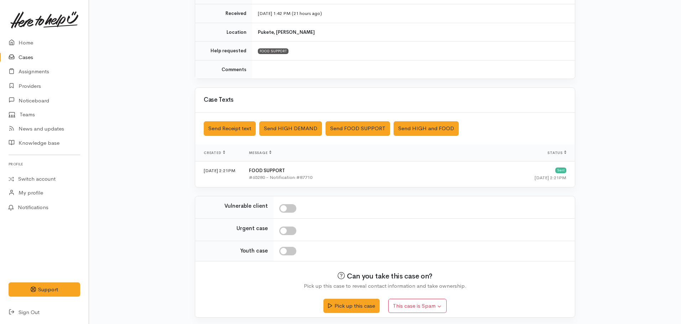
scroll to position [123, 0]
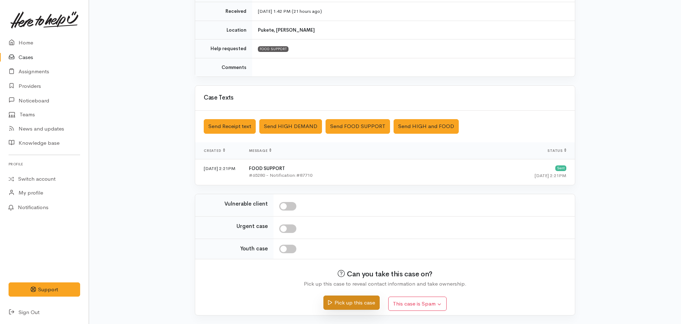
click at [340, 304] on button "Pick up this case" at bounding box center [351, 303] width 56 height 15
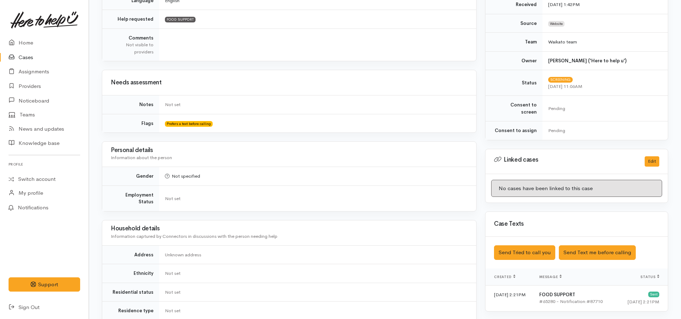
scroll to position [285, 0]
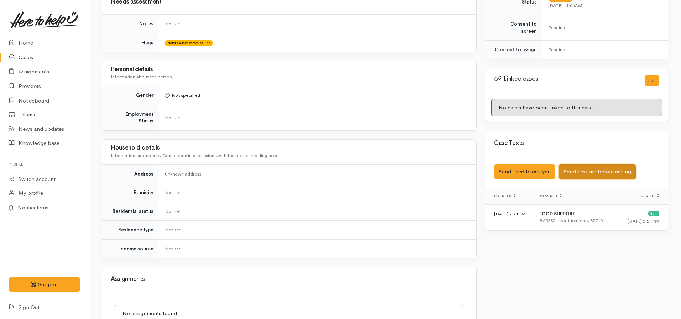
click at [590, 167] on button "Send Text me before calling" at bounding box center [596, 171] width 77 height 15
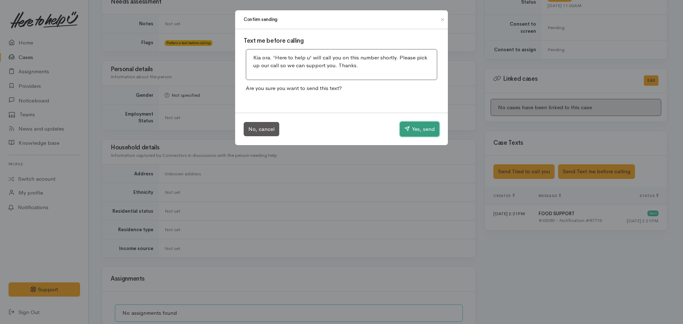
click at [421, 128] on button "Yes, send" at bounding box center [420, 129] width 40 height 15
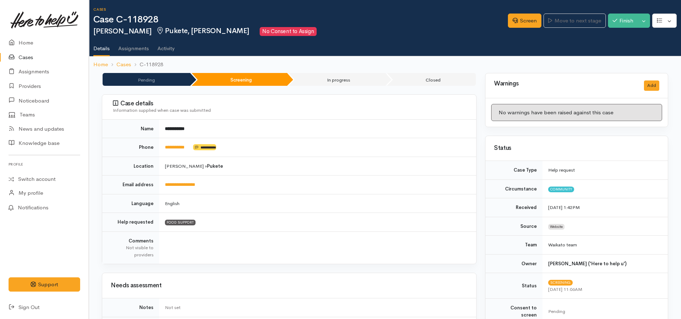
scroll to position [0, 0]
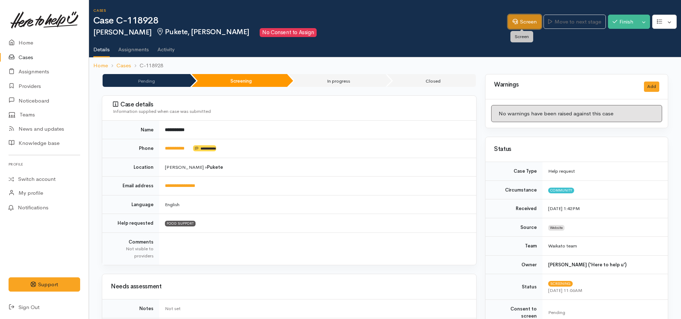
click at [528, 21] on link "Screen" at bounding box center [524, 22] width 33 height 15
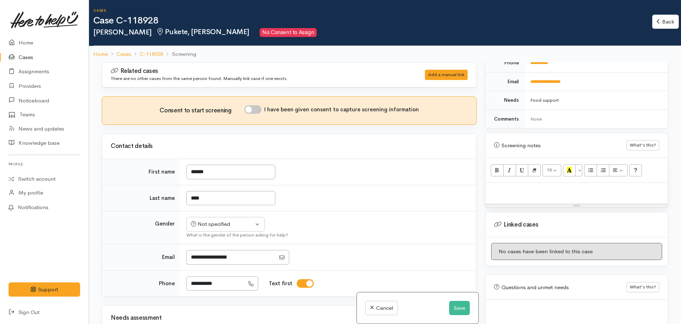
scroll to position [356, 0]
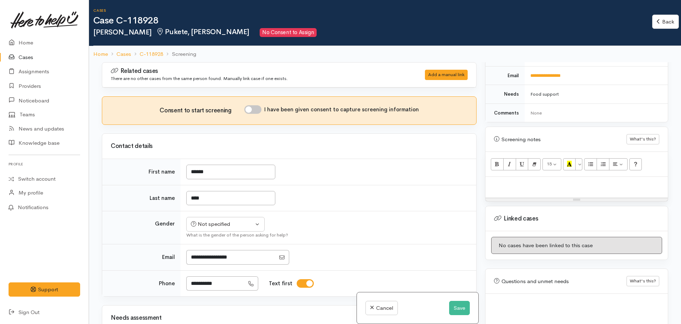
click at [514, 180] on p at bounding box center [576, 184] width 175 height 8
click at [496, 181] on p at bounding box center [576, 184] width 175 height 8
paste div
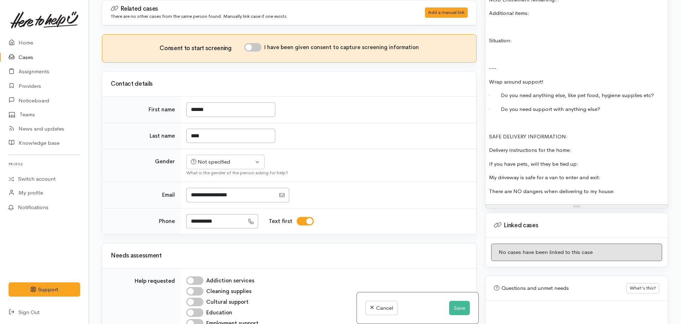
scroll to position [663, 0]
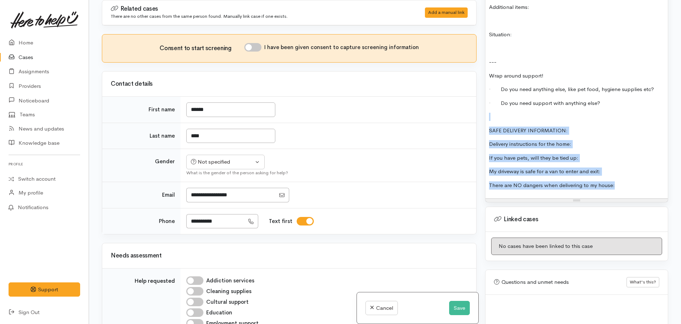
drag, startPoint x: 616, startPoint y: 177, endPoint x: 453, endPoint y: 105, distance: 177.5
click at [453, 105] on div "Related cases There are no other cases from the same person found. Manually lin…" at bounding box center [385, 162] width 574 height 324
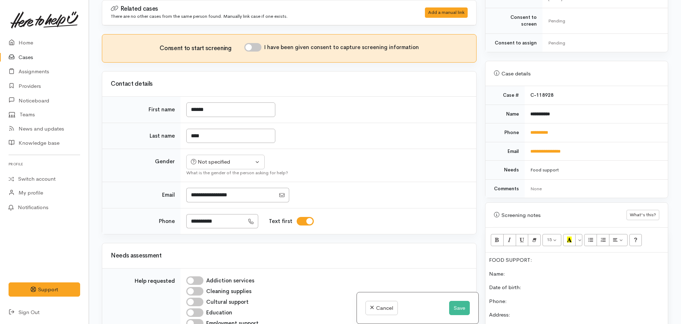
scroll to position [153, 0]
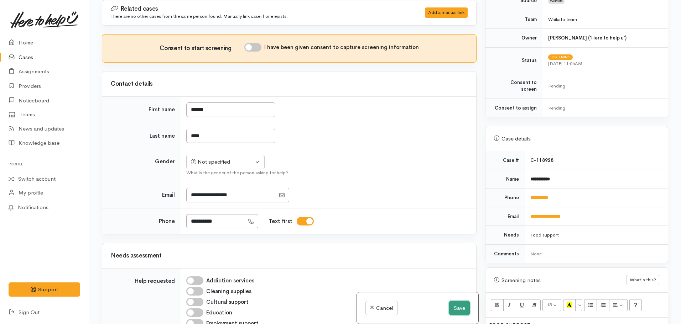
click at [453, 313] on button "Save" at bounding box center [459, 308] width 21 height 15
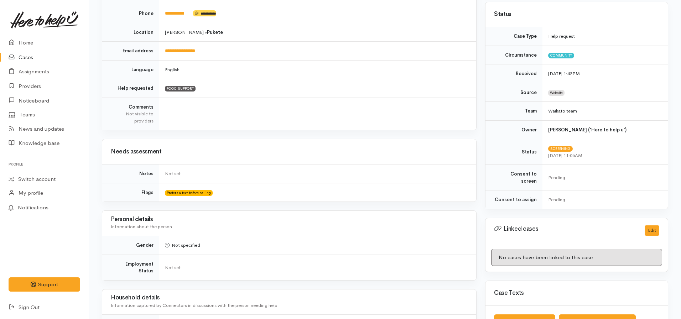
scroll to position [71, 0]
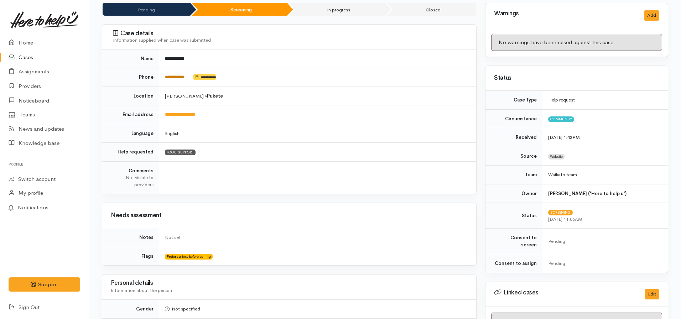
click at [183, 78] on link "**********" at bounding box center [175, 77] width 20 height 5
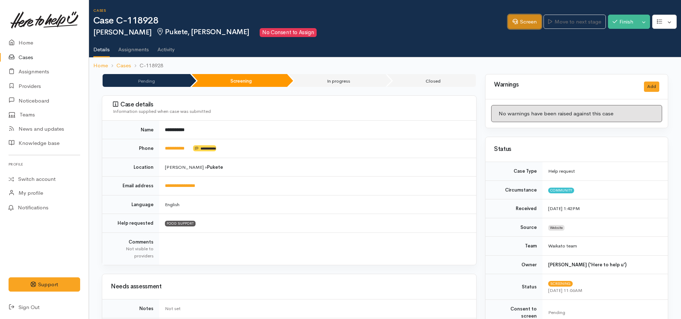
click at [517, 20] on link "Screen" at bounding box center [524, 22] width 33 height 15
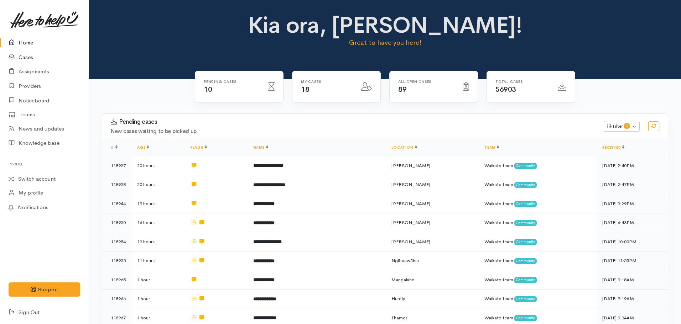
click at [31, 60] on link "Cases" at bounding box center [44, 57] width 89 height 15
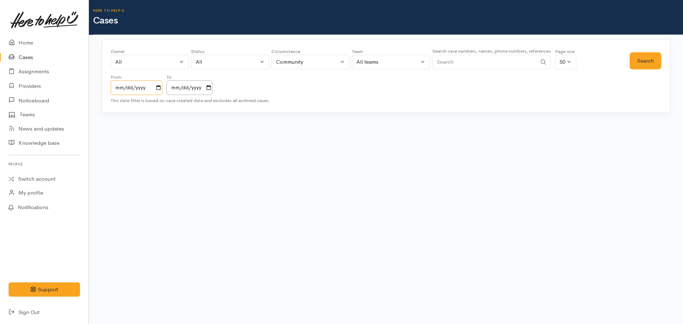
click at [162, 88] on input "[DATE]" at bounding box center [137, 87] width 52 height 15
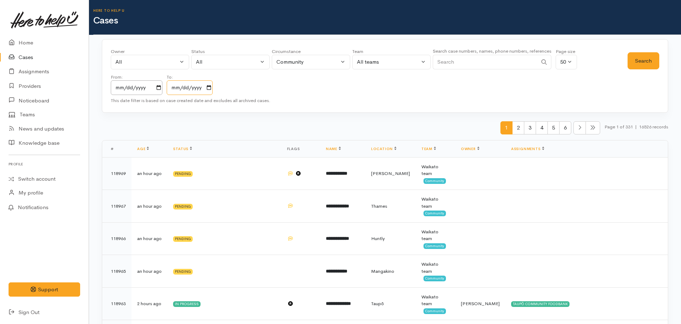
click at [212, 88] on input "2025-10-14" at bounding box center [190, 87] width 46 height 15
click at [449, 57] on input "Search" at bounding box center [484, 62] width 105 height 15
click at [643, 61] on button "Search" at bounding box center [643, 60] width 32 height 17
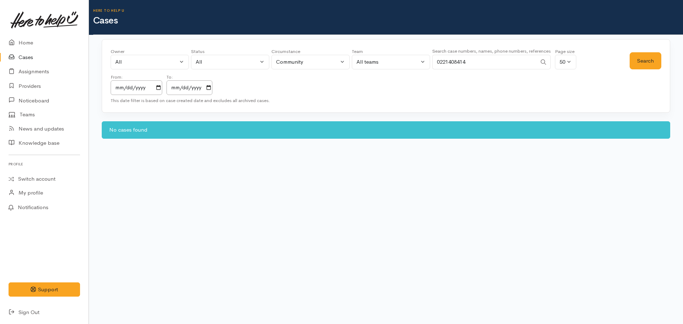
drag, startPoint x: 441, startPoint y: 62, endPoint x: 431, endPoint y: 66, distance: 10.6
click at [431, 66] on div "Owner All My cases Aandrea Murray ('Here to help u') Akash Prakash ('Here to he…" at bounding box center [370, 71] width 519 height 47
type input "221408414"
click at [650, 62] on button "Search" at bounding box center [646, 60] width 32 height 17
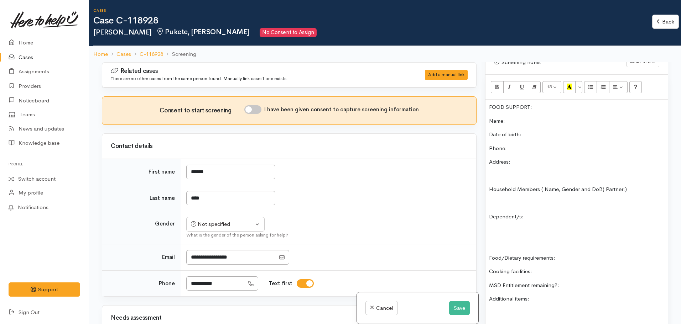
click at [258, 109] on input "I have been given consent to capture screening information" at bounding box center [252, 109] width 17 height 9
checkbox input "true"
drag, startPoint x: 235, startPoint y: 285, endPoint x: 185, endPoint y: 282, distance: 49.9
click at [185, 282] on td "**********" at bounding box center [327, 283] width 295 height 26
drag, startPoint x: 527, startPoint y: 99, endPoint x: 469, endPoint y: 98, distance: 58.4
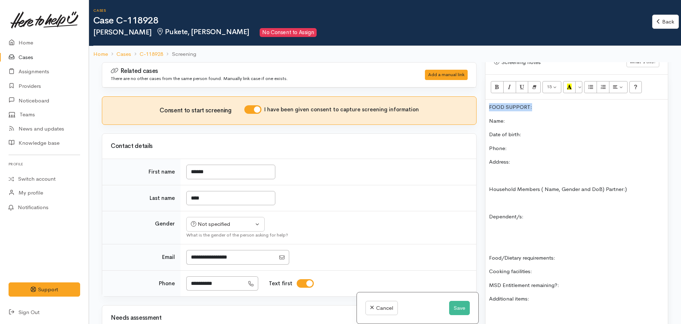
click at [469, 98] on div "Related cases There are no other cases from the same person found. Manually lin…" at bounding box center [385, 224] width 574 height 324
paste div
drag, startPoint x: 540, startPoint y: 98, endPoint x: 480, endPoint y: 90, distance: 59.9
click at [480, 96] on div "Related cases There are no other cases from the same person found. Manually lin…" at bounding box center [385, 224] width 574 height 324
click at [495, 84] on icon "Bold (CTRL+B)" at bounding box center [496, 87] width 5 height 6
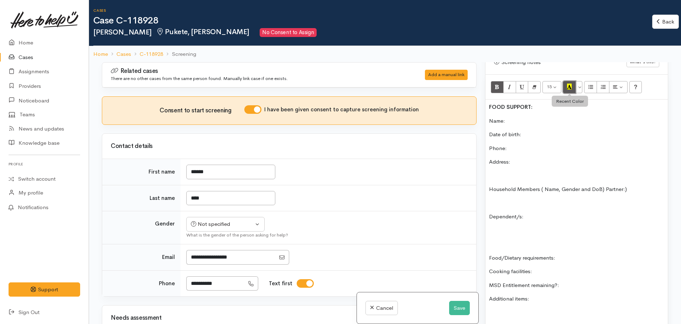
click at [565, 81] on button "Recent Color" at bounding box center [569, 87] width 13 height 12
drag, startPoint x: 226, startPoint y: 289, endPoint x: 190, endPoint y: 280, distance: 36.5
click at [180, 285] on tr "**********" at bounding box center [289, 283] width 374 height 26
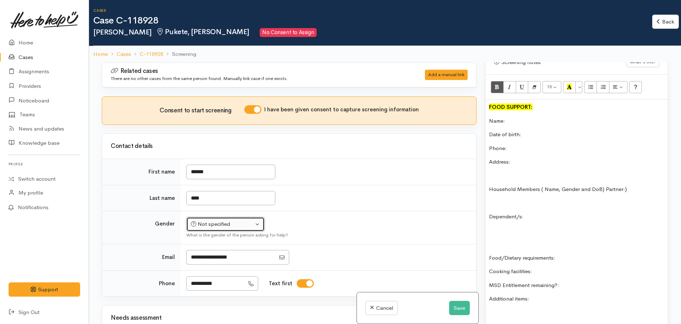
click at [225, 222] on div "Not specified" at bounding box center [222, 224] width 63 height 8
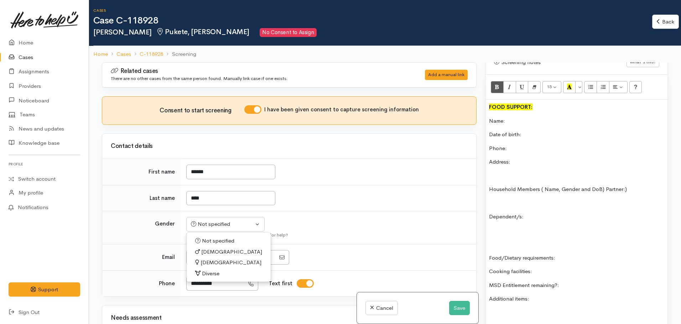
click at [212, 250] on span "Male" at bounding box center [231, 252] width 61 height 8
select select "Male"
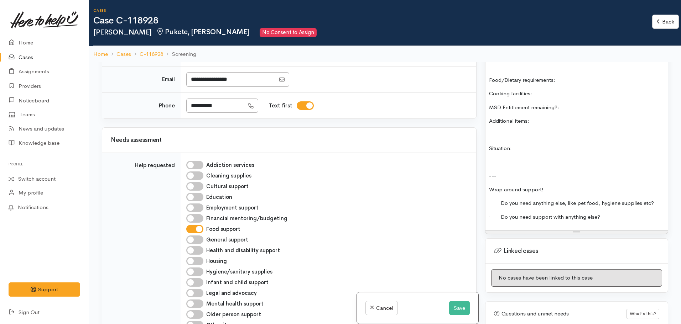
scroll to position [356, 0]
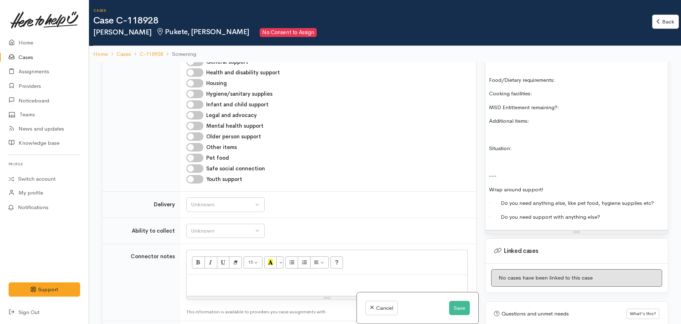
click at [563, 188] on div "FOOD SUPPORT: Name: Date of birth: Phone: Address: Household Members ( Name, Ge…" at bounding box center [576, 76] width 182 height 309
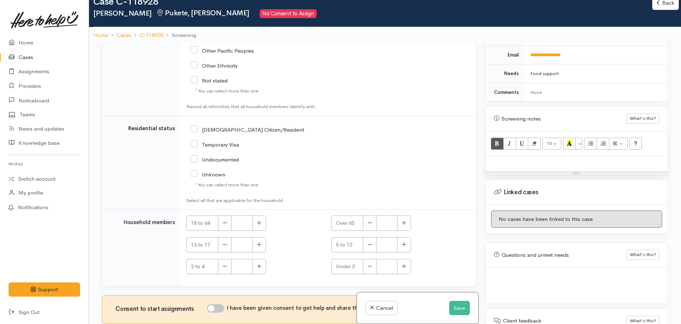
scroll to position [36, 0]
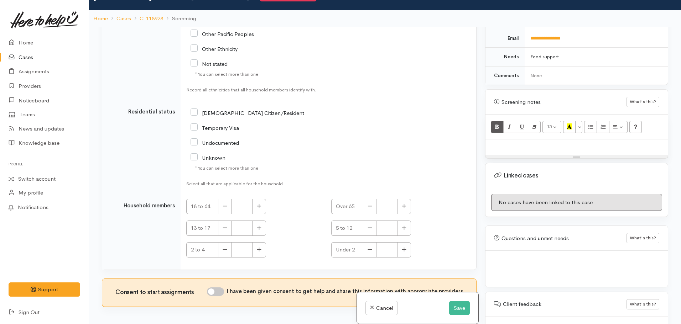
click at [219, 289] on input "I have been given consent to get help and share this information with appropria…" at bounding box center [215, 292] width 17 height 9
checkbox input "true"
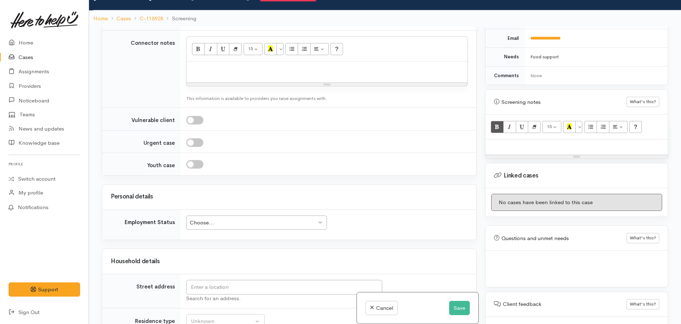
scroll to position [712, 0]
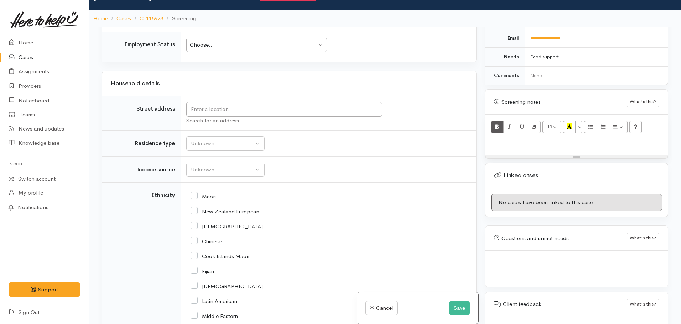
click at [195, 197] on input "Maori" at bounding box center [202, 196] width 25 height 6
checkbox input "true"
click at [454, 307] on button "Save" at bounding box center [459, 308] width 21 height 15
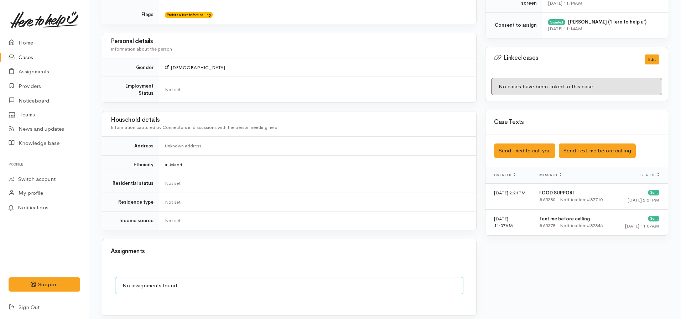
scroll to position [374, 0]
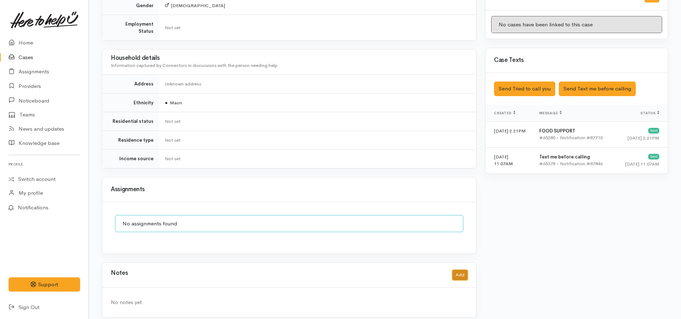
click at [458, 270] on button "Add" at bounding box center [459, 275] width 15 height 10
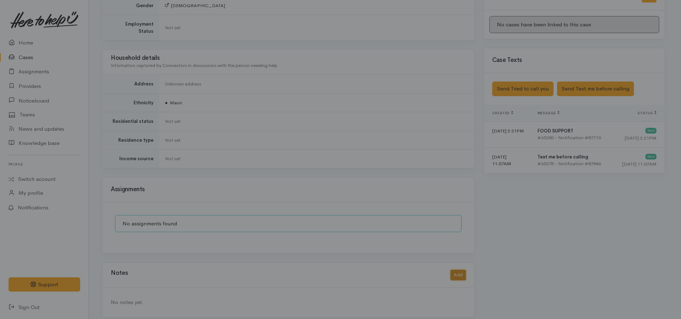
scroll to position [368, 0]
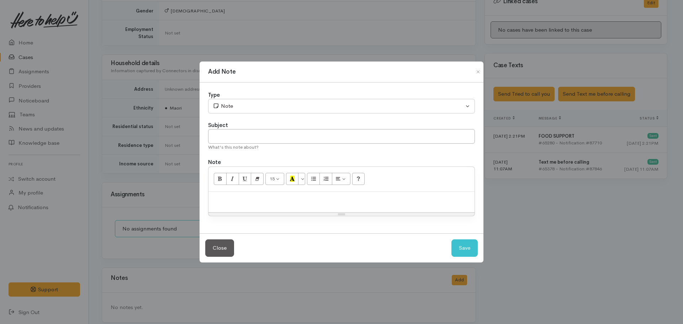
click at [309, 207] on div at bounding box center [342, 202] width 266 height 21
drag, startPoint x: 253, startPoint y: 119, endPoint x: 252, endPoint y: 133, distance: 13.6
click at [253, 120] on div "Type Correspondence Discussion Email Note Phone call SMS text message Note Subj…" at bounding box center [342, 158] width 284 height 151
click at [248, 141] on input "text" at bounding box center [341, 136] width 267 height 15
type input "Information shared (self-referral)"
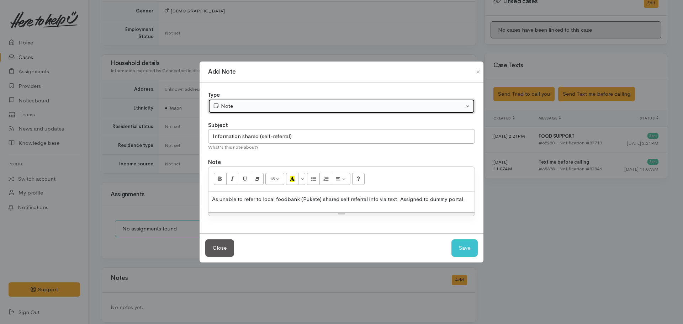
click at [305, 110] on div "Note" at bounding box center [338, 106] width 251 height 8
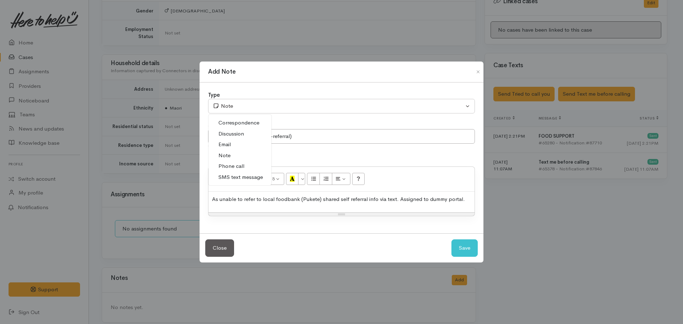
click at [245, 167] on link "Phone call" at bounding box center [240, 166] width 63 height 11
select select "3"
click at [463, 257] on button "Save" at bounding box center [465, 248] width 26 height 17
select select "1"
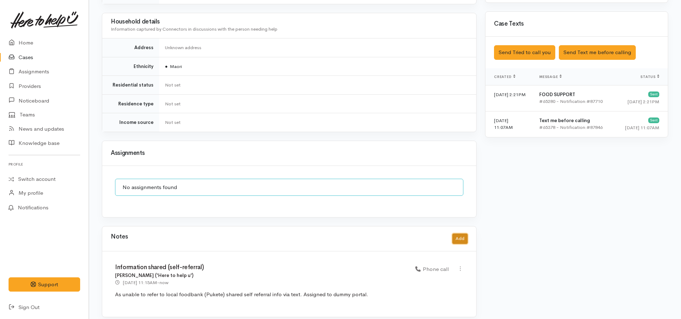
click at [463, 233] on button "Add" at bounding box center [459, 238] width 15 height 10
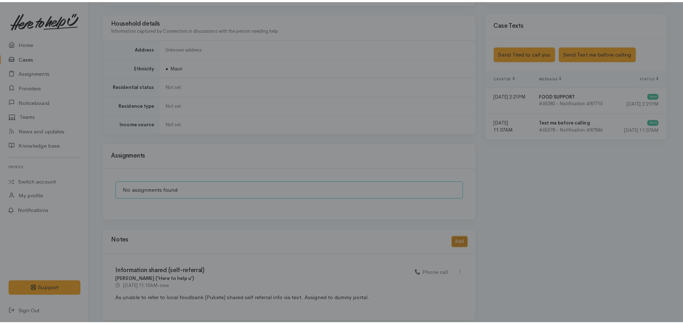
scroll to position [405, 0]
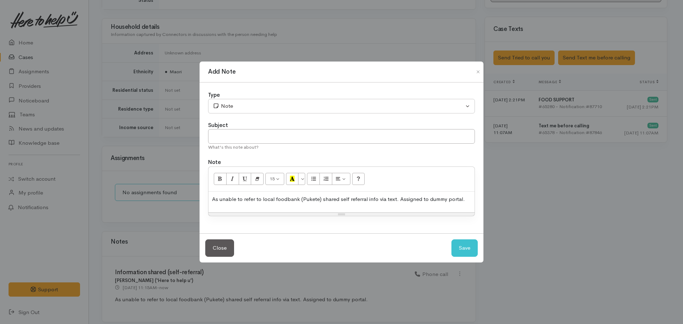
click at [315, 209] on div "As unable to refer to local foodbank (Pukete) shared self referral info via tex…" at bounding box center [342, 202] width 266 height 21
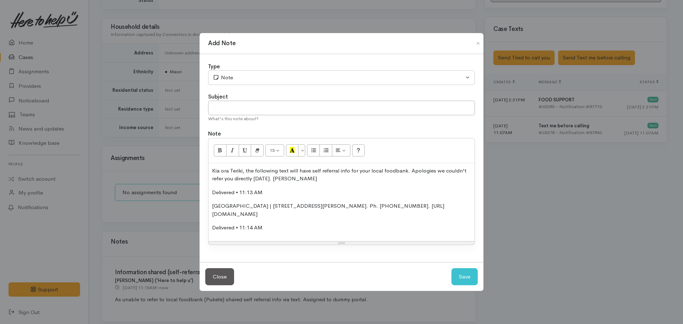
click at [283, 193] on p "Delivered • 11:13 AM" at bounding box center [341, 193] width 259 height 8
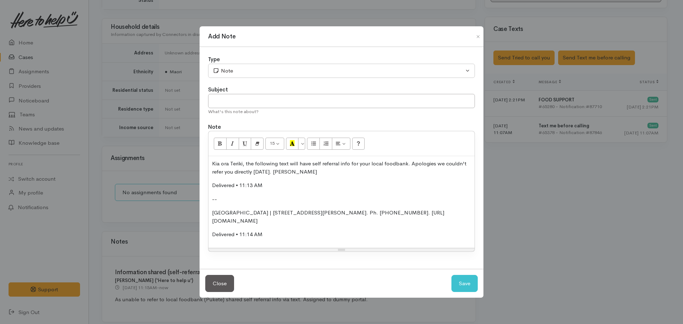
click at [325, 221] on p "Pukete Neighbourhood House | 43 Church Road, Te Rapa Sportsdrome, Pukete. Ph. 0…" at bounding box center [341, 217] width 259 height 16
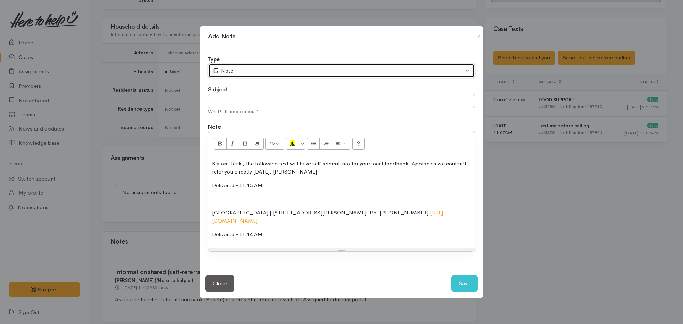
click at [233, 70] on div "Note" at bounding box center [338, 71] width 251 height 8
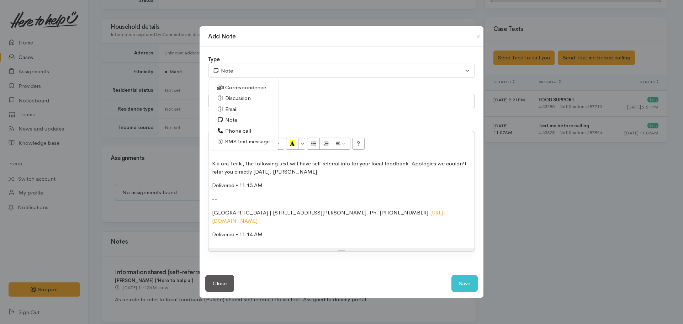
click at [249, 139] on span "SMS text message" at bounding box center [247, 142] width 44 height 8
click at [465, 278] on button "Save" at bounding box center [465, 283] width 26 height 17
select select "1"
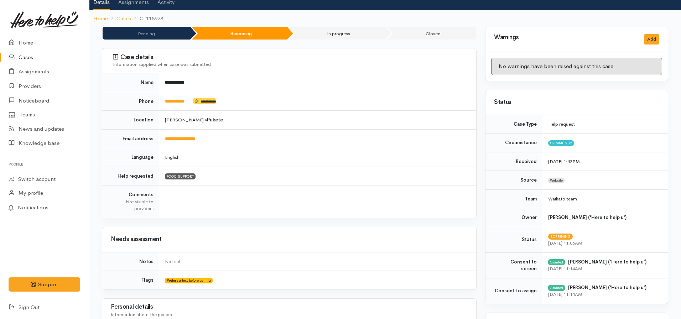
scroll to position [0, 0]
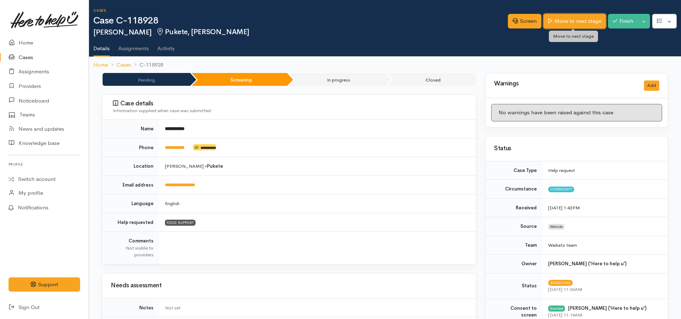
click at [557, 21] on link "Move to next stage" at bounding box center [574, 21] width 62 height 15
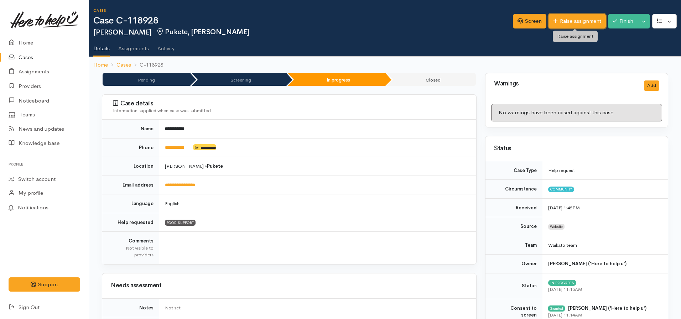
click at [564, 21] on link "Raise assignment" at bounding box center [576, 21] width 57 height 15
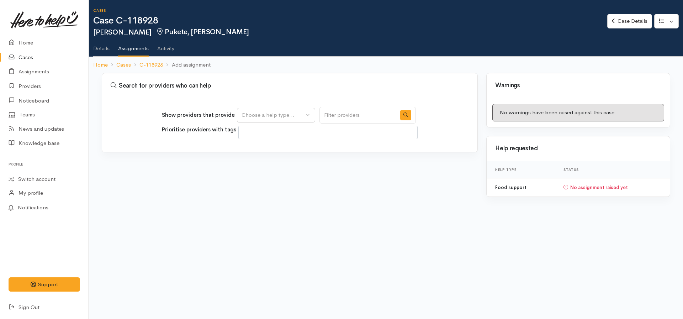
select select
click at [281, 121] on button "Choose a help type..." at bounding box center [276, 115] width 78 height 15
click at [278, 151] on span "Food support" at bounding box center [262, 149] width 33 height 8
select select "3"
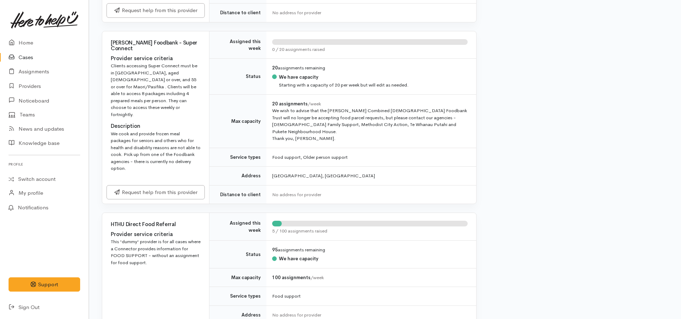
scroll to position [534, 0]
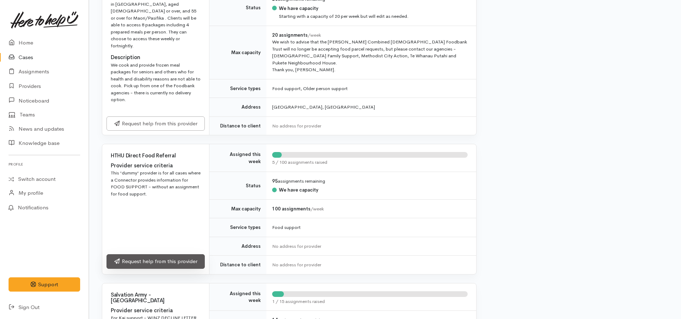
click at [138, 254] on link "Request help from this provider" at bounding box center [155, 261] width 98 height 15
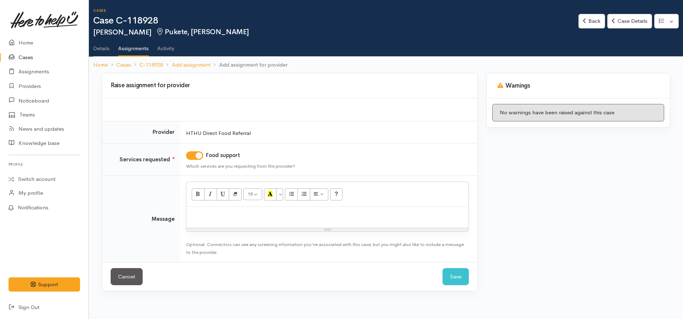
click at [240, 213] on p at bounding box center [327, 214] width 275 height 8
click button "Save" at bounding box center [456, 276] width 26 height 17
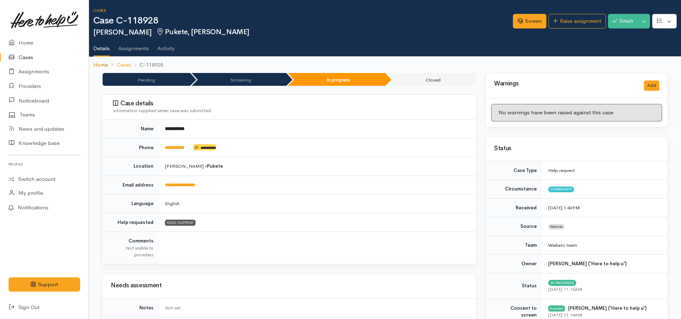
click at [105, 67] on link "Home" at bounding box center [100, 65] width 15 height 8
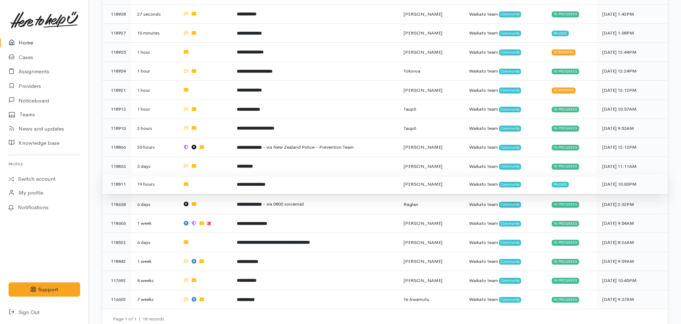
scroll to position [327, 0]
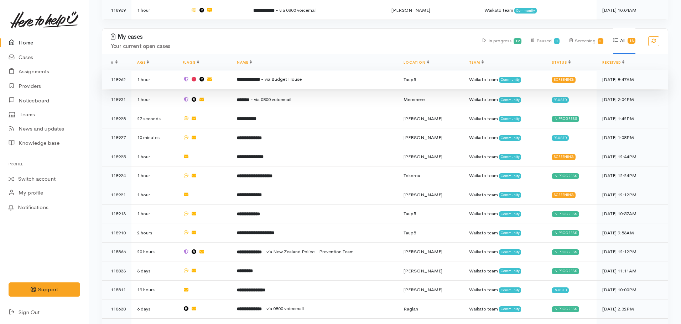
click at [315, 83] on td "**********" at bounding box center [314, 79] width 167 height 19
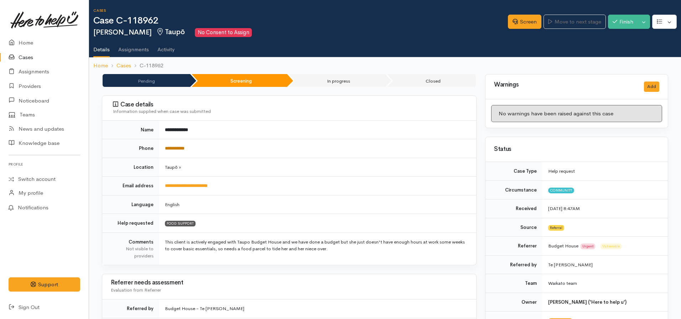
click at [177, 146] on link "**********" at bounding box center [175, 148] width 20 height 5
click at [518, 22] on link "Screen" at bounding box center [524, 22] width 33 height 15
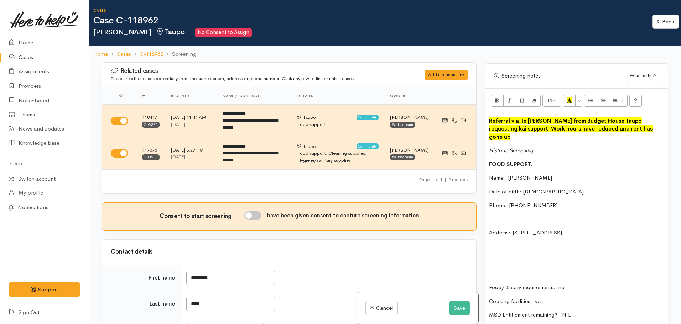
scroll to position [498, 0]
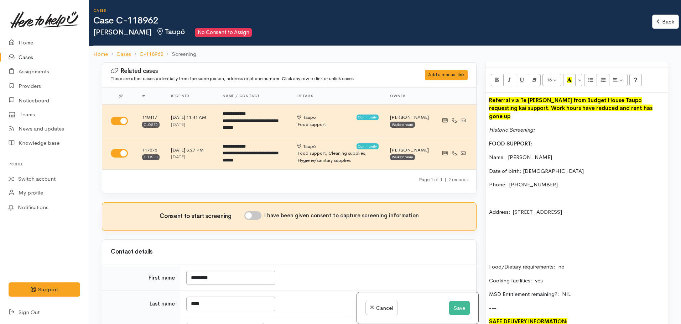
click at [519, 232] on div "Referral via Te Whetu Dewes from Budget House Taupo requesting kai support. Wor…" at bounding box center [576, 236] width 182 height 286
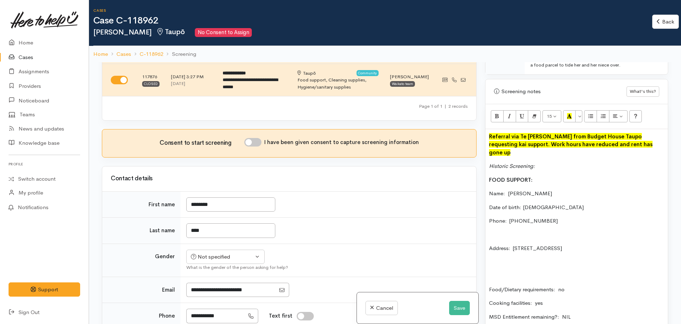
scroll to position [71, 0]
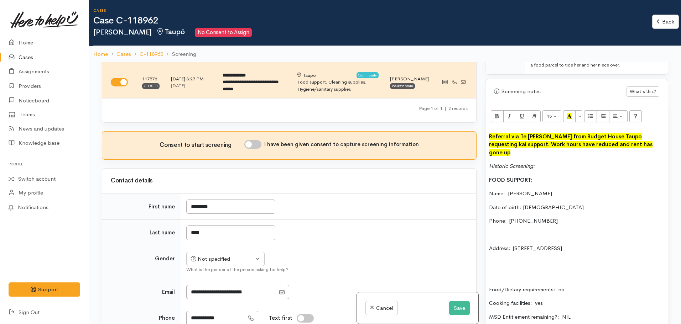
click at [257, 139] on div "Consent to start screening I have been given consent to capture screening infor…" at bounding box center [289, 146] width 374 height 28
click at [258, 145] on input "I have been given consent to capture screening information" at bounding box center [252, 144] width 17 height 9
checkbox input "true"
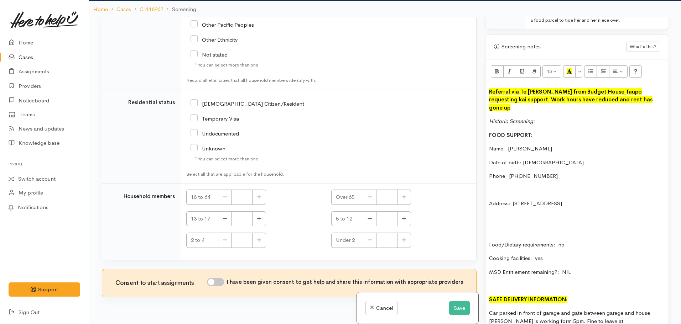
scroll to position [62, 0]
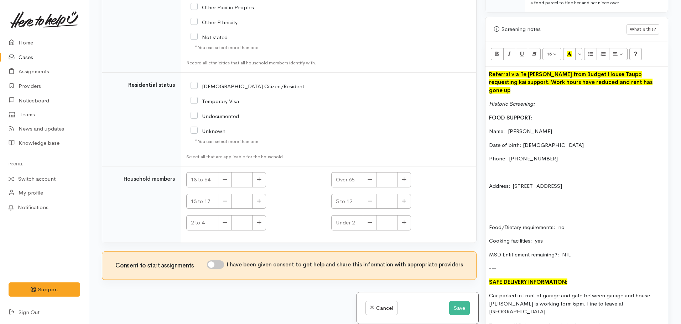
click at [214, 263] on input "I have been given consent to get help and share this information with appropria…" at bounding box center [215, 265] width 17 height 9
checkbox input "true"
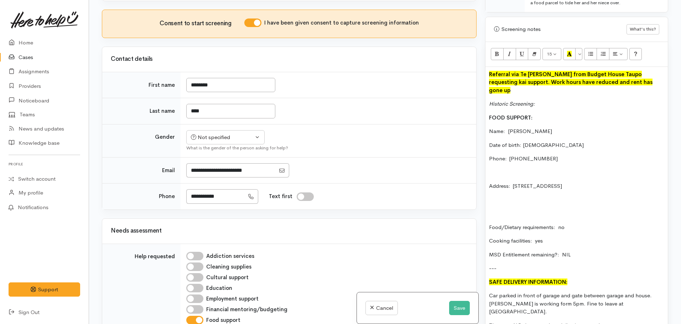
scroll to position [178, 0]
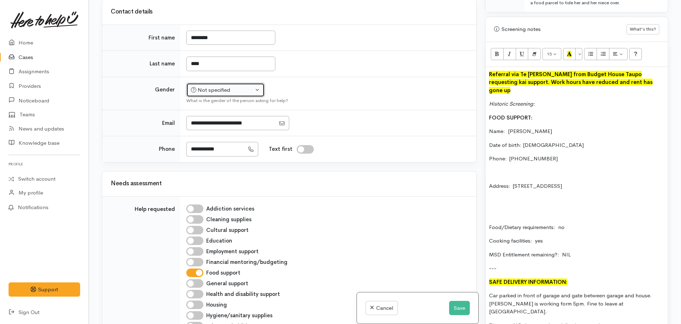
click at [217, 89] on div "Not specified" at bounding box center [222, 90] width 63 height 8
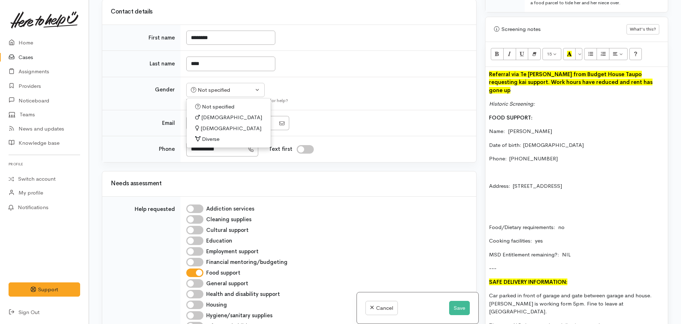
click at [212, 128] on span "Female" at bounding box center [230, 129] width 61 height 8
select select "Female"
click at [550, 141] on p "Date of birth: 25/4/1973" at bounding box center [576, 145] width 175 height 8
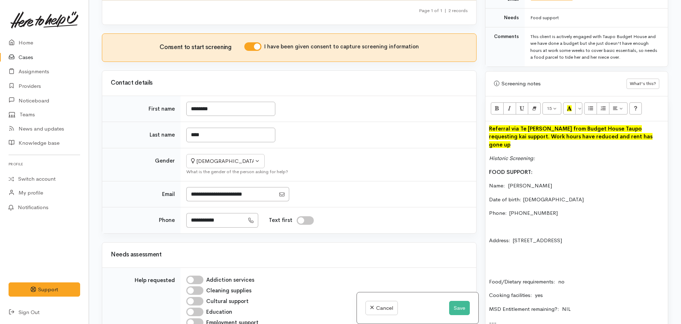
scroll to position [426, 0]
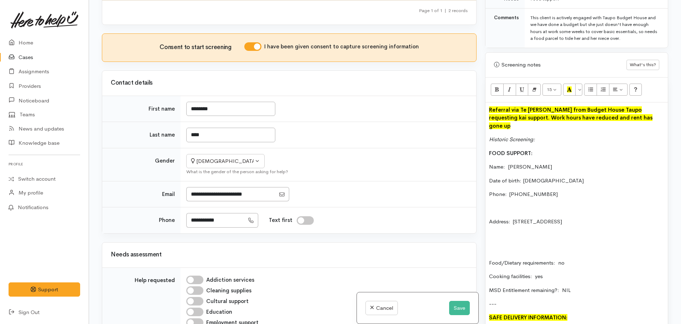
click at [488, 223] on div "Referral via Te Whetu Dewes from Budget House Taupo requesting kai support. Wor…" at bounding box center [576, 239] width 182 height 272
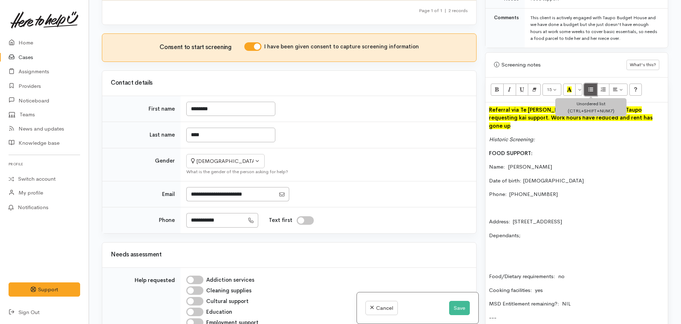
click at [591, 86] on icon "Unordered list (CTRL+SHIFT+NUM7)" at bounding box center [590, 89] width 5 height 6
click at [531, 232] on p "Dependents;" at bounding box center [576, 236] width 175 height 8
click at [519, 245] on li at bounding box center [583, 249] width 161 height 8
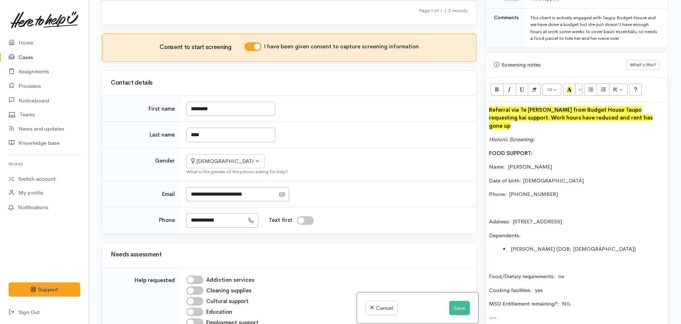
click at [535, 232] on p "Dependents:" at bounding box center [576, 236] width 175 height 8
click at [603, 218] on p "Address:  52 Taharepa Rd, Hilltop, Taupo" at bounding box center [576, 222] width 175 height 8
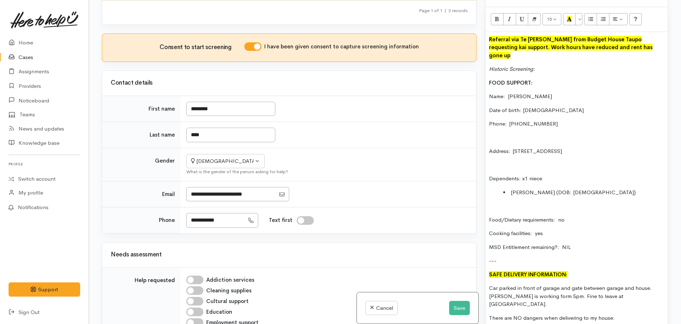
scroll to position [498, 0]
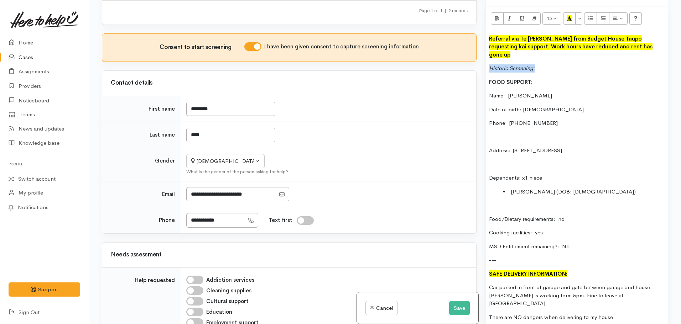
drag, startPoint x: 543, startPoint y: 51, endPoint x: 458, endPoint y: 47, distance: 85.9
click at [461, 47] on div "Related cases There are other cases potentially from the same person, address o…" at bounding box center [385, 162] width 574 height 324
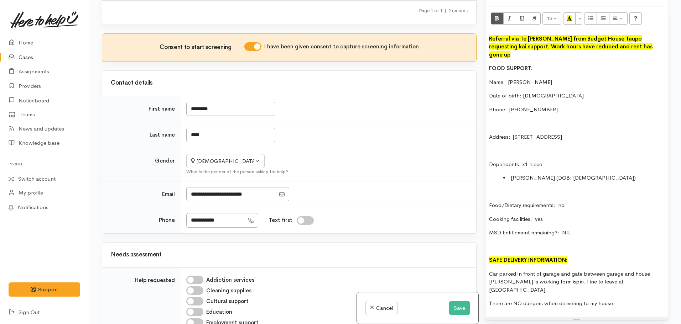
click at [594, 174] on li "Monica Pere (DOB: 8 yrs old)" at bounding box center [583, 178] width 161 height 8
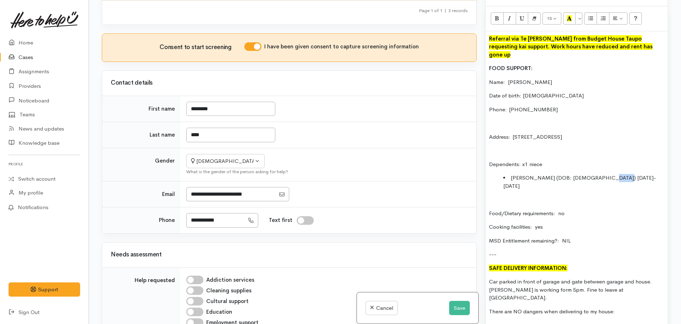
drag, startPoint x: 594, startPoint y: 163, endPoint x: 633, endPoint y: 164, distance: 39.2
click at [633, 174] on li "Monica Pere (DOB: 8 yrs old) 2017-2018" at bounding box center [583, 182] width 161 height 16
click at [582, 174] on li "Monica Pere (DOB: 8 yrs old) 2017-2018" at bounding box center [583, 182] width 161 height 16
drag, startPoint x: 611, startPoint y: 163, endPoint x: 594, endPoint y: 164, distance: 17.5
click at [594, 174] on li "Monica Pere (DOB: 8 yrs old) 2017-2018" at bounding box center [583, 182] width 161 height 16
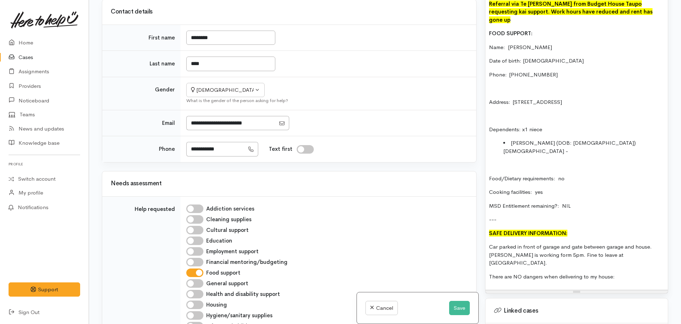
scroll to position [533, 0]
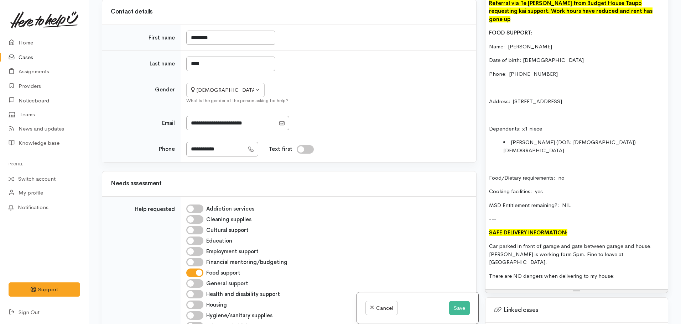
click at [572, 189] on div "Referral via Te Whetu Dewes from Budget House Taupo requesting kai support. Wor…" at bounding box center [576, 143] width 182 height 294
click at [572, 201] on p "MSD Entitlement remaining?: NIL" at bounding box center [576, 205] width 175 height 8
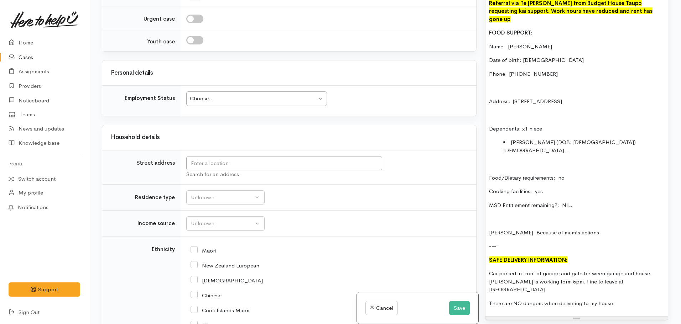
scroll to position [783, 0]
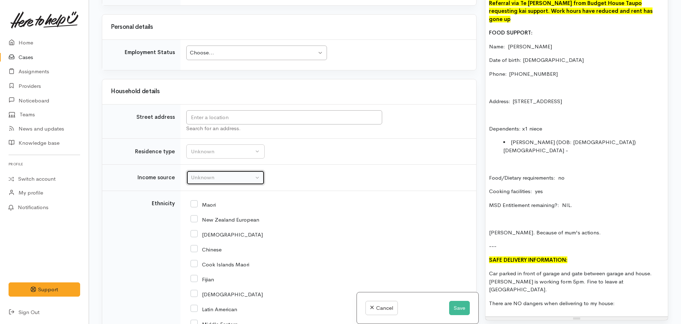
click at [199, 177] on div "Unknown" at bounding box center [222, 178] width 63 height 8
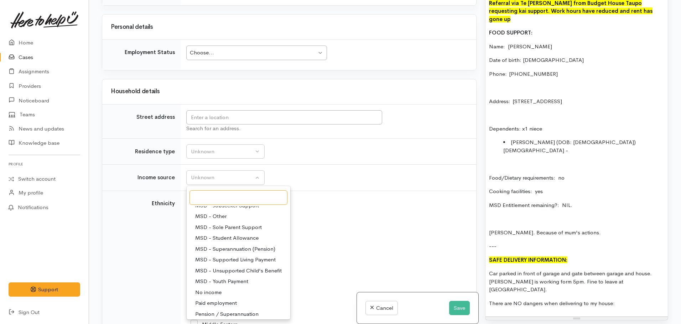
scroll to position [36, 0]
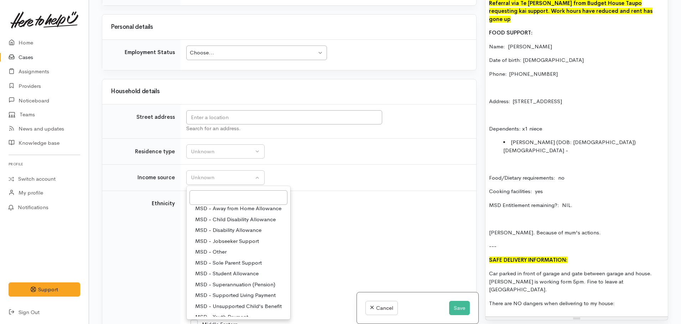
click at [246, 240] on span "MSD - Jobseeker Support" at bounding box center [227, 241] width 64 height 8
select select "4"
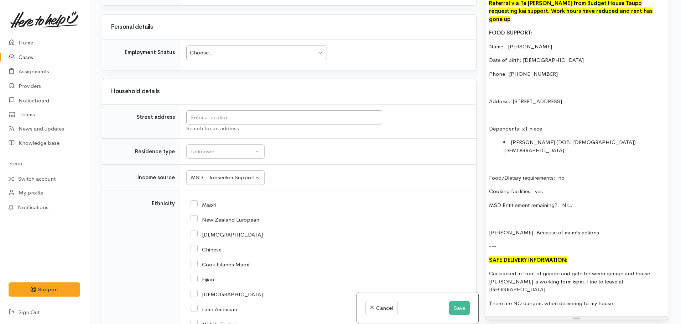
click at [579, 201] on p "MSD Entitlement remaining?: NIL." at bounding box center [576, 205] width 175 height 8
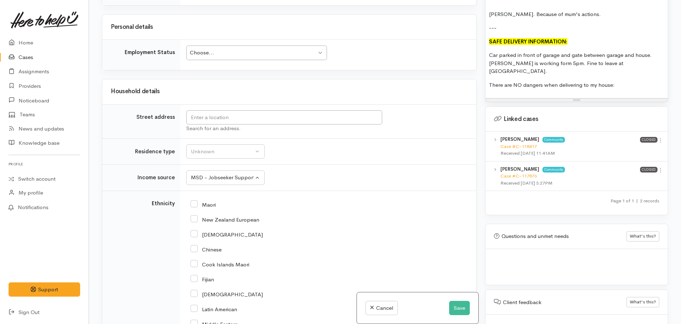
scroll to position [752, 0]
click at [516, 143] on link "Case #C-118417" at bounding box center [518, 146] width 36 height 6
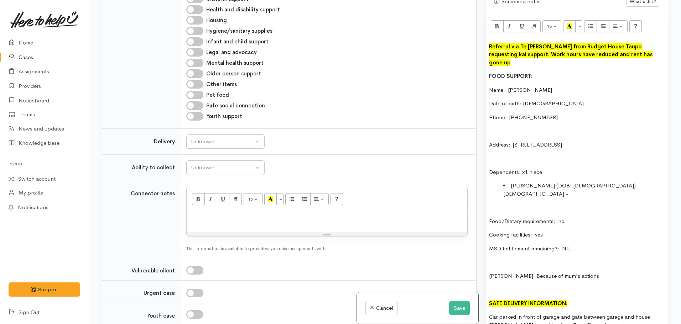
scroll to position [503, 0]
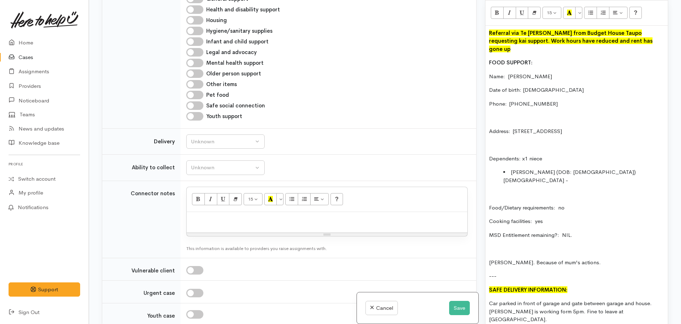
click at [487, 282] on div "Referral via Te Whetu Dewes from Budget House Taupo requesting kai support. Wor…" at bounding box center [576, 186] width 182 height 321
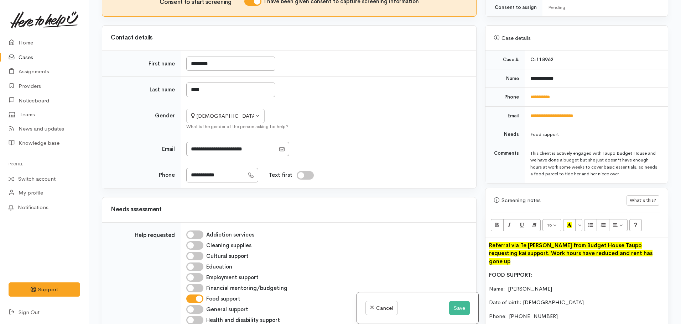
scroll to position [290, 0]
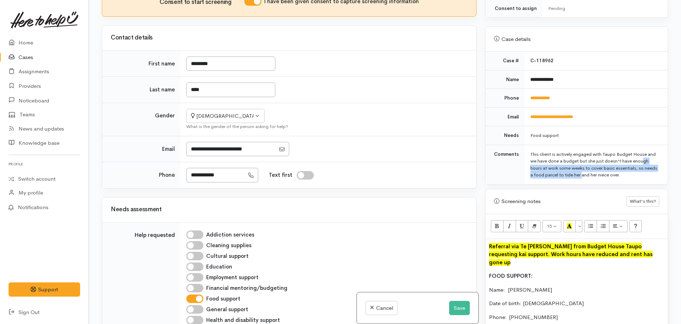
drag, startPoint x: 563, startPoint y: 154, endPoint x: 635, endPoint y: 160, distance: 72.5
click at [635, 160] on div "This client is actively engaged with Taupo Budget House and we have done a budg…" at bounding box center [594, 165] width 129 height 28
click at [522, 272] on p "FOOD SUPPORT:" at bounding box center [576, 276] width 175 height 8
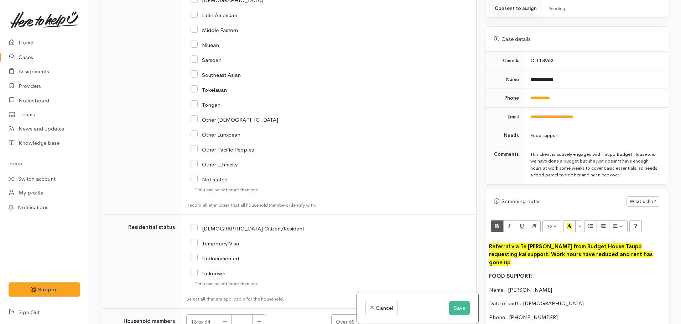
scroll to position [1220, 0]
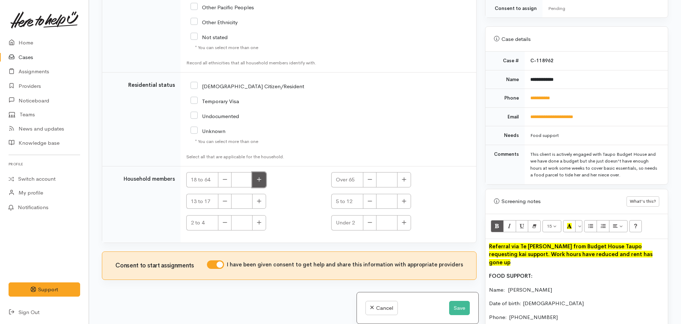
click at [257, 180] on icon "button" at bounding box center [259, 179] width 5 height 5
type input "1"
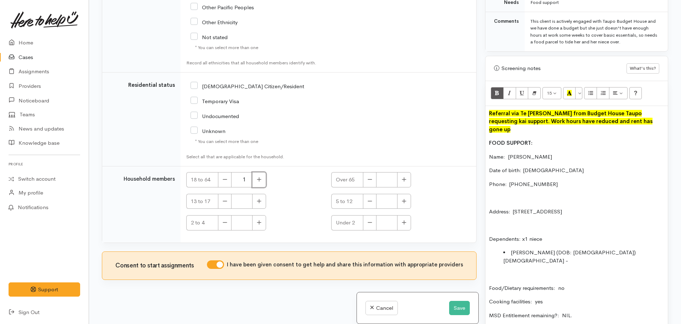
scroll to position [432, 0]
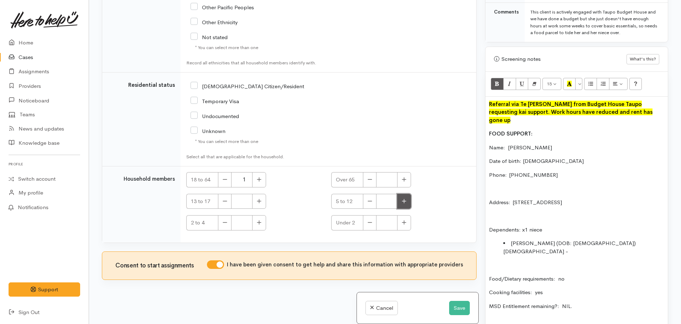
click at [405, 203] on icon "button" at bounding box center [403, 201] width 5 height 5
type input "1"
click at [195, 86] on input "NZ Citizen/Resident" at bounding box center [247, 86] width 114 height 6
checkbox input "true"
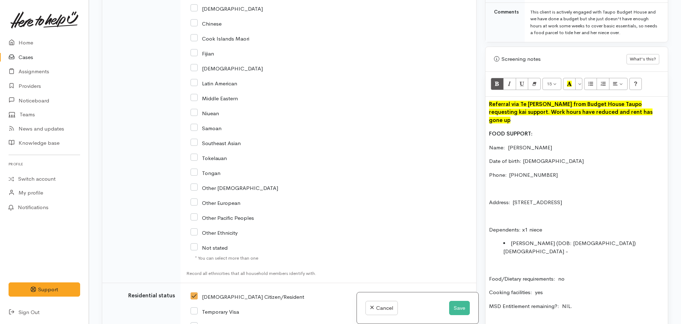
scroll to position [1006, 0]
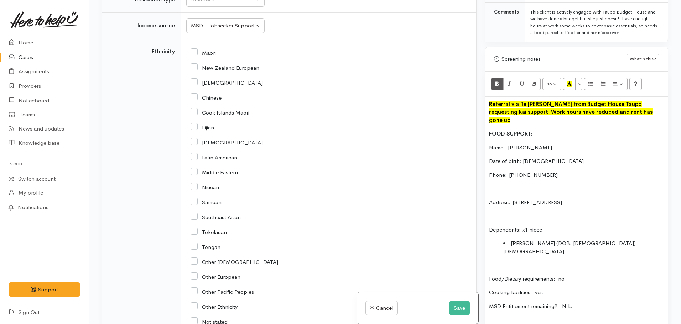
click at [193, 51] on input "Maori" at bounding box center [202, 52] width 25 height 6
checkbox input "true"
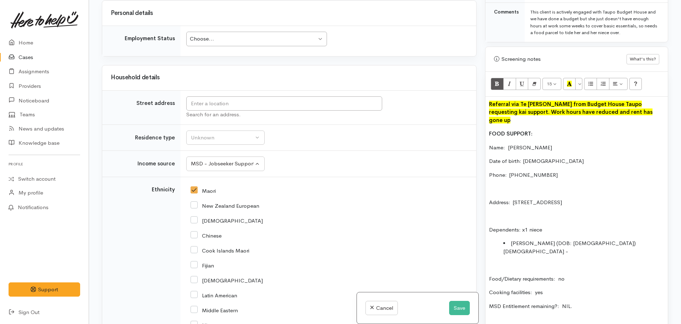
scroll to position [793, 0]
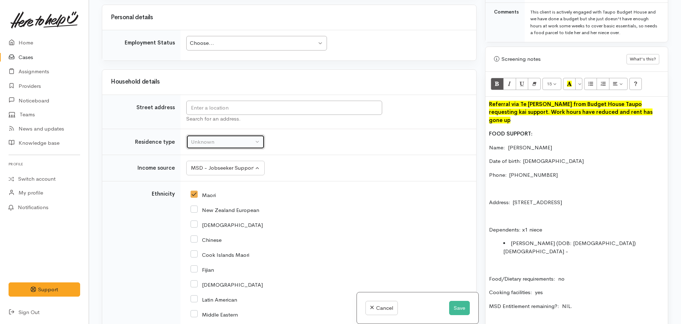
click at [209, 147] on button "Unknown" at bounding box center [225, 142] width 78 height 15
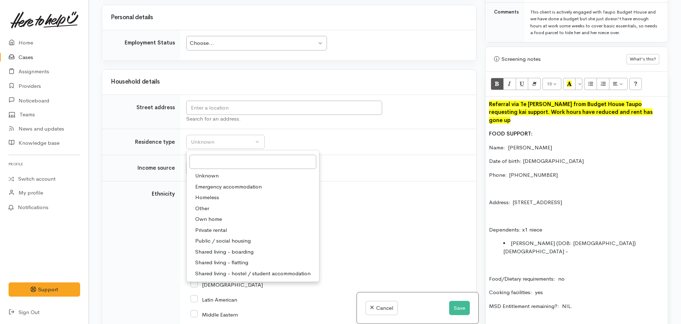
click at [215, 227] on span "Private rental" at bounding box center [211, 230] width 32 height 8
select select "2"
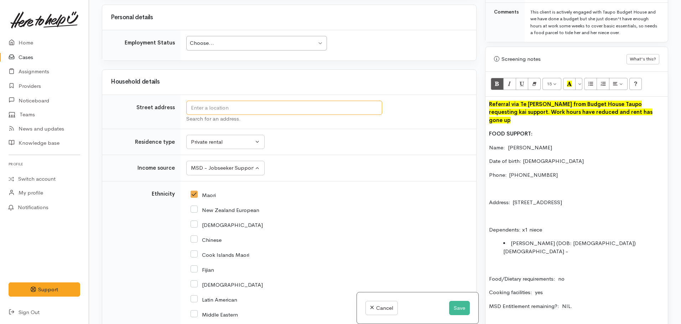
click at [220, 112] on input "text" at bounding box center [284, 108] width 196 height 15
type input "52 Taharepa Road, Hilltop, Taupō, New Zealand"
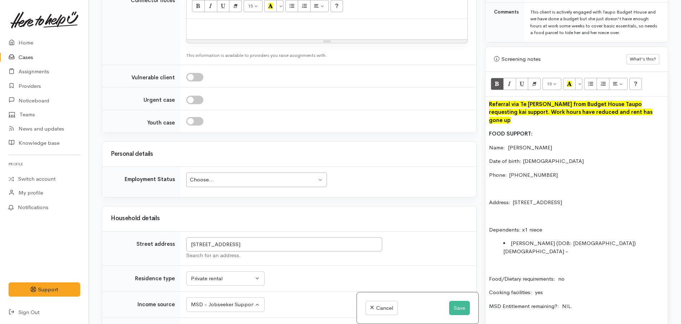
scroll to position [651, 0]
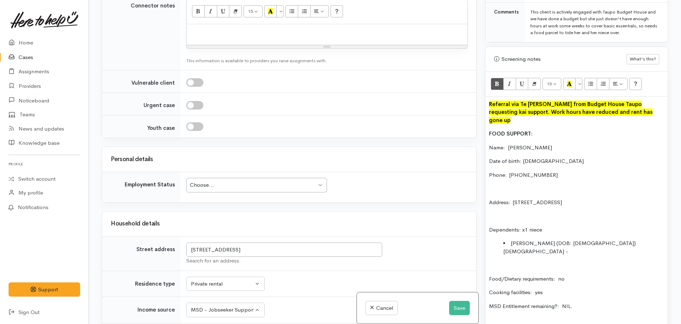
click at [222, 185] on div "Choose..." at bounding box center [253, 185] width 127 height 8
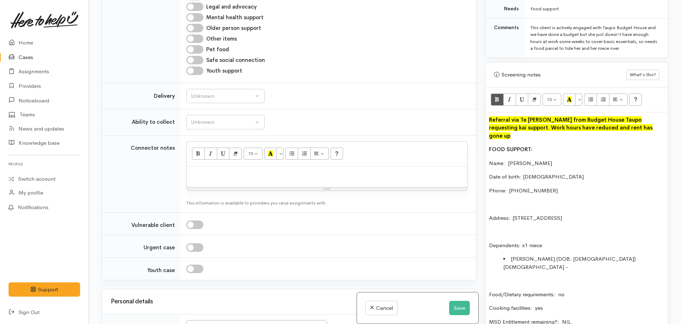
scroll to position [361, 0]
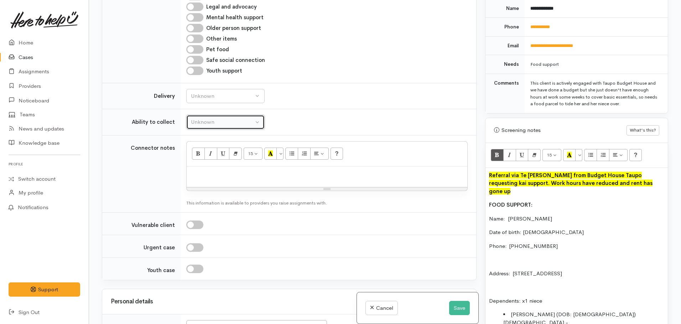
click at [216, 121] on div "Unknown" at bounding box center [222, 122] width 63 height 8
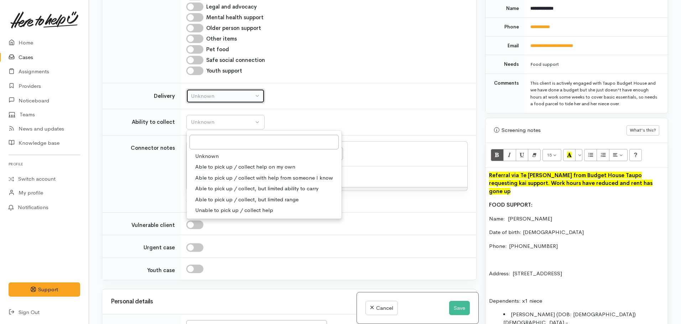
drag, startPoint x: 249, startPoint y: 100, endPoint x: 236, endPoint y: 99, distance: 12.9
click at [248, 100] on button "Unknown" at bounding box center [225, 96] width 78 height 15
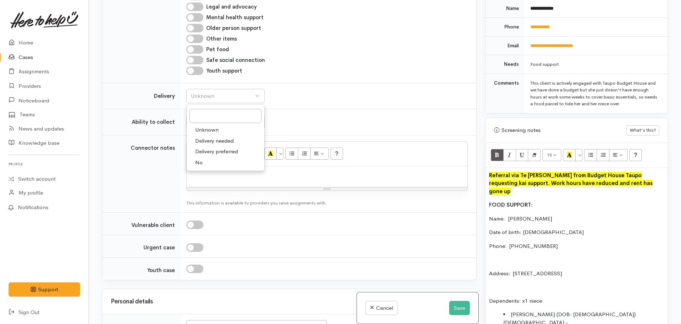
click at [210, 142] on span "Delivery needed" at bounding box center [214, 141] width 38 height 8
select select "3"
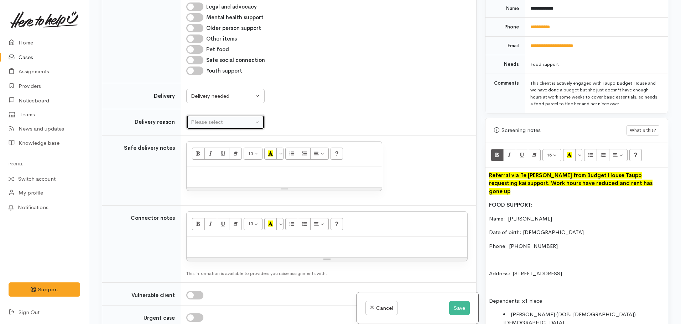
click at [210, 125] on div "Please select" at bounding box center [222, 122] width 63 height 8
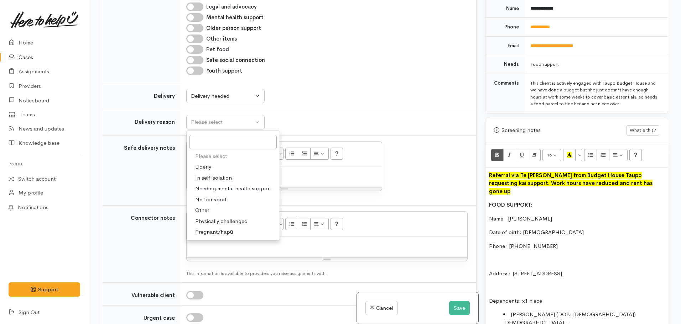
click at [203, 211] on span "Other" at bounding box center [202, 210] width 14 height 8
select select "7"
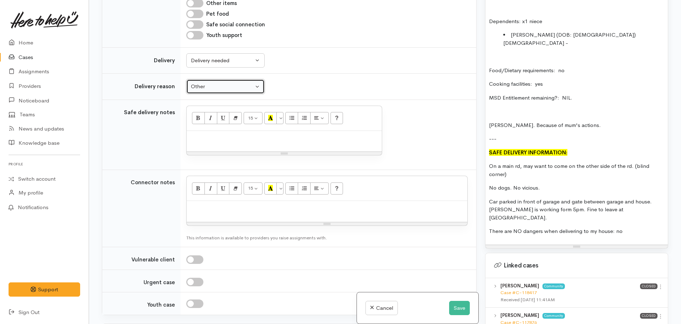
scroll to position [646, 0]
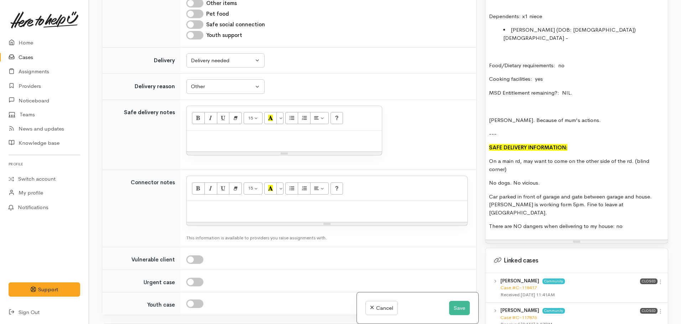
click at [488, 140] on div "Referral via Te Whetu Dewes from Budget House Taupo requesting kai support. Wor…" at bounding box center [576, 61] width 182 height 357
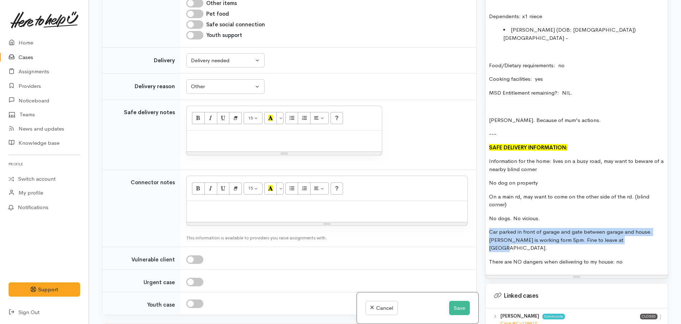
drag, startPoint x: 636, startPoint y: 216, endPoint x: 476, endPoint y: 208, distance: 160.0
click at [476, 208] on div "Related cases There are other cases potentially from the same person, address o…" at bounding box center [385, 162] width 574 height 324
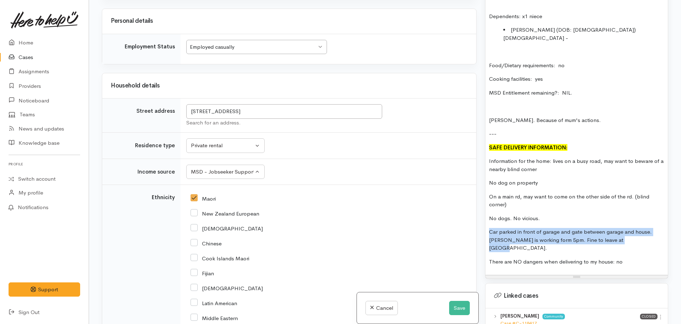
scroll to position [864, 0]
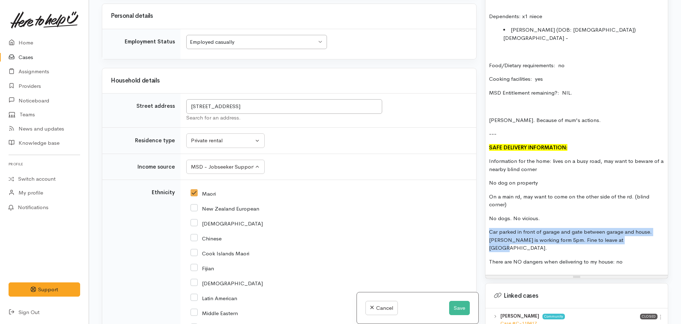
click at [257, 42] on div "Employed casually" at bounding box center [253, 42] width 127 height 8
drag, startPoint x: 614, startPoint y: 221, endPoint x: 510, endPoint y: 219, distance: 103.6
click at [510, 228] on p "Car parked in front of garage and gate between garage and house. Consuelo is wo…" at bounding box center [576, 240] width 175 height 24
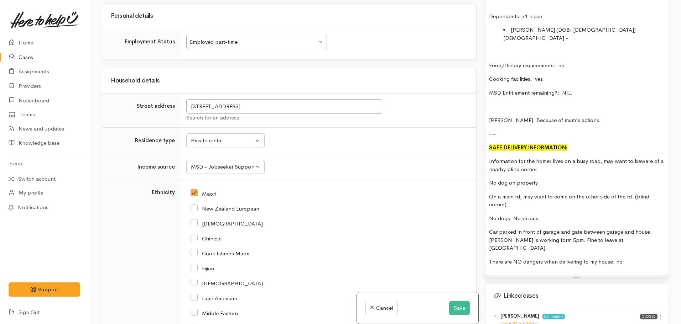
click at [640, 228] on p "Car parked in front of garage and gate between garage and house. Consuelo is wo…" at bounding box center [576, 240] width 175 height 24
click at [506, 179] on p "No dog on property" at bounding box center [576, 183] width 175 height 8
click at [550, 179] on p "No dogs on property" at bounding box center [576, 183] width 175 height 8
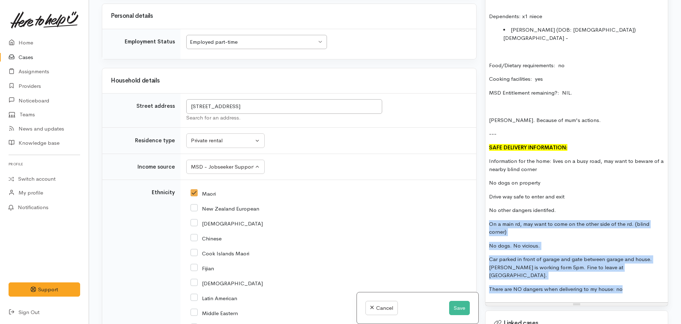
drag, startPoint x: 487, startPoint y: 202, endPoint x: 647, endPoint y: 255, distance: 168.4
click at [647, 255] on div "Referral via Te Whetu Dewes from Budget House Taupo requesting kai support. Wor…" at bounding box center [576, 93] width 182 height 420
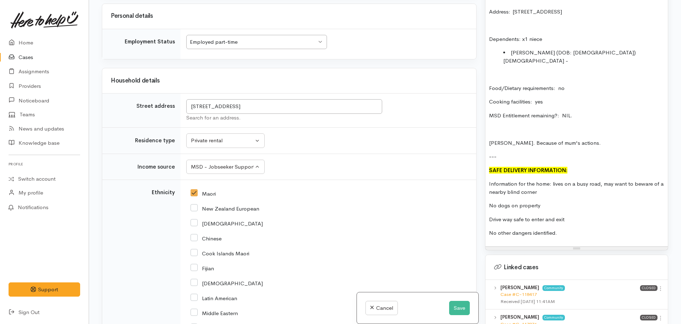
scroll to position [610, 0]
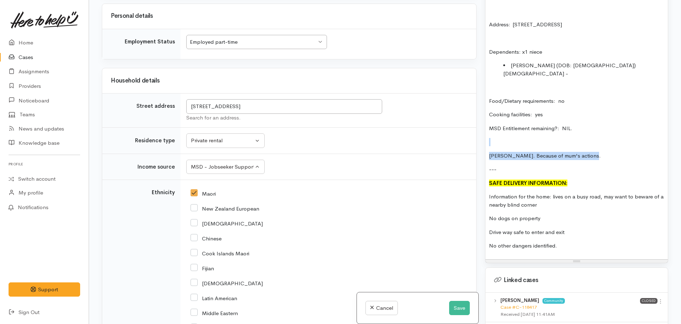
drag, startPoint x: 594, startPoint y: 134, endPoint x: 464, endPoint y: 117, distance: 131.7
click at [464, 117] on div "Related cases There are other cases potentially from the same person, address o…" at bounding box center [385, 162] width 574 height 324
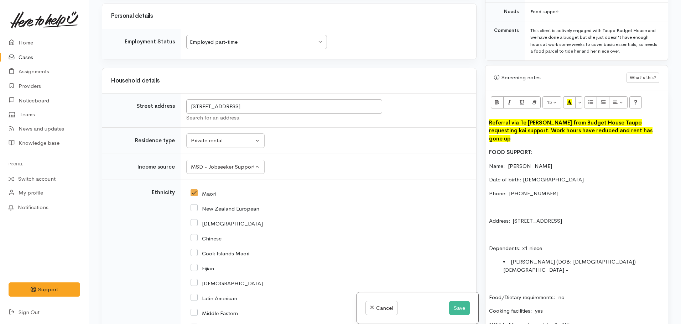
scroll to position [396, 0]
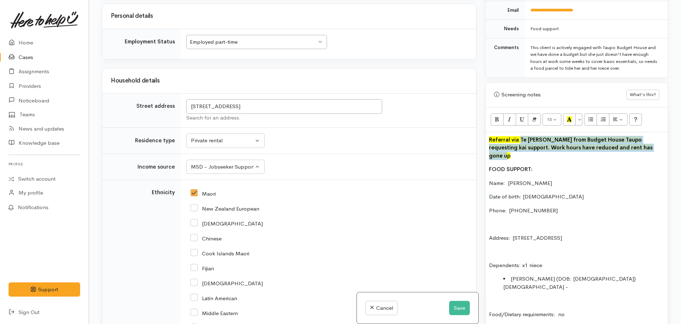
drag, startPoint x: 577, startPoint y: 133, endPoint x: 519, endPoint y: 131, distance: 58.4
click at [519, 136] on b "Referral via Te Whetu Dewes from Budget House Taupo requesting kai support. Wor…" at bounding box center [570, 147] width 163 height 23
copy font "Te Whetu Dewes from Budget House Taupo requesting kai support. Work hours have …"
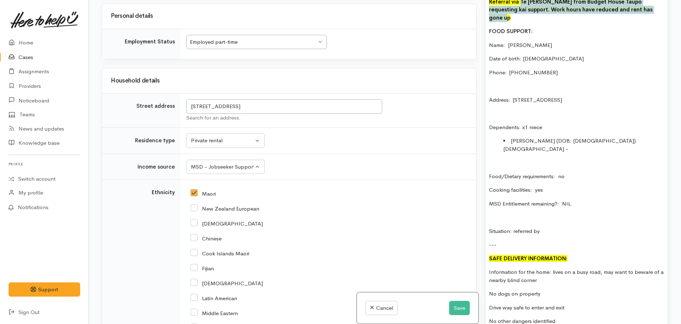
scroll to position [610, 0]
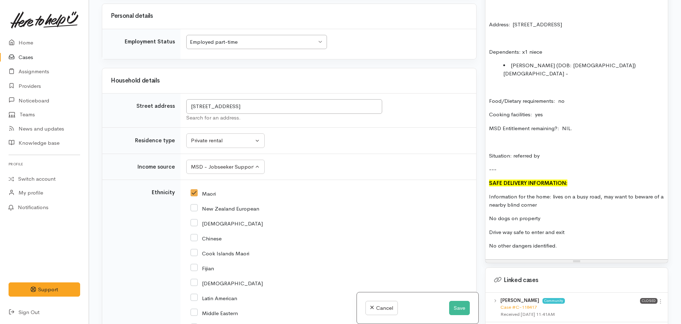
click at [555, 152] on p "Situation: referred by" at bounding box center [576, 156] width 175 height 8
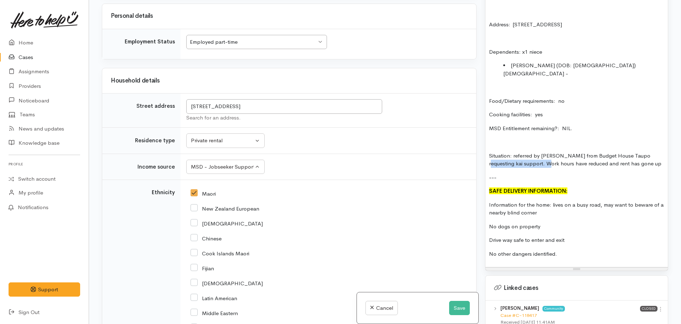
drag, startPoint x: 547, startPoint y: 142, endPoint x: 482, endPoint y: 142, distance: 64.4
click at [482, 142] on div "Warnings Add No warnings have been raised against this case Add Warning Title ●…" at bounding box center [575, 162] width 191 height 324
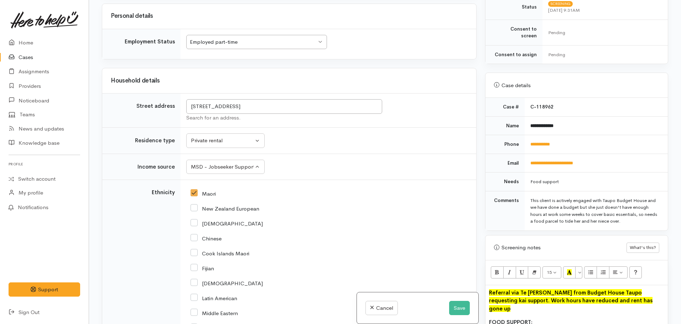
scroll to position [290, 0]
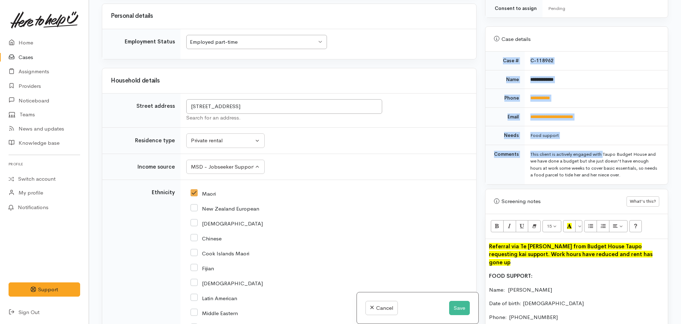
drag, startPoint x: 527, startPoint y: 147, endPoint x: 571, endPoint y: 154, distance: 44.7
click at [673, 169] on div "Related cases There are other cases potentially from the same person, address o…" at bounding box center [385, 162] width 592 height 324
copy table "**********"
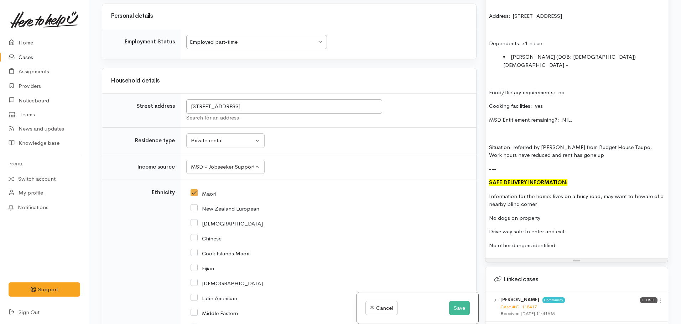
scroll to position [610, 0]
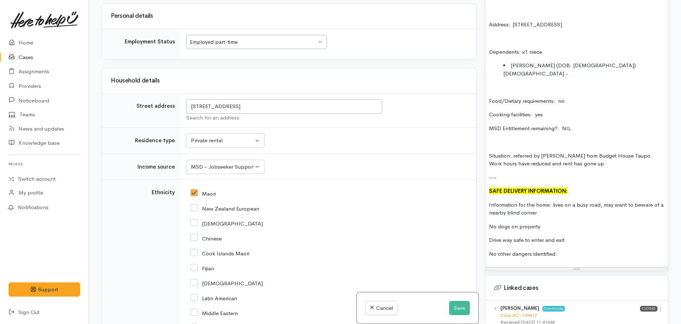
drag, startPoint x: 591, startPoint y: 138, endPoint x: 515, endPoint y: 131, distance: 76.5
click at [515, 152] on p "Situation: referred by Te Whetu Dewes from Budget House Taupo. Work hours have …" at bounding box center [576, 160] width 175 height 16
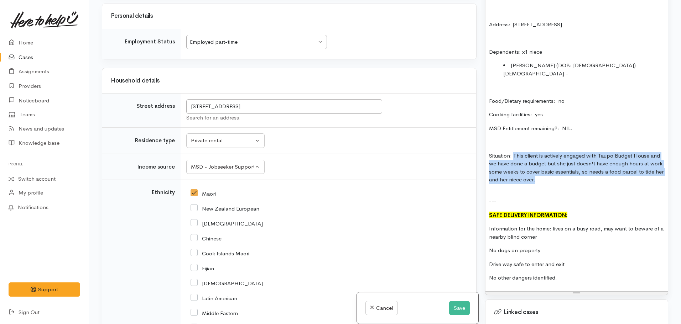
drag, startPoint x: 513, startPoint y: 132, endPoint x: 559, endPoint y: 158, distance: 52.8
click at [562, 159] on p "Situation: This client is actively engaged with Taupo Budget House and we have …" at bounding box center [576, 168] width 175 height 32
click at [514, 152] on p "Situation: This client is actively engaged with Taupo Budget House and we have …" at bounding box center [576, 168] width 175 height 32
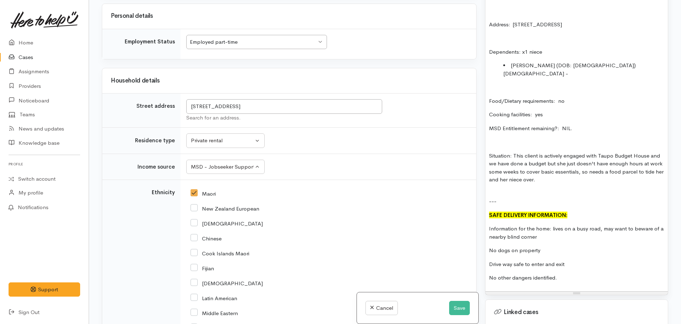
click at [512, 152] on p "Situation: This client is actively engaged with Taupo Budget House and we have …" at bounding box center [576, 168] width 175 height 32
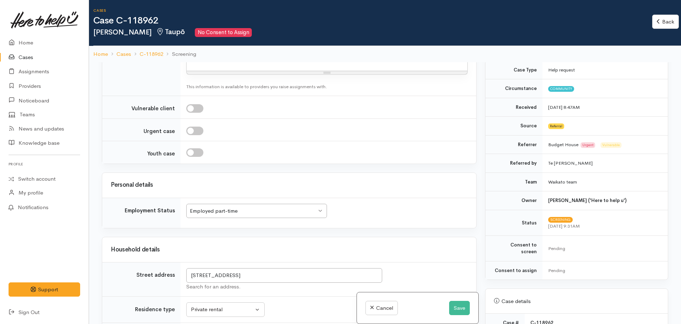
scroll to position [107, 0]
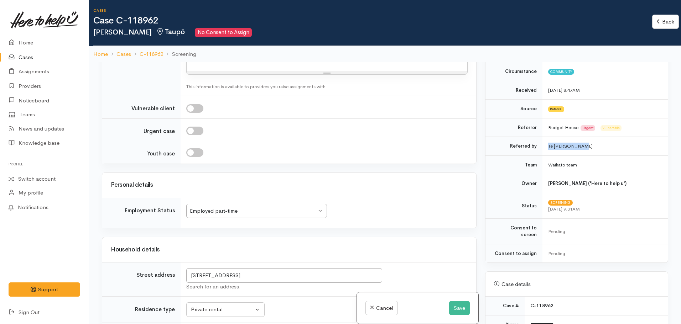
drag, startPoint x: 586, startPoint y: 145, endPoint x: 544, endPoint y: 145, distance: 41.6
click at [544, 145] on td "Te Whetu Dewes" at bounding box center [604, 146] width 125 height 19
copy td "Te Whetu Dewes"
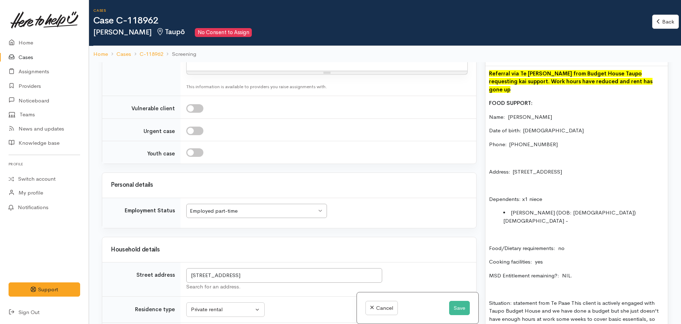
scroll to position [641, 0]
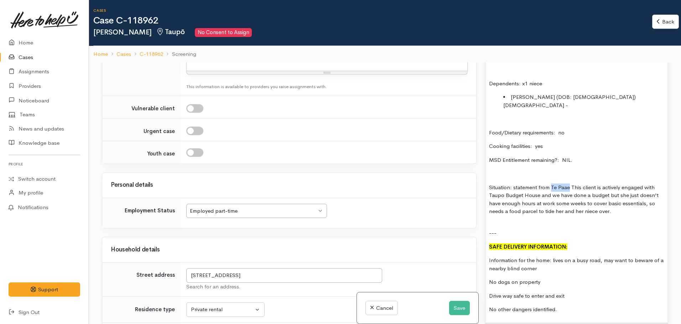
drag, startPoint x: 569, startPoint y: 165, endPoint x: 552, endPoint y: 165, distance: 17.4
click at [552, 184] on p "Situation: statement from Te Paae This client is actively engaged with Taupo Bu…" at bounding box center [576, 200] width 175 height 32
drag, startPoint x: 551, startPoint y: 164, endPoint x: 514, endPoint y: 168, distance: 37.2
click at [514, 184] on p "Situation: statement from Te Whetu Dewes This client is actively engaged with T…" at bounding box center [576, 200] width 175 height 32
drag, startPoint x: 512, startPoint y: 162, endPoint x: 468, endPoint y: 164, distance: 43.9
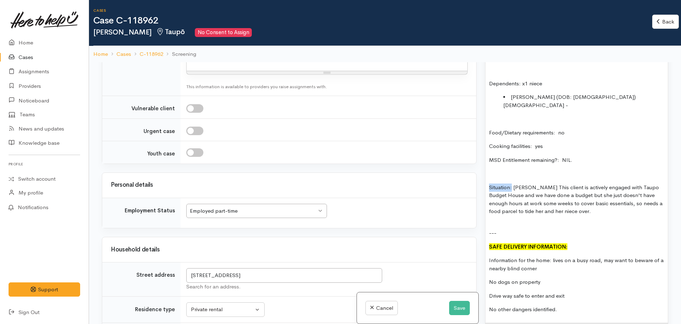
click at [469, 165] on div "Related cases There are other cases potentially from the same person, address o…" at bounding box center [385, 224] width 574 height 324
click at [530, 184] on p "Te Whetu Dewes This client is actively engaged with Taupo Budget House and we h…" at bounding box center [576, 200] width 175 height 32
drag, startPoint x: 547, startPoint y: 163, endPoint x: 605, endPoint y: 185, distance: 61.7
click at [605, 185] on p "Te Whetu Dewes stated: This client is actively engaged with Taupo Budget House …" at bounding box center [576, 200] width 175 height 32
click at [489, 184] on p "Te Whetu Dewes stated: This client is actively engaged with Taupo Budget House …" at bounding box center [576, 200] width 175 height 32
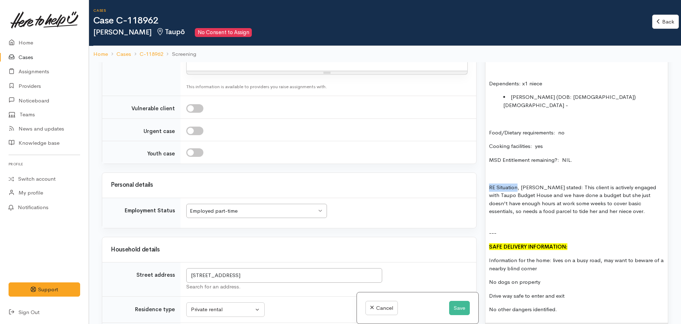
drag, startPoint x: 519, startPoint y: 164, endPoint x: 557, endPoint y: 159, distance: 39.2
click at [481, 162] on div "Warnings Add No warnings have been raised against this case Add Warning Title ●…" at bounding box center [575, 224] width 191 height 324
drag, startPoint x: 581, startPoint y: 164, endPoint x: 482, endPoint y: 164, distance: 98.6
click at [482, 164] on div "Warnings Add No warnings have been raised against this case Add Warning Title ●…" at bounding box center [575, 224] width 191 height 324
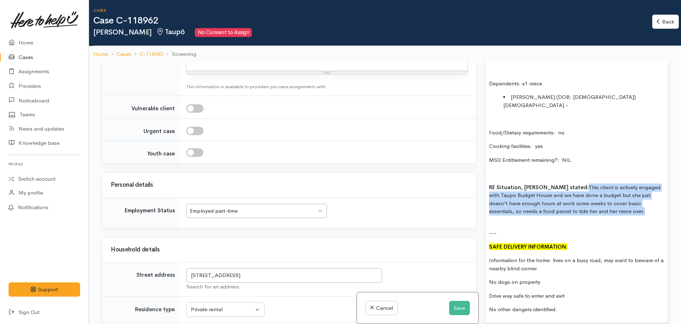
drag, startPoint x: 585, startPoint y: 164, endPoint x: 651, endPoint y: 187, distance: 69.7
click at [651, 187] on p "RE Situation, Te Whetu Dewes stated: This client is actively engaged with Taupo…" at bounding box center [576, 200] width 175 height 32
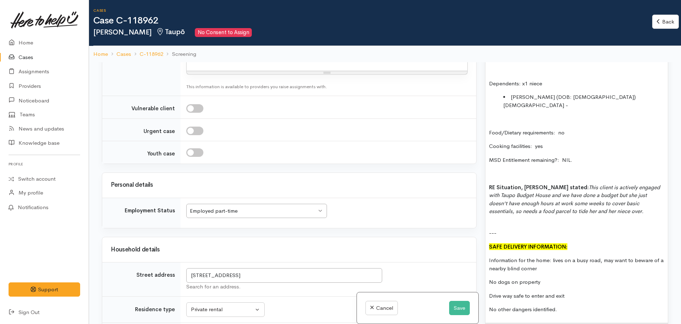
click at [532, 221] on div at bounding box center [576, 225] width 175 height 8
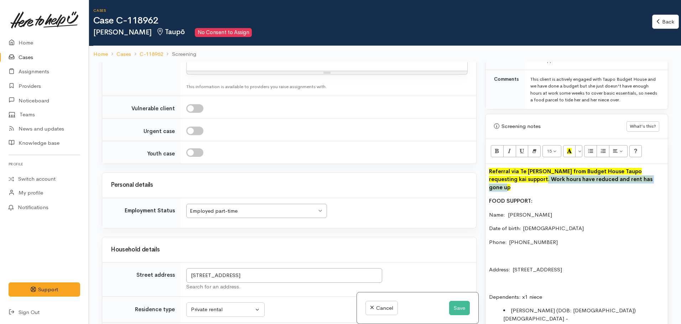
drag, startPoint x: 653, startPoint y: 172, endPoint x: 521, endPoint y: 172, distance: 131.7
click at [521, 172] on p "Referral via Te Whetu Dewes from Budget House Taupo requesting kai support. Wor…" at bounding box center [576, 180] width 175 height 24
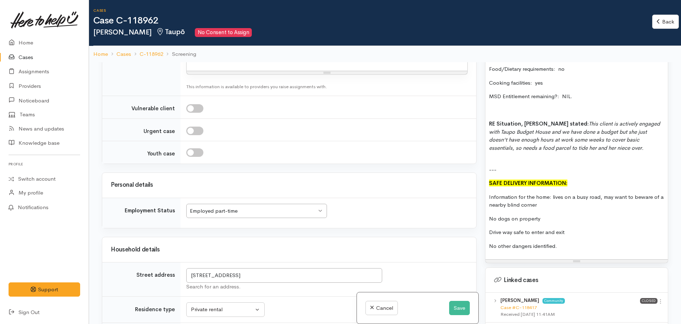
scroll to position [598, 0]
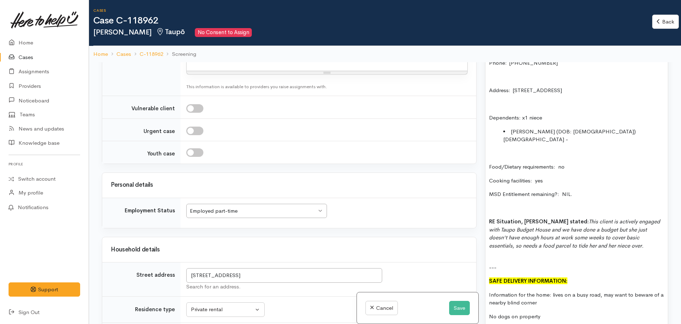
click at [645, 233] on p "RE Situation, Te Whetu Dewes stated: This client is actively engaged with Taupo…" at bounding box center [576, 234] width 175 height 32
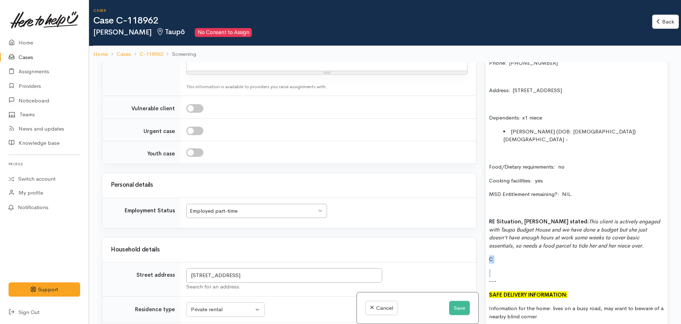
drag, startPoint x: 499, startPoint y: 251, endPoint x: 489, endPoint y: 242, distance: 13.4
click at [489, 242] on div "Referral via Te Whetu Dewes from Budget House Taupo requesting kai support. FOO…" at bounding box center [576, 182] width 182 height 378
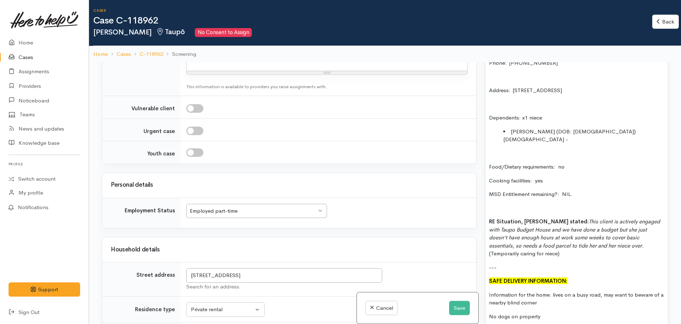
click at [581, 163] on p "Food/Dietary requirements: no" at bounding box center [576, 167] width 175 height 8
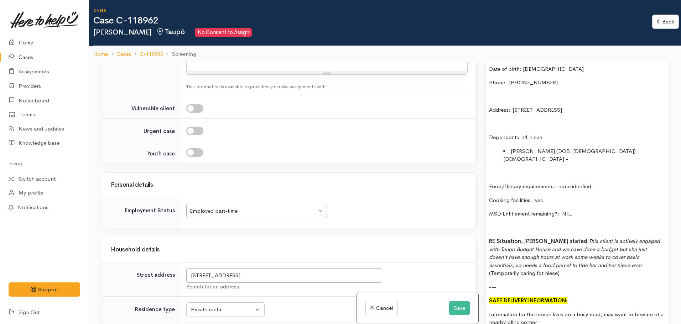
scroll to position [563, 0]
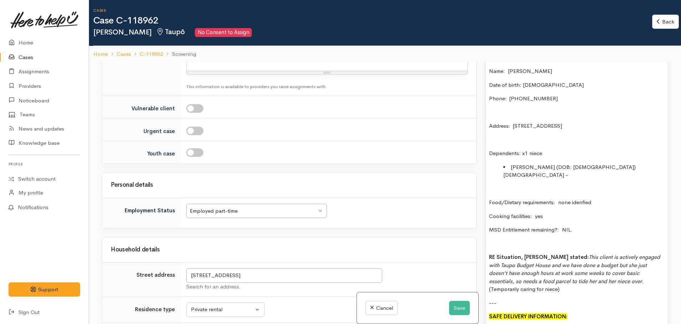
click at [582, 199] on p "Food/Dietary requirements: none idenfied" at bounding box center [576, 203] width 175 height 8
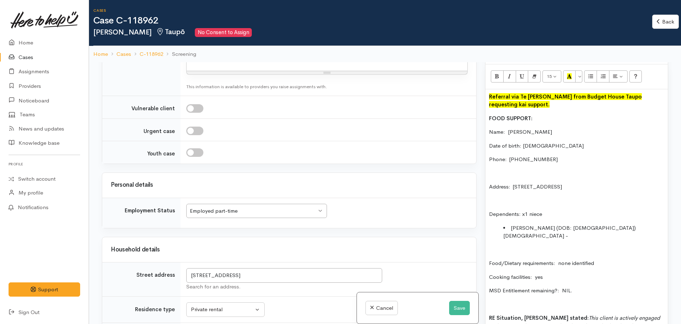
scroll to position [492, 0]
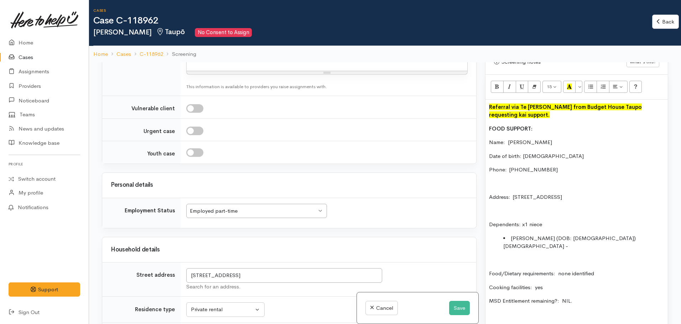
click at [601, 235] on li "Monica Pere (DOB: 8 yrs old) 2017 -" at bounding box center [583, 243] width 161 height 16
drag, startPoint x: 598, startPoint y: 230, endPoint x: 582, endPoint y: 230, distance: 15.3
click at [582, 235] on li "Monica Pere (DOB: 8 yrs old) 2017 -" at bounding box center [583, 243] width 161 height 16
click at [557, 235] on li "Monica Pere (DOB: 8 yrs old) 2017 -" at bounding box center [583, 243] width 161 height 16
drag, startPoint x: 636, startPoint y: 228, endPoint x: 586, endPoint y: 230, distance: 50.6
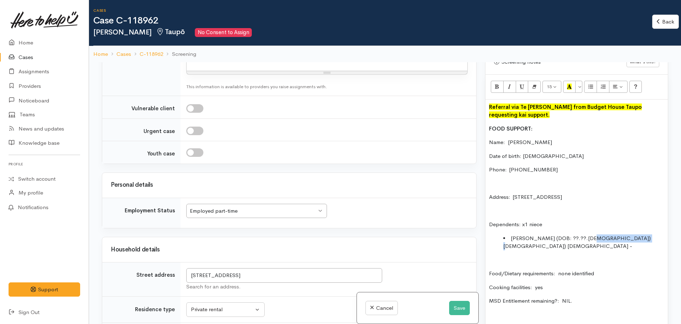
click at [586, 235] on li "Monica Pere (DOB: ??.??.2016) 8 yrs old) 2017 -" at bounding box center [583, 243] width 161 height 16
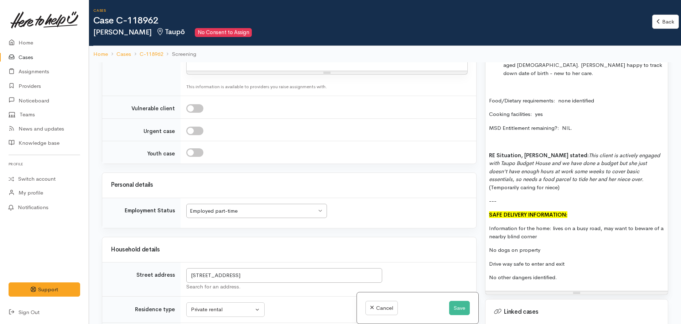
scroll to position [669, 0]
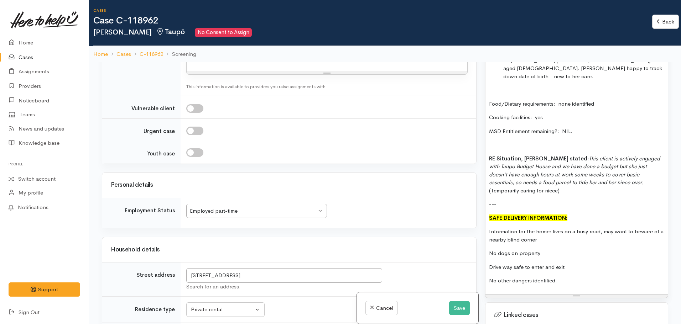
drag, startPoint x: 560, startPoint y: 263, endPoint x: 489, endPoint y: 202, distance: 93.9
click at [489, 202] on div "Referral via Te Whetu Dewes from Budget House Taupo requesting kai support. FOO…" at bounding box center [576, 108] width 182 height 373
copy div "SAFE DELIVERY INFORMATION: Information for the home: lives on a busy road, may …"
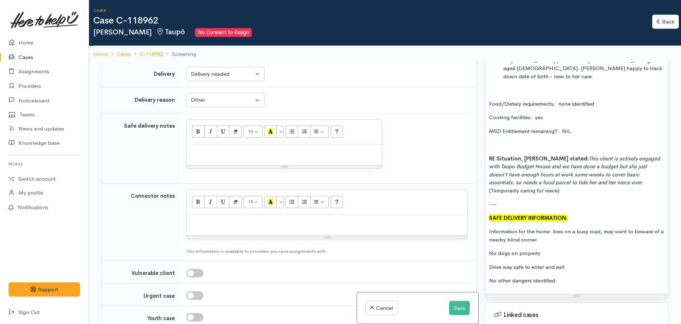
scroll to position [579, 0]
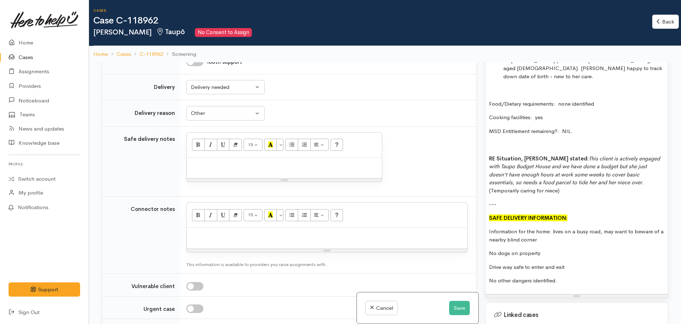
click at [227, 156] on div "15 8 9 10 11 12 14 18 24 36 Background Color Transparent Select #ffff00 Text Co…" at bounding box center [284, 145] width 195 height 25
click at [217, 165] on p at bounding box center [284, 165] width 188 height 8
paste div
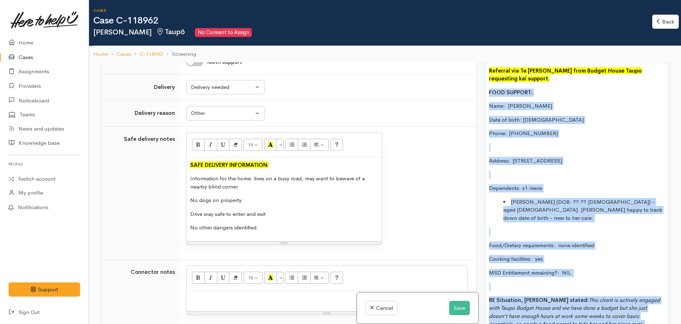
scroll to position [420, 0]
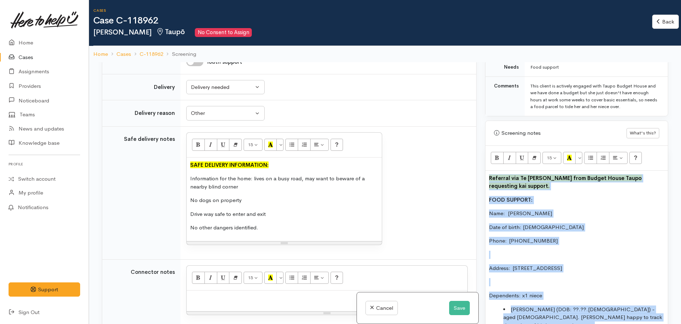
drag, startPoint x: 568, startPoint y: 176, endPoint x: 463, endPoint y: 139, distance: 111.3
click at [463, 139] on div "Related cases There are other cases potentially from the same person, address o…" at bounding box center [385, 224] width 574 height 324
copy div "Referral via Te Whetu Dewes from Budget House Taupo requesting kai support. FOO…"
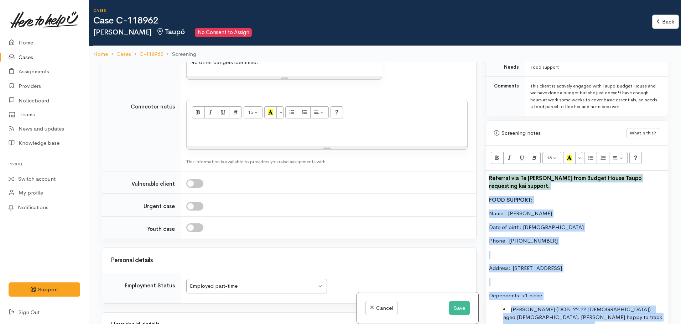
scroll to position [747, 0]
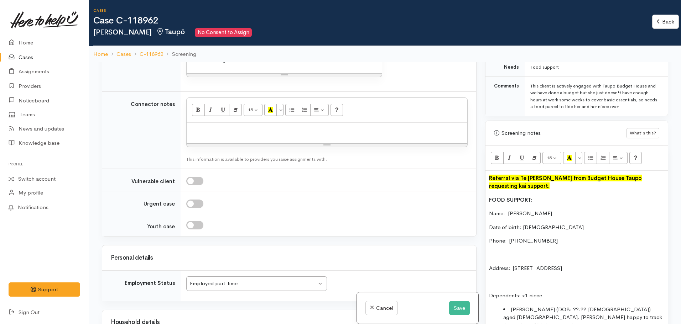
click at [209, 134] on div at bounding box center [327, 133] width 280 height 21
paste div
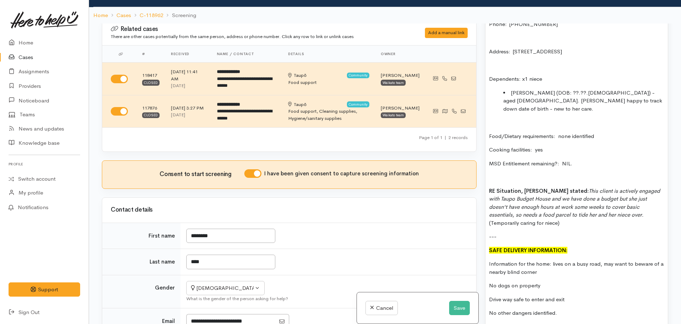
scroll to position [0, 0]
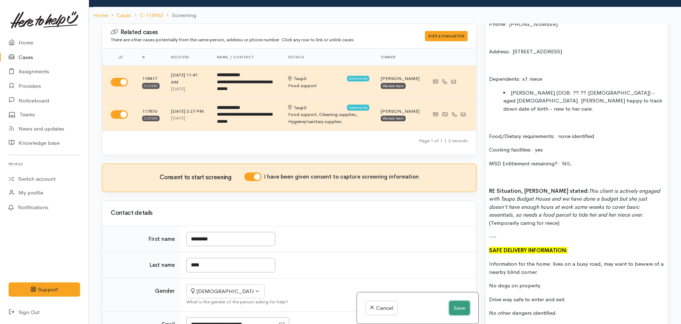
click at [453, 311] on button "Save" at bounding box center [459, 308] width 21 height 15
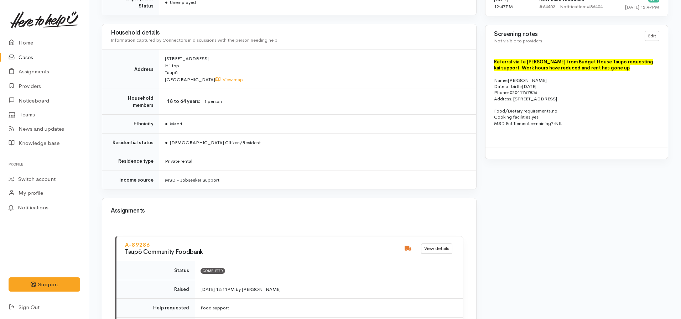
scroll to position [605, 0]
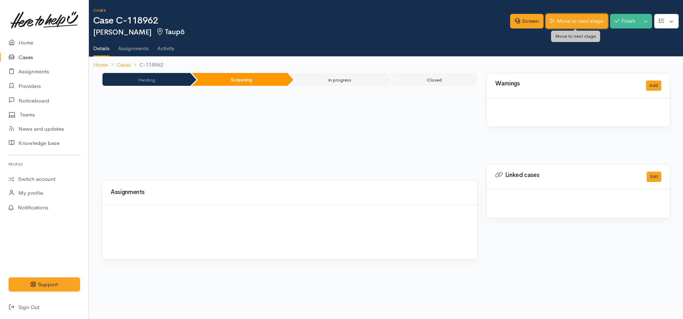
drag, startPoint x: 0, startPoint y: 0, endPoint x: 557, endPoint y: 18, distance: 557.0
click at [557, 18] on link "Move to next stage" at bounding box center [577, 21] width 62 height 15
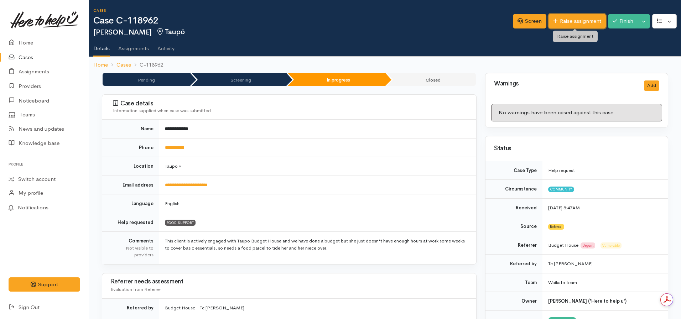
click at [585, 22] on link "Raise assignment" at bounding box center [576, 21] width 57 height 15
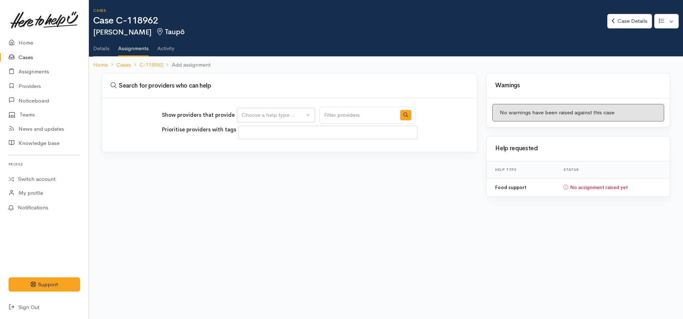
select select
click at [260, 116] on div "Choose a help type..." at bounding box center [273, 115] width 63 height 8
click at [262, 147] on span "Food support" at bounding box center [262, 149] width 33 height 8
select select "3"
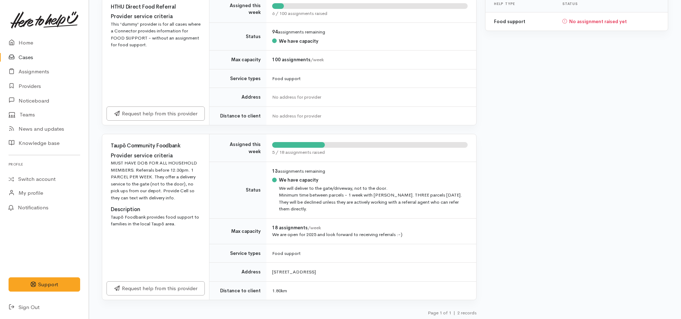
scroll to position [168, 0]
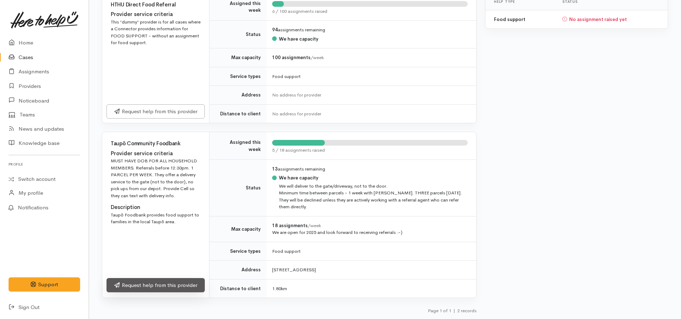
click at [158, 283] on link "Request help from this provider" at bounding box center [155, 285] width 98 height 15
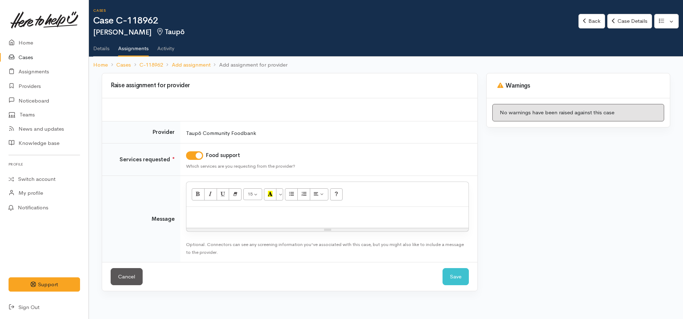
drag, startPoint x: 0, startPoint y: 0, endPoint x: 223, endPoint y: 223, distance: 315.3
click at [223, 223] on div at bounding box center [328, 217] width 282 height 21
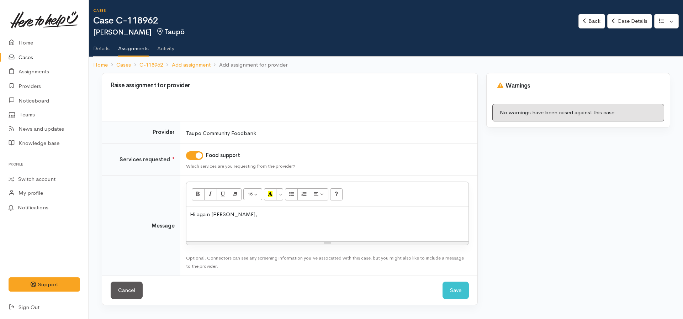
click at [187, 214] on div "Hi again Megan," at bounding box center [328, 224] width 282 height 35
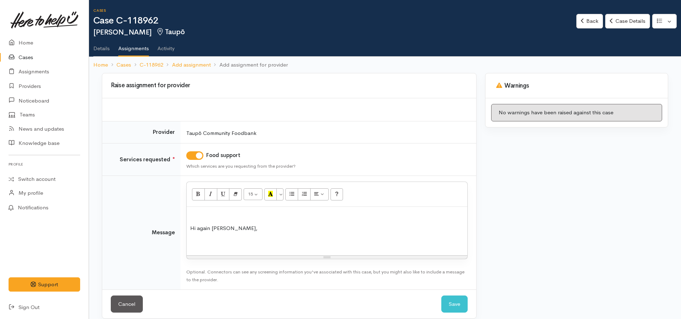
click at [199, 216] on p at bounding box center [326, 214] width 273 height 8
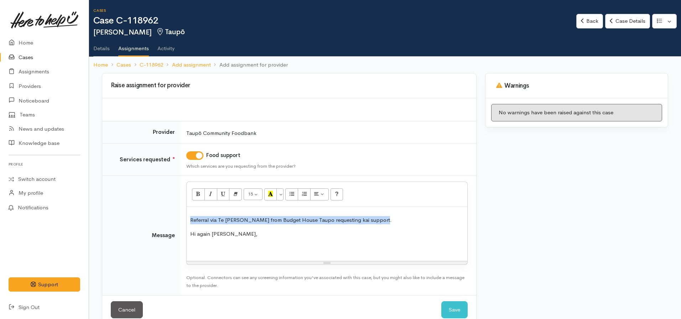
drag, startPoint x: 278, startPoint y: 220, endPoint x: 176, endPoint y: 221, distance: 102.2
click at [176, 221] on tr "Message <p><span style="white-space: pre; white-space: normal;"> </span></p><p>…" at bounding box center [289, 235] width 374 height 119
drag, startPoint x: 194, startPoint y: 196, endPoint x: 203, endPoint y: 190, distance: 11.3
click at [195, 191] on button "Bold (CTRL+B)" at bounding box center [198, 194] width 13 height 12
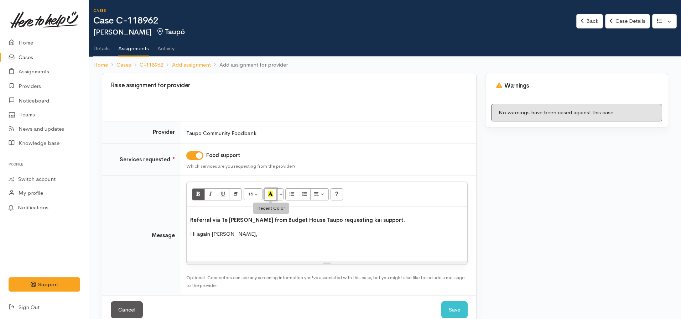
drag, startPoint x: 272, startPoint y: 194, endPoint x: 270, endPoint y: 201, distance: 7.4
click at [273, 194] on icon "Recent Color" at bounding box center [270, 194] width 5 height 6
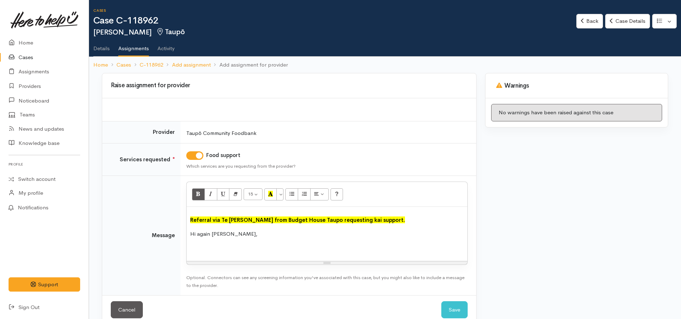
click at [256, 237] on p "Hi again Megan," at bounding box center [326, 234] width 273 height 8
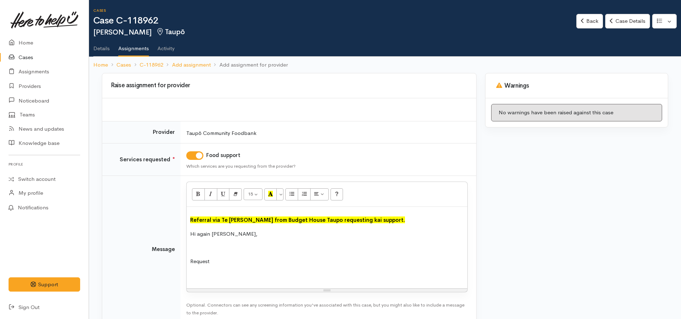
click at [191, 222] on font "Referral via Te Whetu Dewes from Budget House Taupo requesting kai support." at bounding box center [297, 219] width 215 height 7
click at [228, 261] on p "Request" at bounding box center [326, 261] width 273 height 8
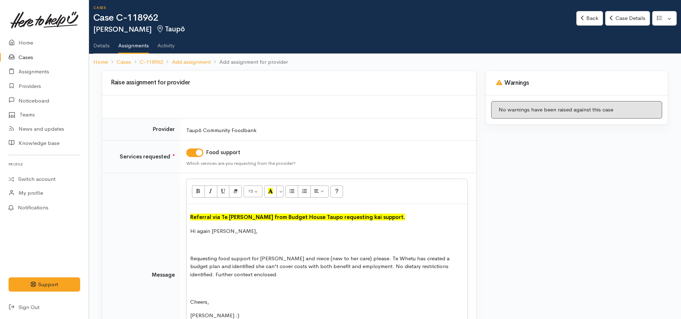
scroll to position [99, 0]
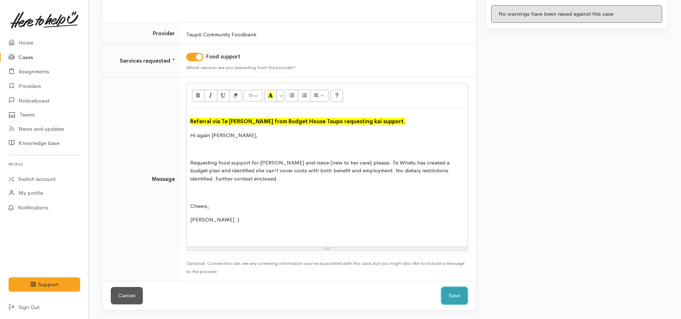
click button "Save" at bounding box center [454, 295] width 26 height 17
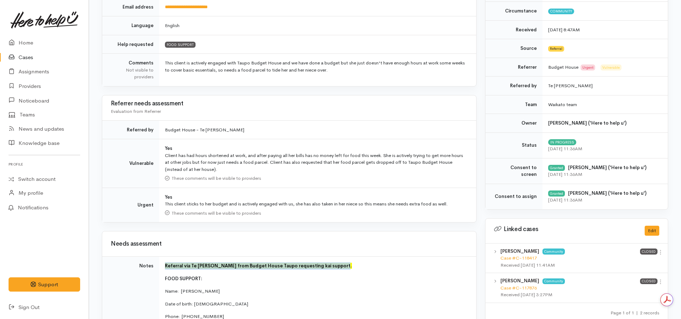
drag, startPoint x: 351, startPoint y: 265, endPoint x: 153, endPoint y: 267, distance: 198.3
copy tr "Referral via Te [PERSON_NAME] from Budget House Taupo requesting kai support."
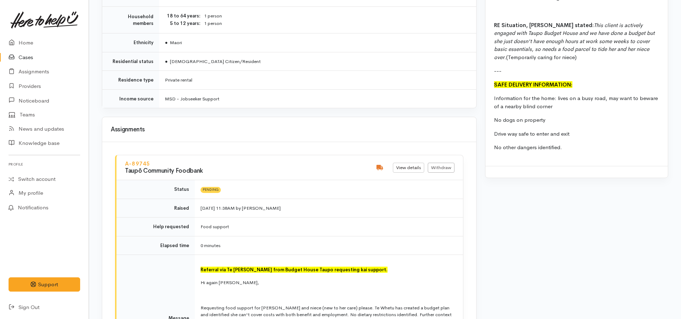
scroll to position [1088, 0]
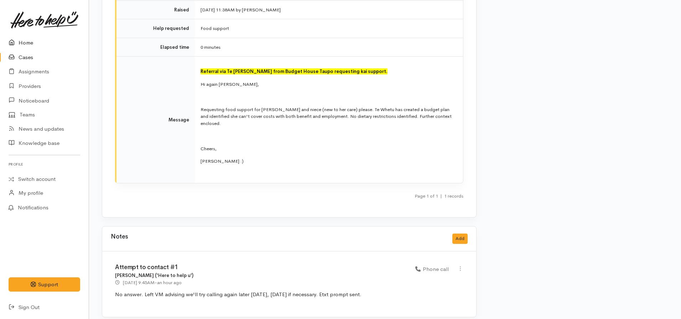
click at [25, 43] on link "Home" at bounding box center [44, 43] width 89 height 15
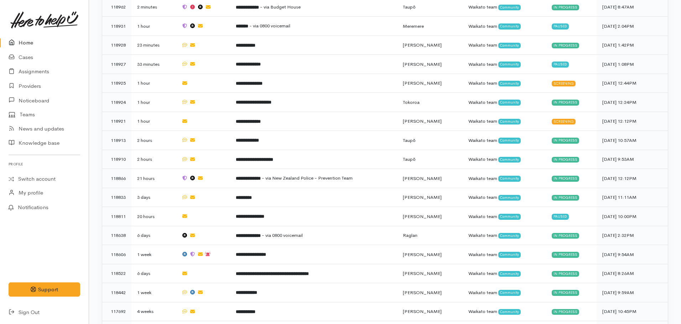
scroll to position [392, 0]
